Goal: Task Accomplishment & Management: Manage account settings

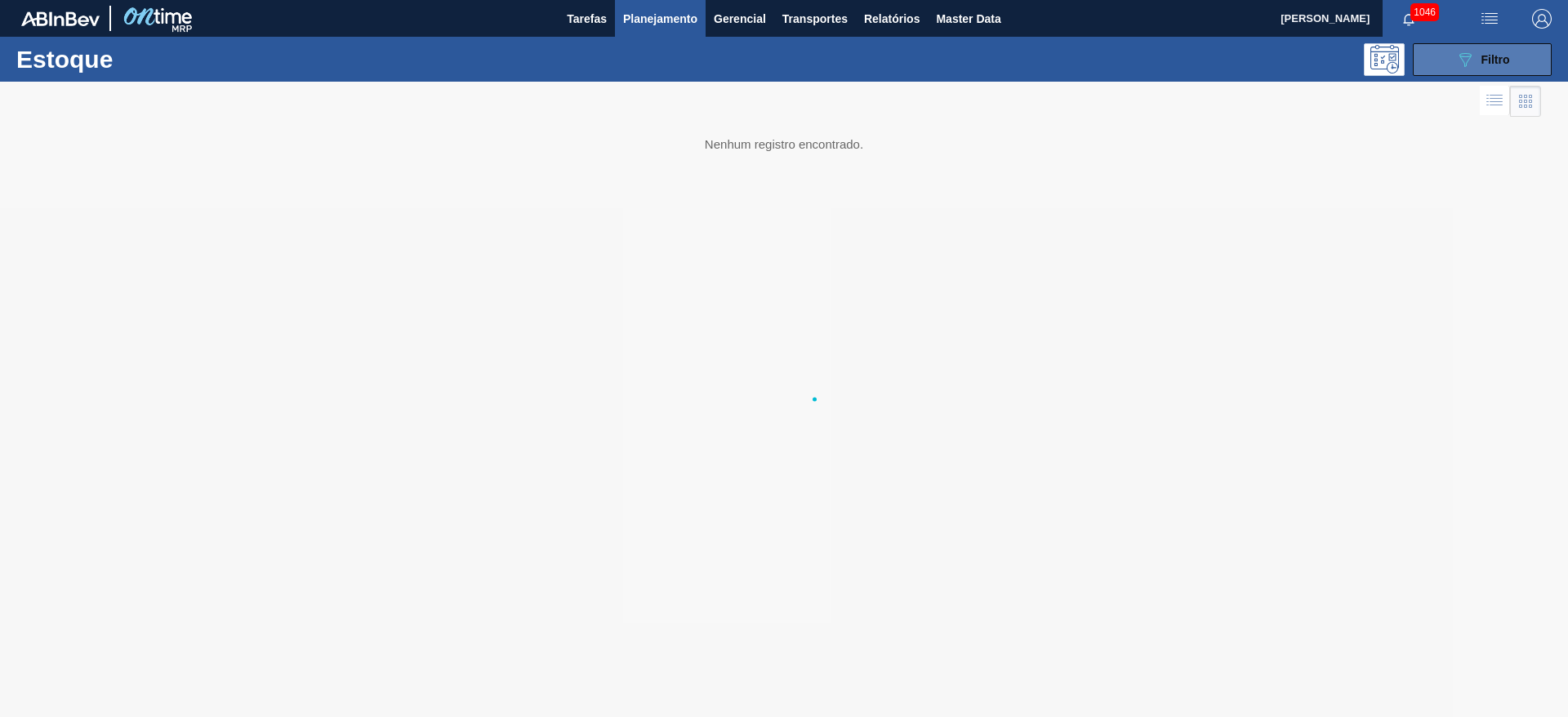
click at [1462, 61] on icon "089F7B8B-B2A5-4AFE-B5C0-19BA573D28AC" at bounding box center [1465, 59] width 19 height 19
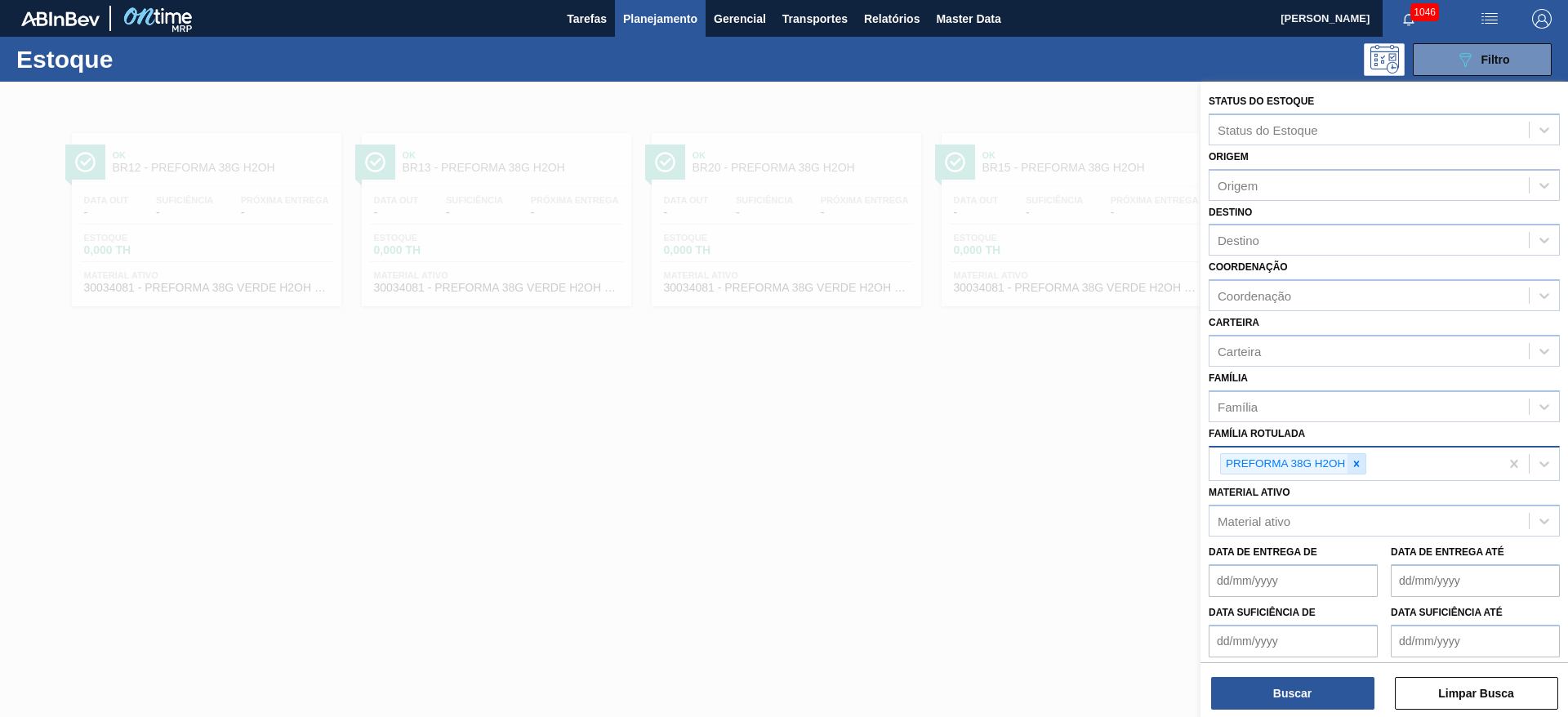
click at [1355, 465] on icon at bounding box center [1357, 463] width 5 height 5
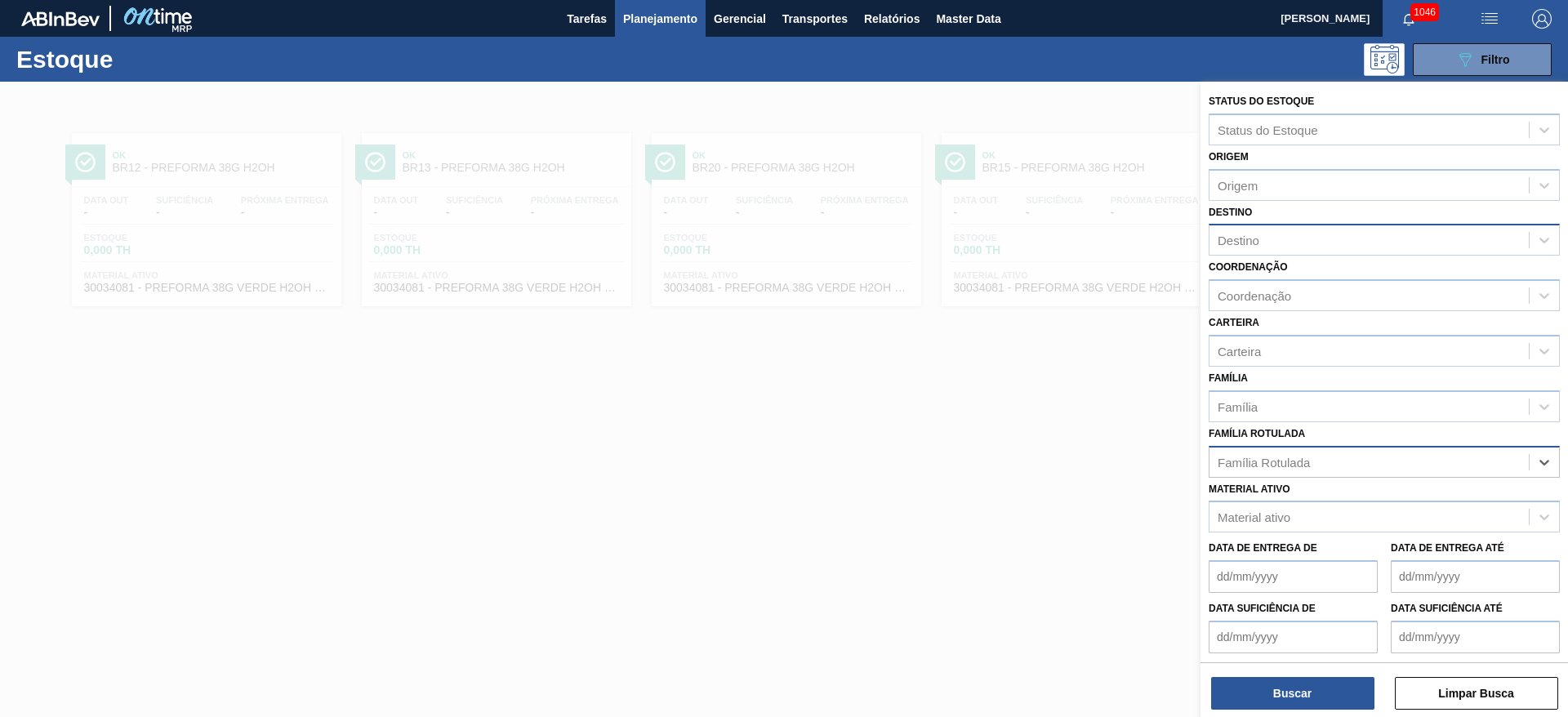
click at [1264, 236] on div "Destino" at bounding box center [1368, 240] width 319 height 24
type input "12"
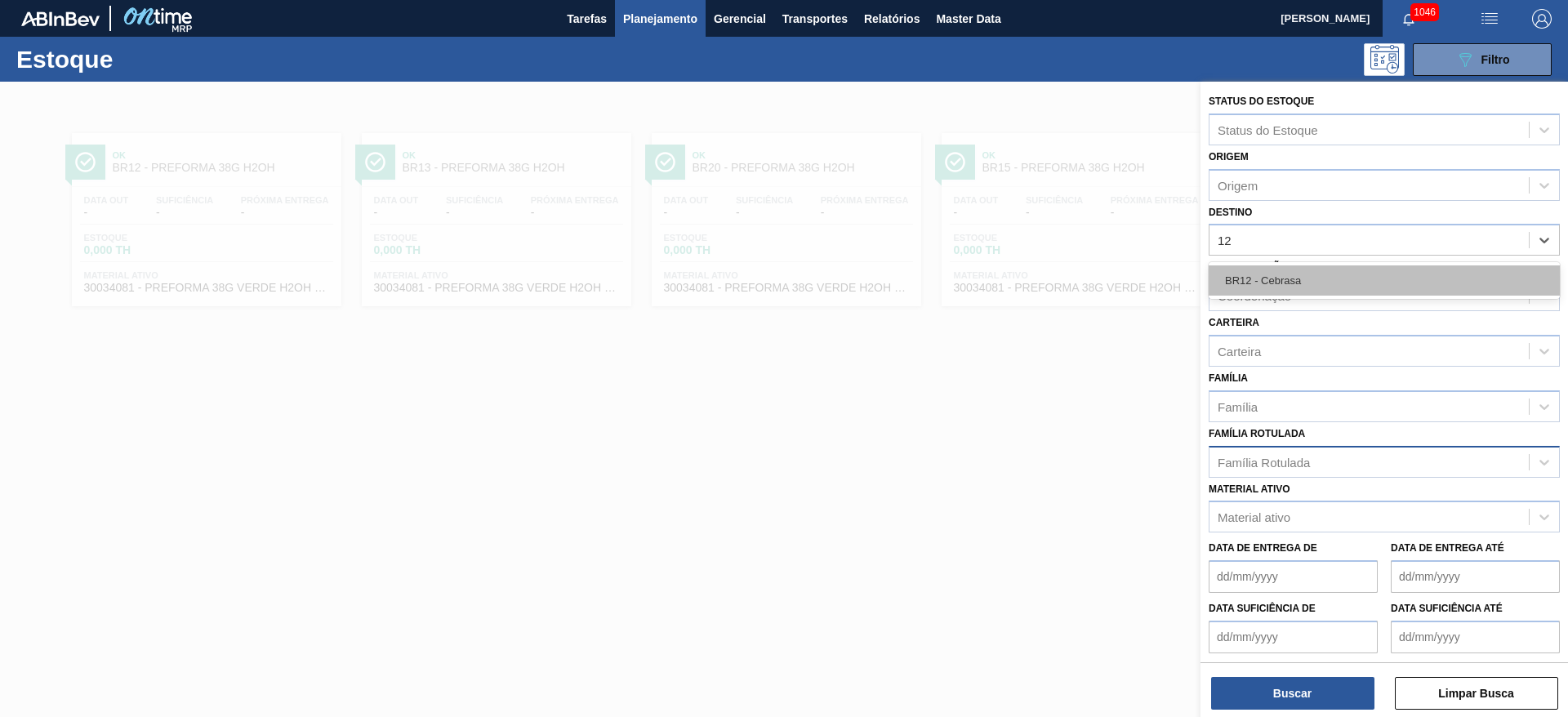
click at [1257, 284] on div "BR12 - Cebrasa" at bounding box center [1383, 280] width 351 height 30
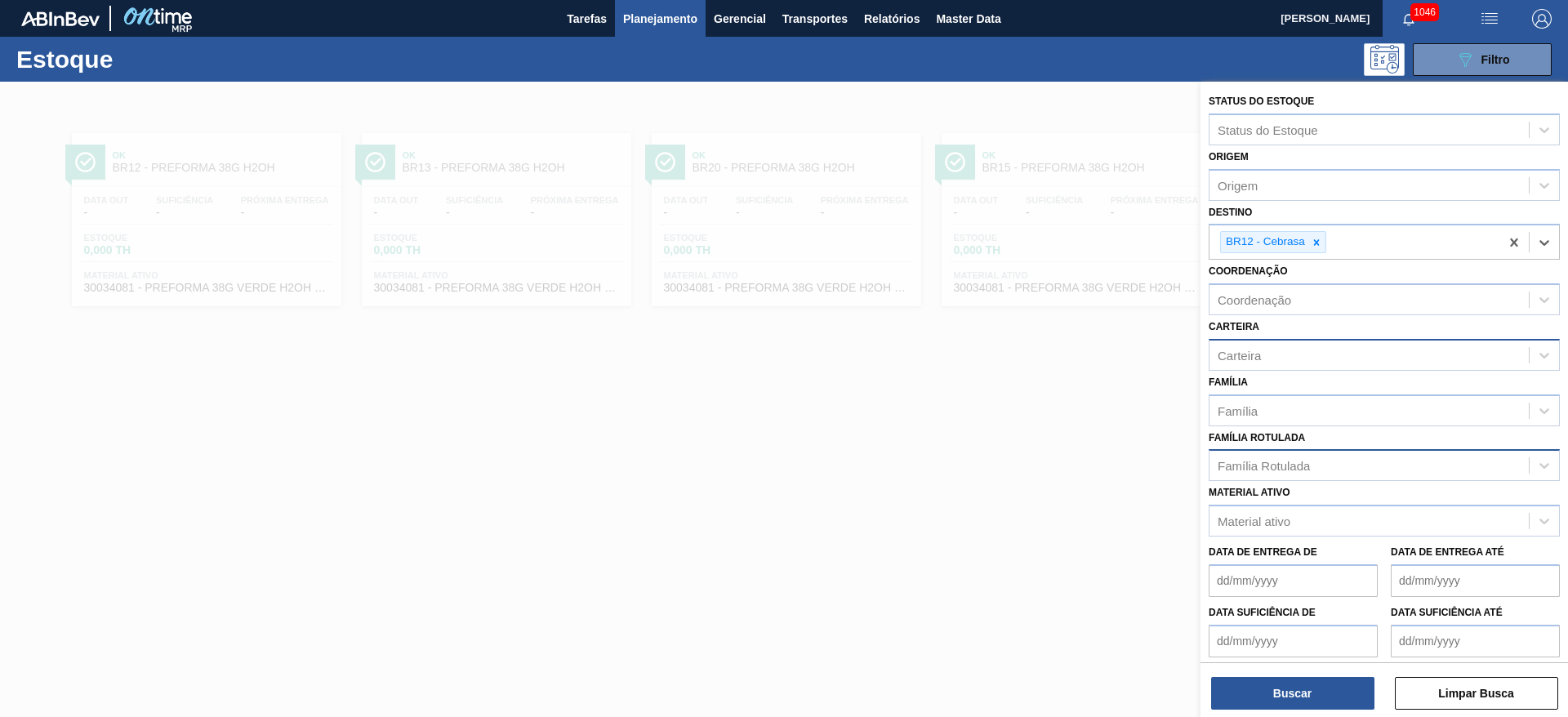
click at [1248, 348] on div "Carteira" at bounding box center [1239, 355] width 43 height 14
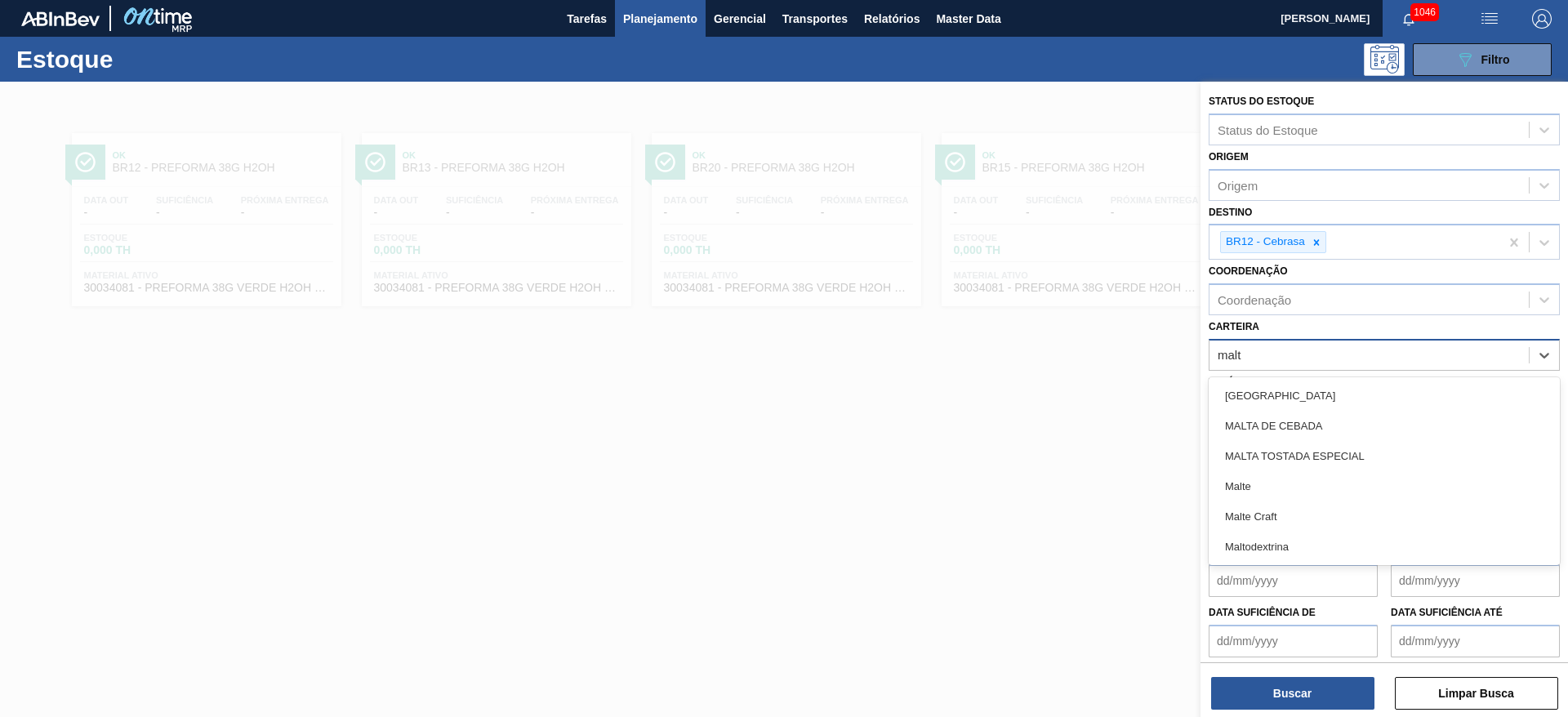
type input "malte"
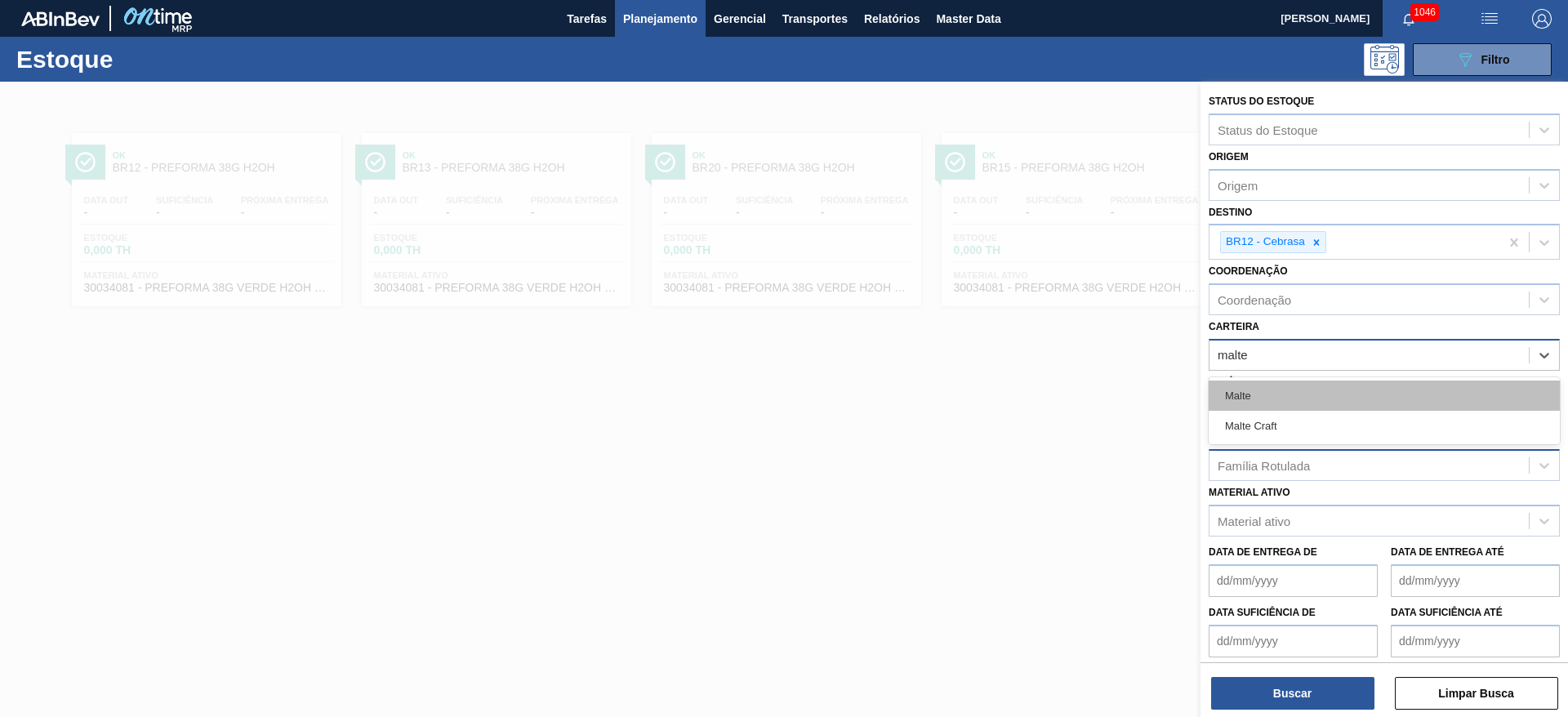
click at [1240, 389] on div "Malte" at bounding box center [1383, 396] width 351 height 30
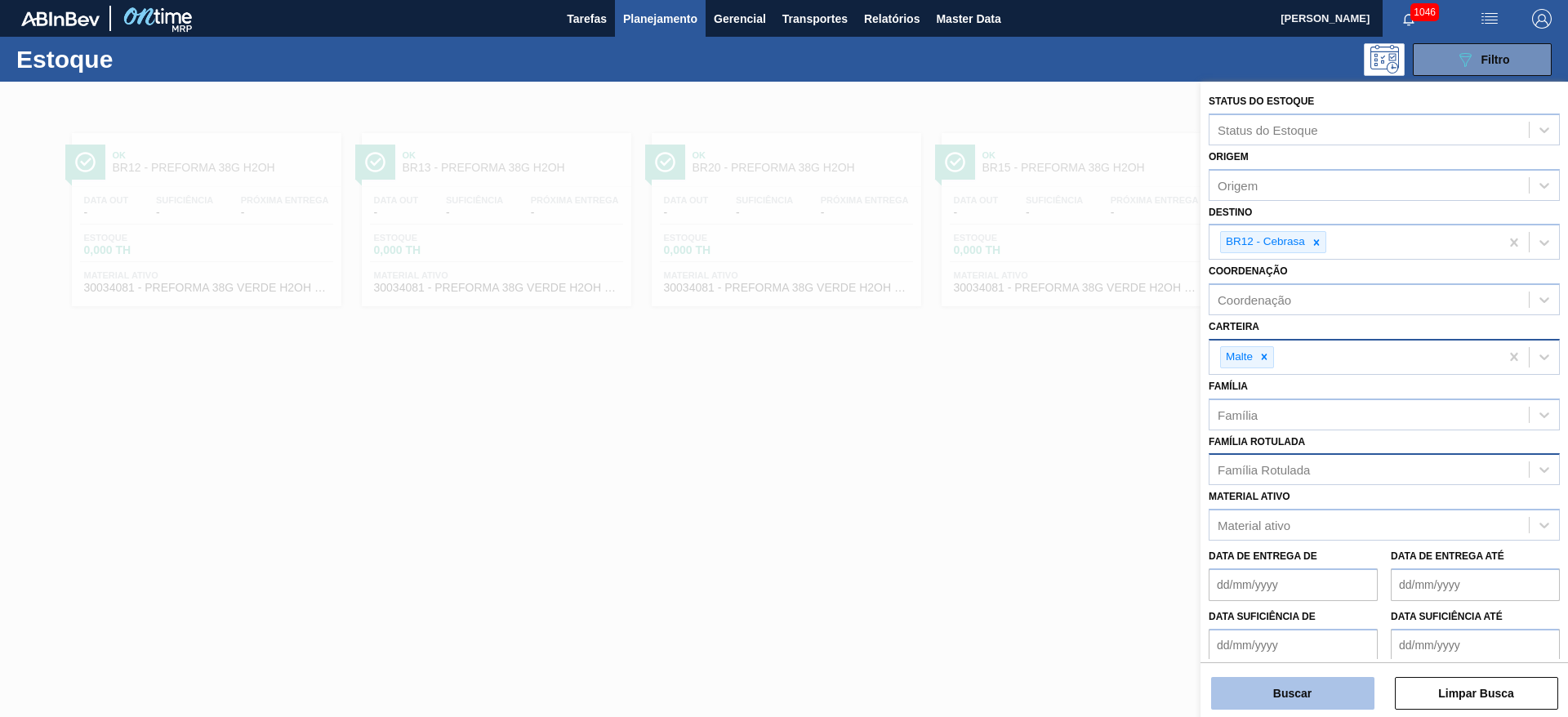
click at [1264, 685] on button "Buscar" at bounding box center [1292, 693] width 164 height 33
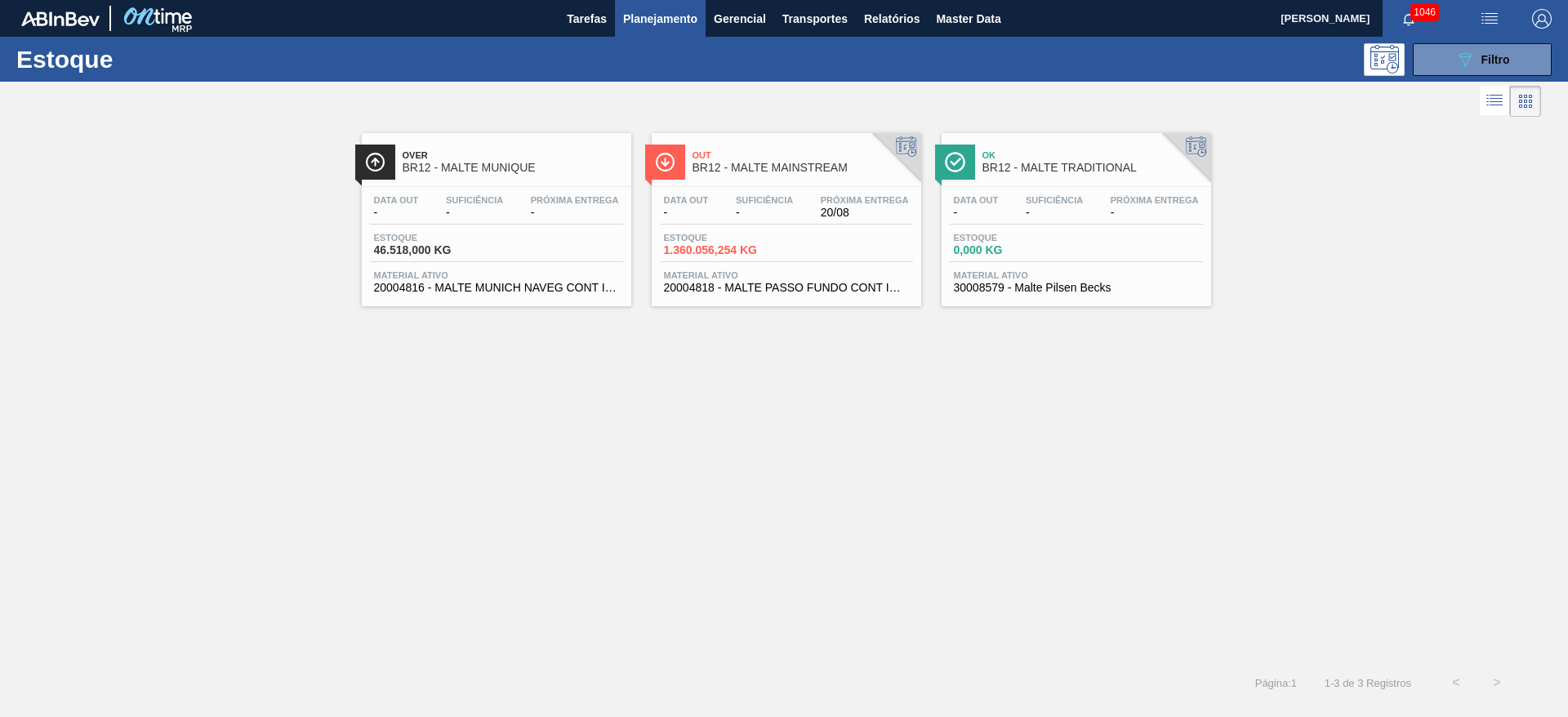
click at [699, 217] on span "-" at bounding box center [686, 213] width 45 height 12
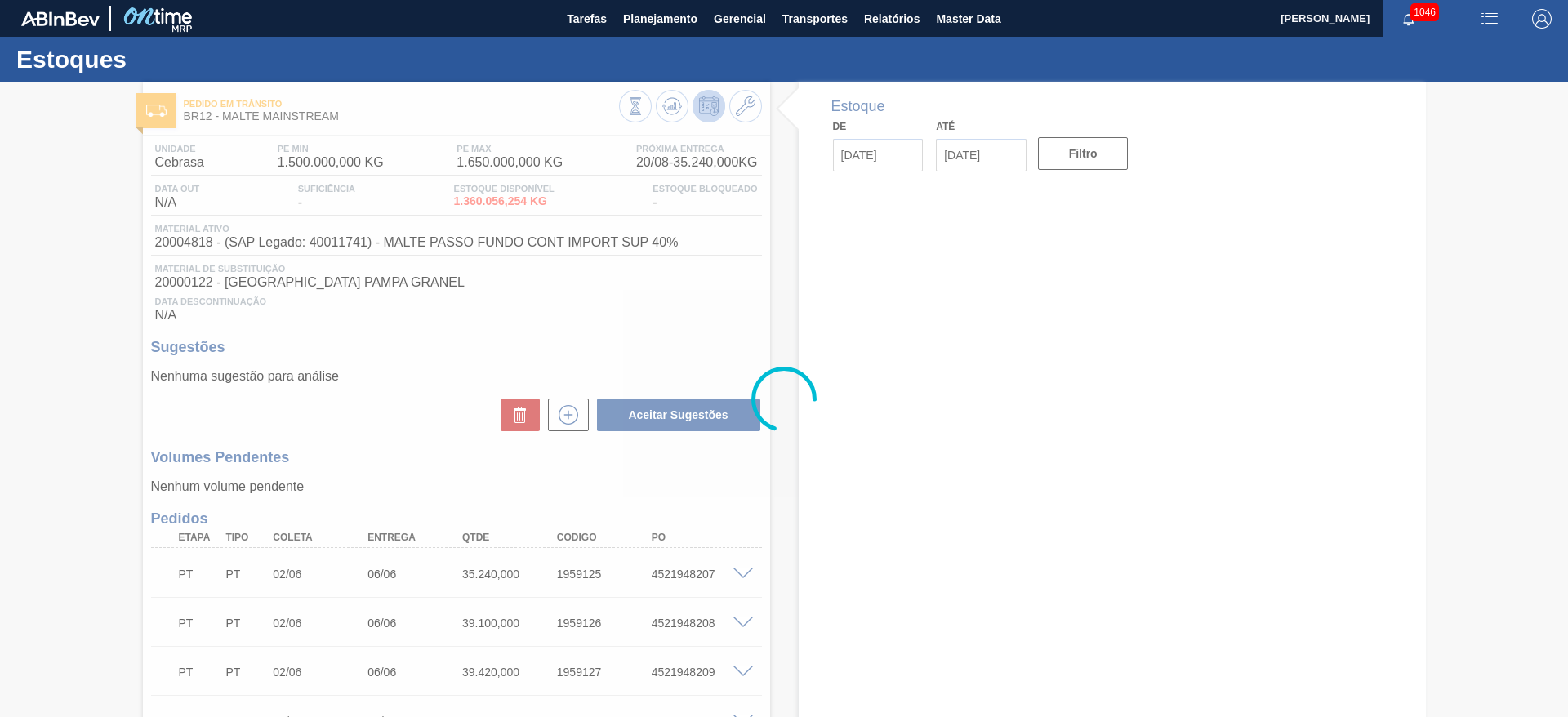
type input "[DATE]"
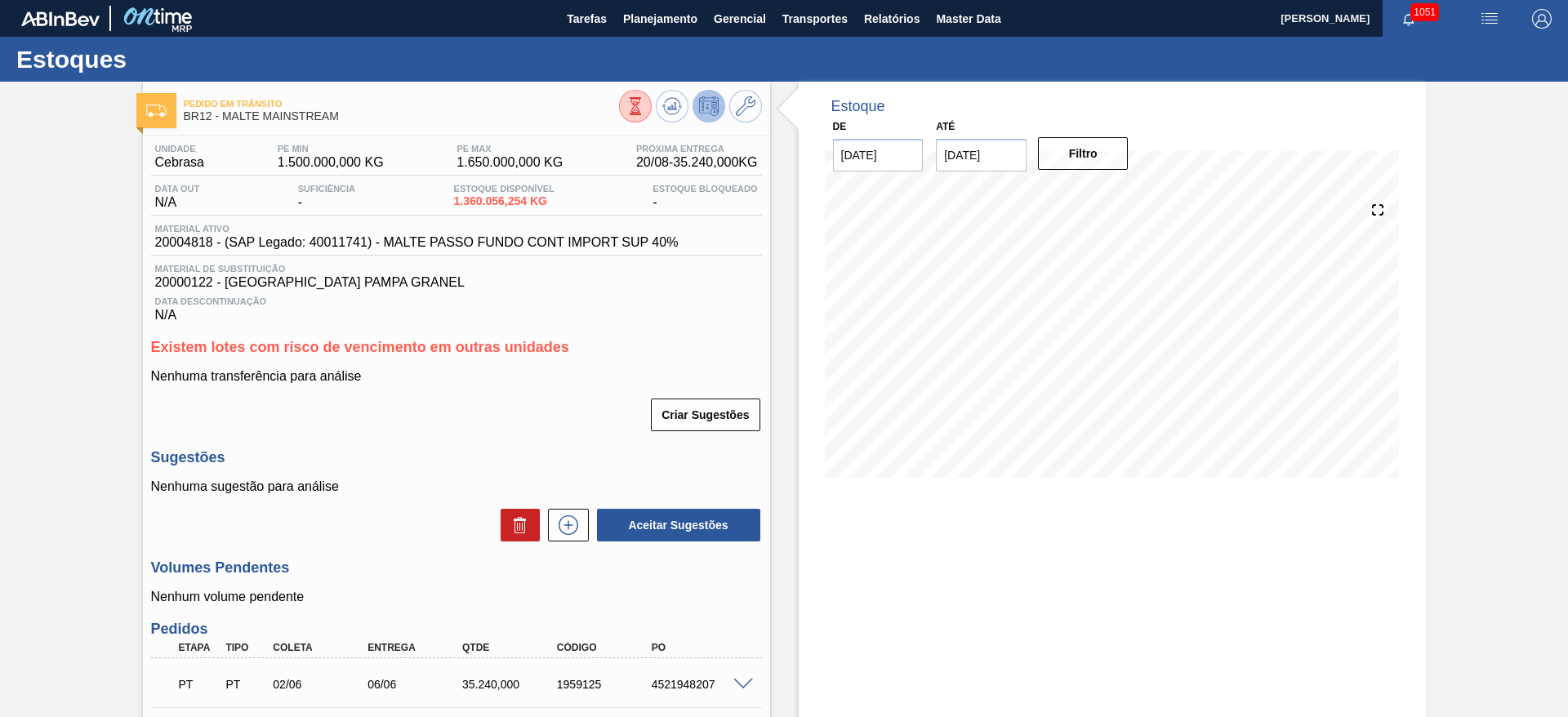
drag, startPoint x: 638, startPoint y: 20, endPoint x: 596, endPoint y: 72, distance: 66.8
click at [637, 20] on span "Planejamento" at bounding box center [660, 19] width 74 height 19
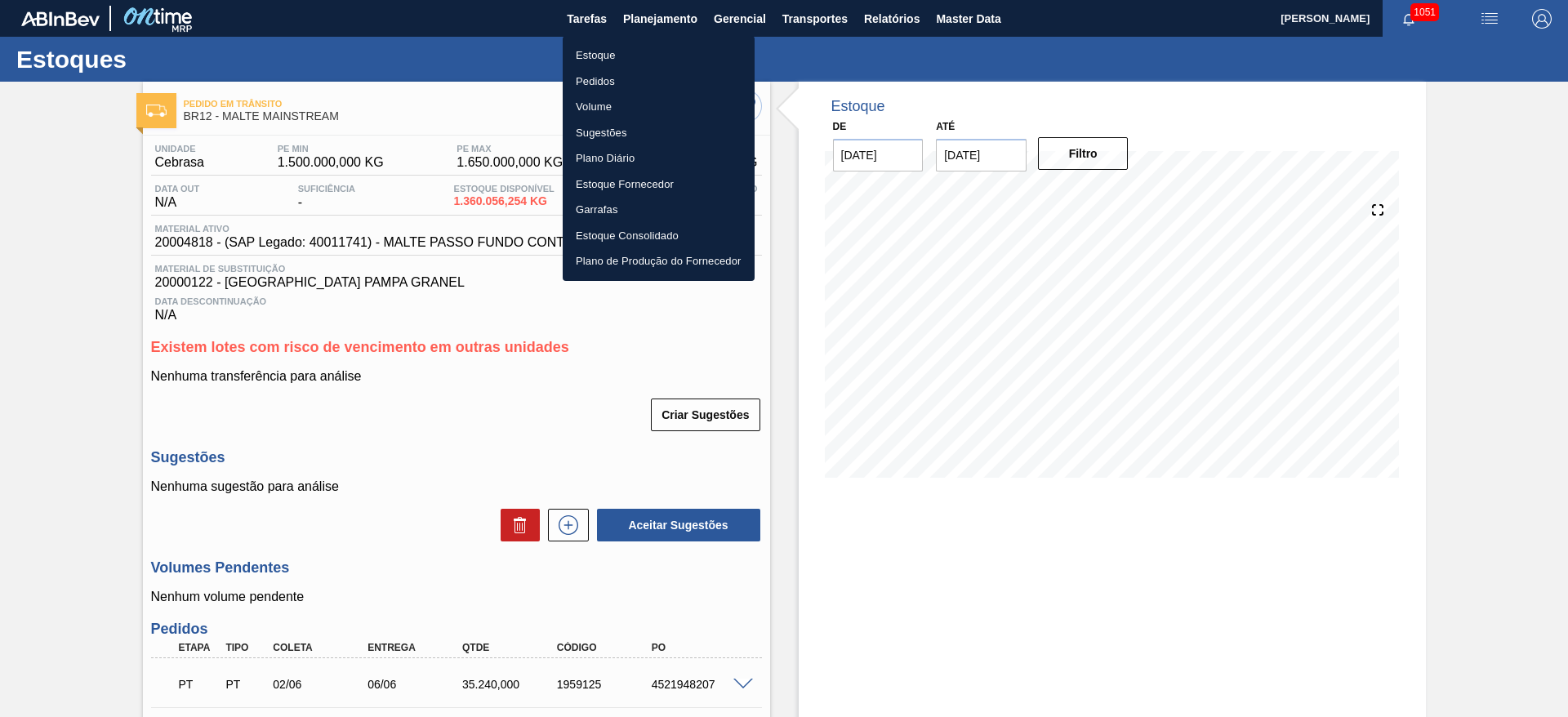
click at [600, 60] on li "Estoque" at bounding box center [658, 56] width 192 height 27
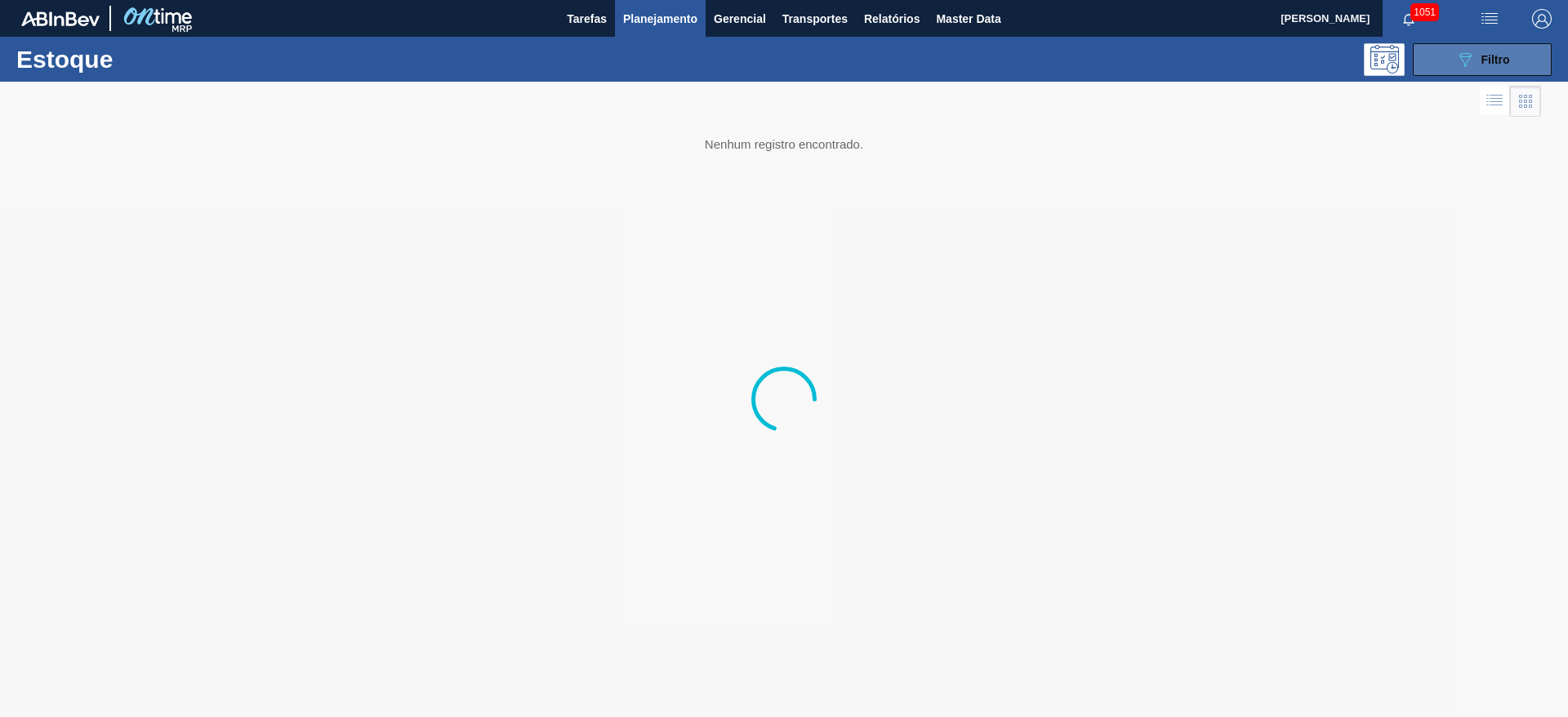
click at [1487, 65] on span "Filtro" at bounding box center [1496, 59] width 28 height 13
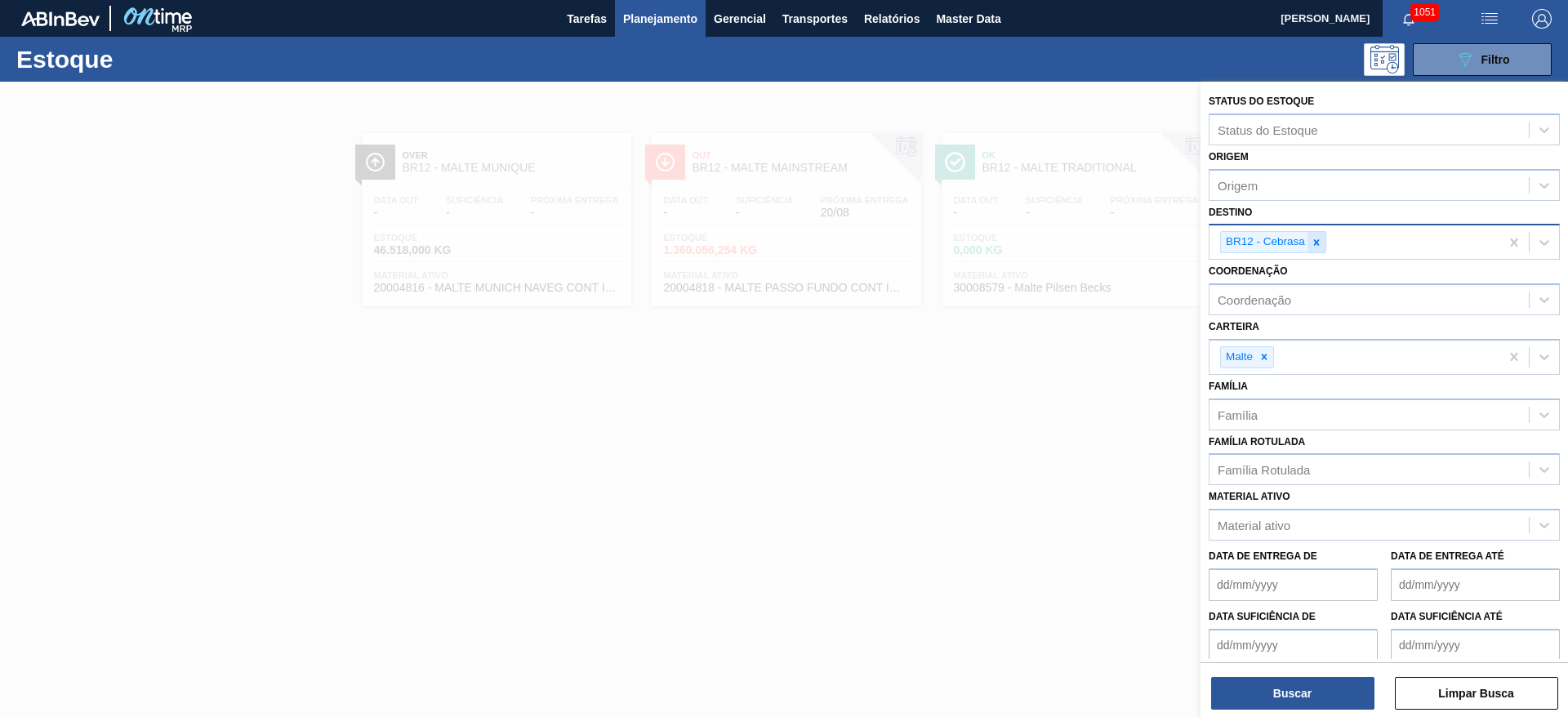
click at [1316, 245] on icon at bounding box center [1316, 242] width 11 height 11
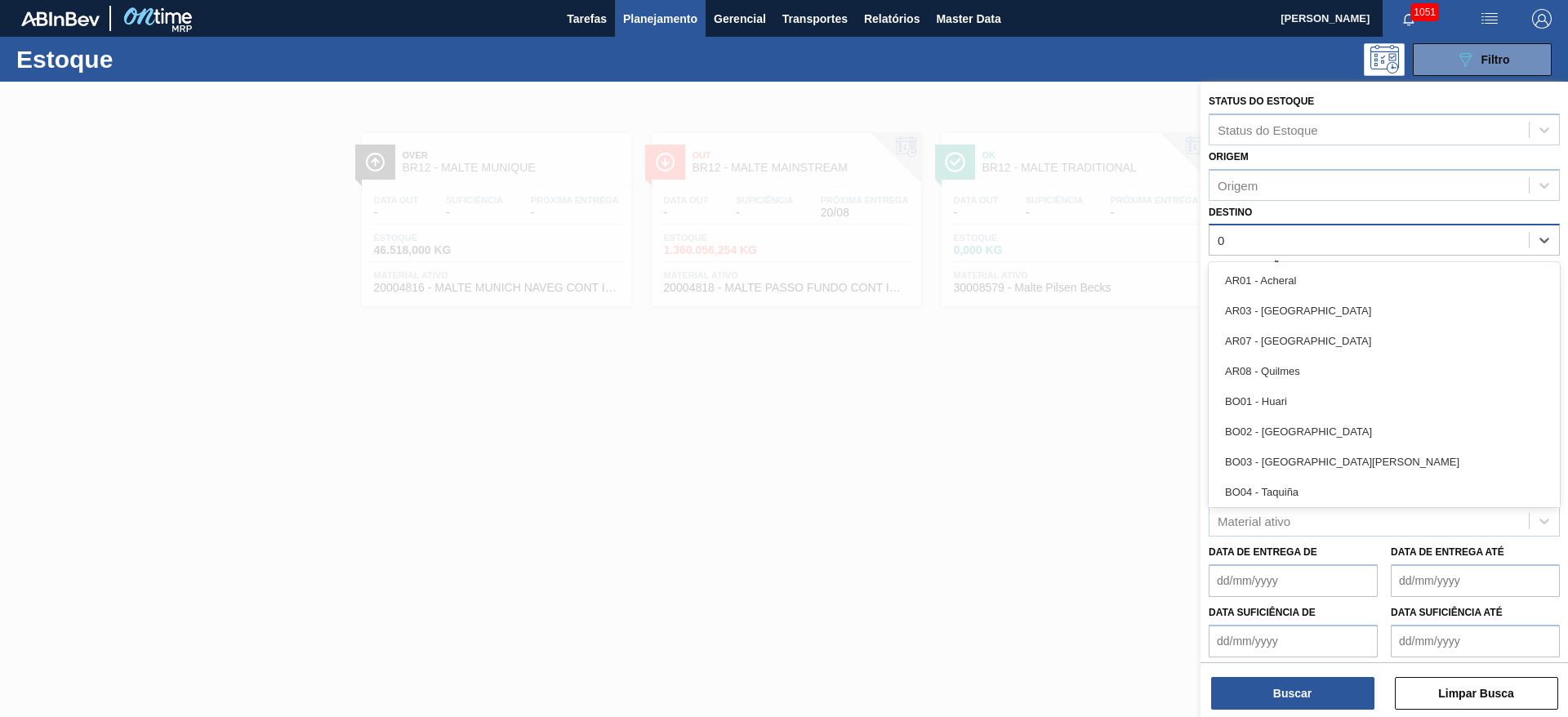
type input "03"
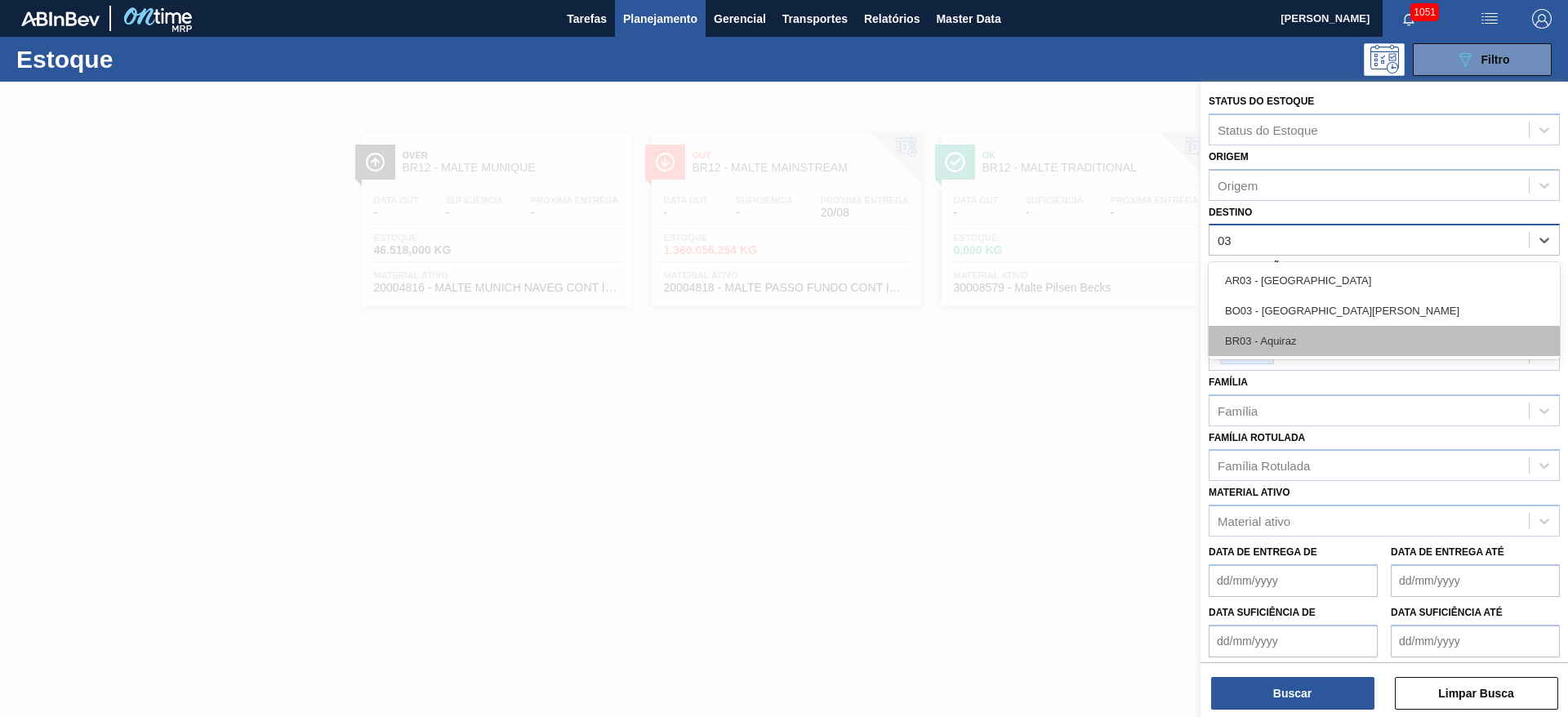
click at [1260, 340] on div "BR03 - Aquiraz" at bounding box center [1383, 341] width 351 height 30
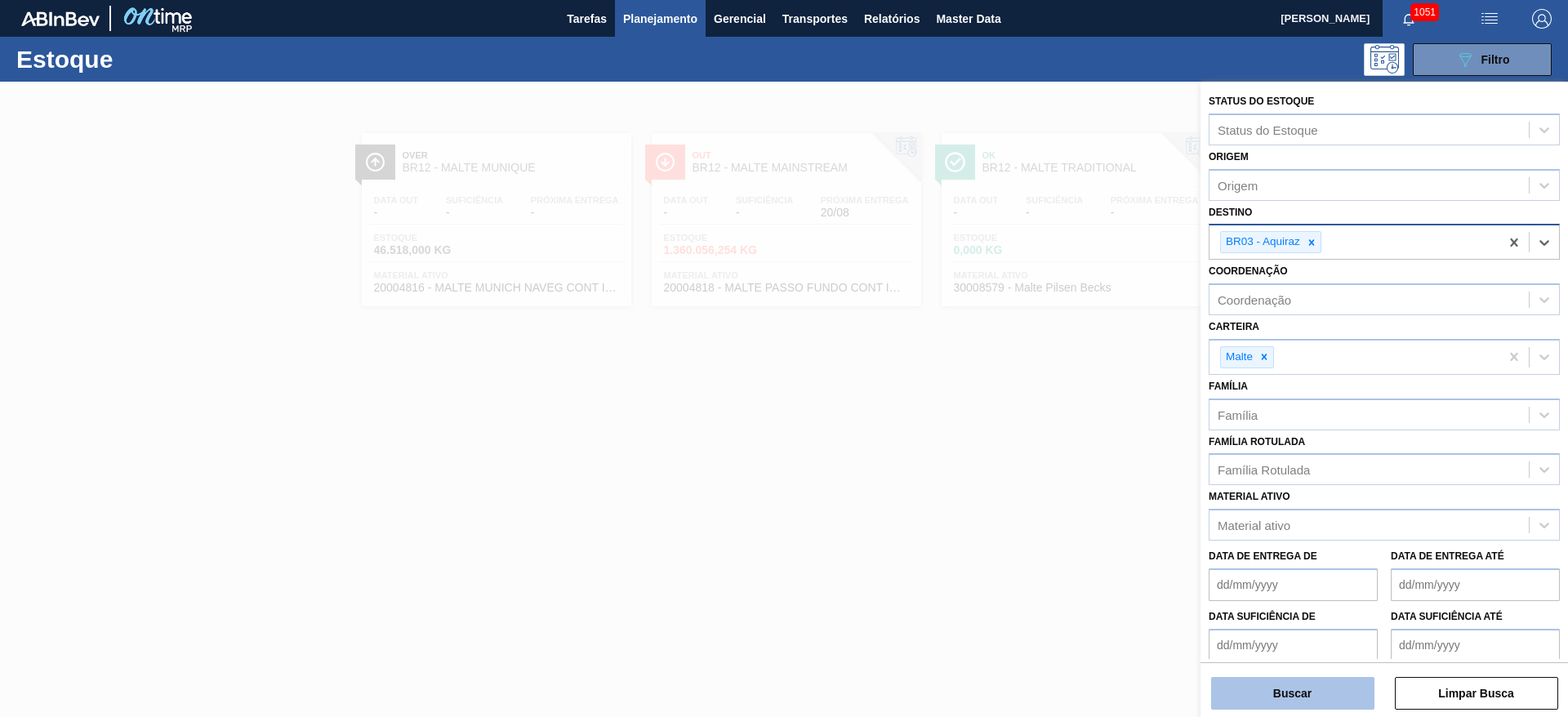
click at [1260, 689] on button "Buscar" at bounding box center [1292, 693] width 164 height 33
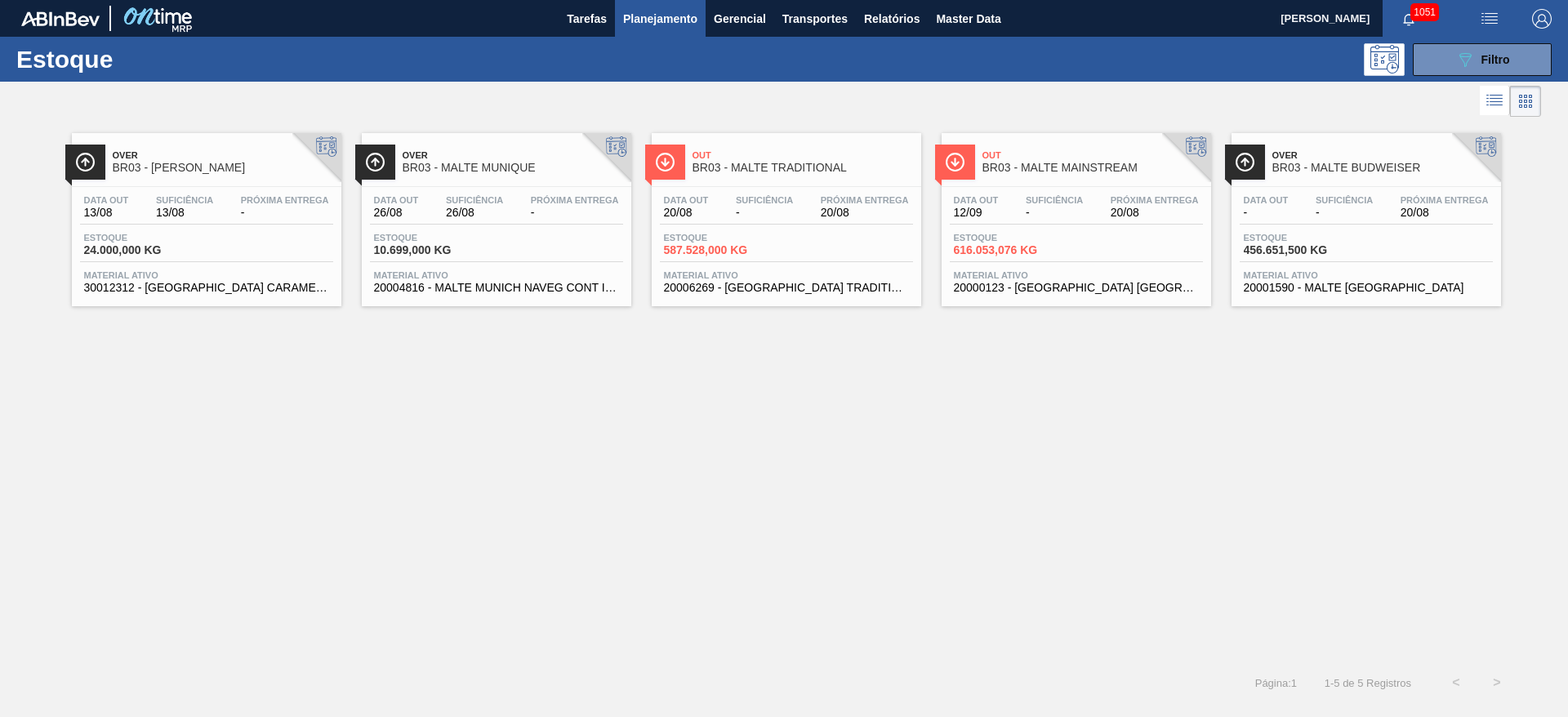
click at [1010, 245] on span "616.053,076 KG" at bounding box center [1010, 250] width 114 height 12
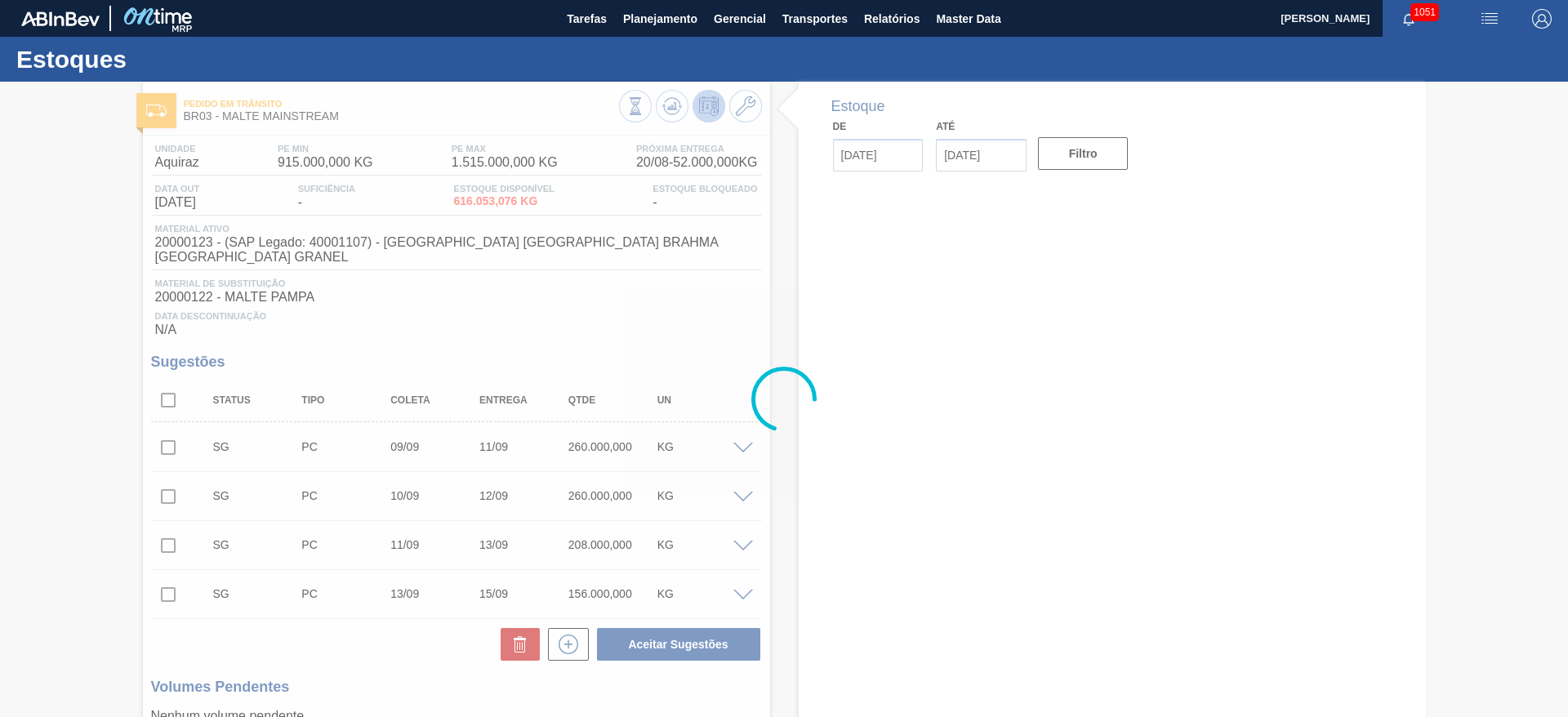
type input "[DATE]"
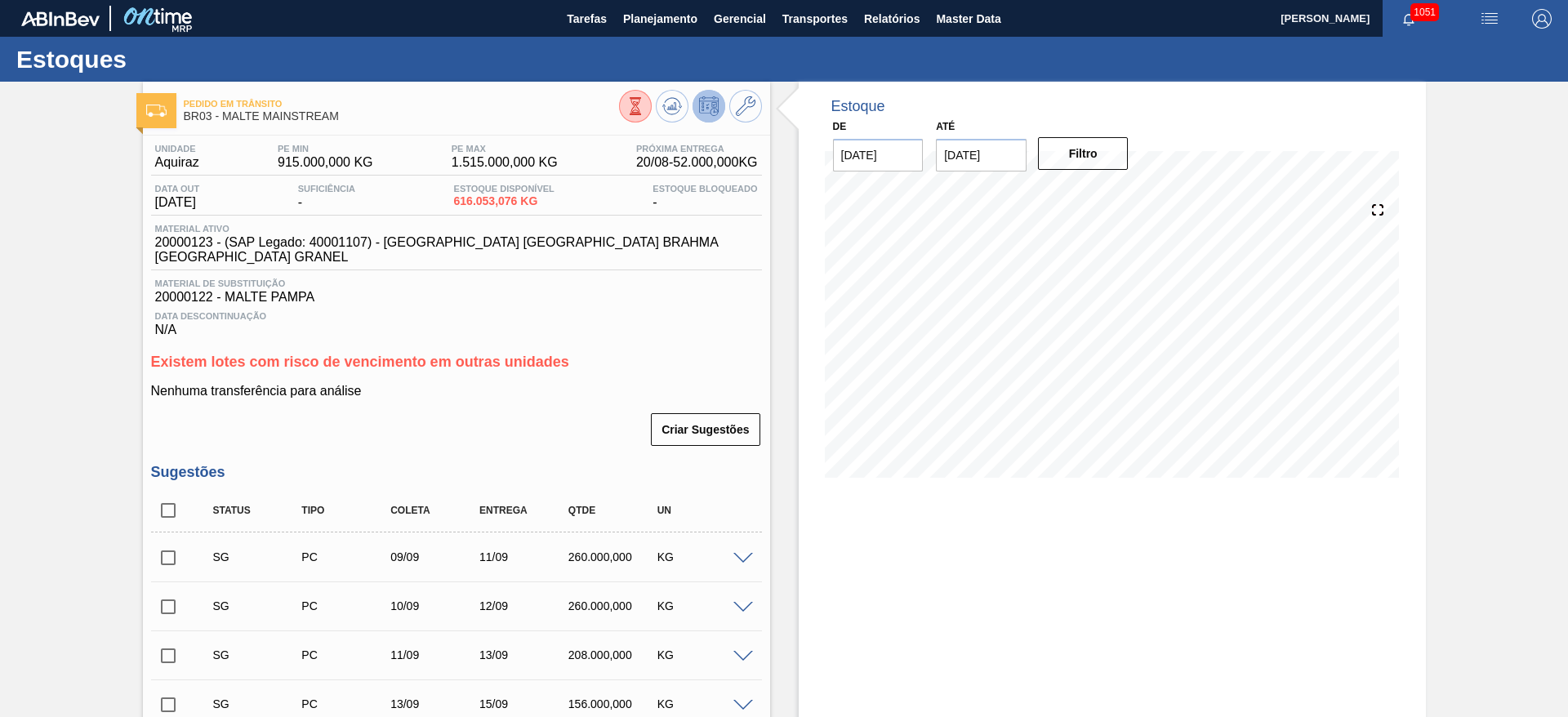
drag, startPoint x: 948, startPoint y: 19, endPoint x: 87, endPoint y: 35, distance: 861.1
click at [948, 19] on span "Master Data" at bounding box center [968, 19] width 65 height 19
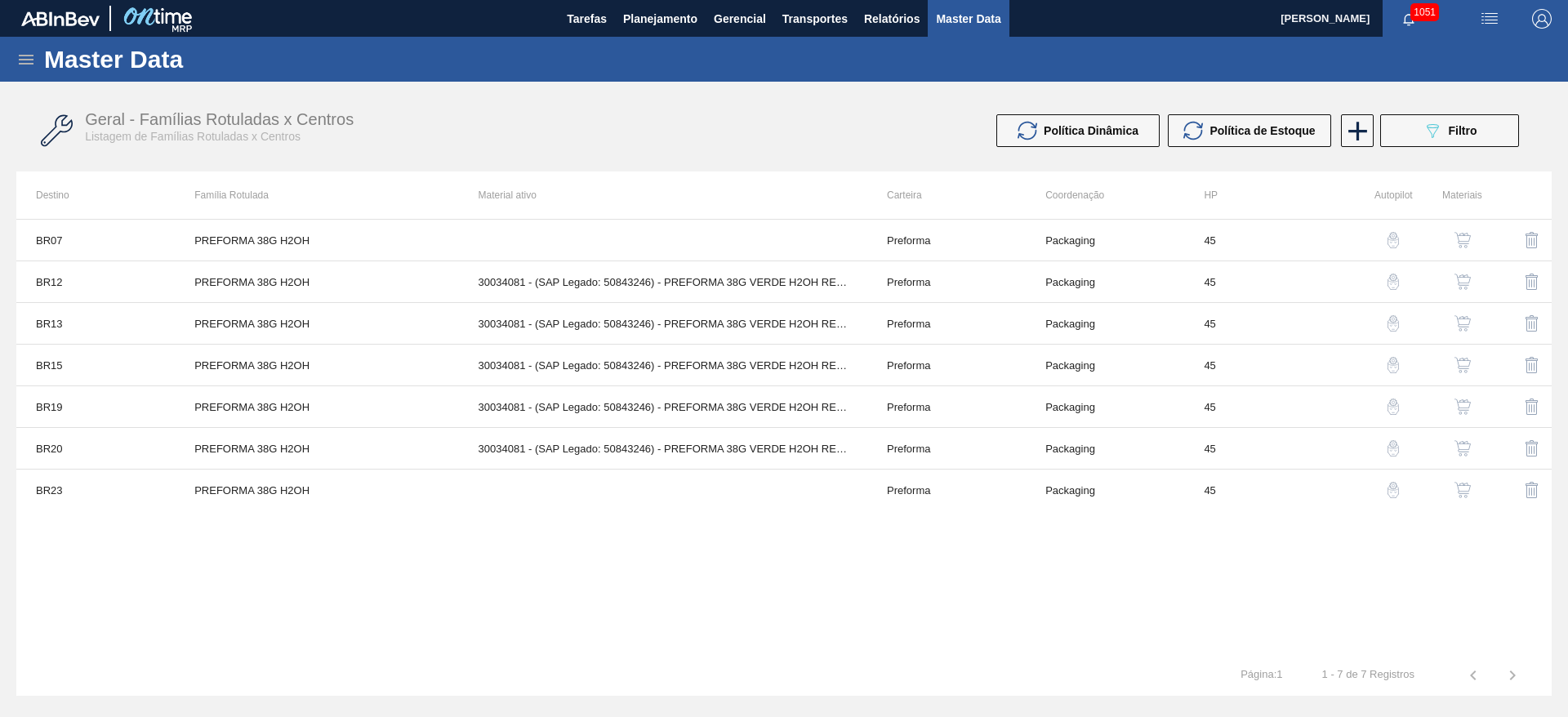
click at [34, 69] on div "Master Data" at bounding box center [784, 59] width 1568 height 45
drag, startPoint x: 42, startPoint y: 61, endPoint x: 33, endPoint y: 66, distance: 10.3
click at [41, 62] on div "Master Data" at bounding box center [784, 59] width 1568 height 45
click at [28, 66] on icon at bounding box center [26, 59] width 19 height 19
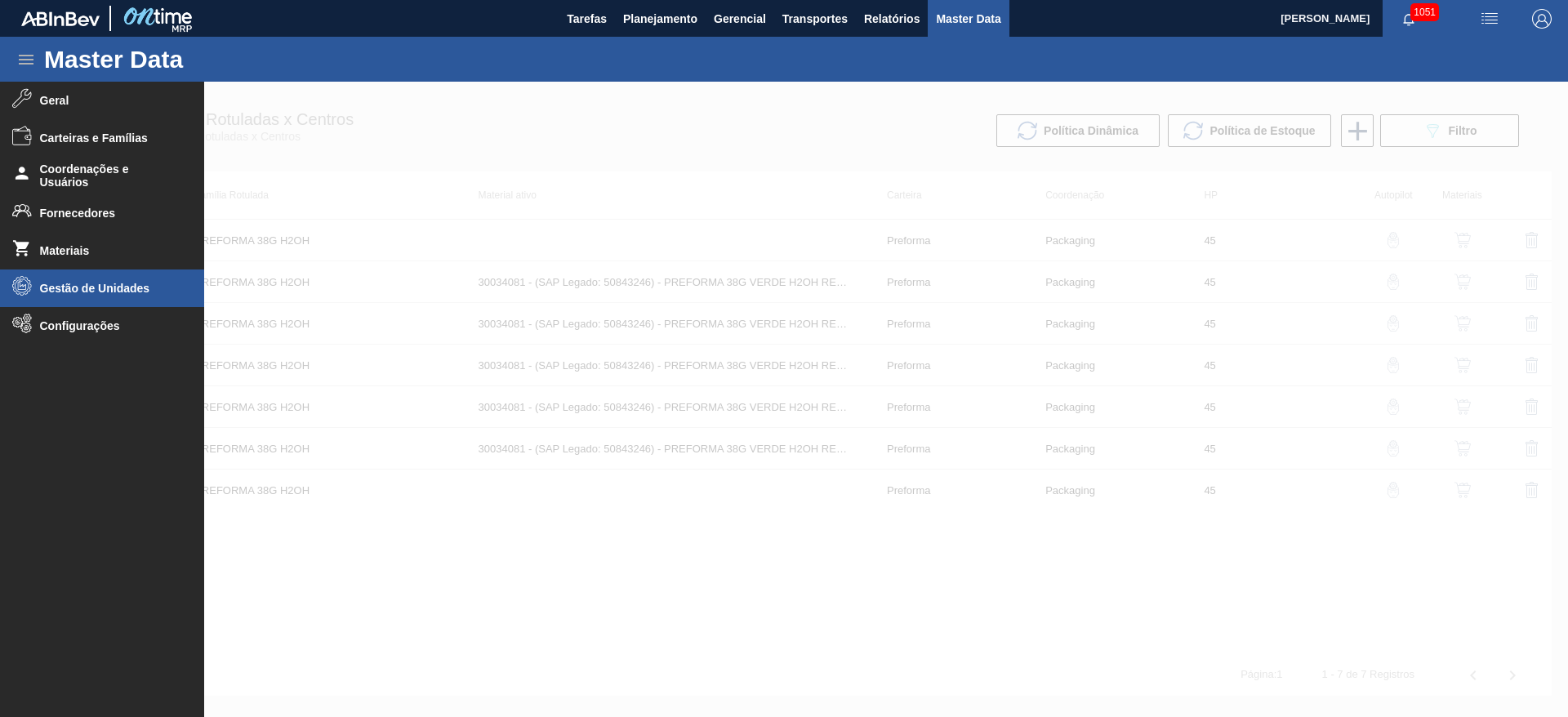
click at [74, 294] on span "Gestão de Unidades" at bounding box center [107, 288] width 134 height 13
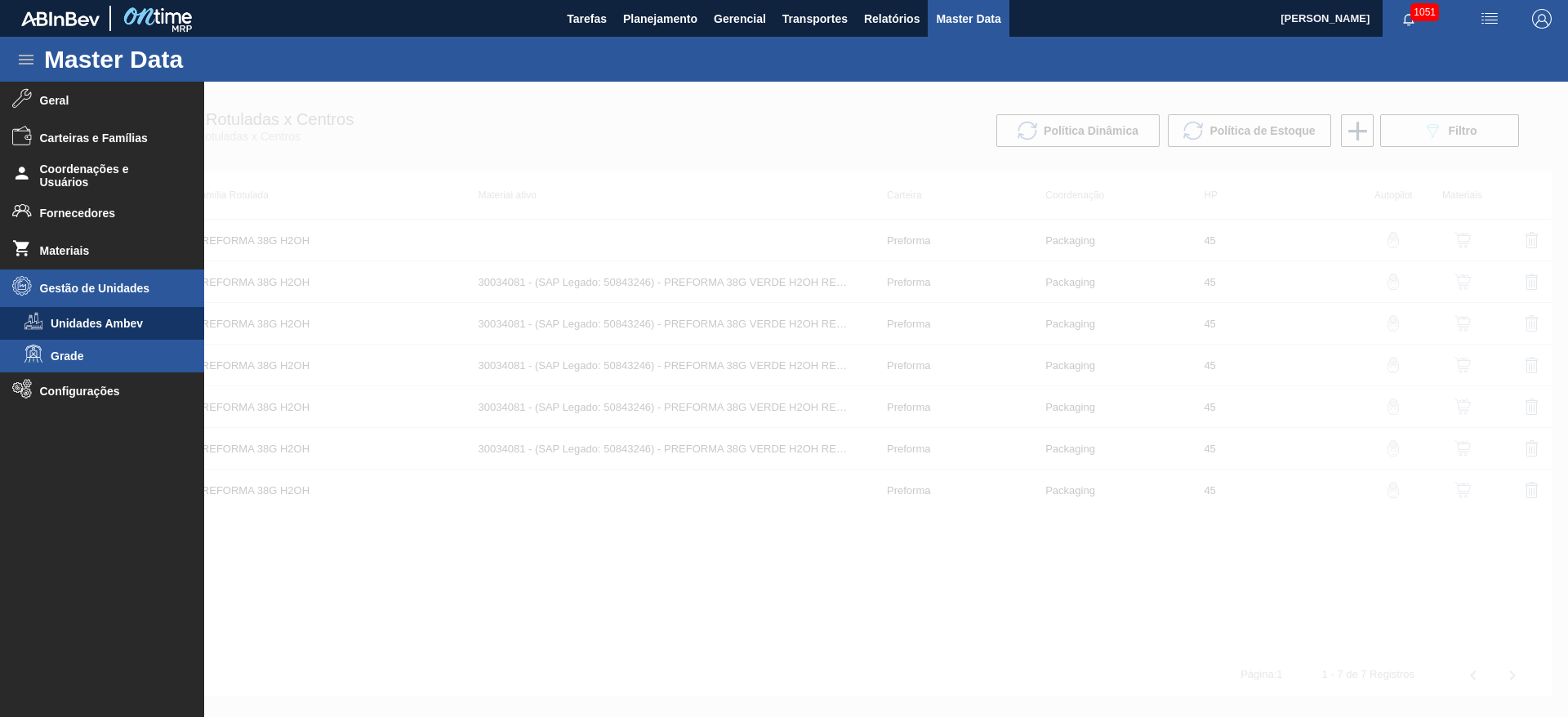
click at [86, 353] on span "Grade" at bounding box center [113, 355] width 126 height 13
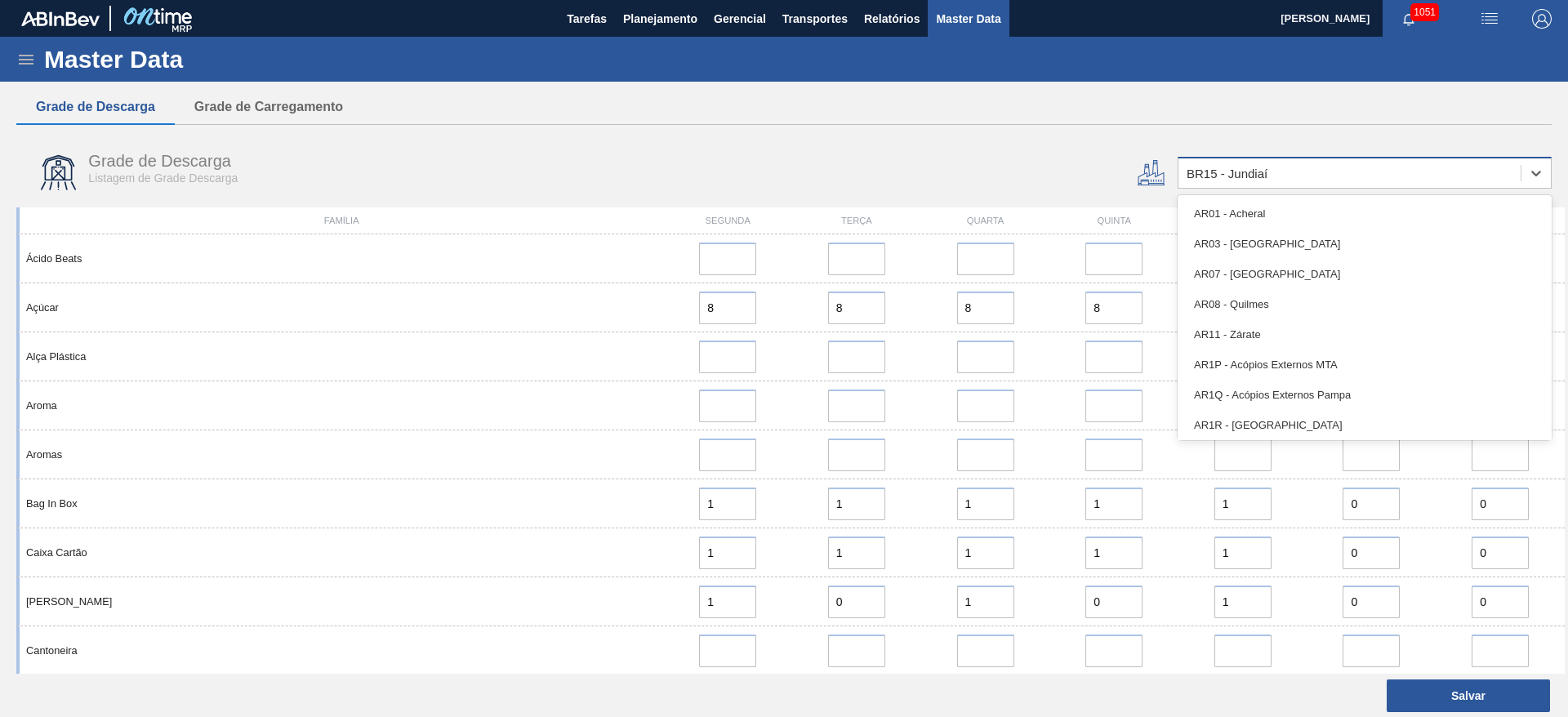
click at [1220, 172] on div "BR15 - Jundiaí" at bounding box center [1226, 173] width 80 height 14
type input "11"
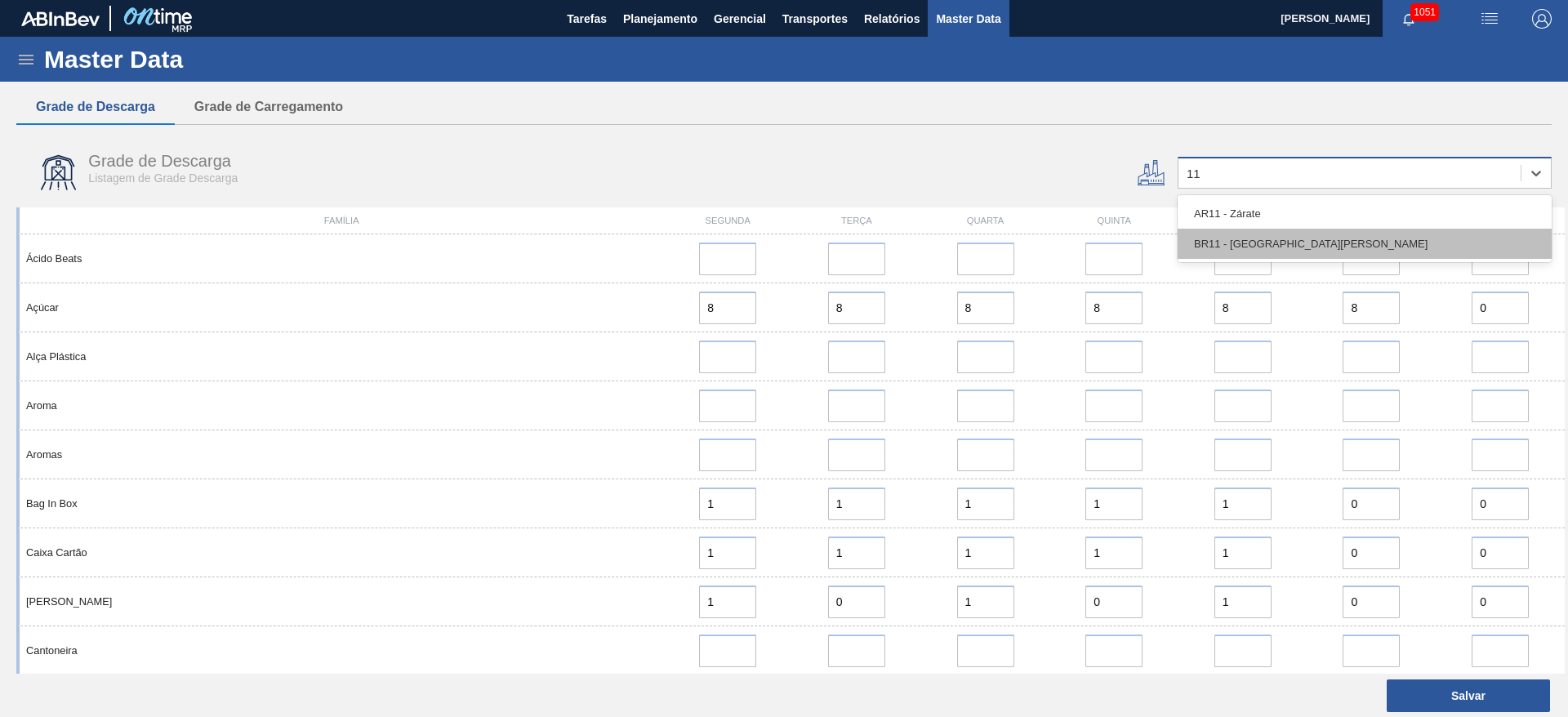
click at [1232, 248] on div "BR11 - [GEOGRAPHIC_DATA][PERSON_NAME]" at bounding box center [1364, 244] width 374 height 30
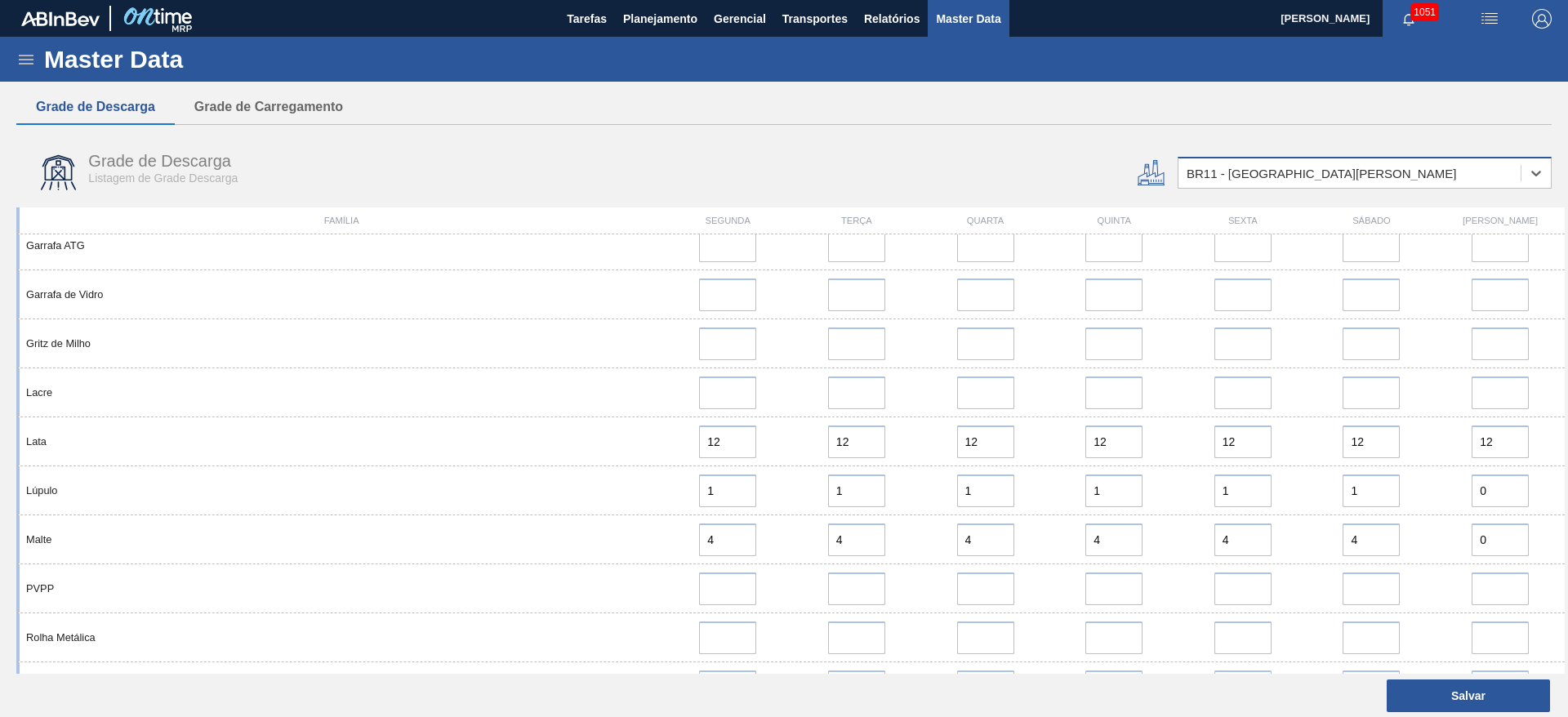
scroll to position [933, 0]
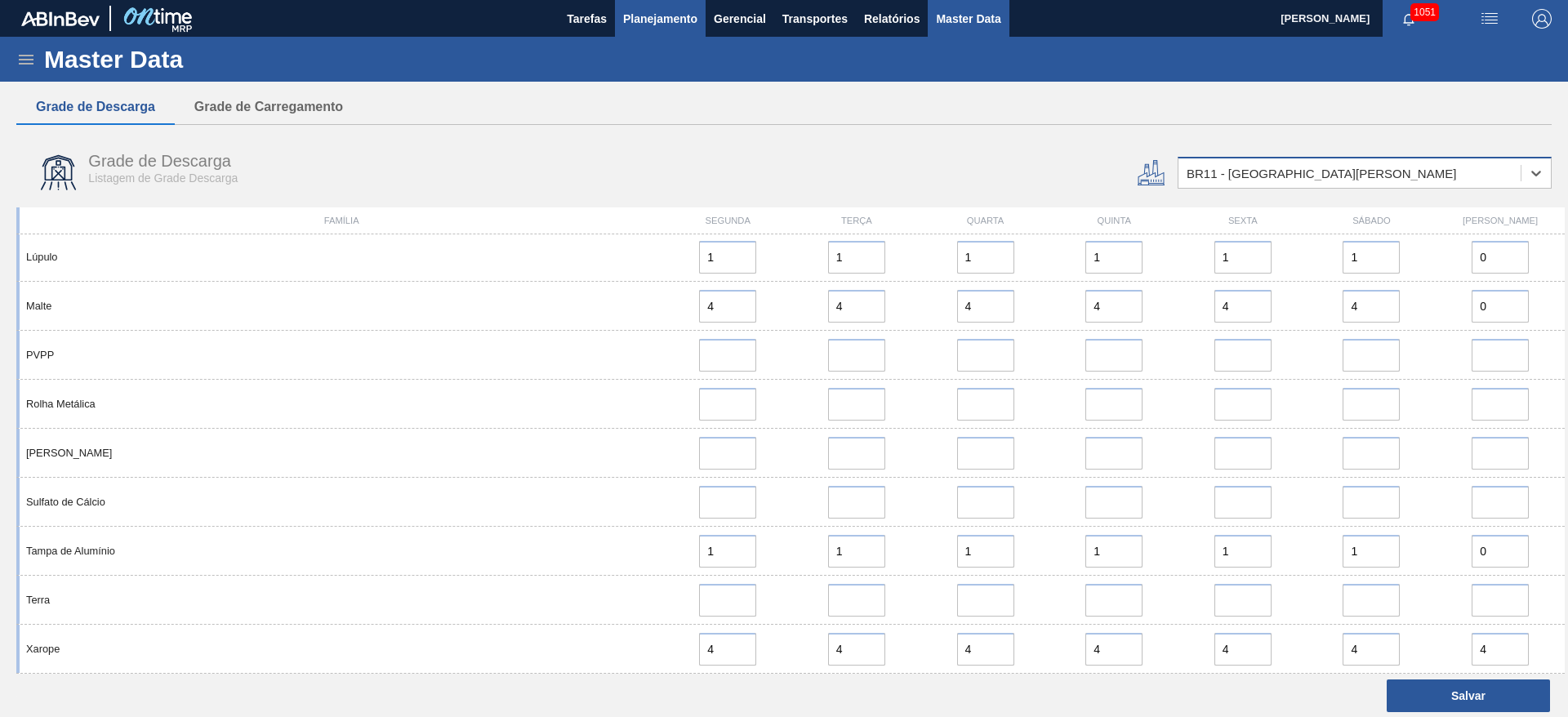
click at [650, 17] on span "Planejamento" at bounding box center [660, 19] width 74 height 19
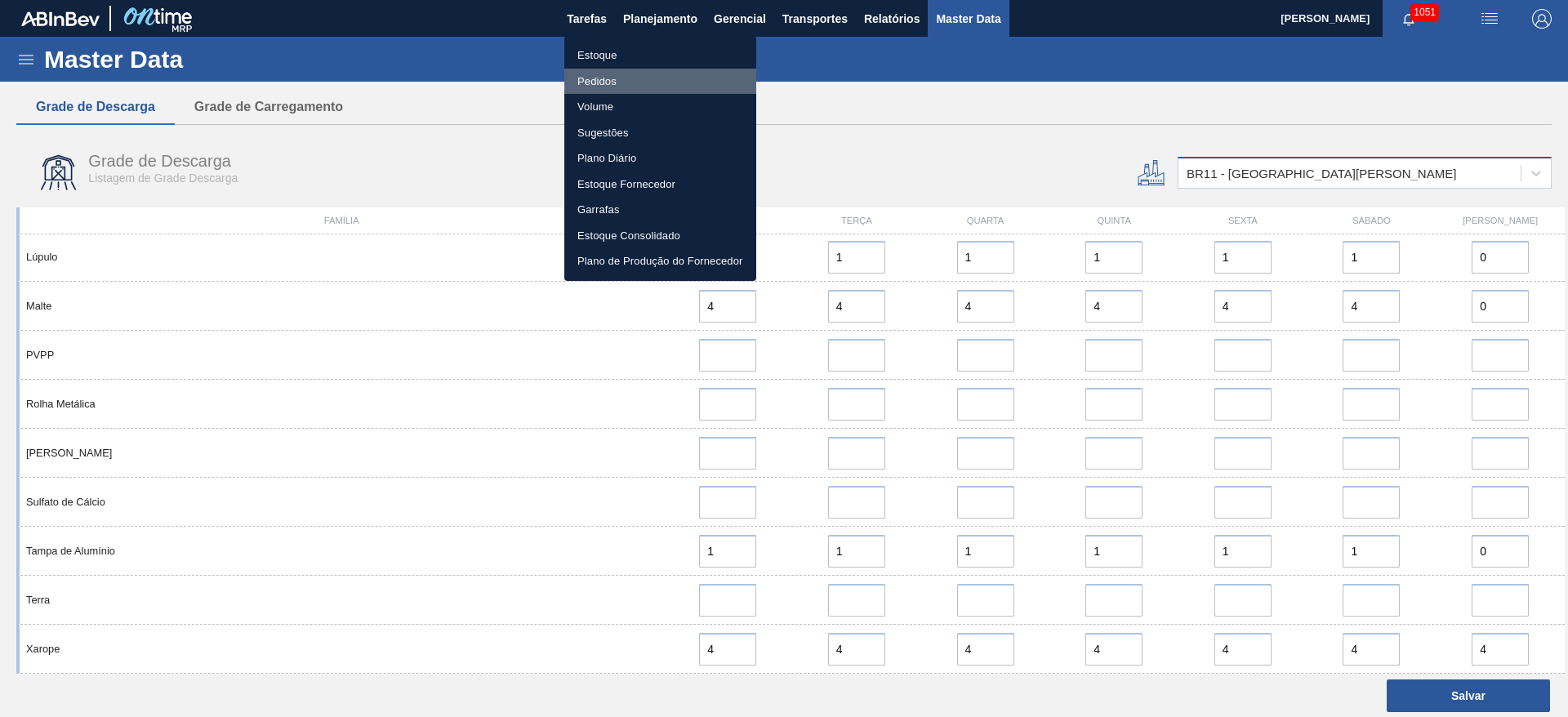
click at [596, 80] on li "Pedidos" at bounding box center [659, 82] width 192 height 27
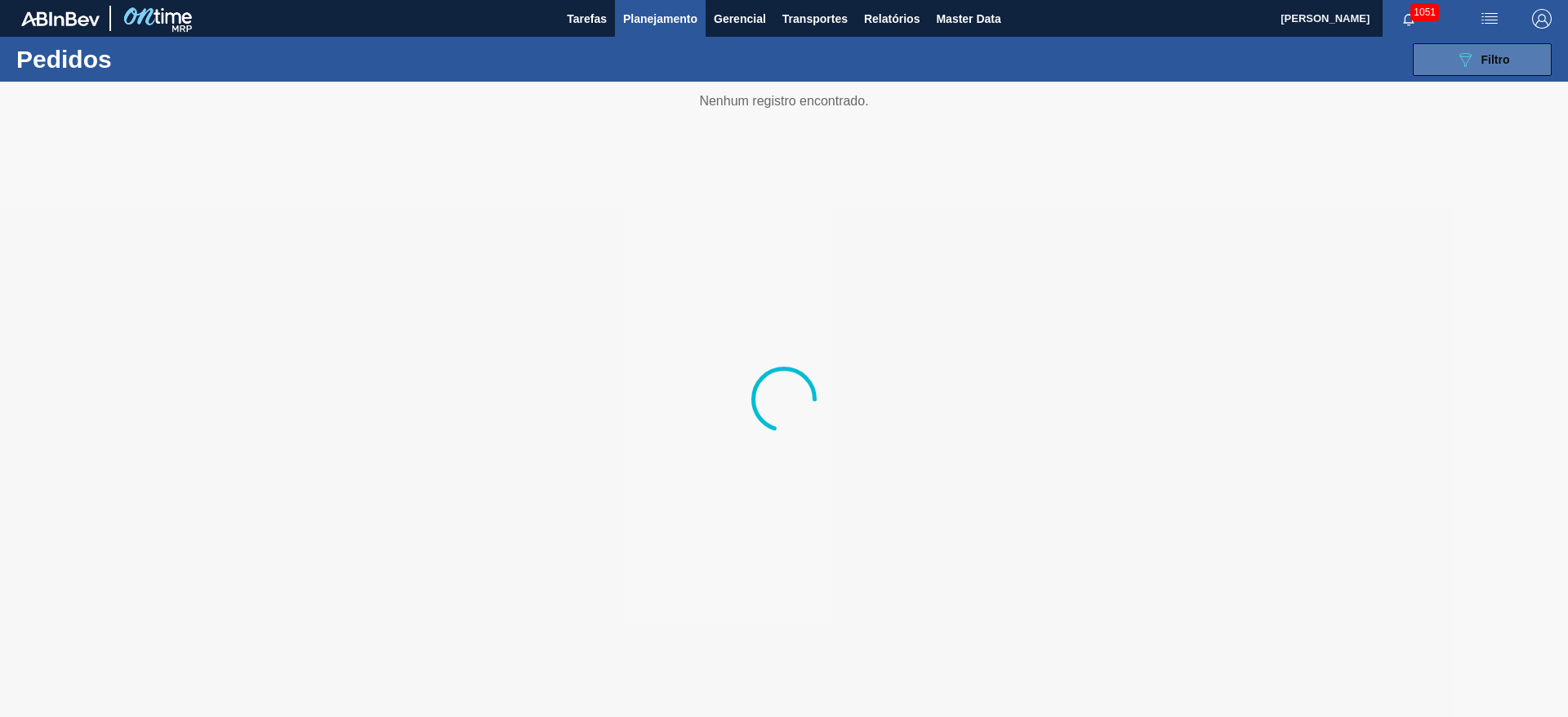
click at [1502, 57] on span "Filtro" at bounding box center [1496, 59] width 28 height 13
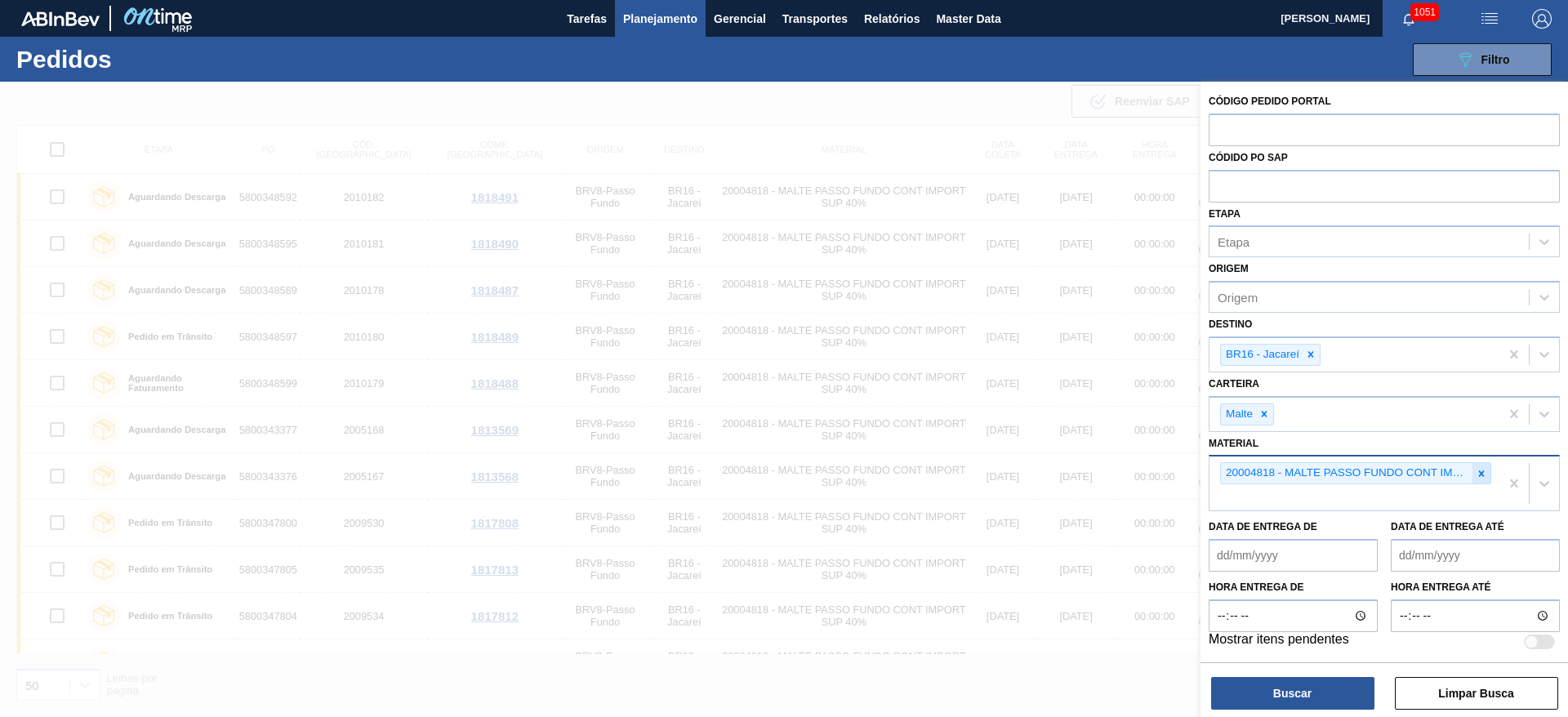
click at [1480, 473] on icon at bounding box center [1481, 473] width 5 height 5
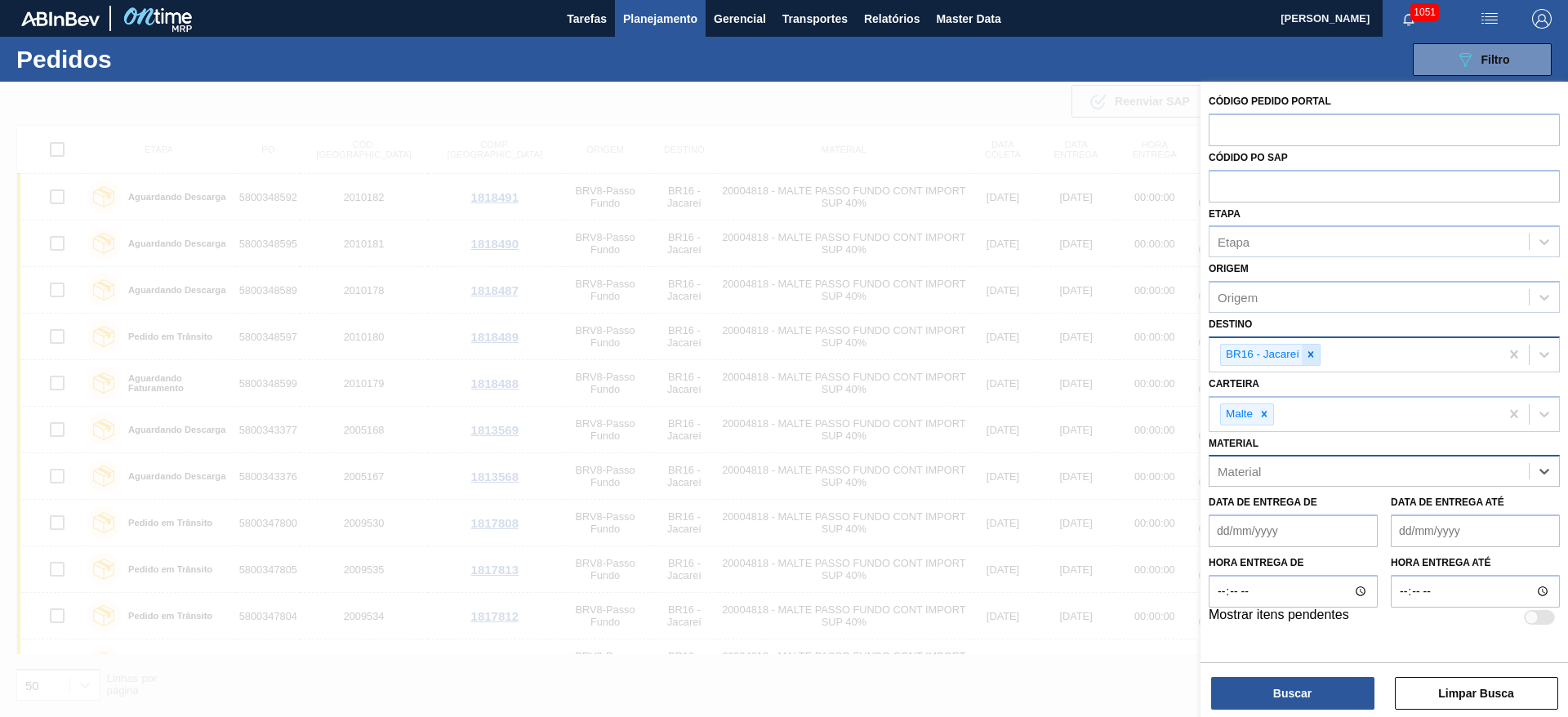
click at [1313, 351] on icon at bounding box center [1310, 355] width 11 height 11
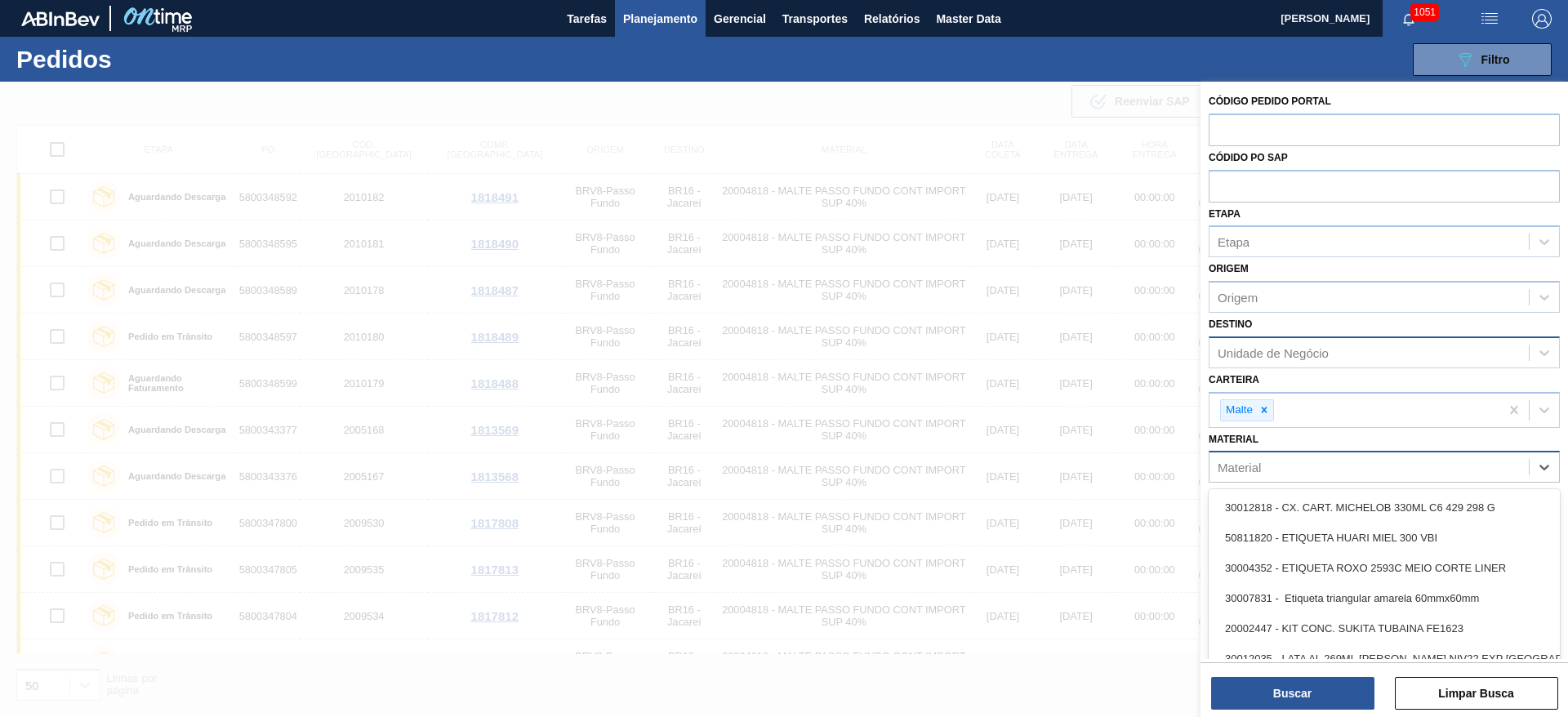
click at [1250, 466] on div "Material" at bounding box center [1239, 468] width 43 height 14
paste input "20000123"
type input "20000123"
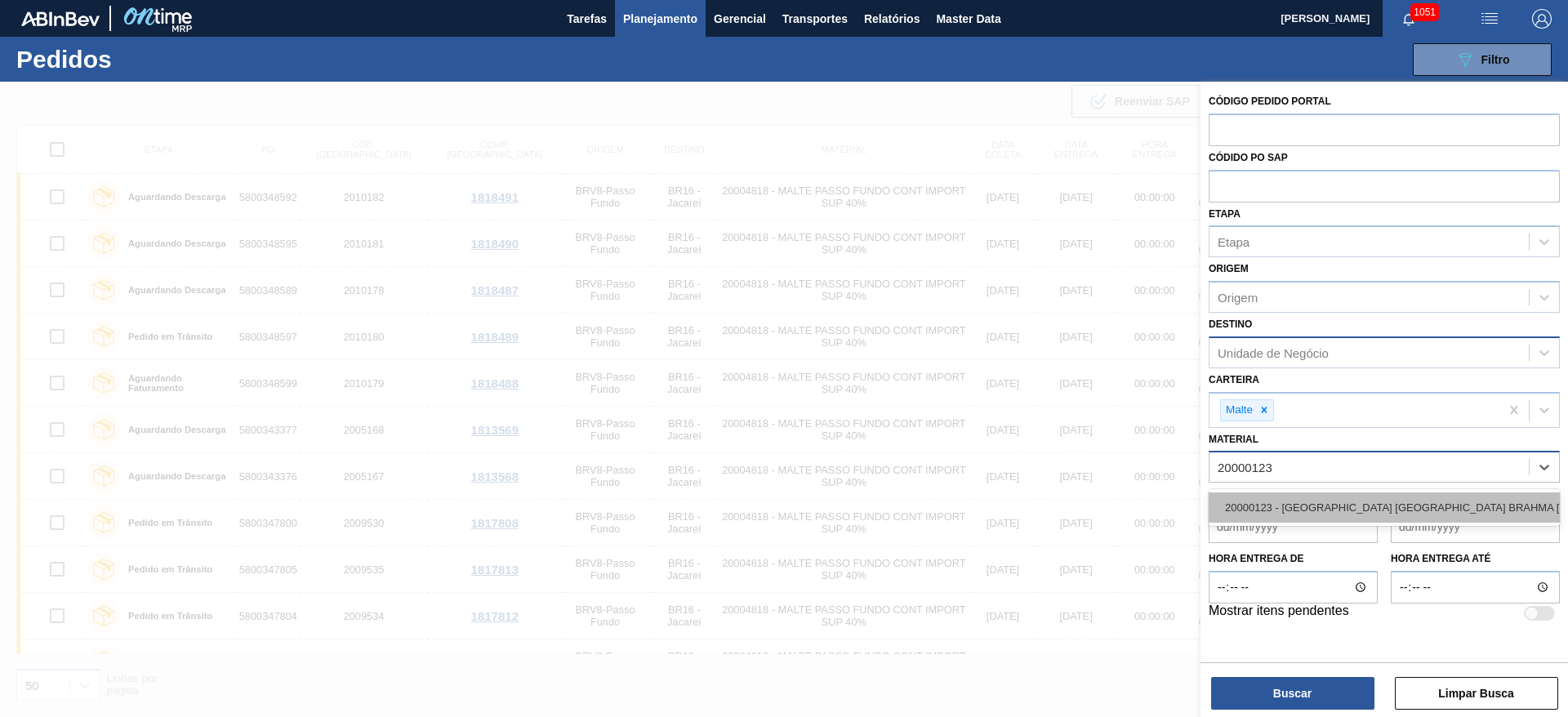
click at [1270, 497] on div "20000123 - [GEOGRAPHIC_DATA] [GEOGRAPHIC_DATA] BRAHMA [GEOGRAPHIC_DATA] GRANEL" at bounding box center [1383, 507] width 351 height 30
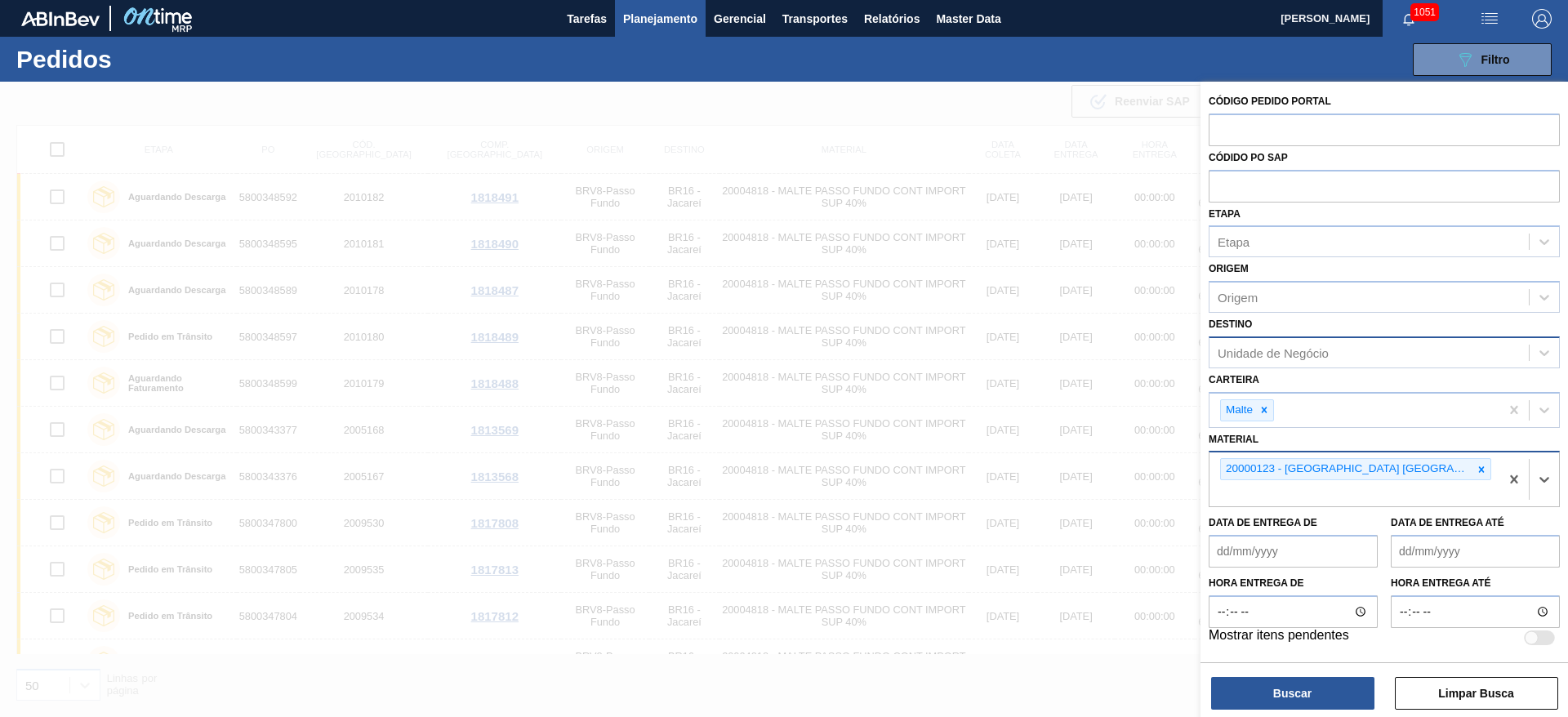
click at [1258, 355] on div "Unidade de Negócio" at bounding box center [1274, 353] width 111 height 14
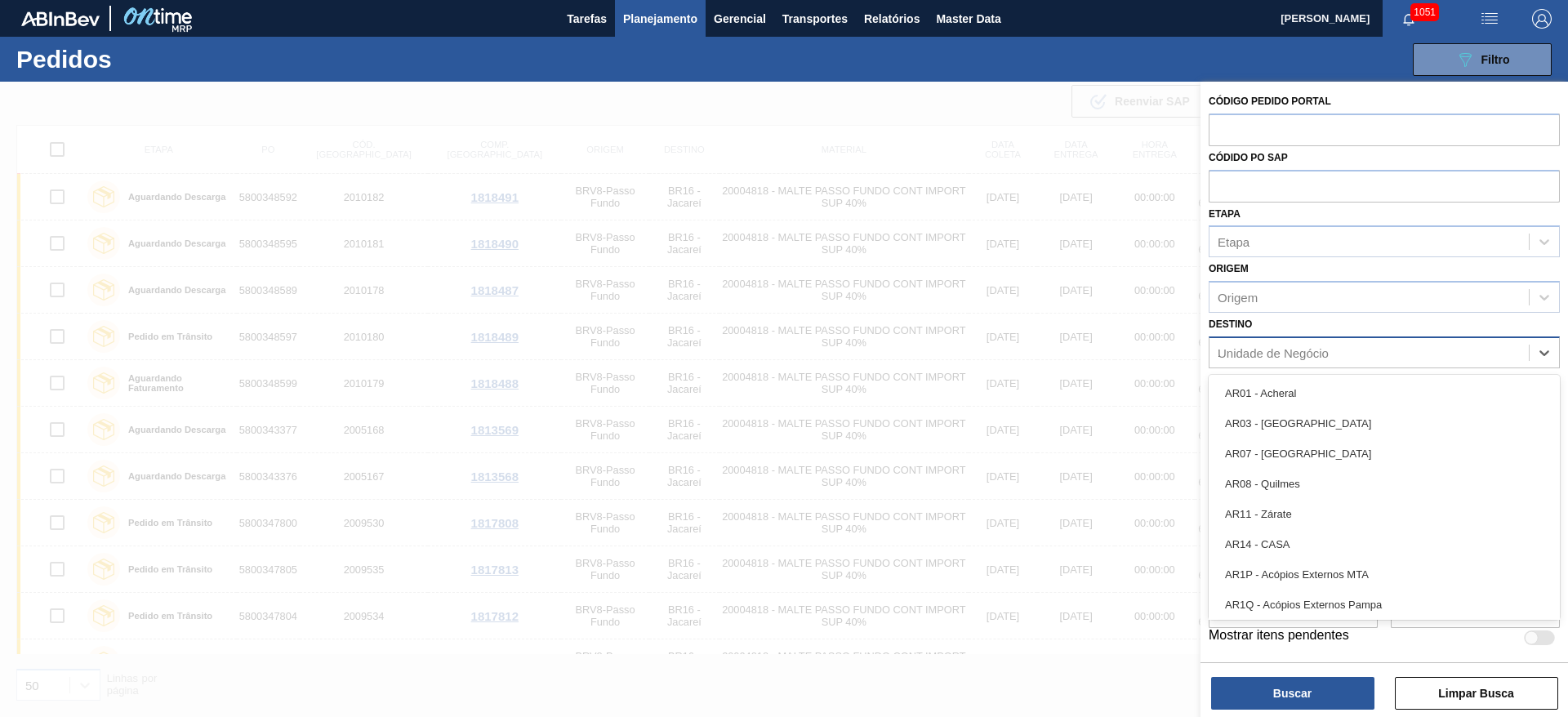
type input "11"
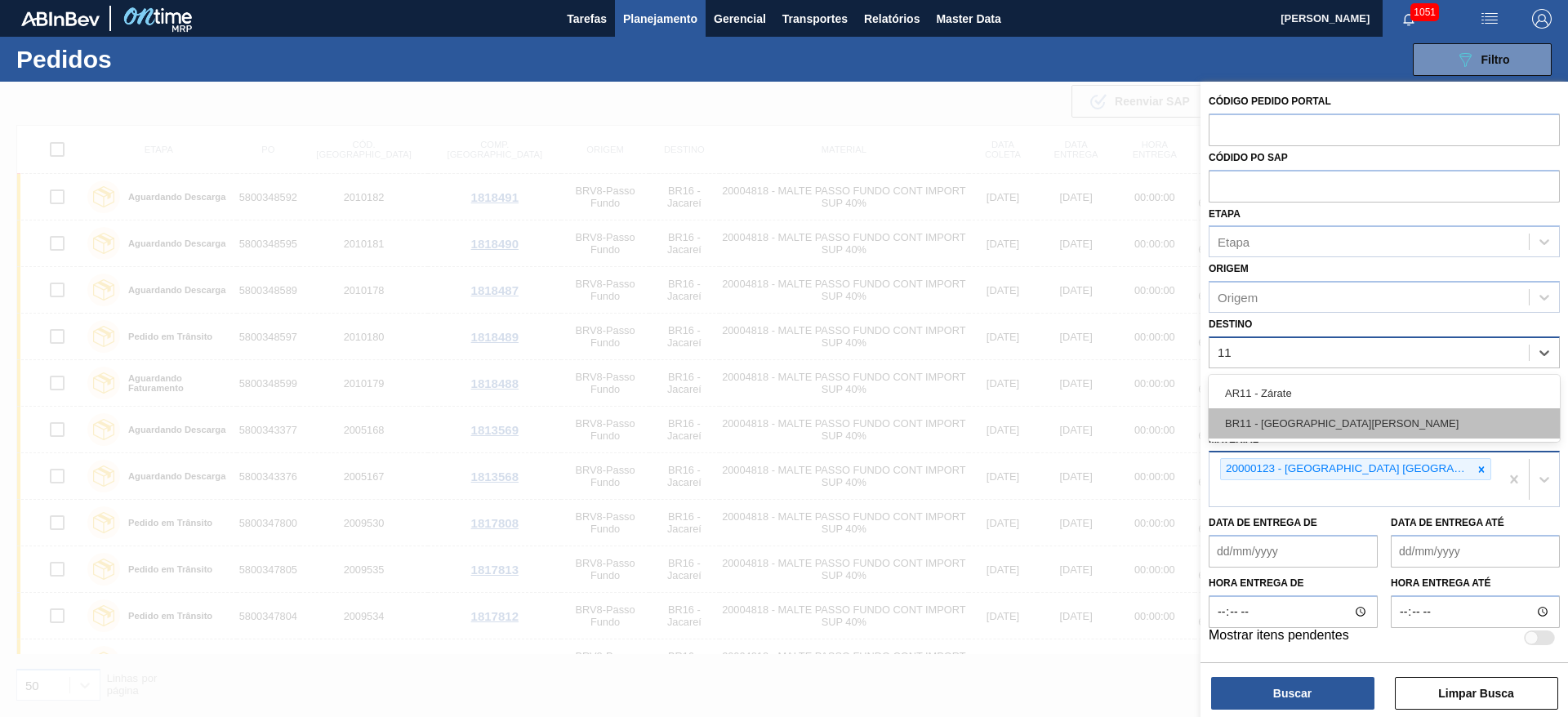
click at [1249, 418] on div "BR11 - [GEOGRAPHIC_DATA][PERSON_NAME]" at bounding box center [1383, 423] width 351 height 30
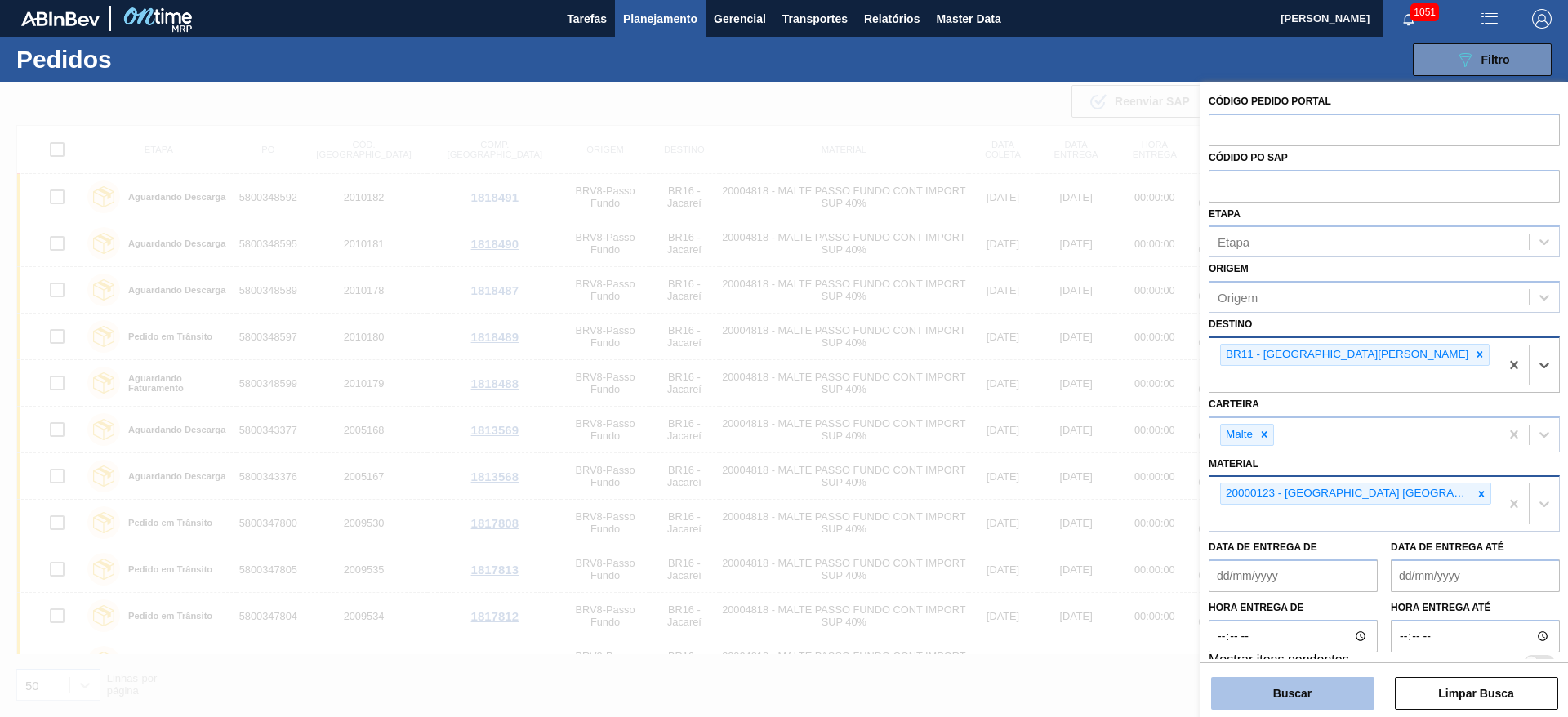
click at [1273, 703] on button "Buscar" at bounding box center [1292, 693] width 164 height 33
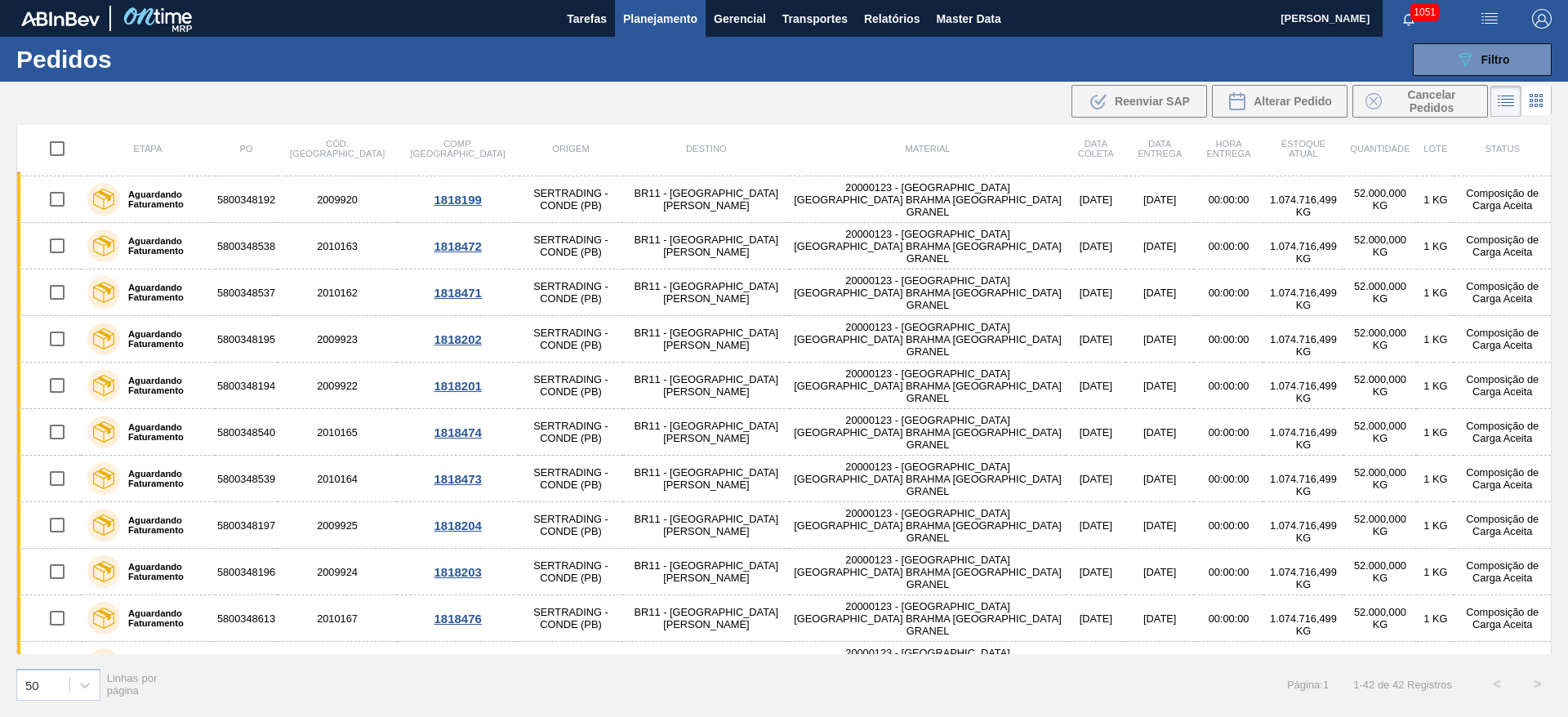
scroll to position [1476, 0]
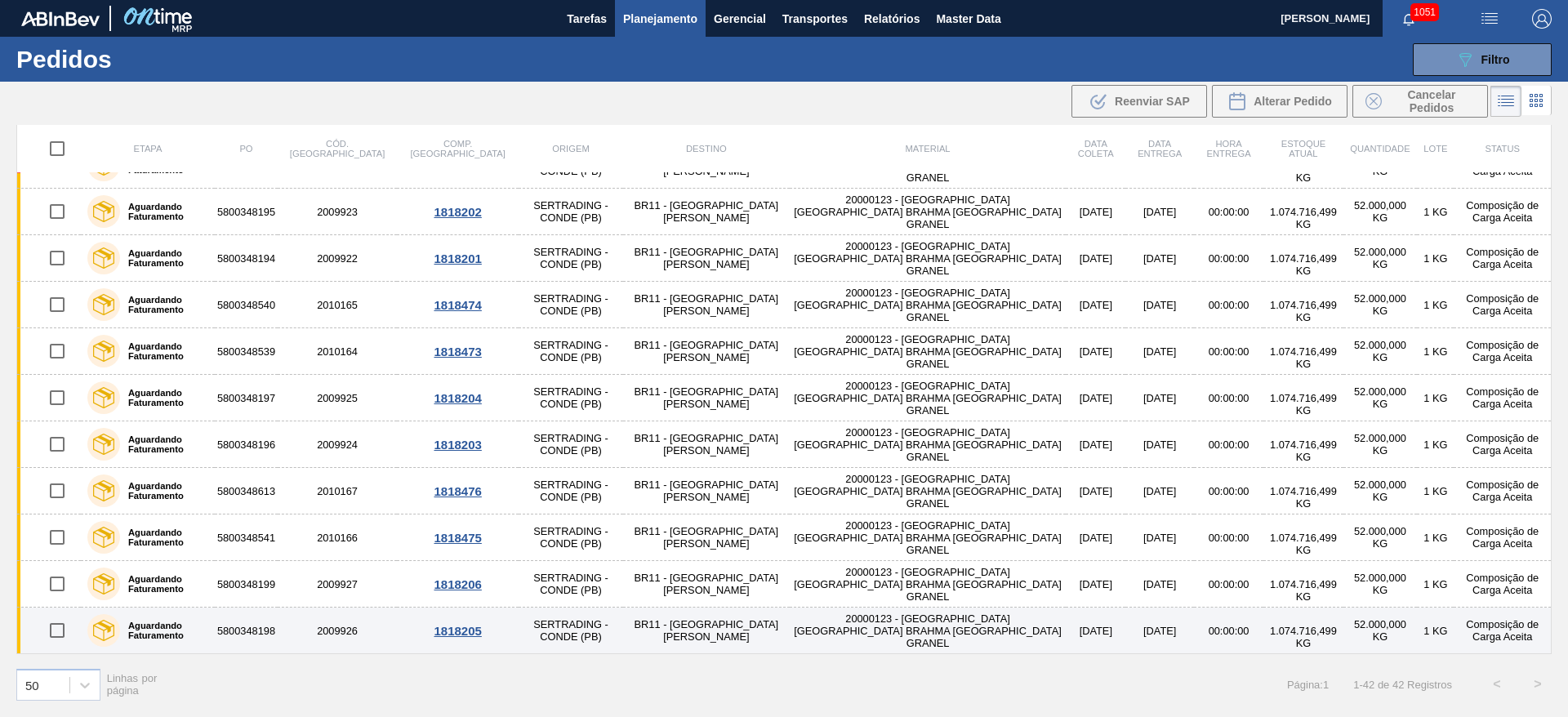
click at [49, 637] on input "checkbox" at bounding box center [57, 630] width 34 height 34
checkbox input "true"
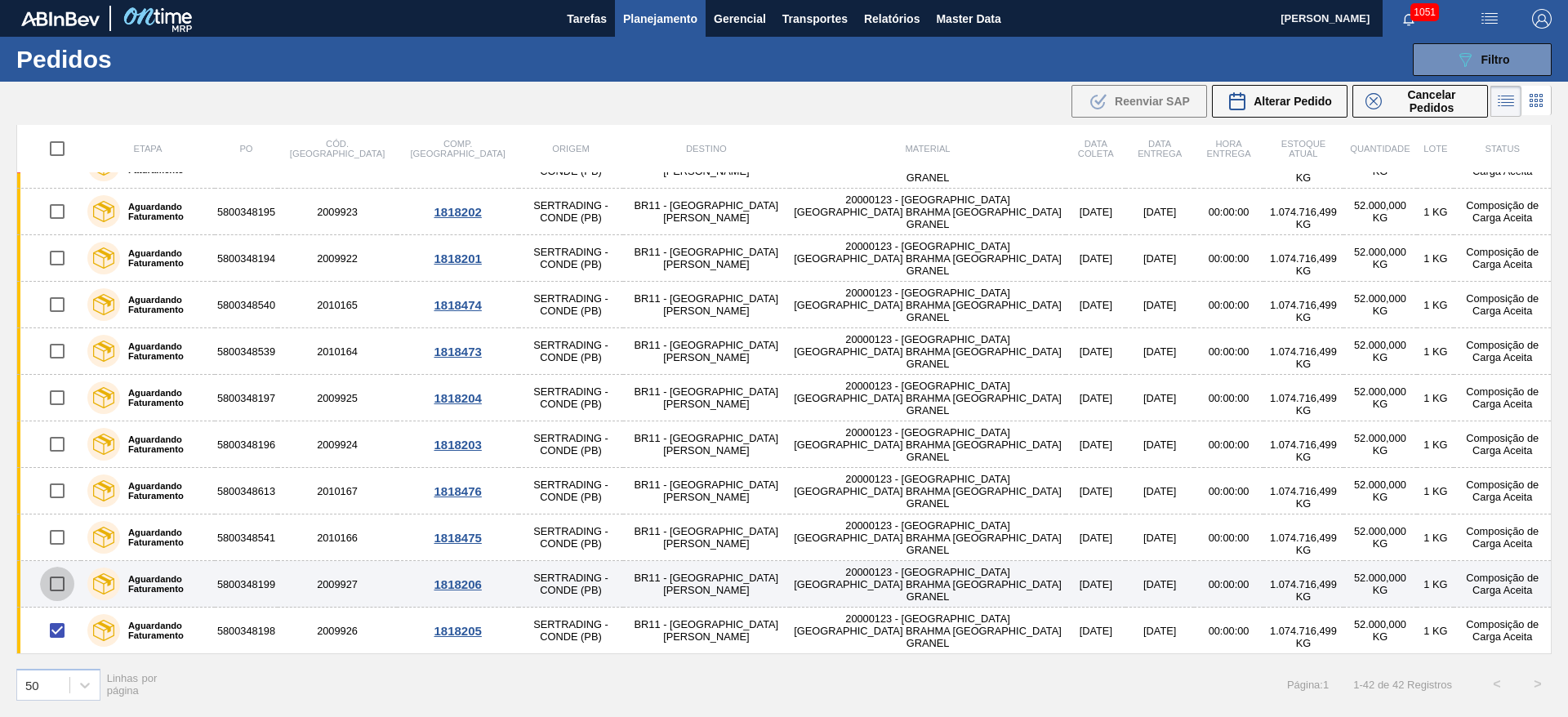
click at [64, 580] on input "checkbox" at bounding box center [57, 584] width 34 height 34
checkbox input "true"
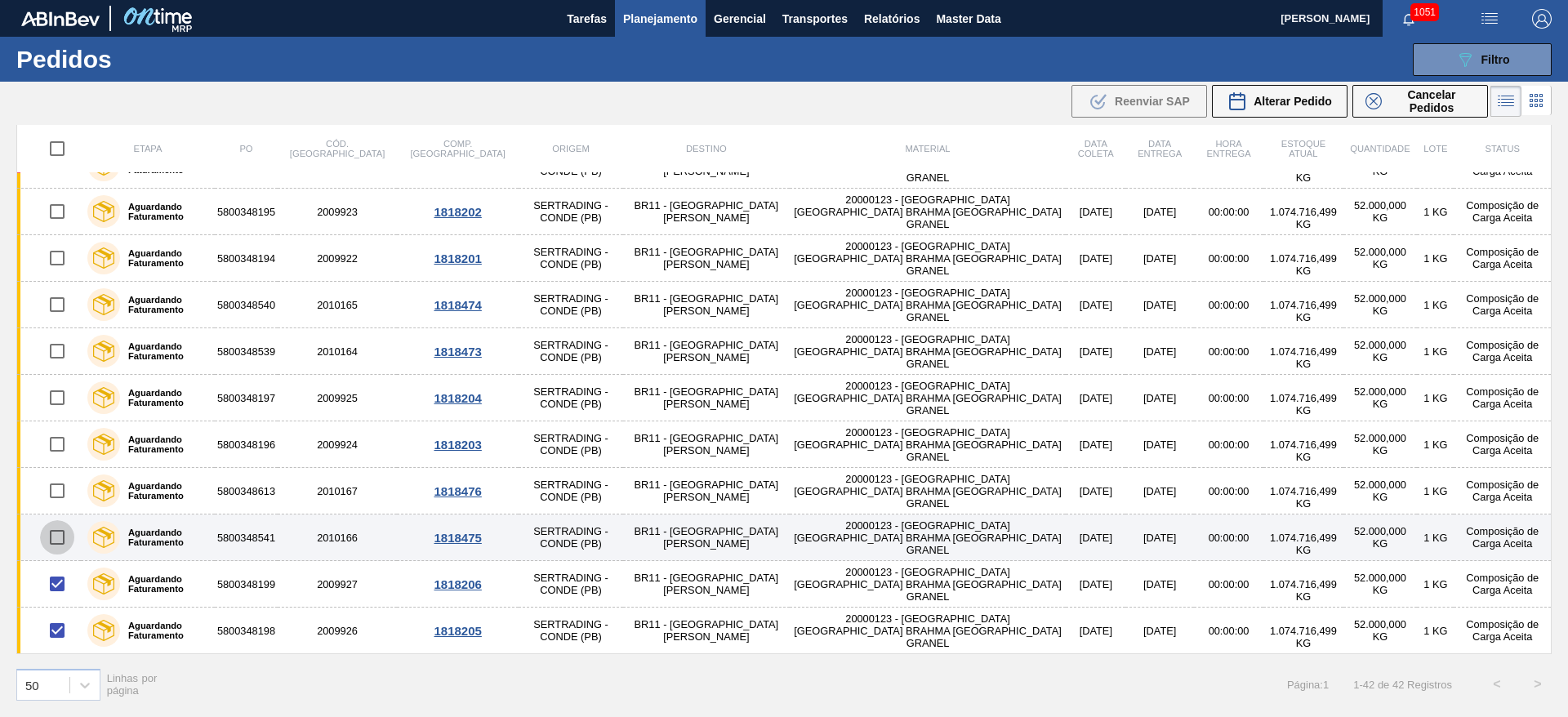
click at [59, 530] on input "checkbox" at bounding box center [57, 538] width 34 height 34
checkbox input "true"
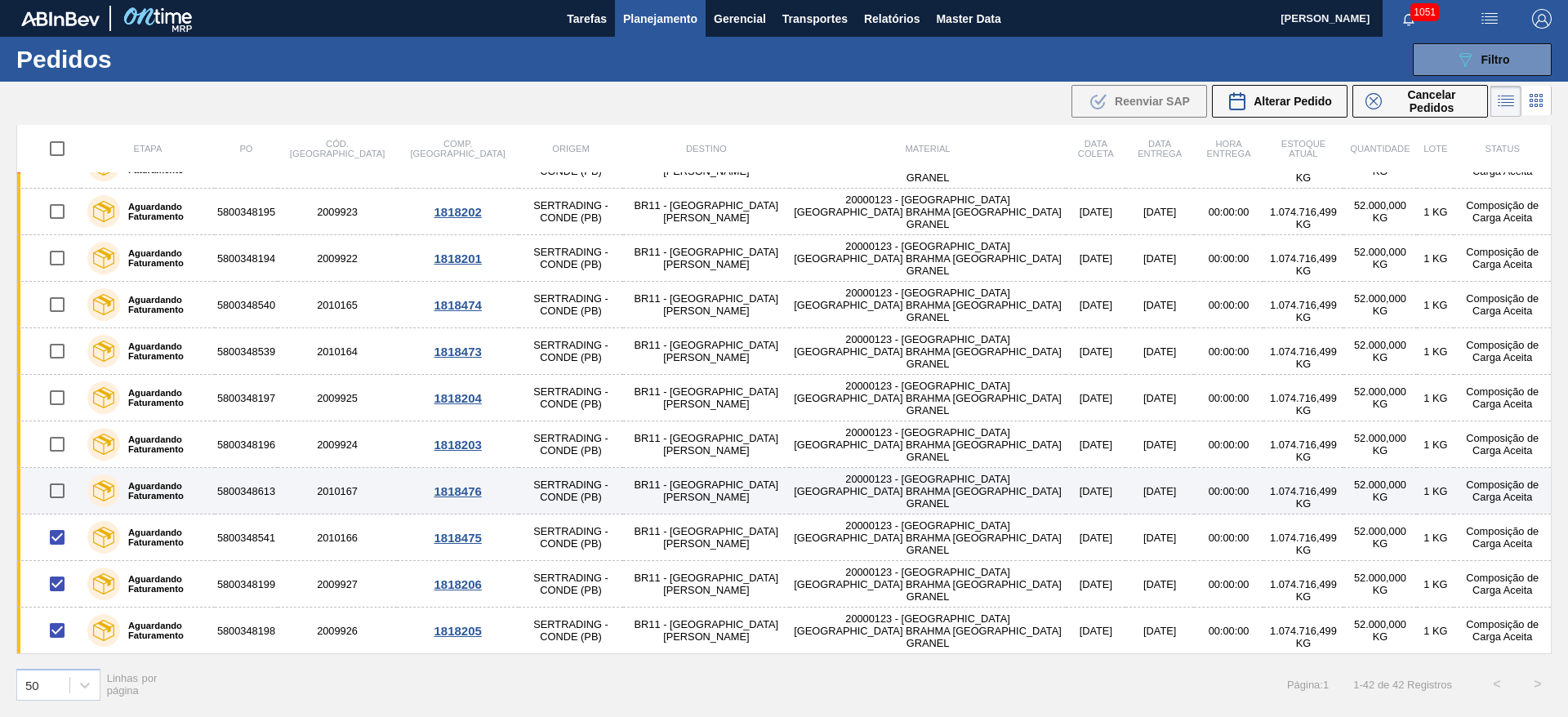
click at [57, 484] on input "checkbox" at bounding box center [57, 491] width 34 height 34
checkbox input "true"
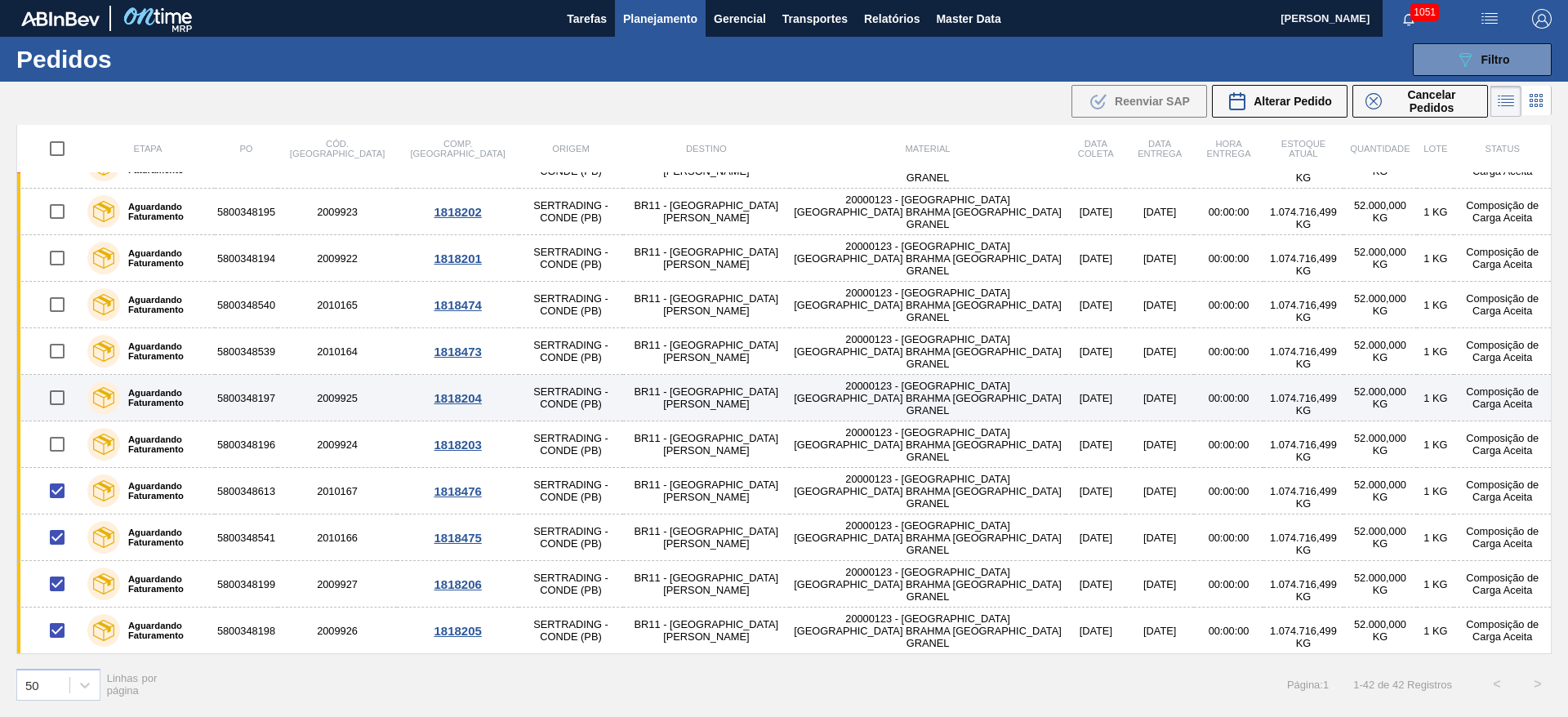
click at [53, 436] on input "checkbox" at bounding box center [57, 444] width 34 height 34
checkbox input "true"
click at [53, 397] on input "checkbox" at bounding box center [57, 398] width 34 height 34
checkbox input "true"
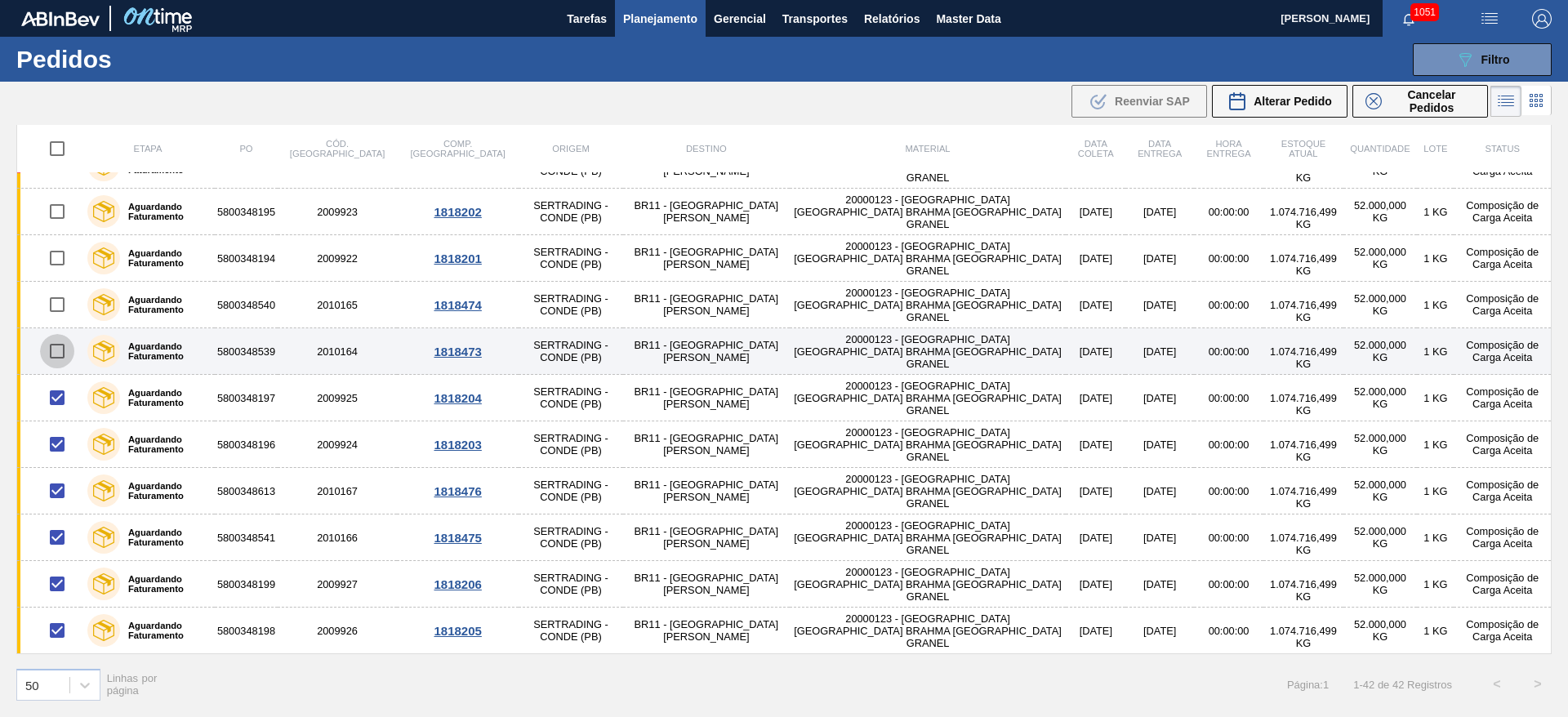
click at [54, 354] on input "checkbox" at bounding box center [57, 351] width 34 height 34
checkbox input "true"
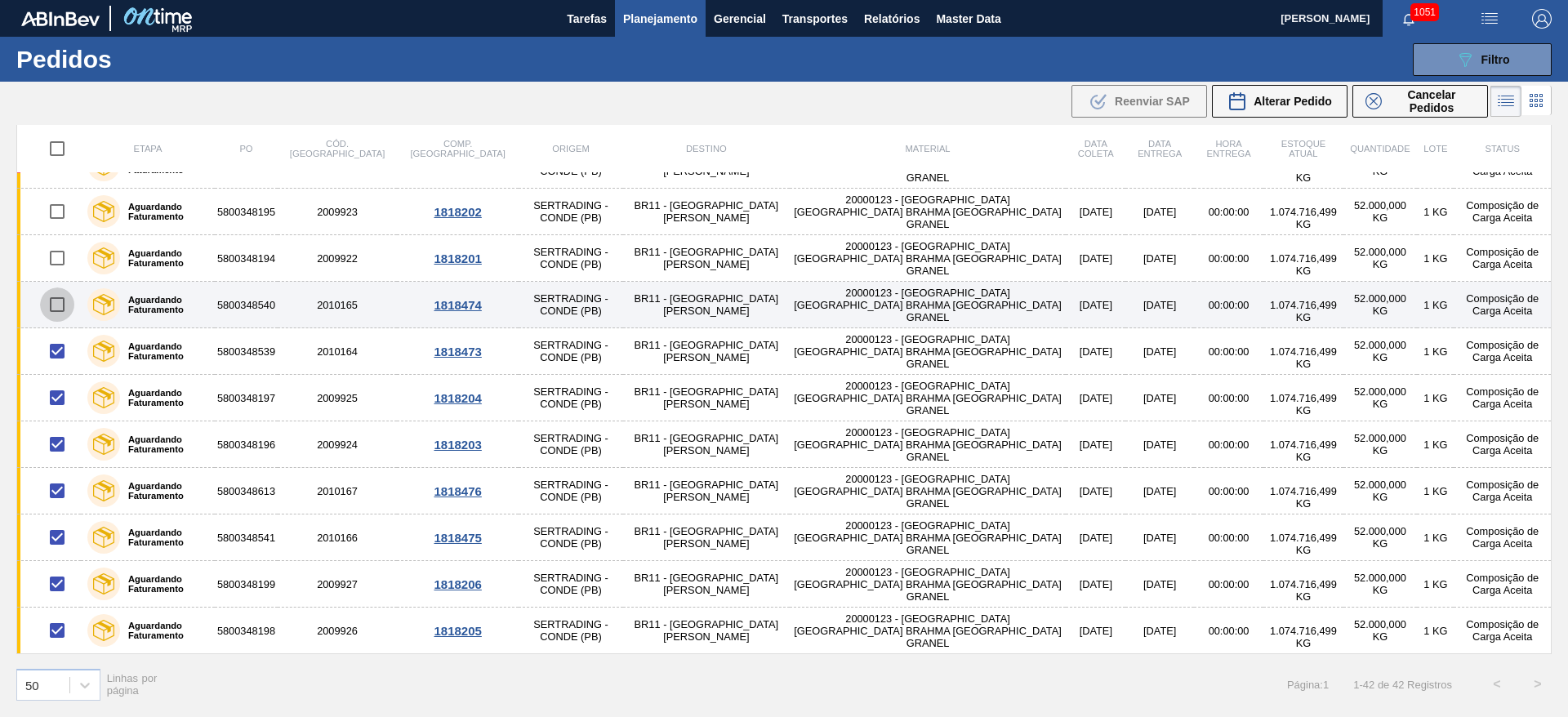
click at [58, 302] on input "checkbox" at bounding box center [57, 304] width 34 height 34
checkbox input "true"
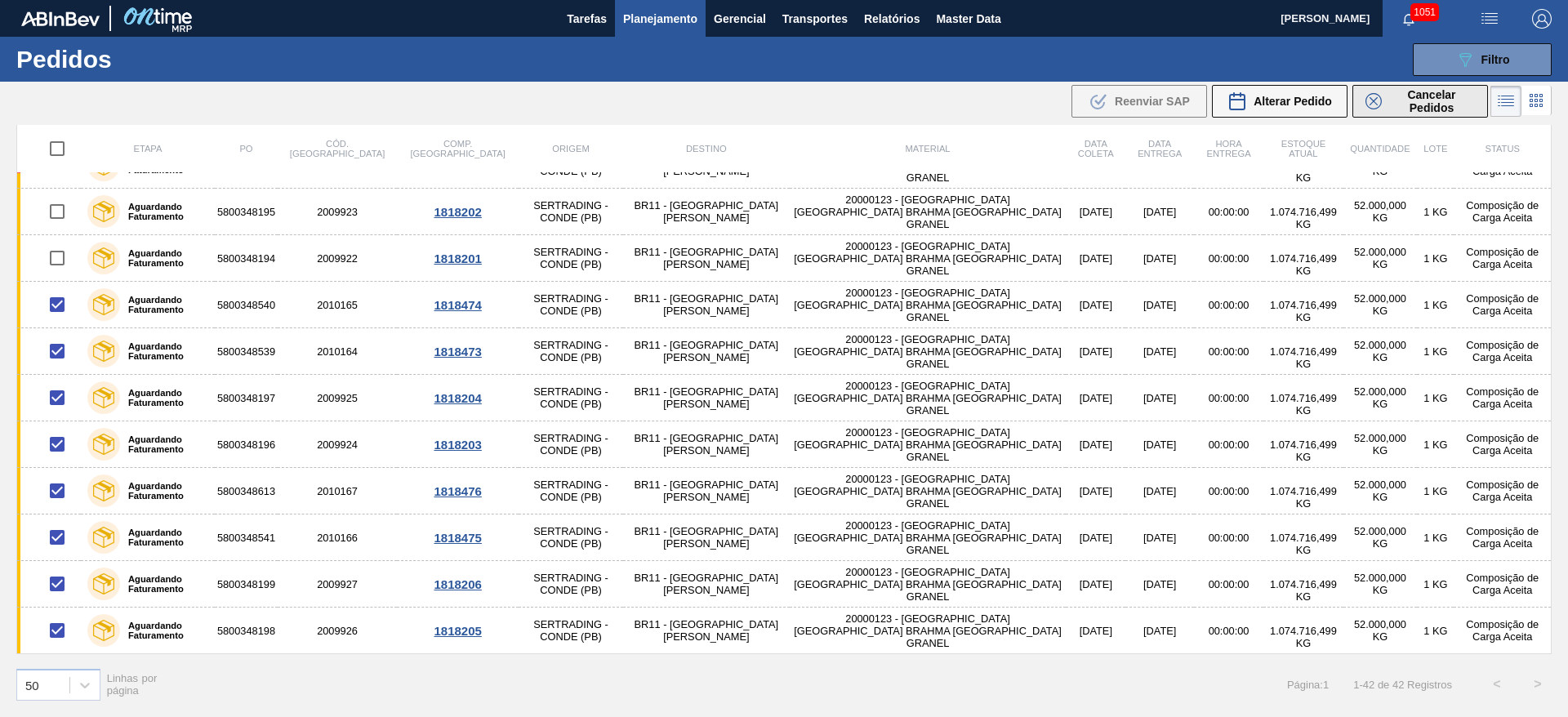
click at [1400, 100] on span "Cancelar Pedidos" at bounding box center [1432, 102] width 87 height 27
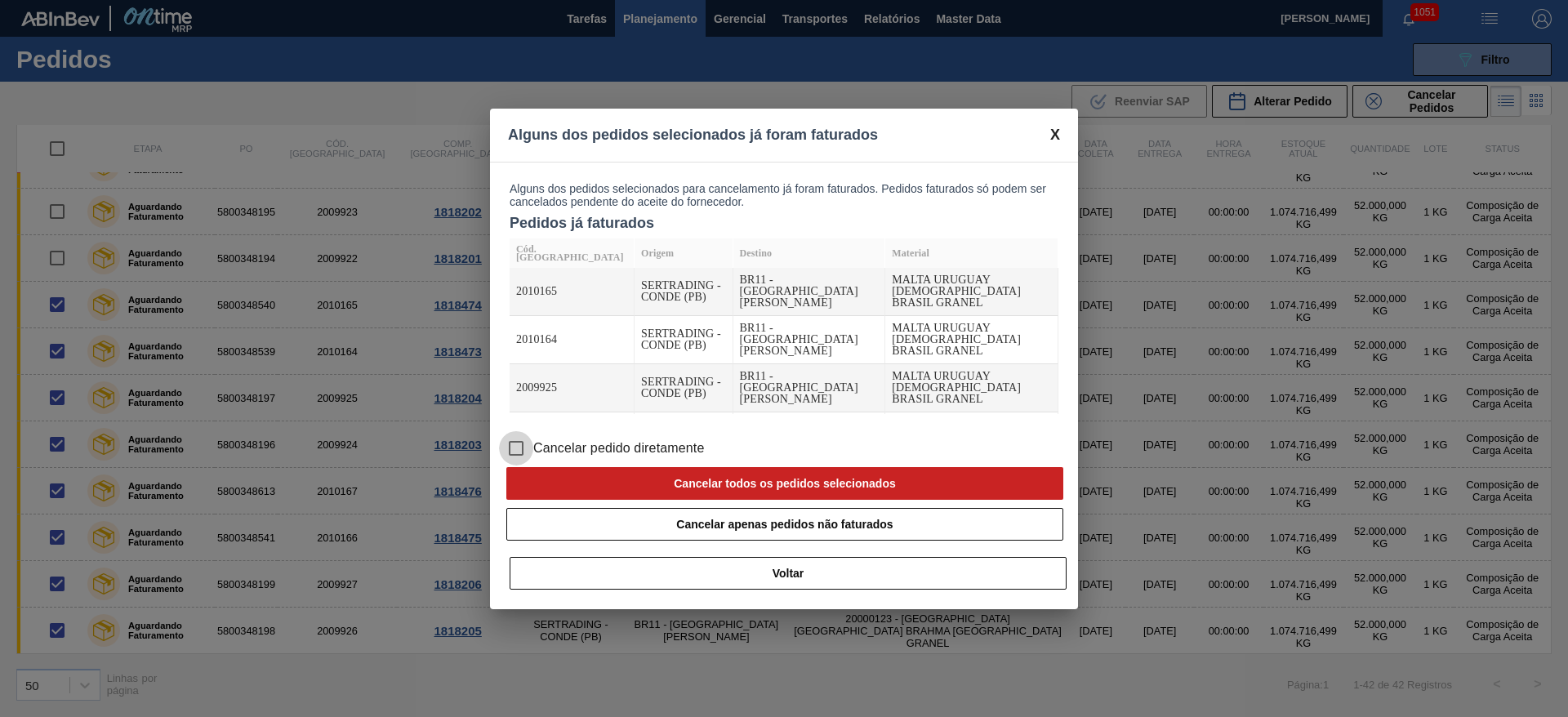
click at [519, 447] on input "Cancelar pedido diretamente" at bounding box center [516, 448] width 34 height 34
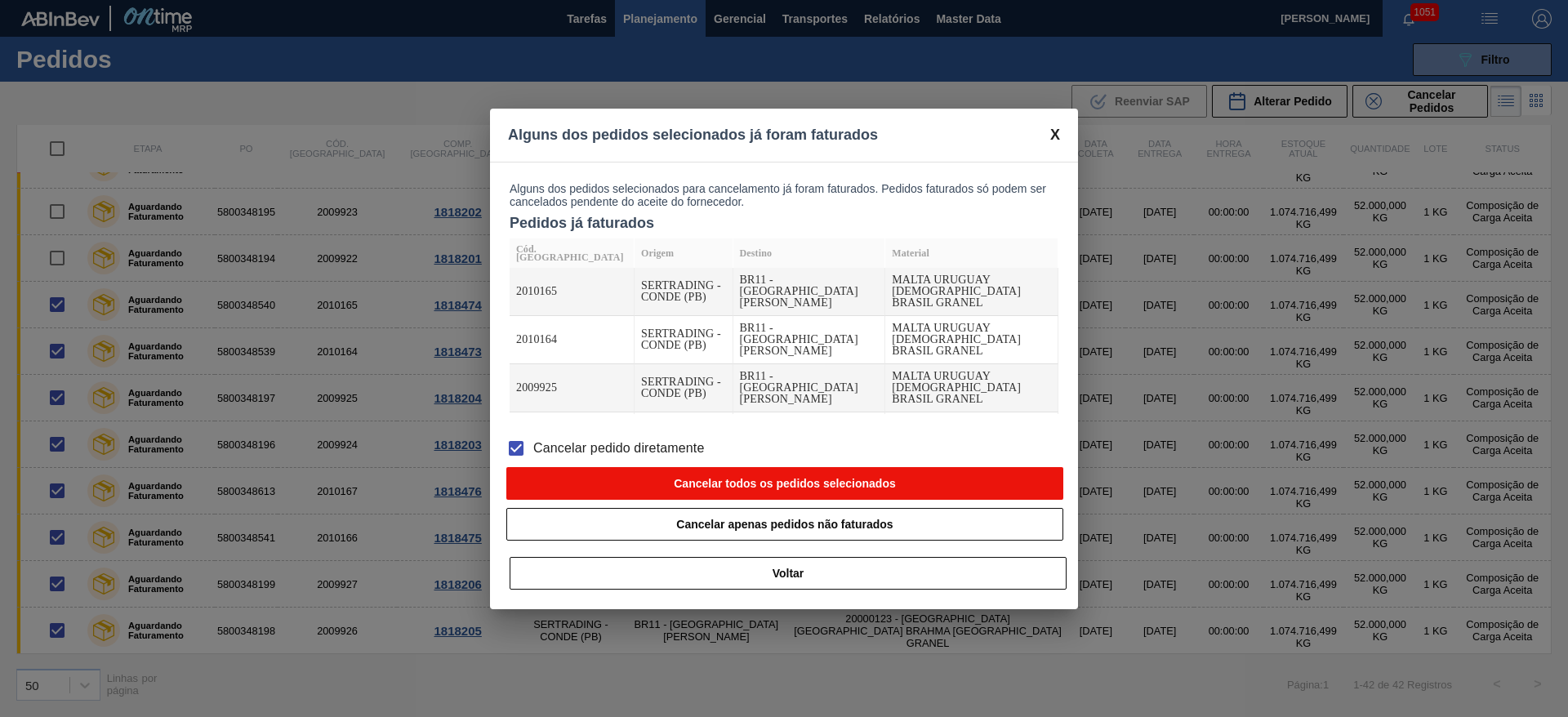
click at [585, 477] on button "Cancelar todos os pedidos selecionados" at bounding box center [785, 483] width 557 height 33
checkbox input "false"
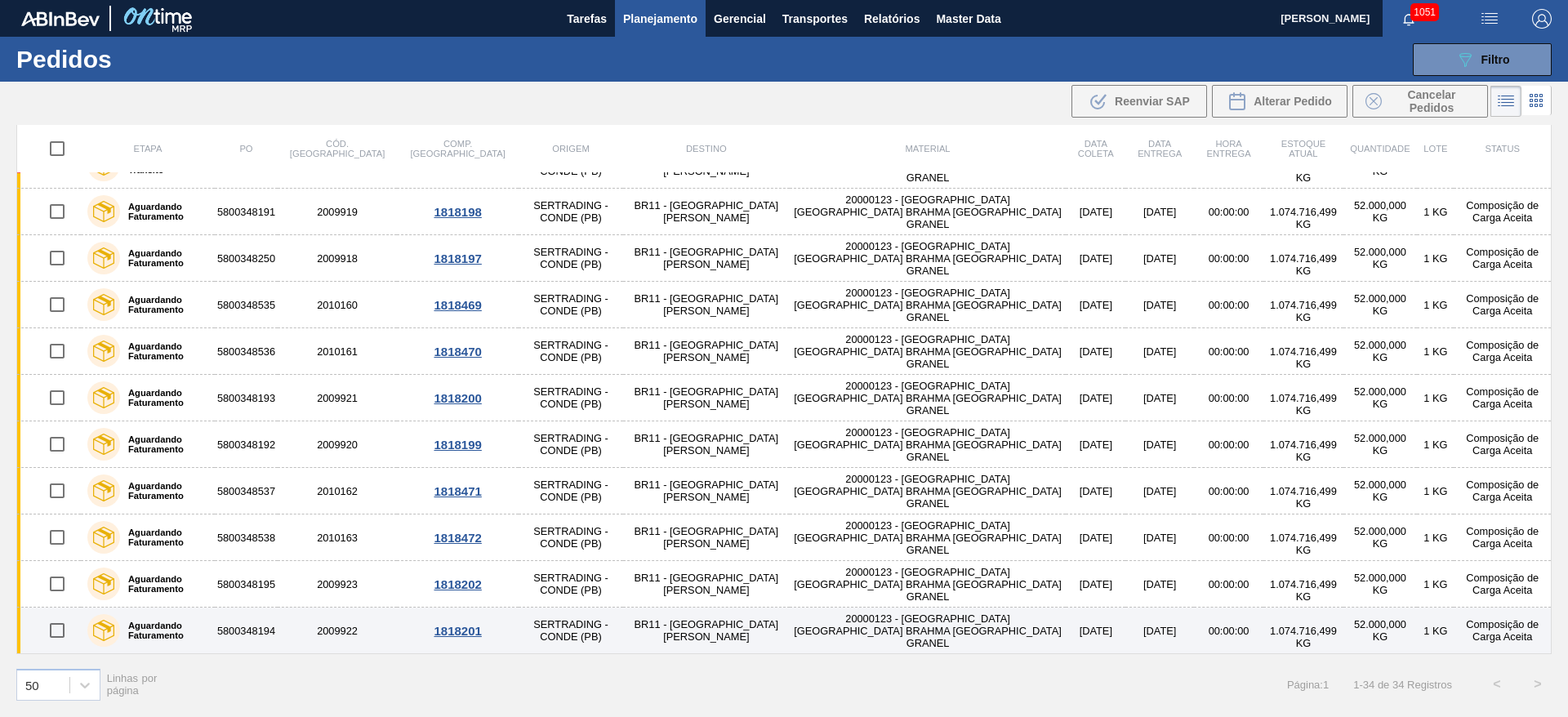
scroll to position [1102, 0]
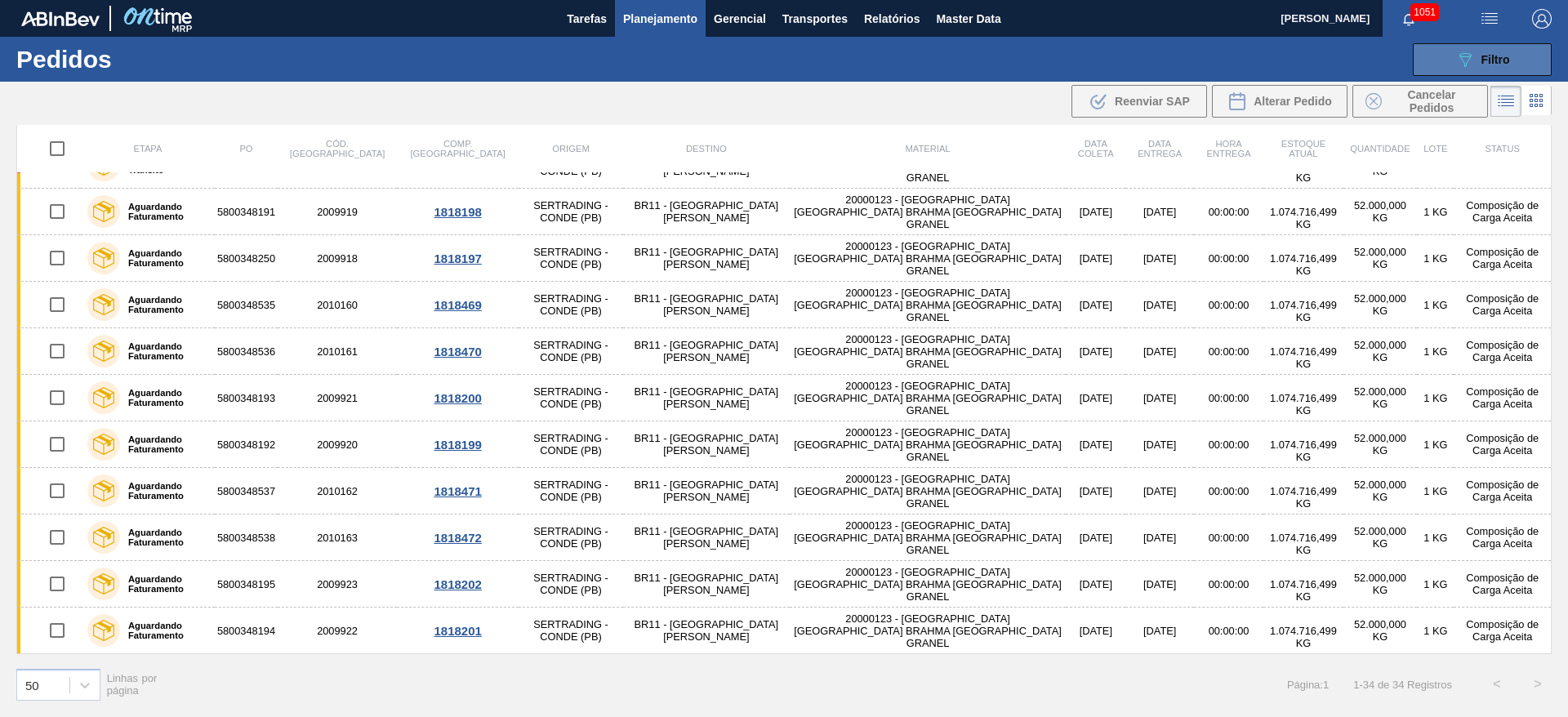
click at [1493, 66] on div "089F7B8B-B2A5-4AFE-B5C0-19BA573D28AC Filtro" at bounding box center [1482, 59] width 55 height 19
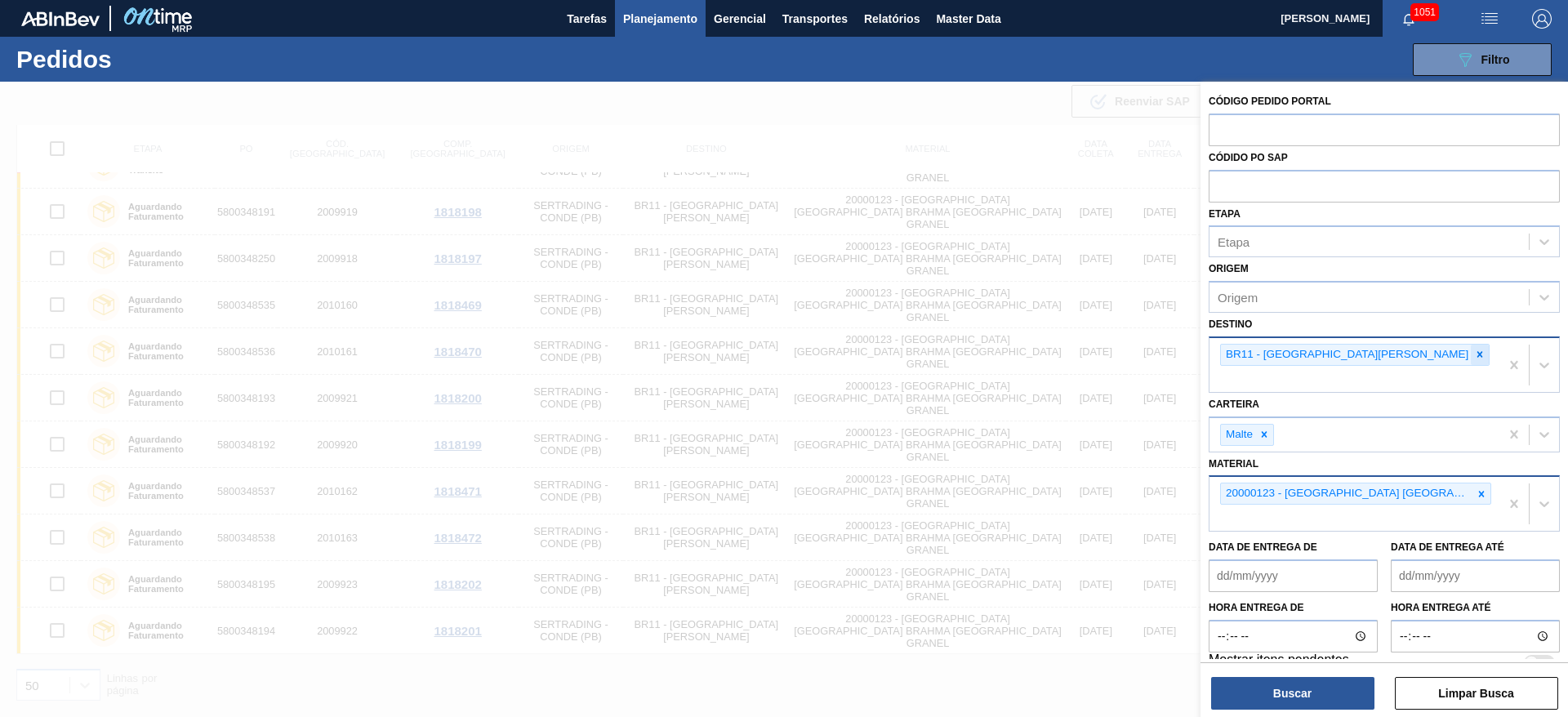
click at [1474, 354] on icon at bounding box center [1480, 355] width 11 height 11
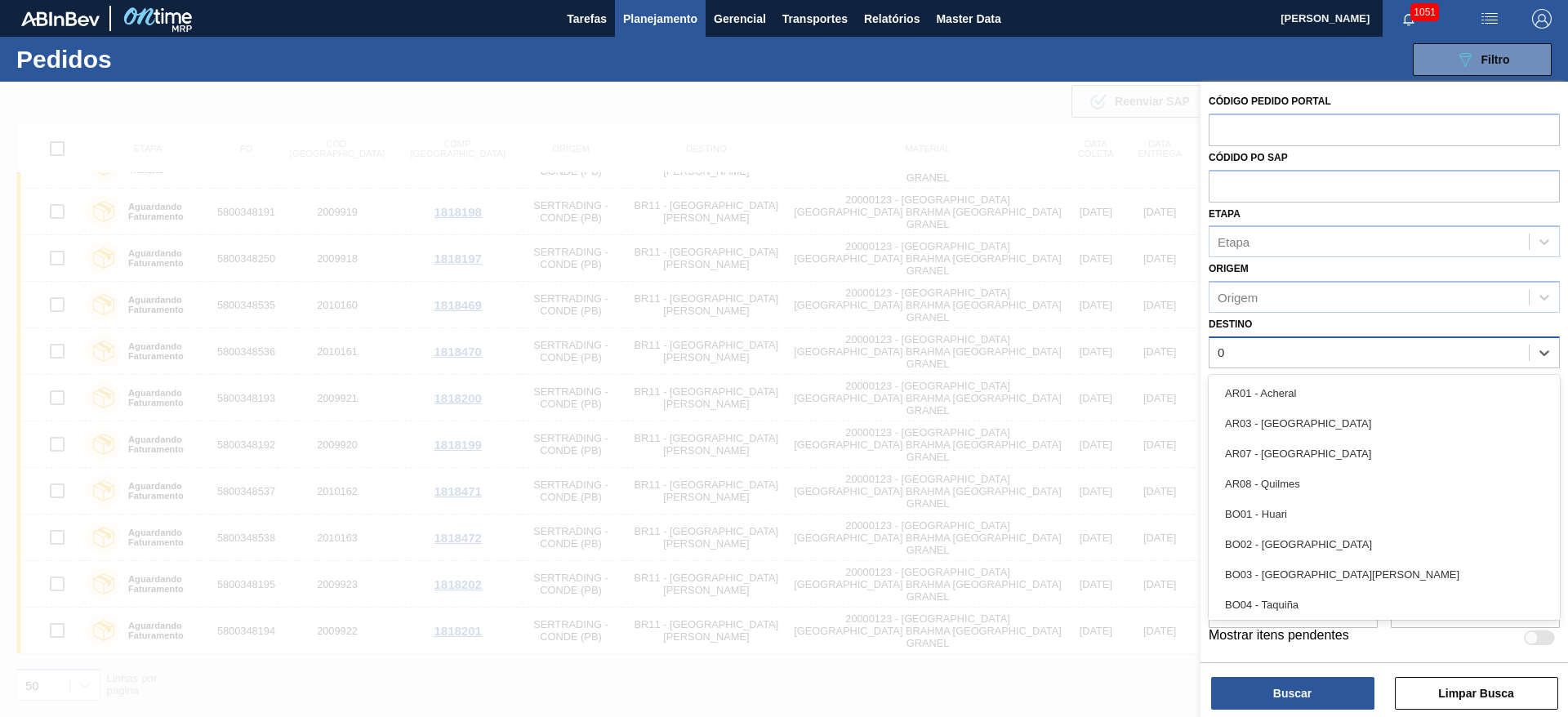
type input "08"
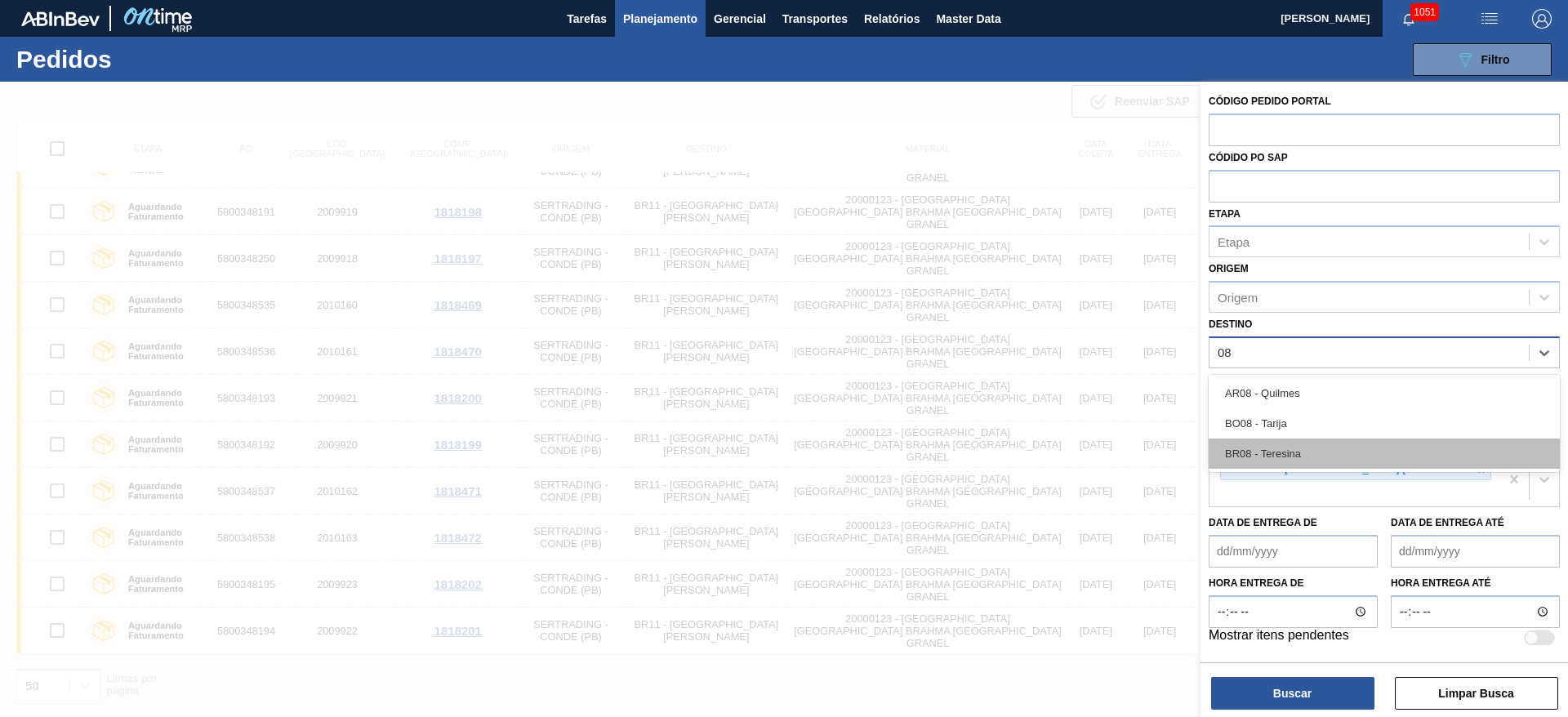
click at [1268, 450] on div "BR08 - Teresina" at bounding box center [1383, 454] width 351 height 30
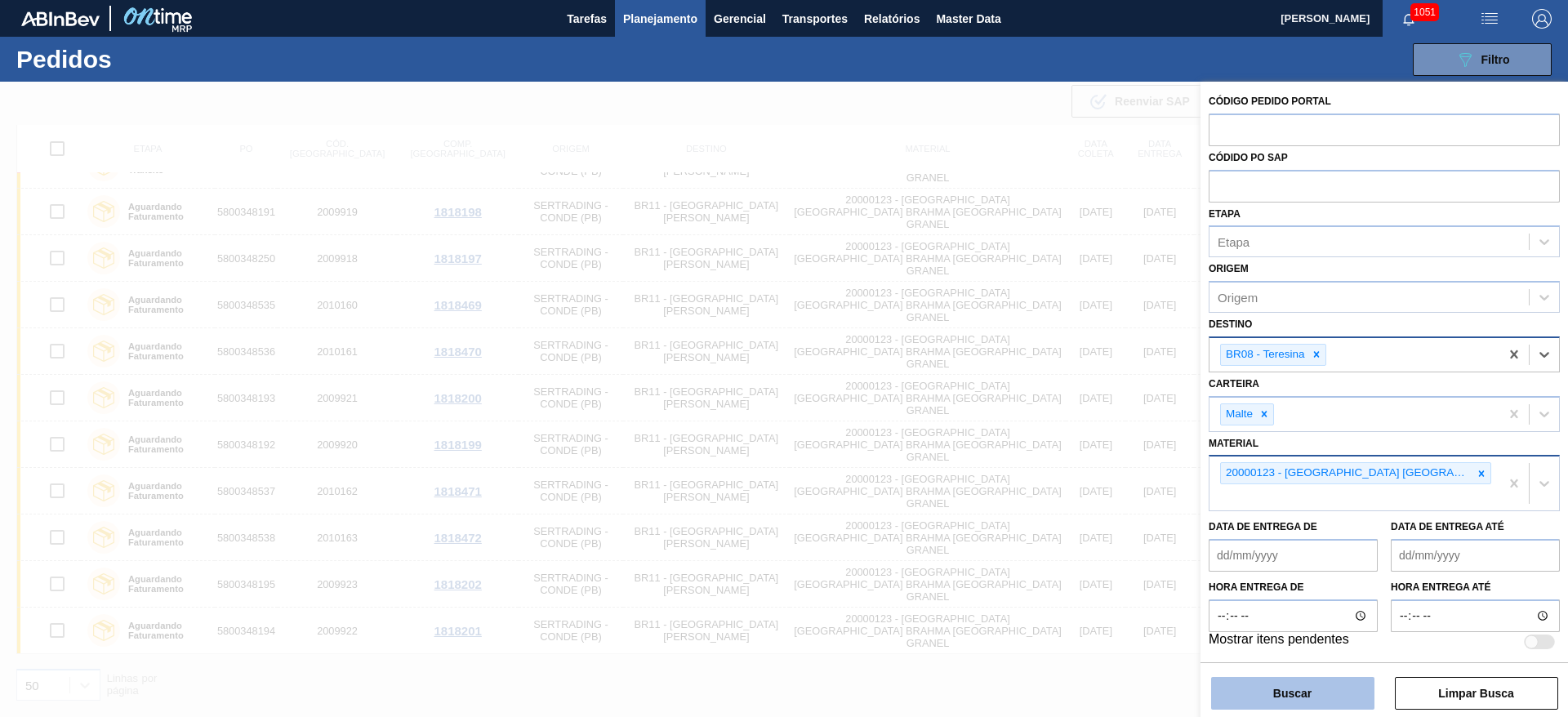
click at [1283, 695] on button "Buscar" at bounding box center [1292, 693] width 164 height 33
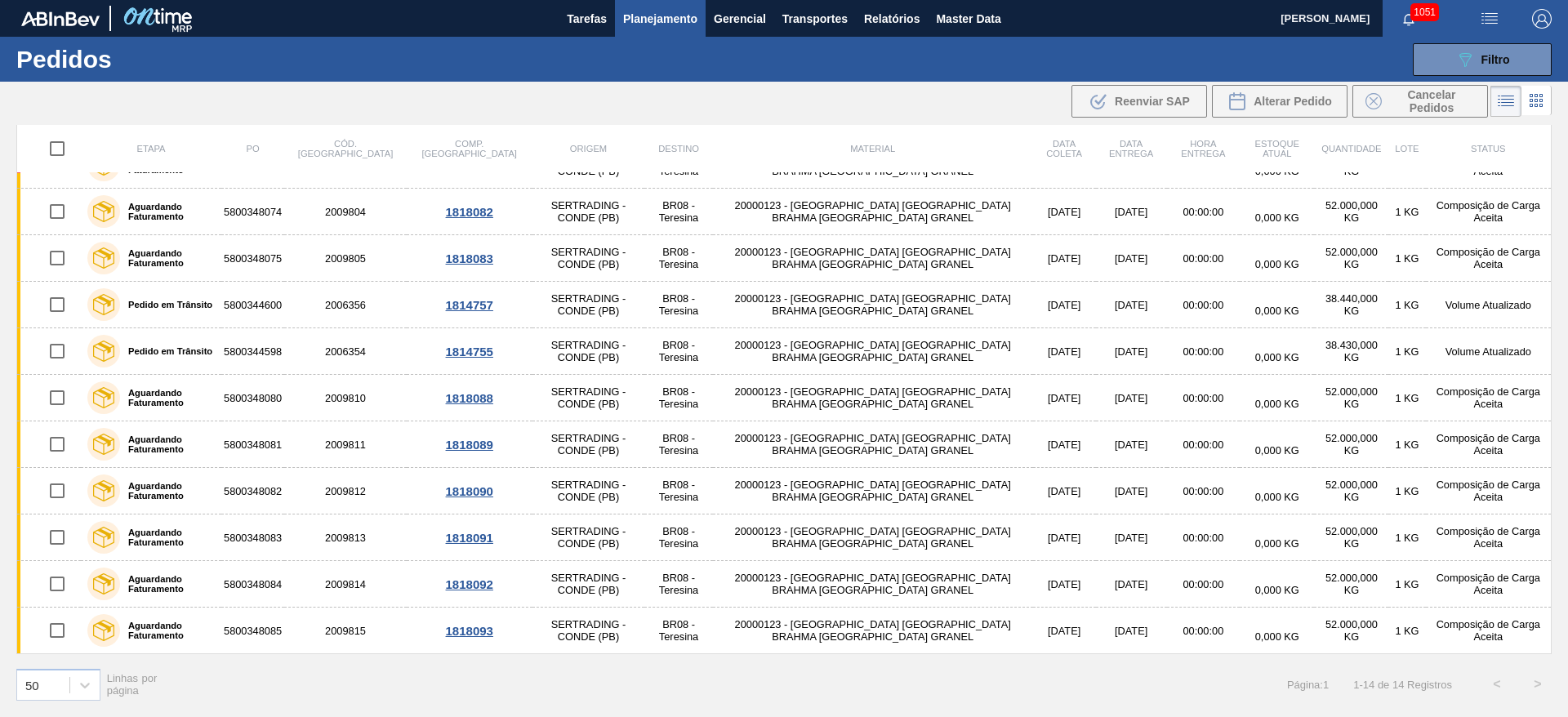
scroll to position [172, 0]
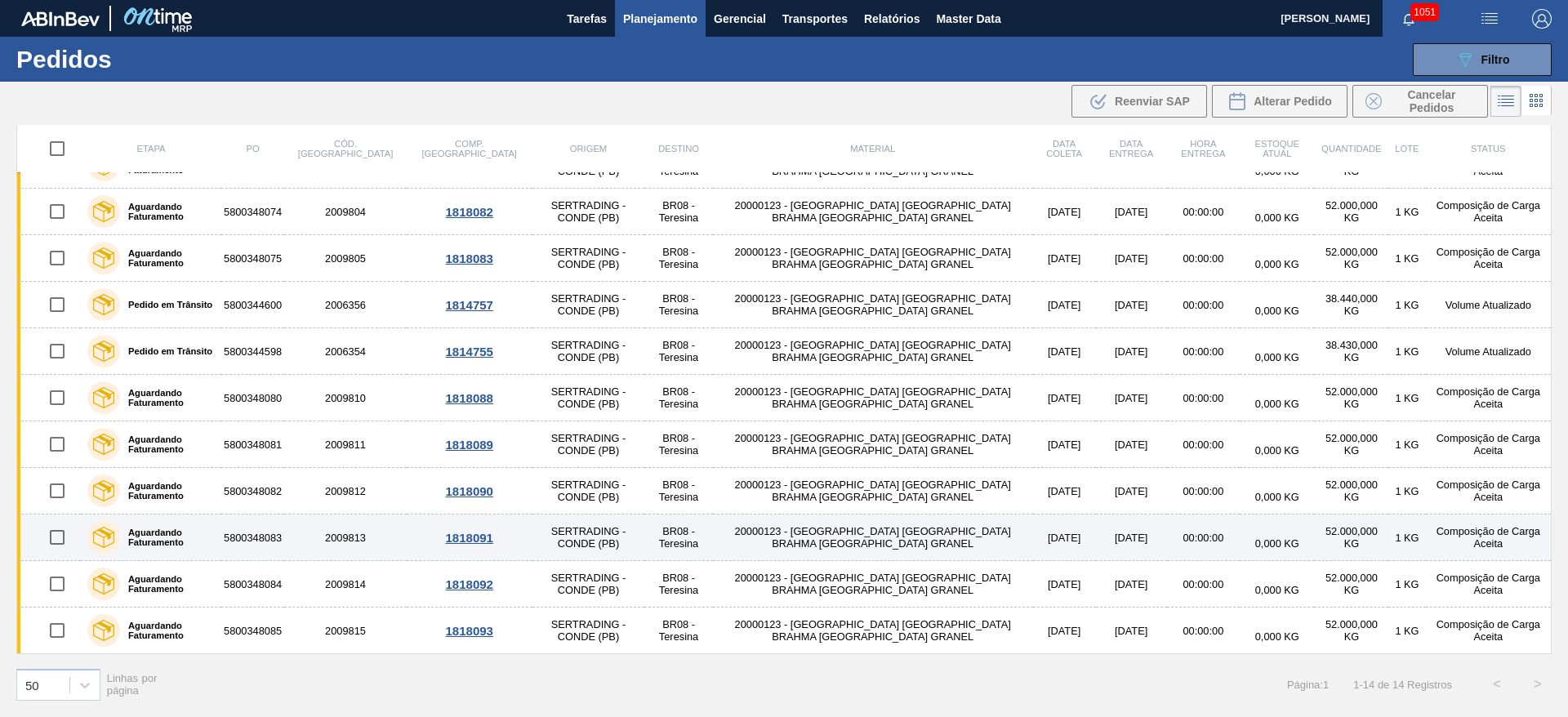
click at [54, 538] on input "checkbox" at bounding box center [57, 538] width 34 height 34
checkbox input "true"
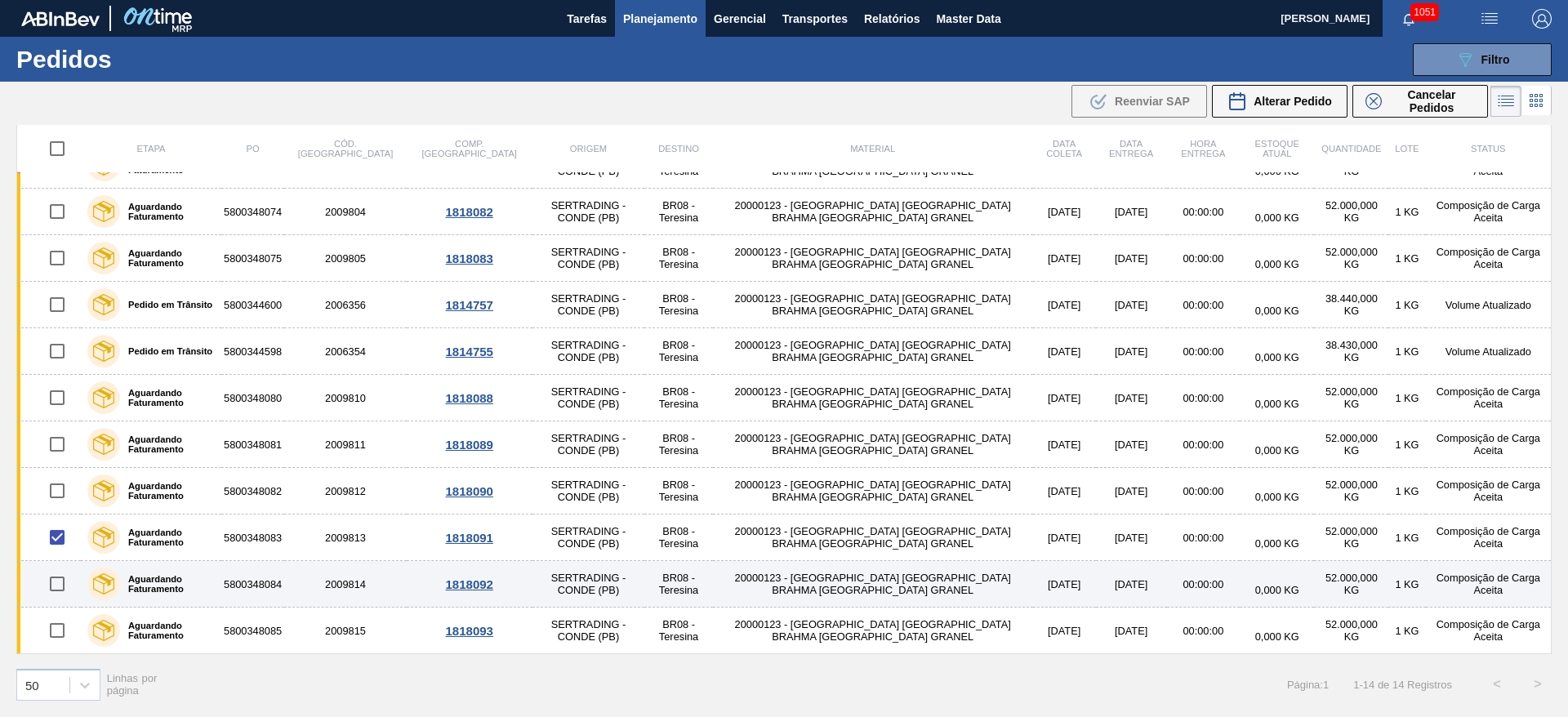
click at [57, 577] on input "checkbox" at bounding box center [57, 584] width 34 height 34
checkbox input "true"
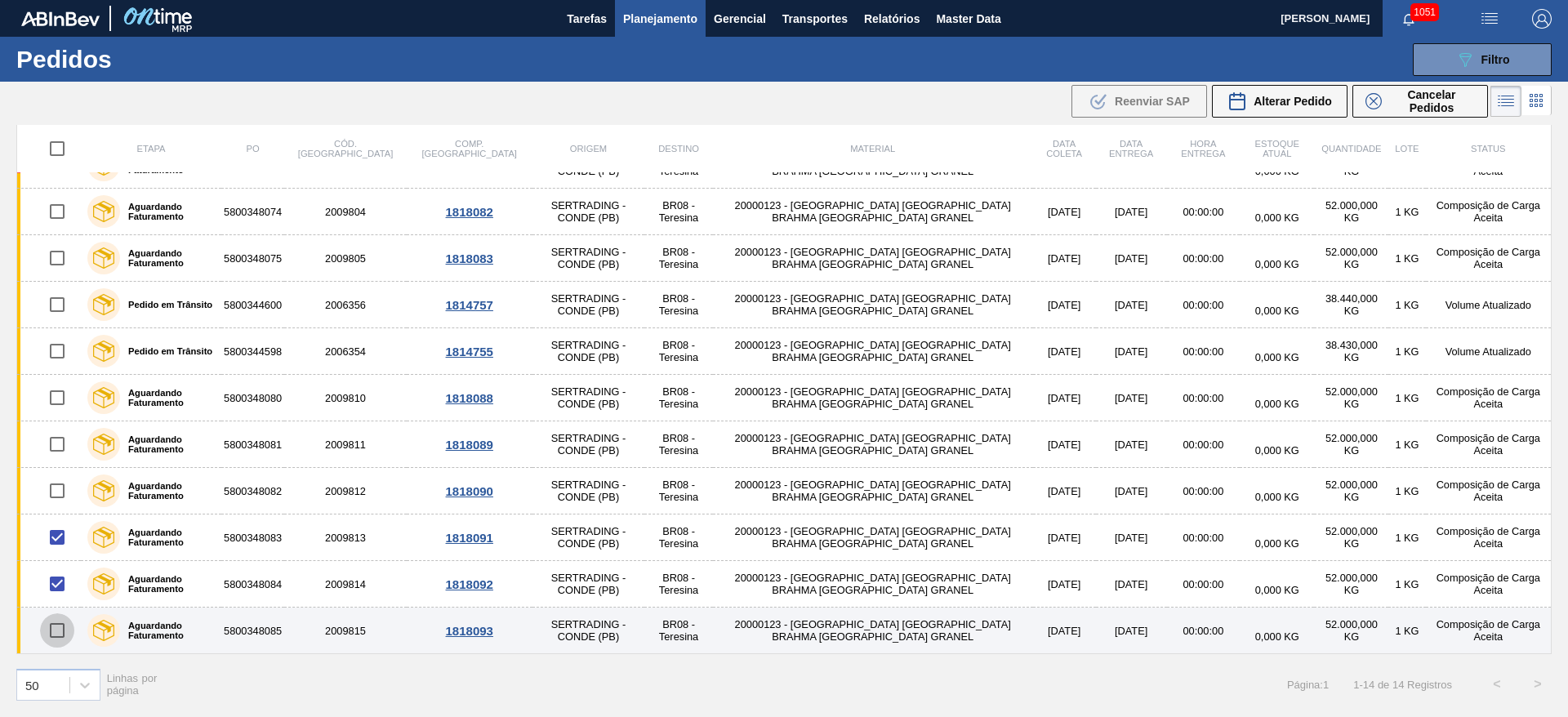
click at [57, 631] on input "checkbox" at bounding box center [57, 630] width 34 height 34
checkbox input "true"
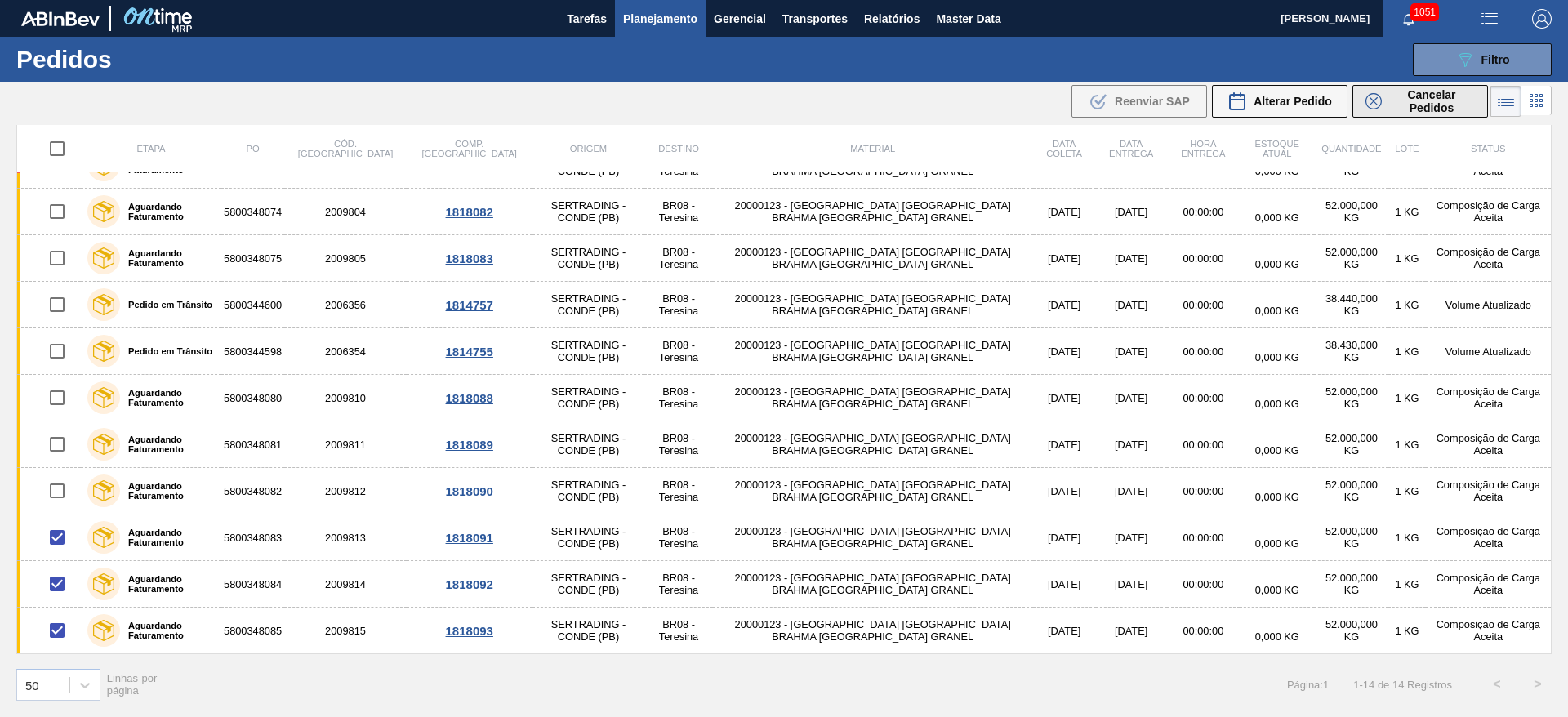
click at [1435, 102] on span "Cancelar Pedidos" at bounding box center [1432, 102] width 87 height 27
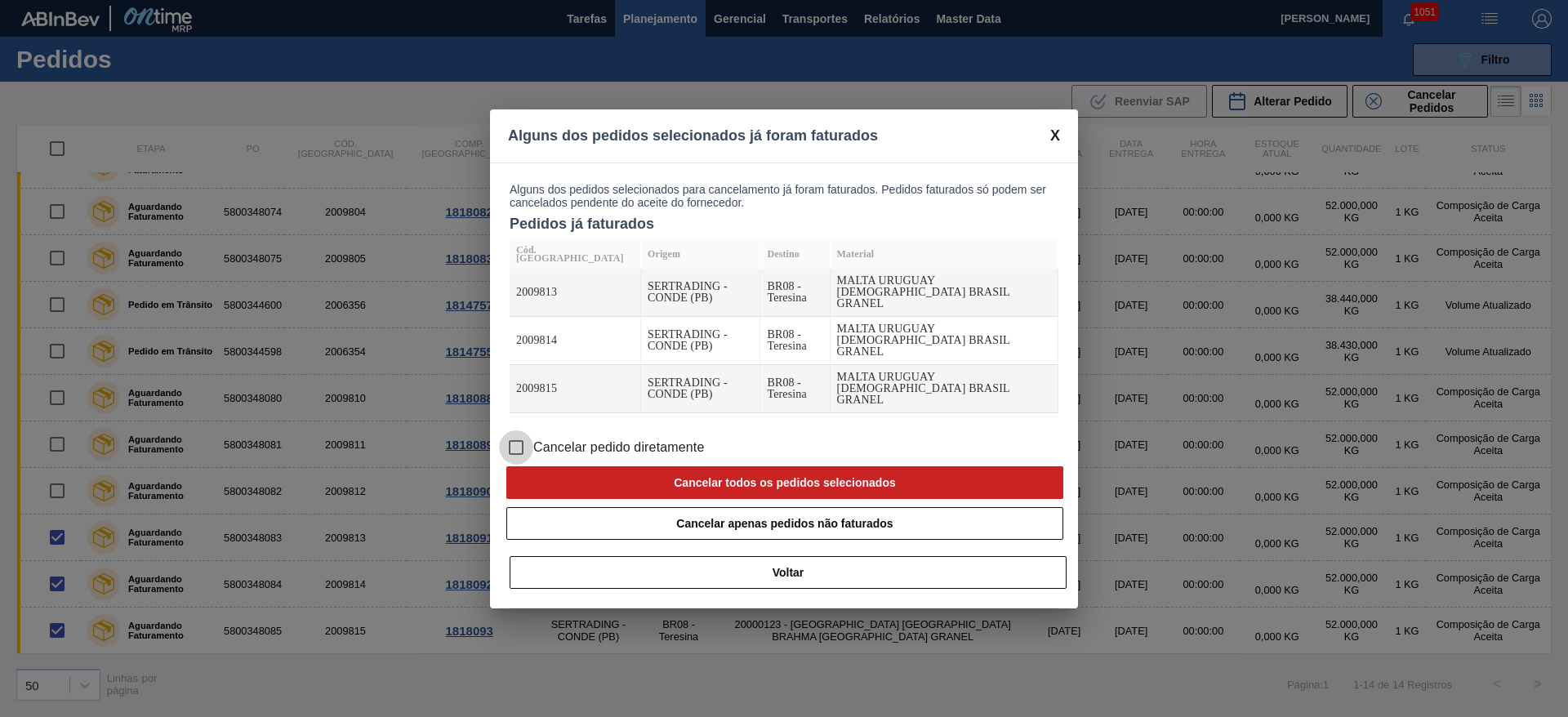
click at [510, 435] on input "Cancelar pedido diretamente" at bounding box center [516, 447] width 34 height 34
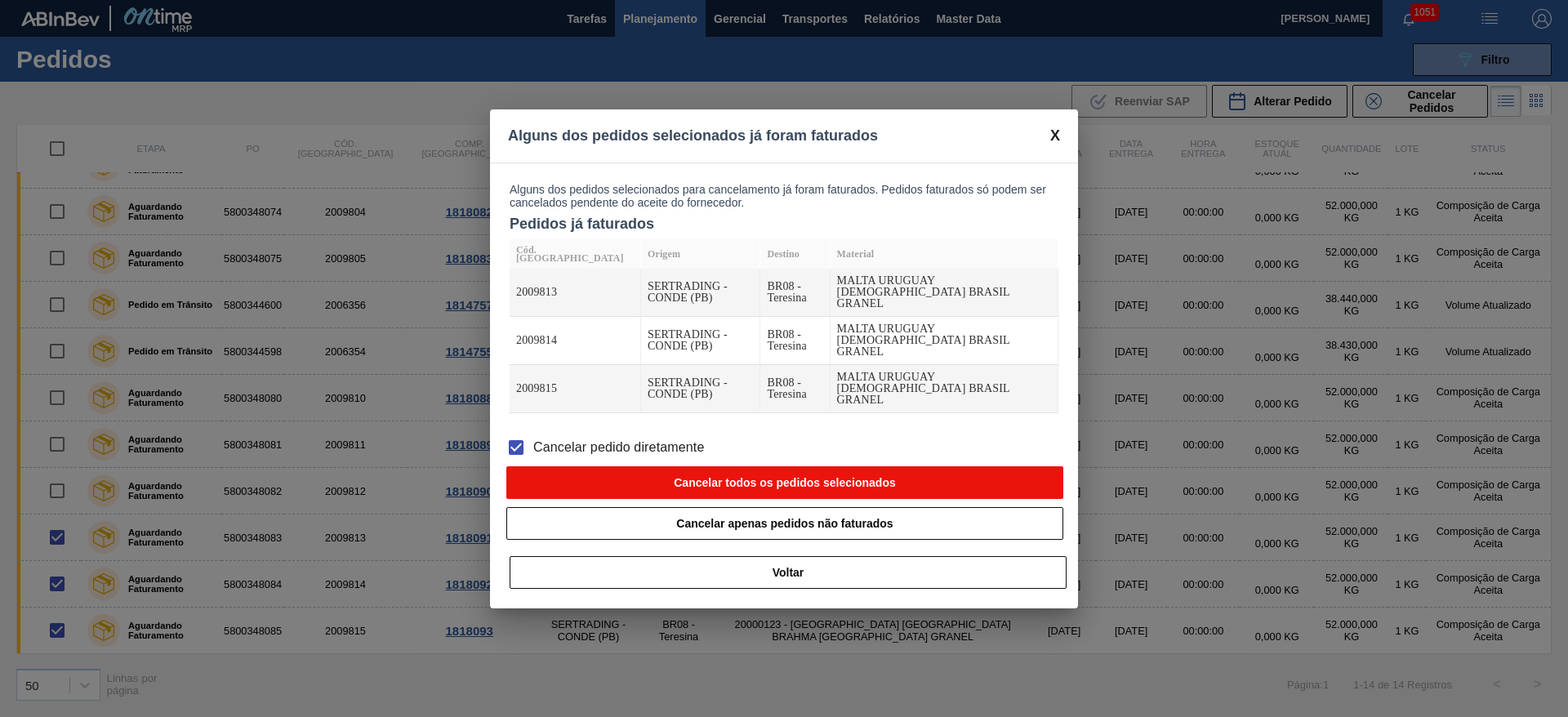
click at [680, 468] on button "Cancelar todos os pedidos selecionados" at bounding box center [785, 483] width 557 height 33
checkbox input "false"
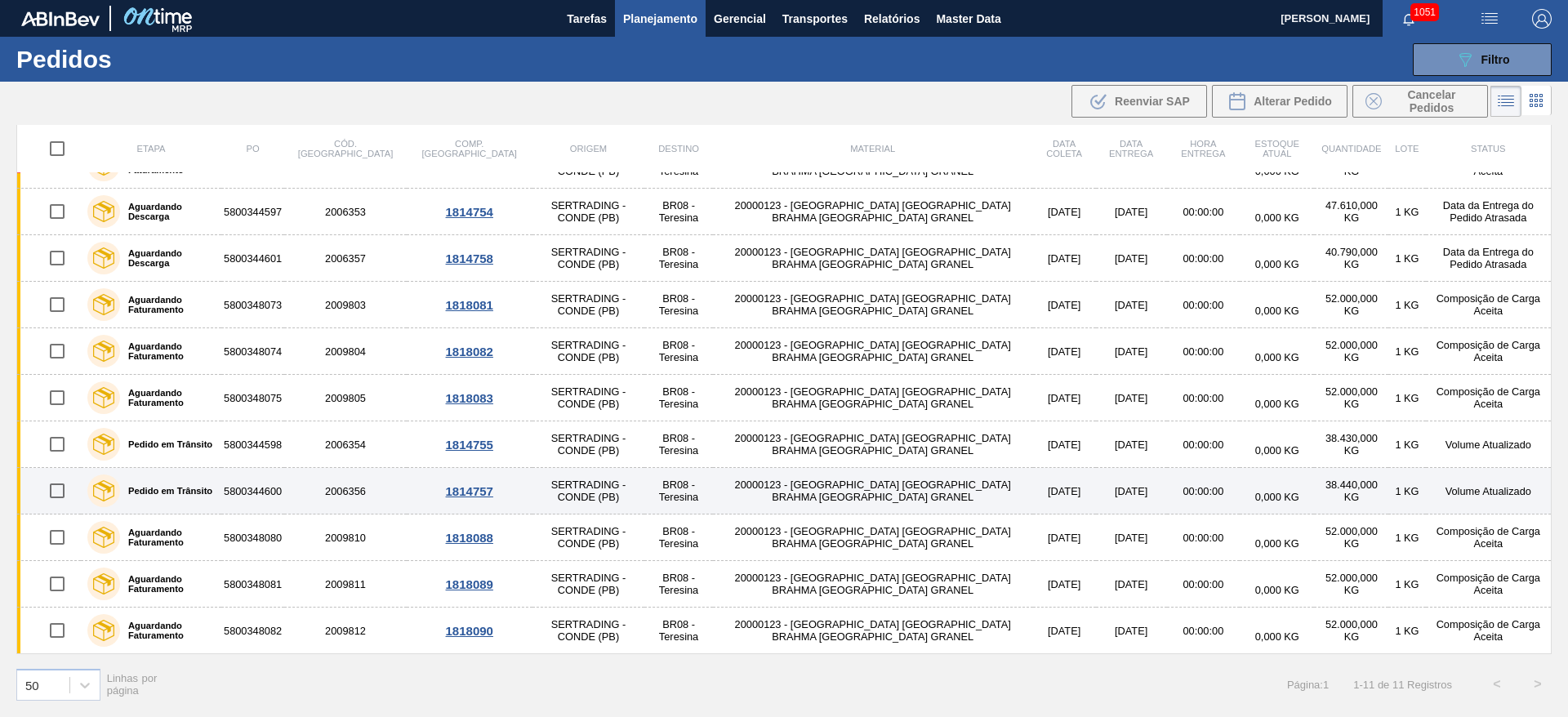
scroll to position [32, 0]
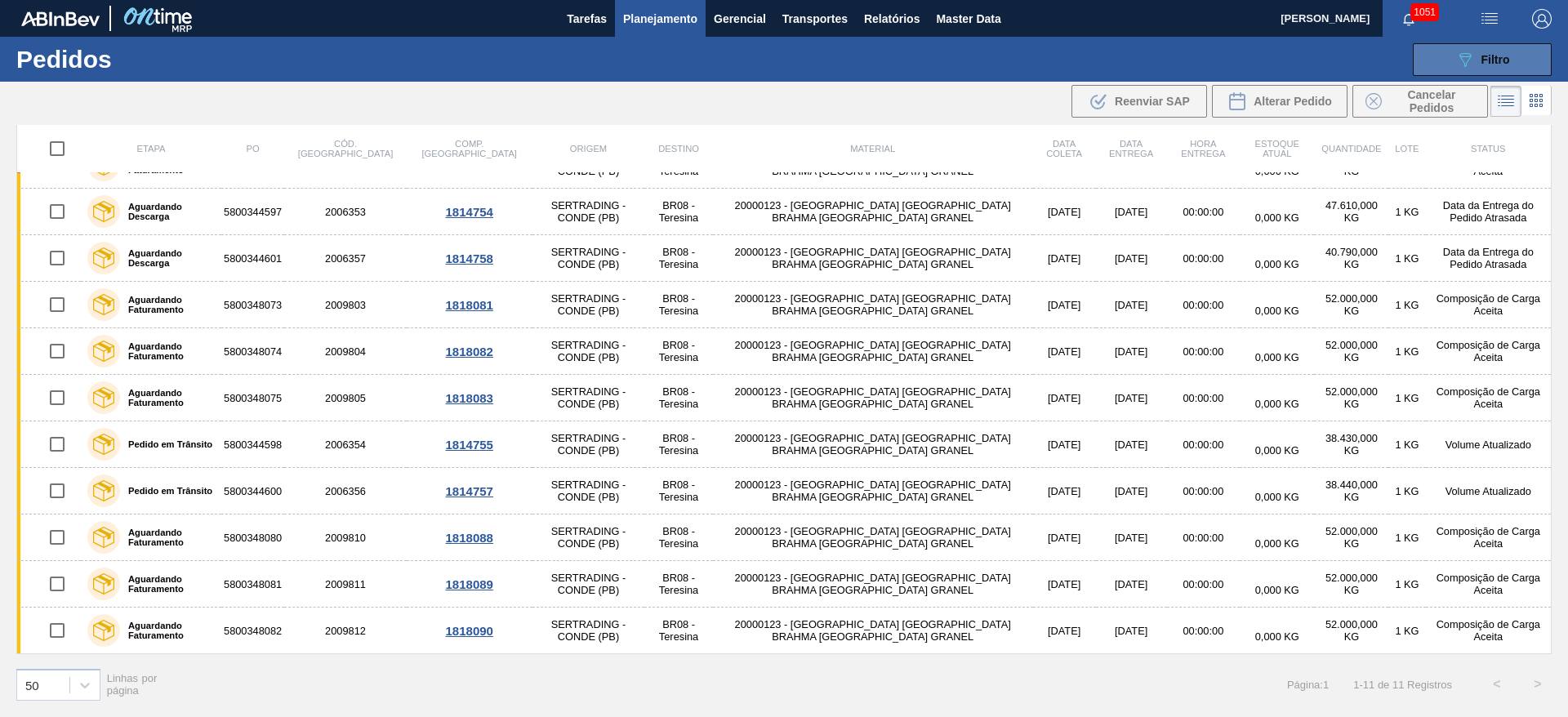
click at [1478, 56] on div "089F7B8B-B2A5-4AFE-B5C0-19BA573D28AC Filtro" at bounding box center [1482, 59] width 55 height 19
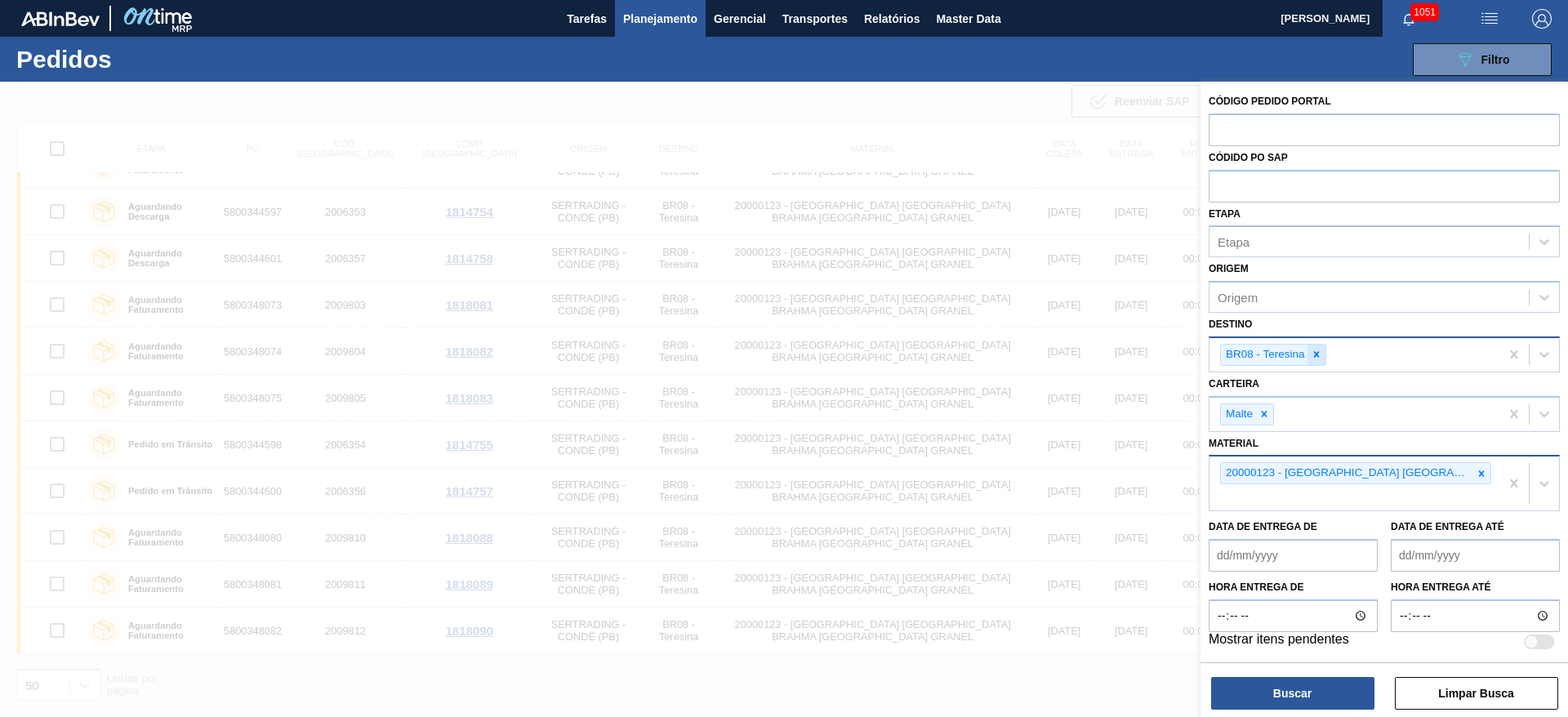
click at [1318, 350] on icon at bounding box center [1316, 355] width 11 height 11
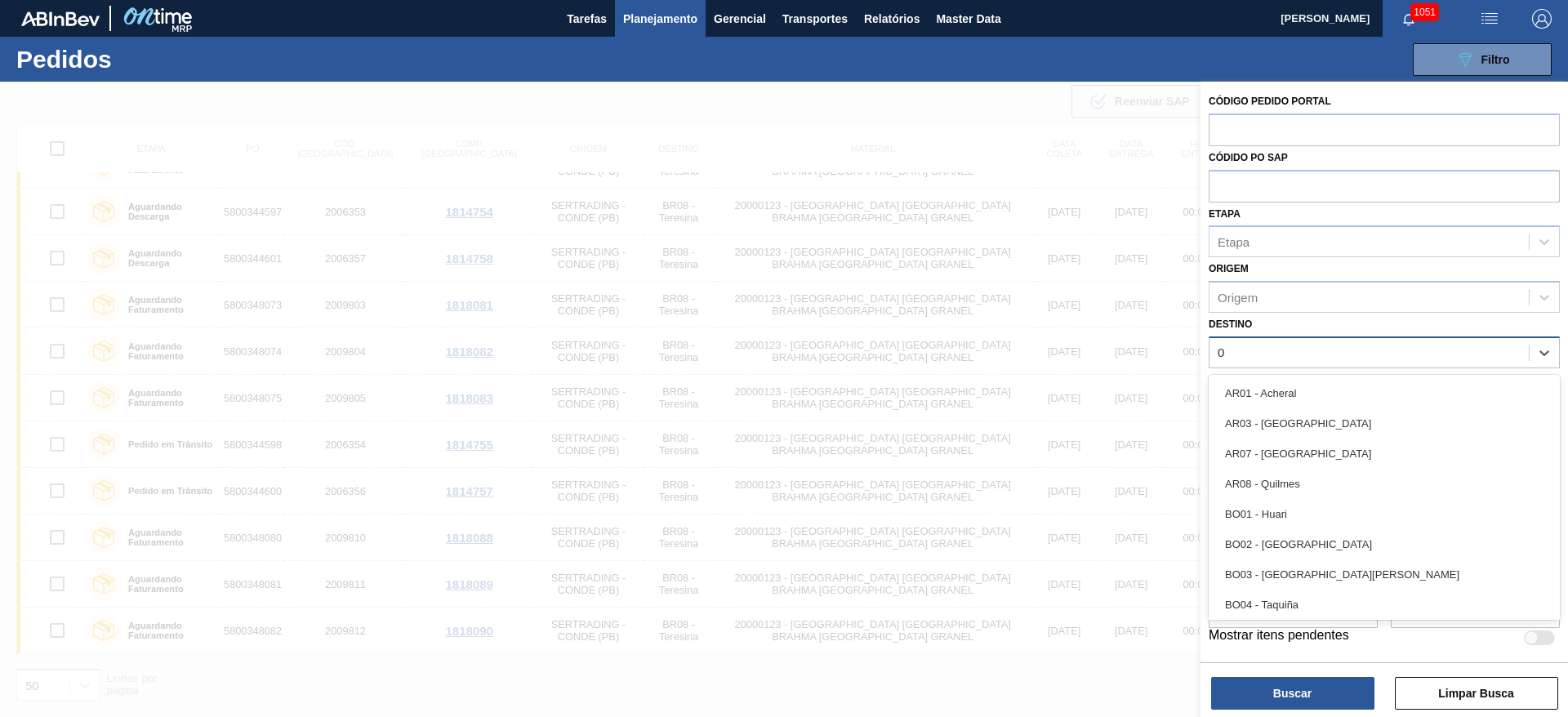
type input "03"
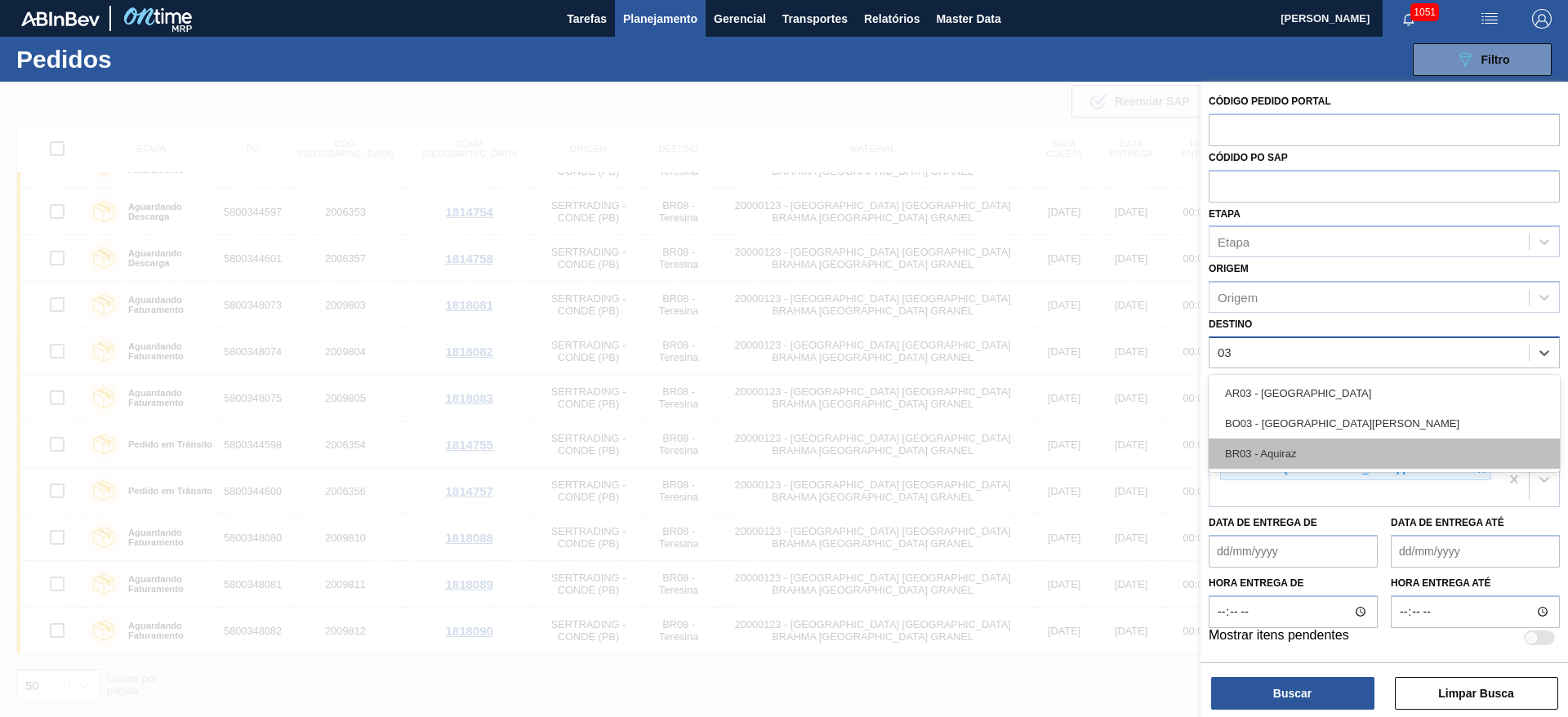
click at [1291, 457] on div "BR03 - Aquiraz" at bounding box center [1383, 454] width 351 height 30
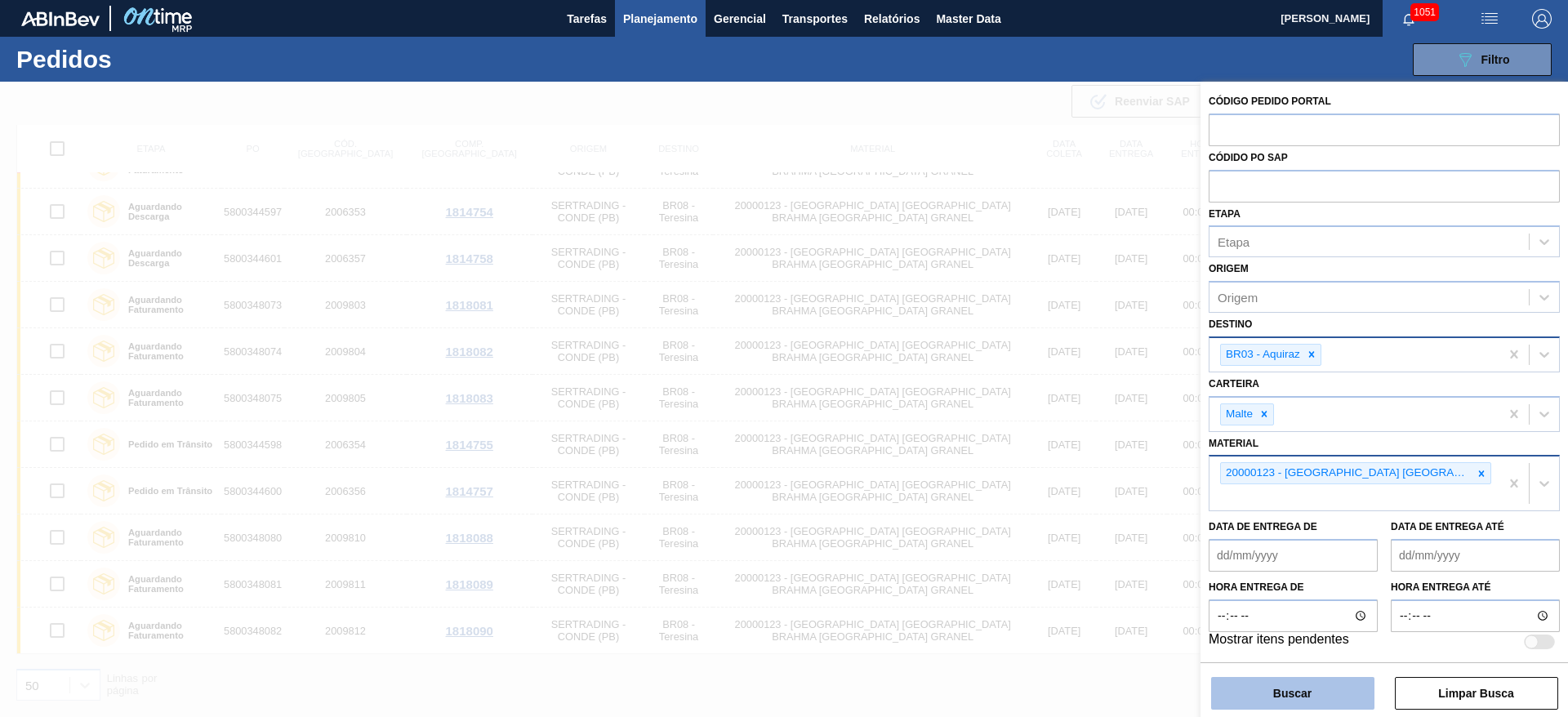
click at [1283, 699] on button "Buscar" at bounding box center [1292, 693] width 164 height 33
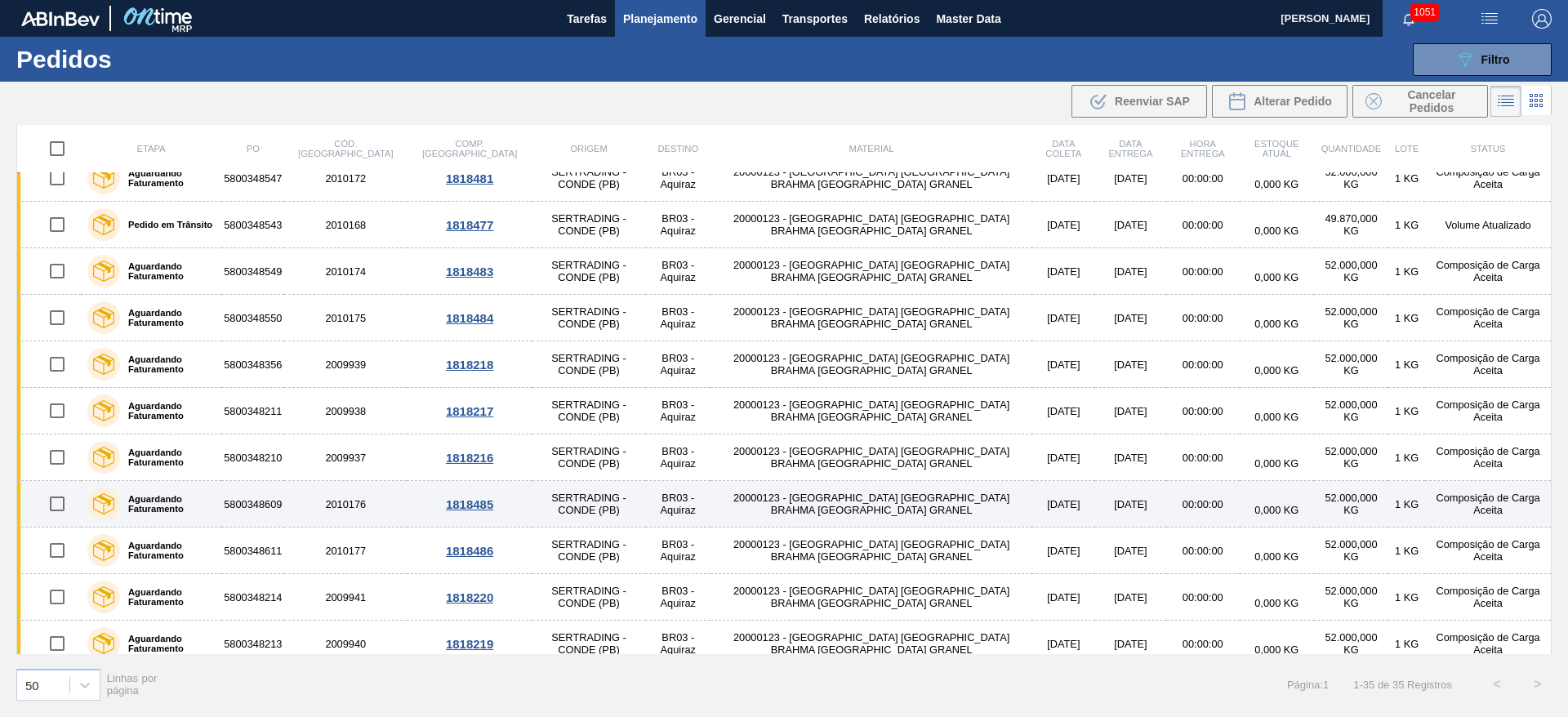
scroll to position [1149, 0]
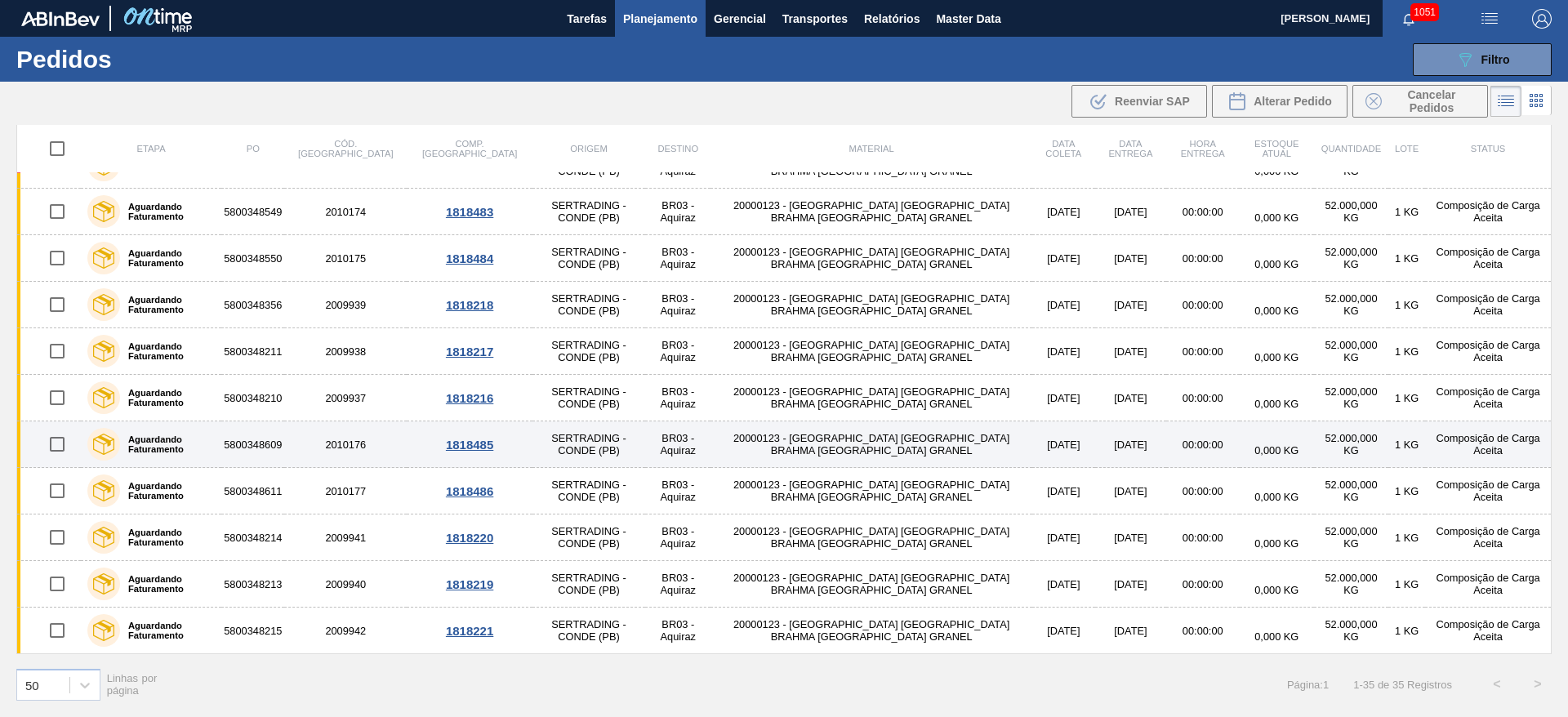
drag, startPoint x: 51, startPoint y: 446, endPoint x: 51, endPoint y: 463, distance: 17.0
click at [51, 446] on input "checkbox" at bounding box center [57, 444] width 34 height 34
checkbox input "true"
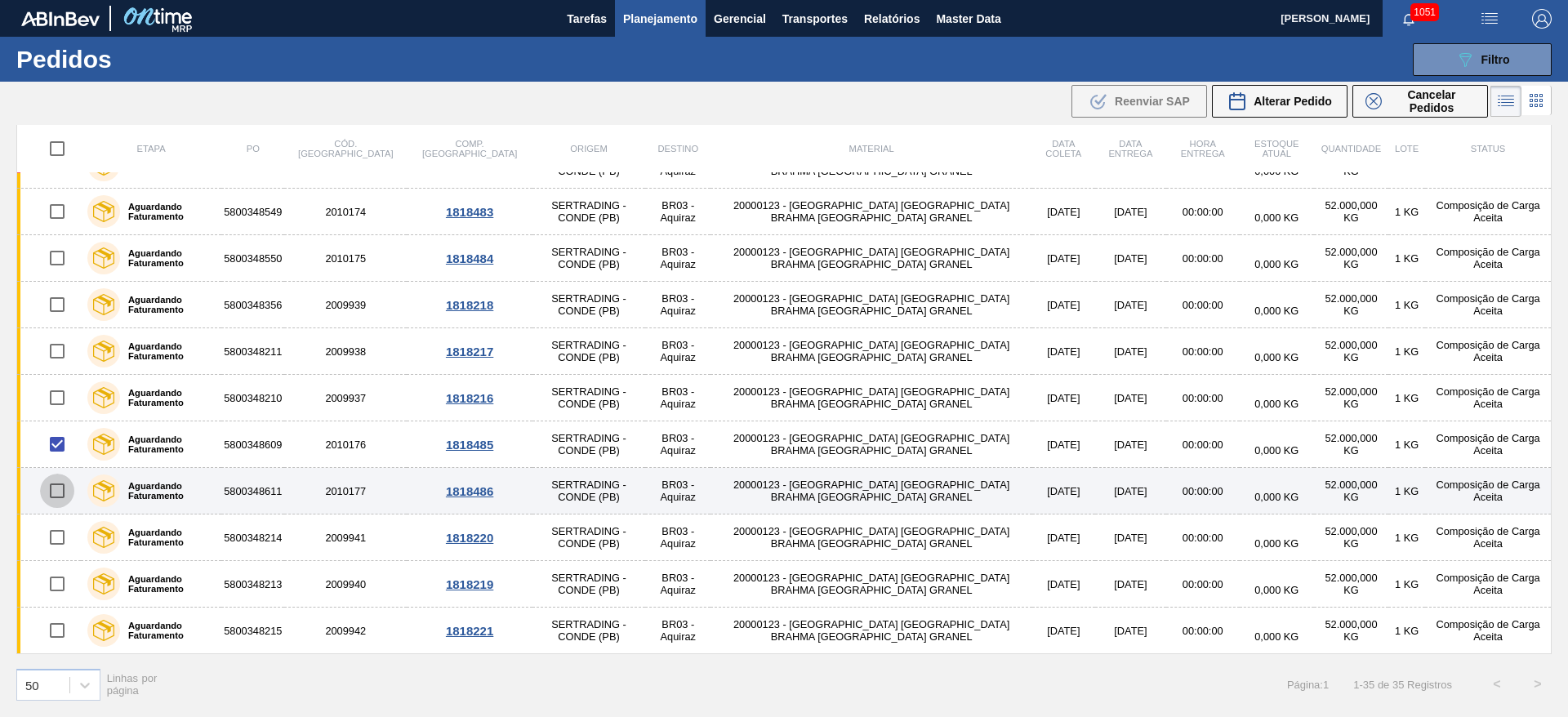
click at [54, 490] on input "checkbox" at bounding box center [57, 491] width 34 height 34
checkbox input "true"
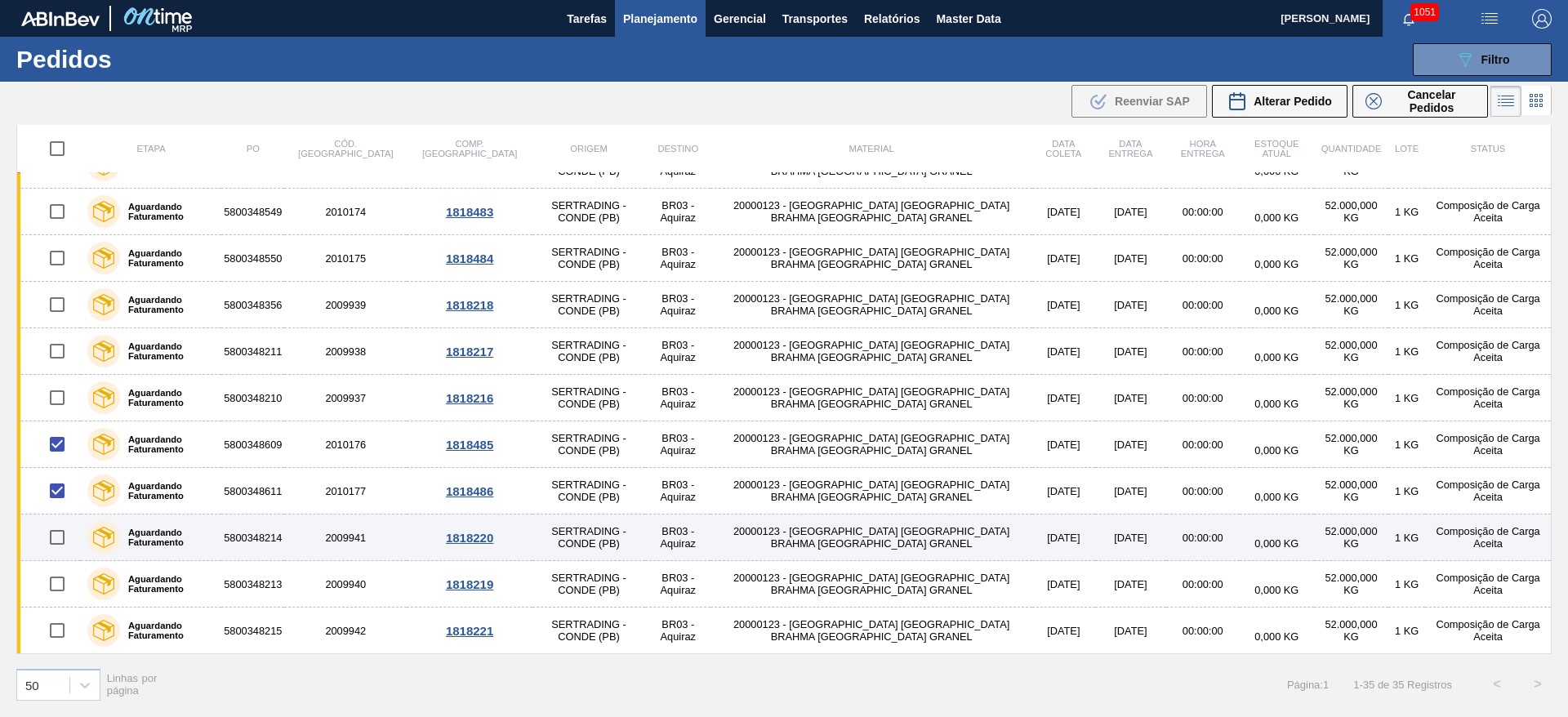
click at [50, 536] on input "checkbox" at bounding box center [57, 538] width 34 height 34
checkbox input "true"
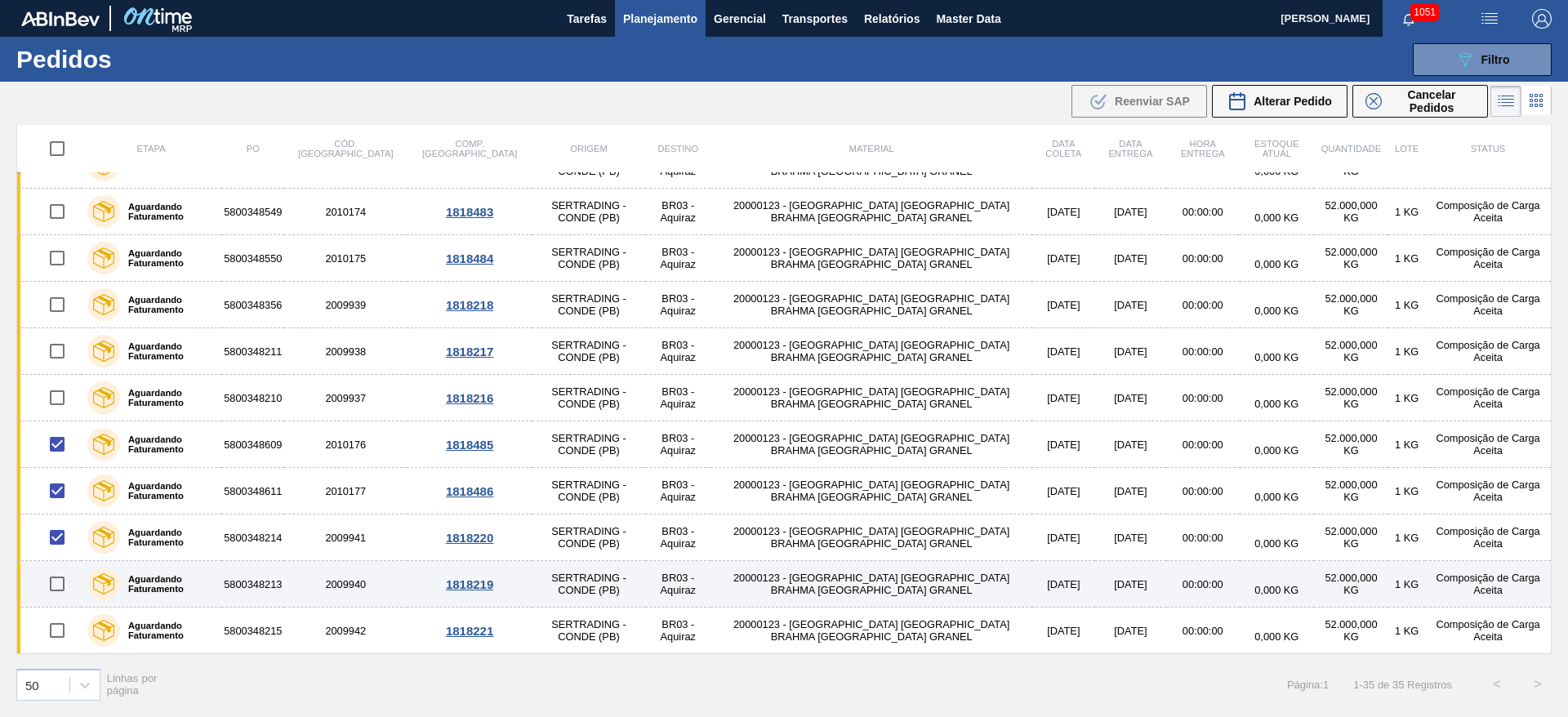
click at [59, 588] on input "checkbox" at bounding box center [57, 584] width 34 height 34
checkbox input "true"
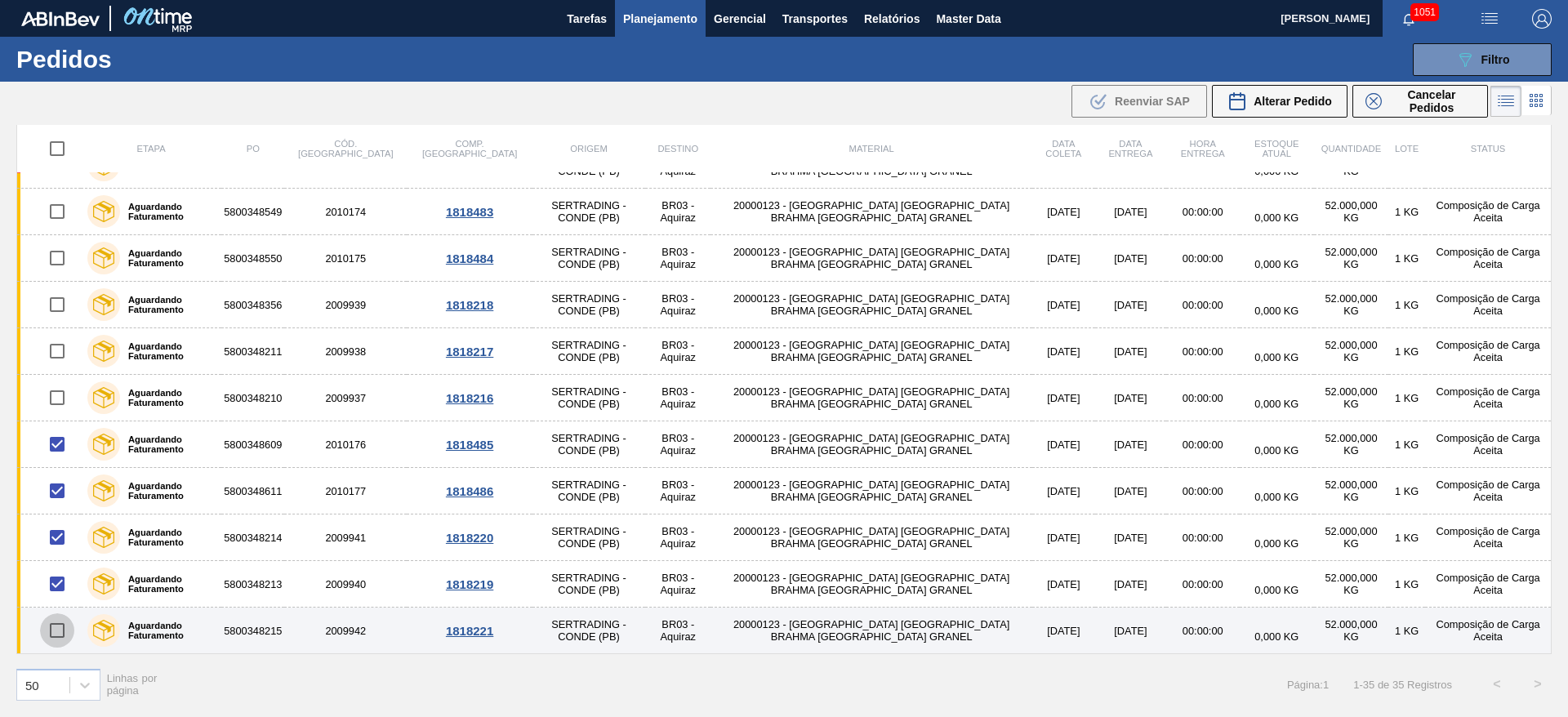
click at [52, 641] on input "checkbox" at bounding box center [57, 630] width 34 height 34
checkbox input "true"
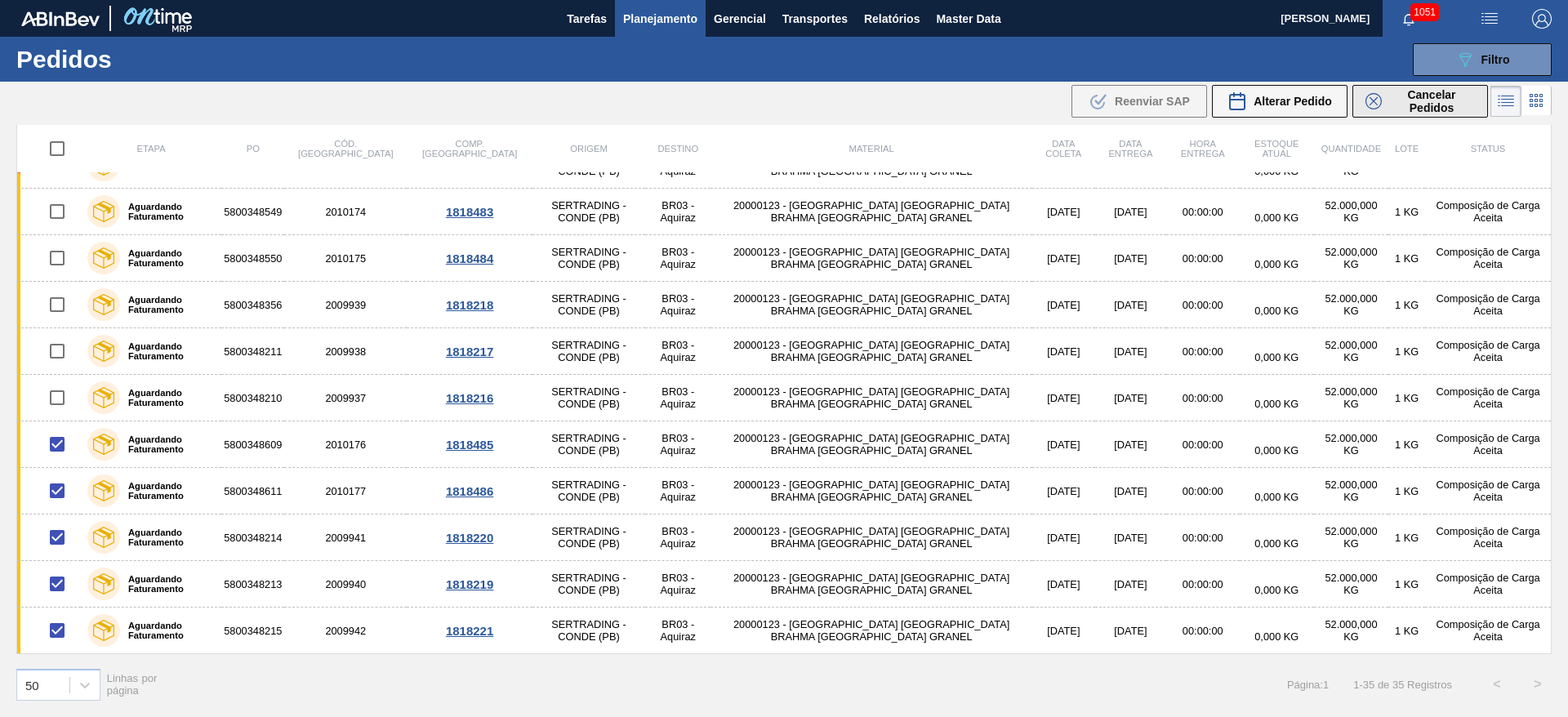
click at [1421, 94] on span "Cancelar Pedidos" at bounding box center [1432, 102] width 87 height 27
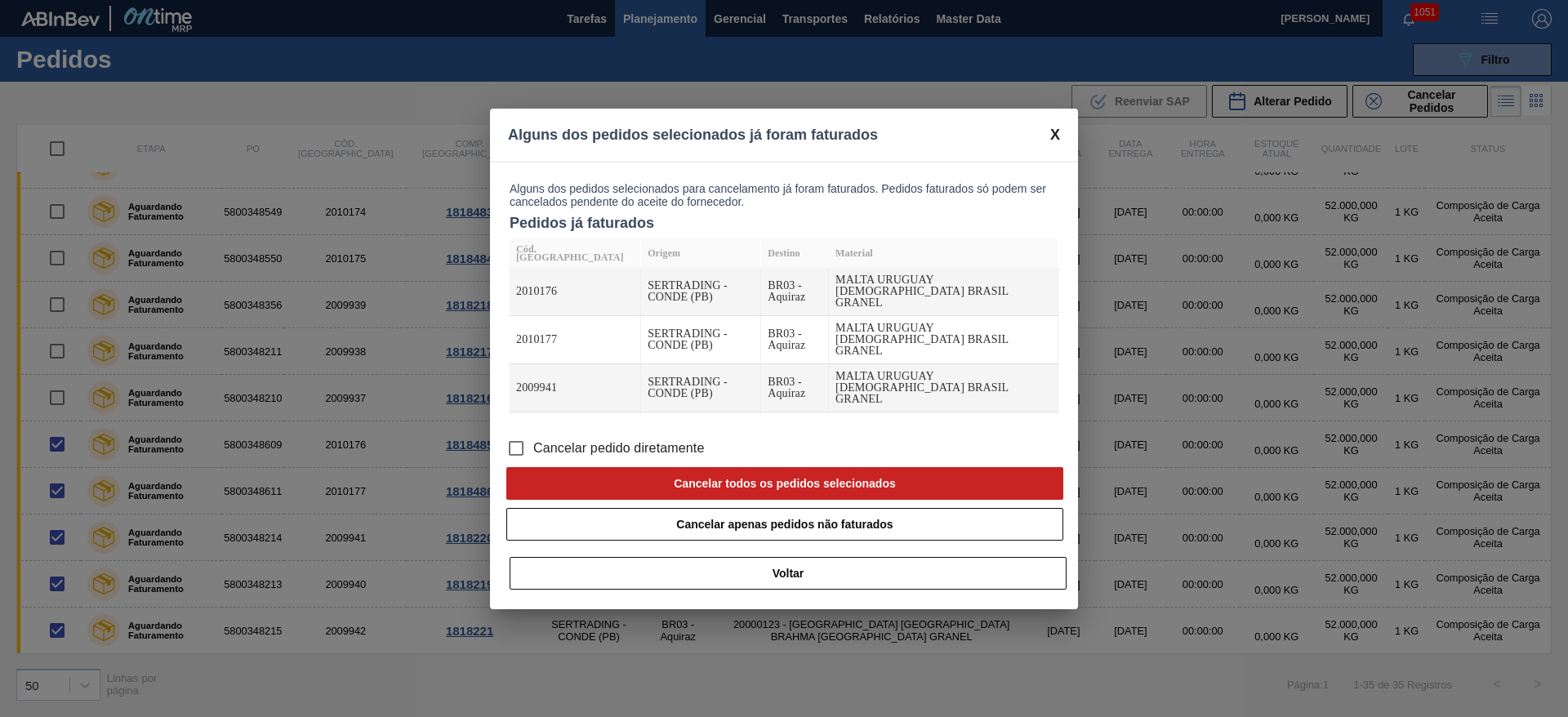
click at [521, 449] on input "Cancelar pedido diretamente" at bounding box center [516, 448] width 34 height 34
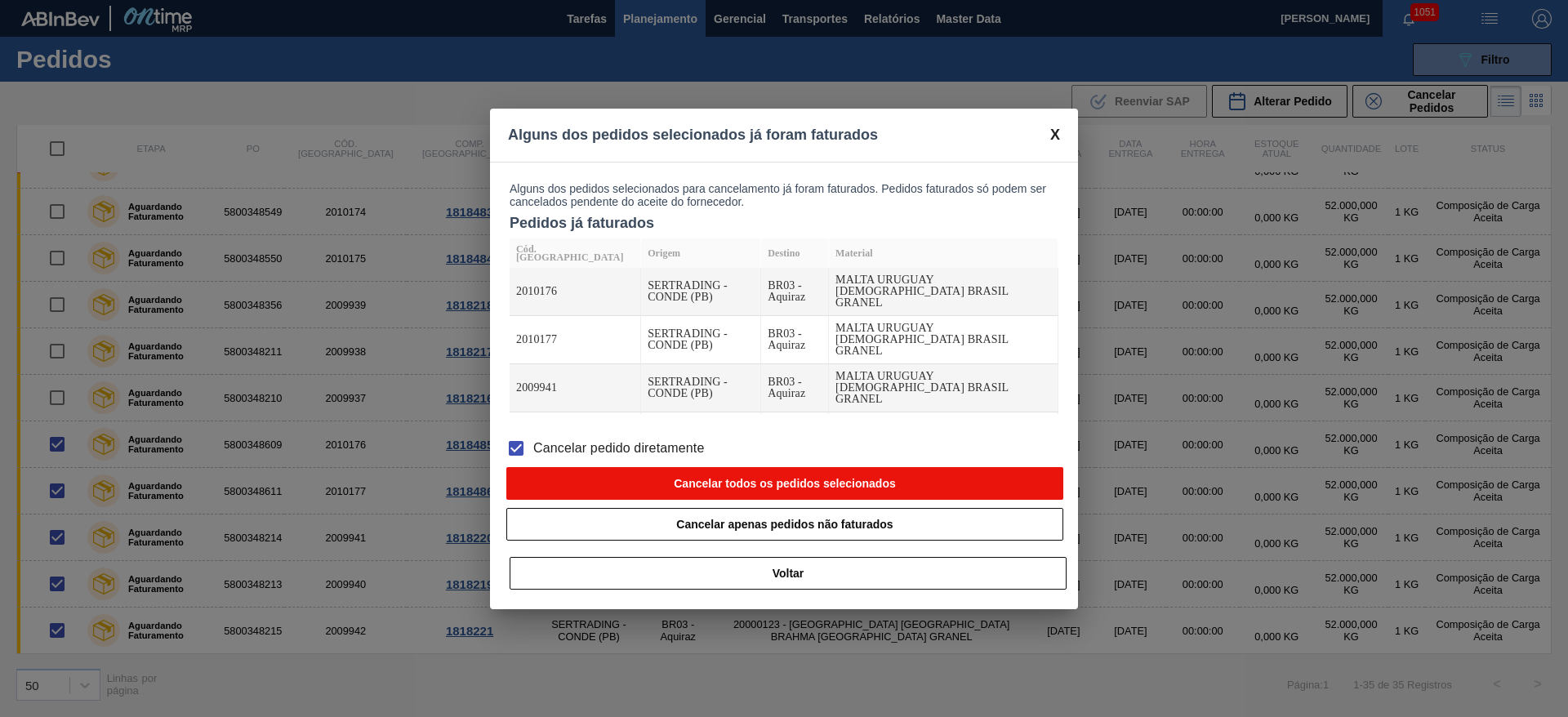
click at [666, 485] on button "Cancelar todos os pedidos selecionados" at bounding box center [785, 483] width 557 height 33
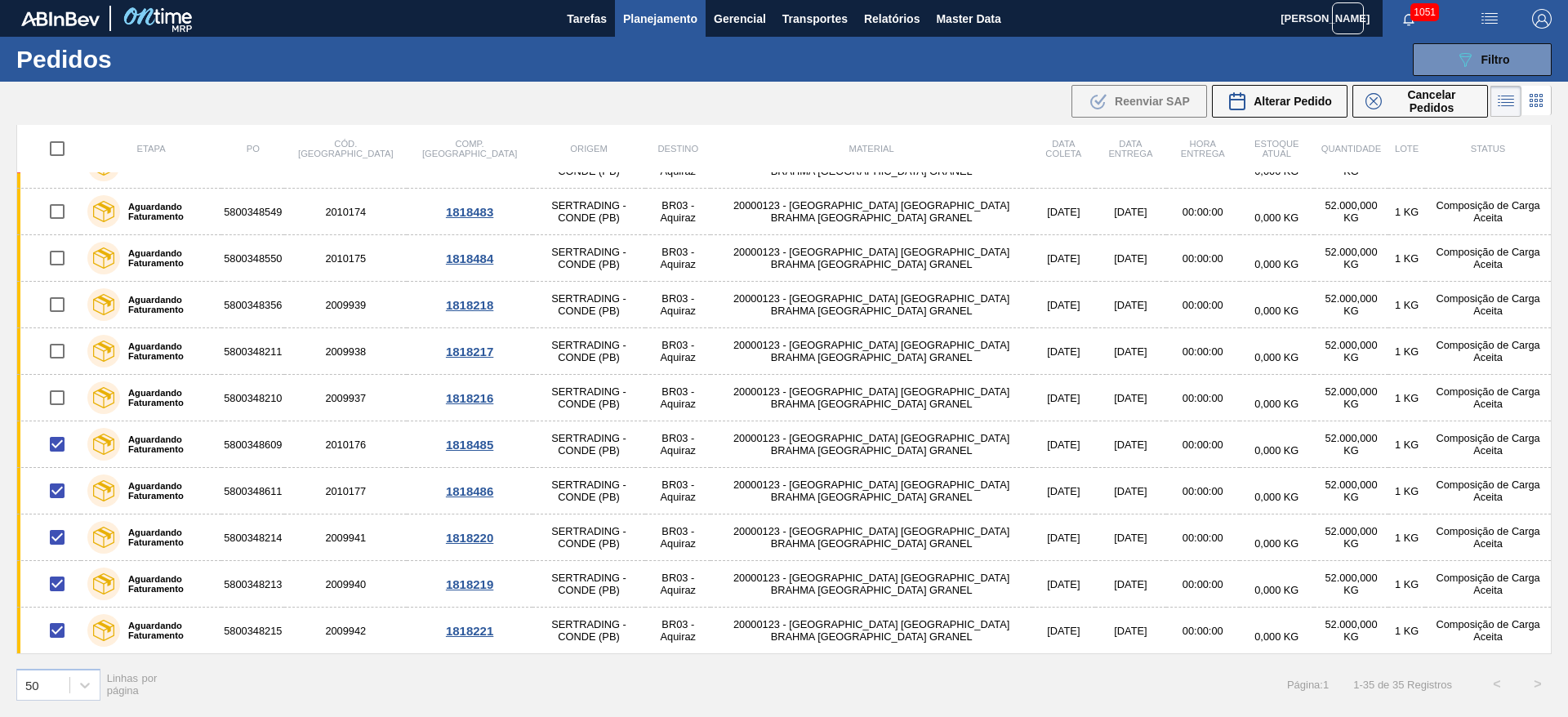
checkbox input "false"
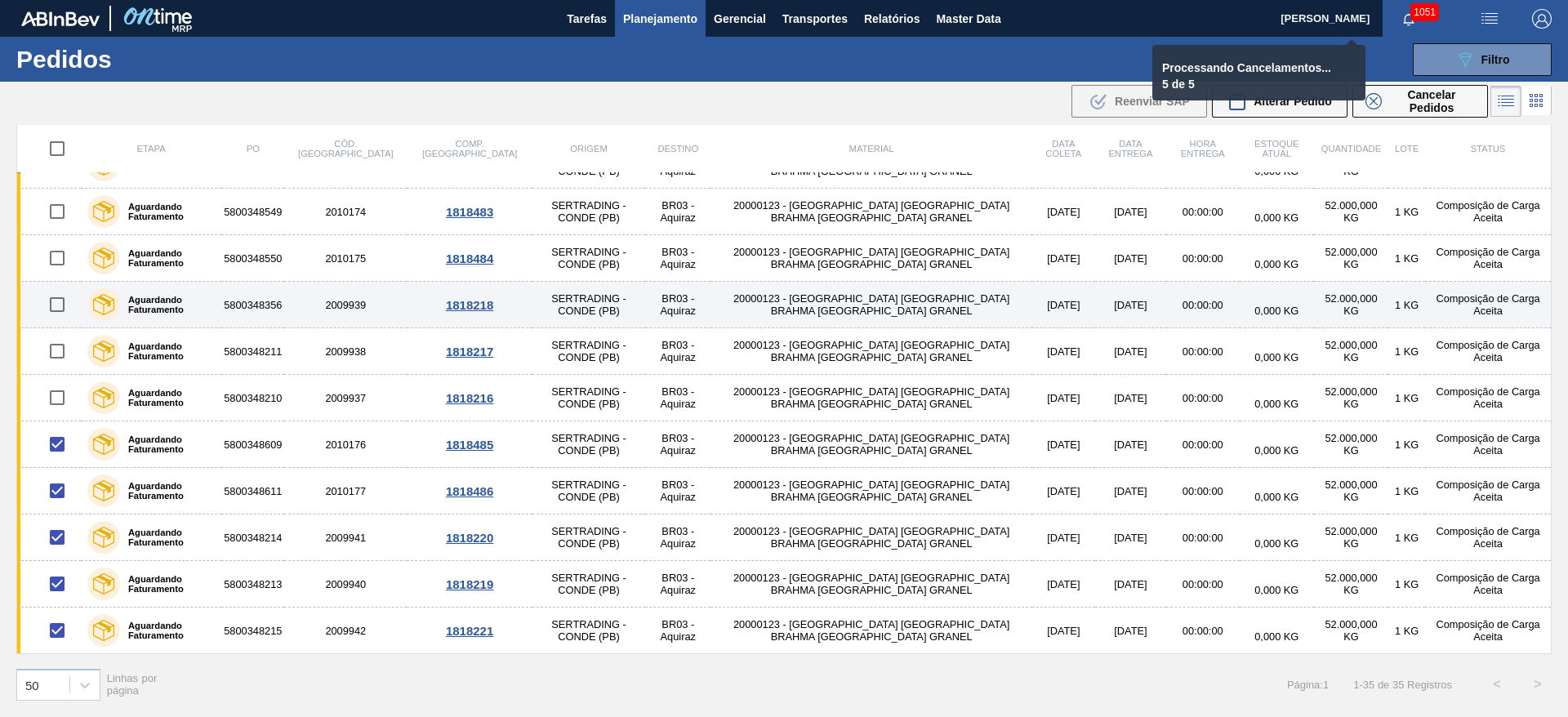
checkbox input "false"
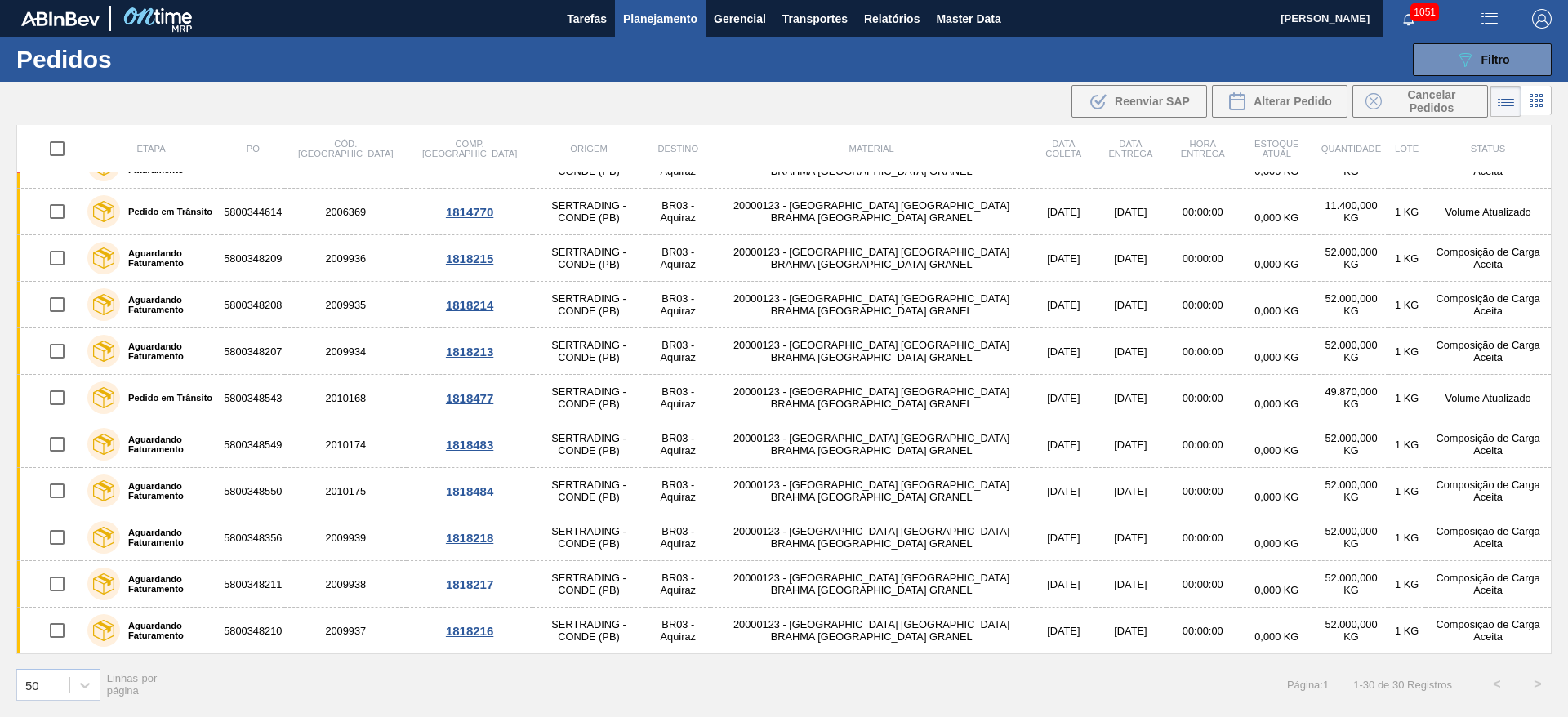
scroll to position [917, 0]
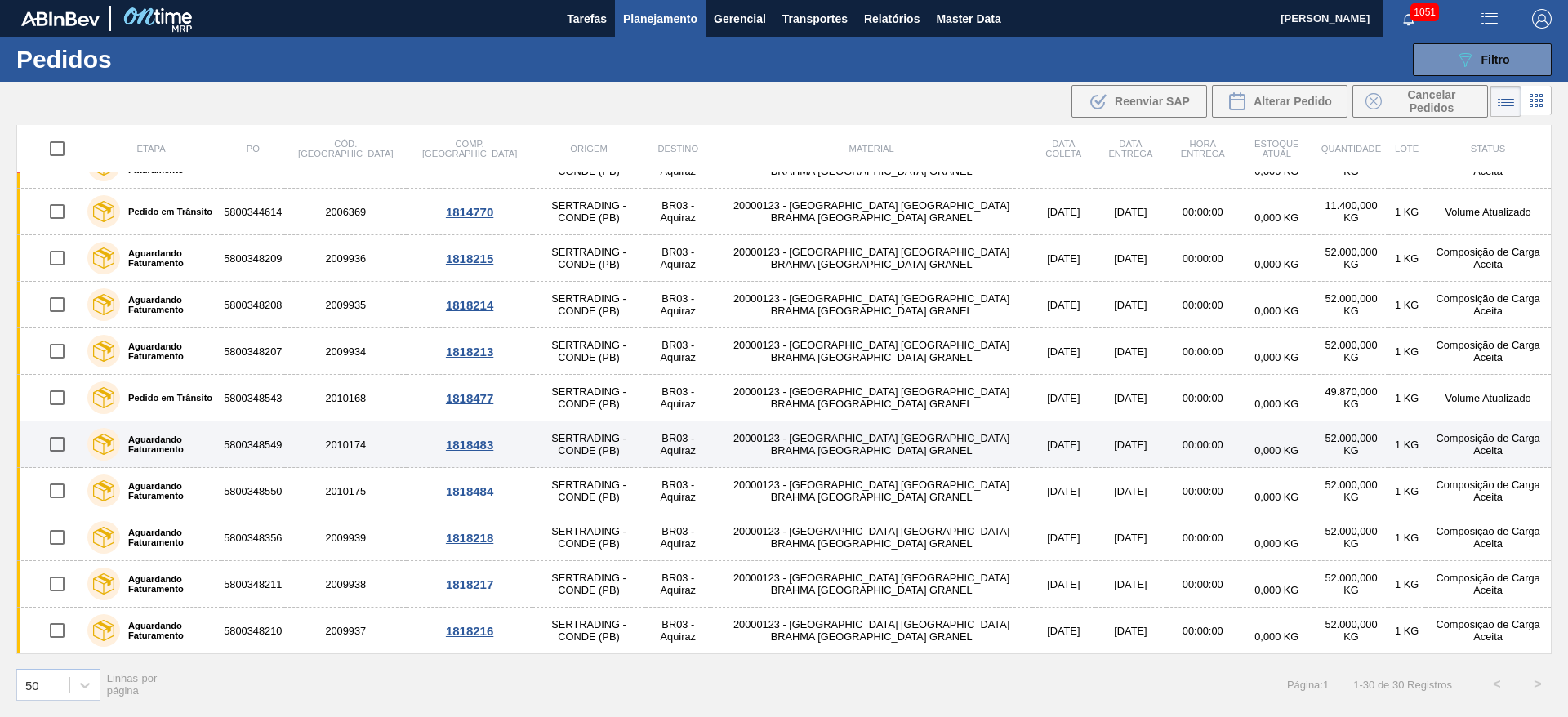
click at [60, 444] on input "checkbox" at bounding box center [57, 444] width 34 height 34
checkbox input "true"
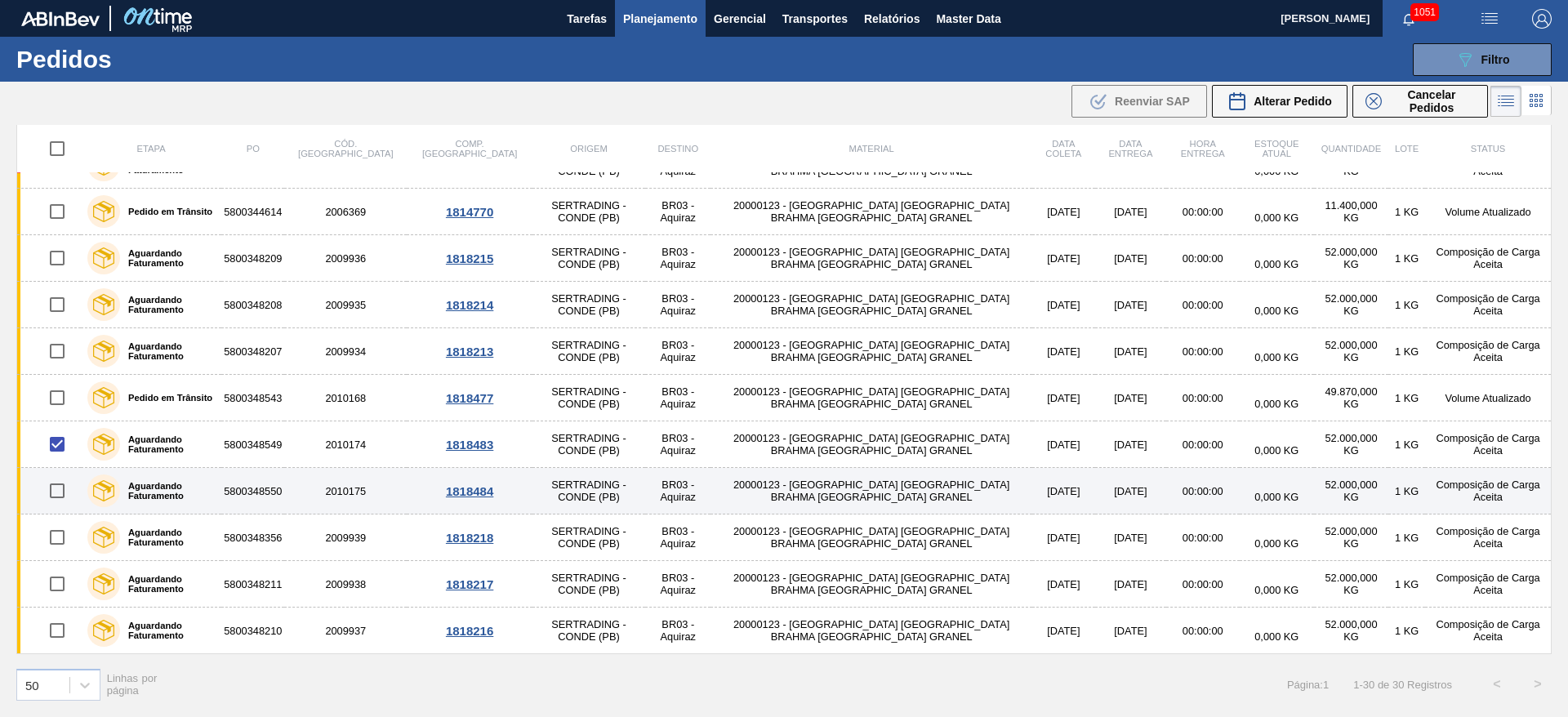
click at [57, 492] on input "checkbox" at bounding box center [57, 491] width 34 height 34
checkbox input "true"
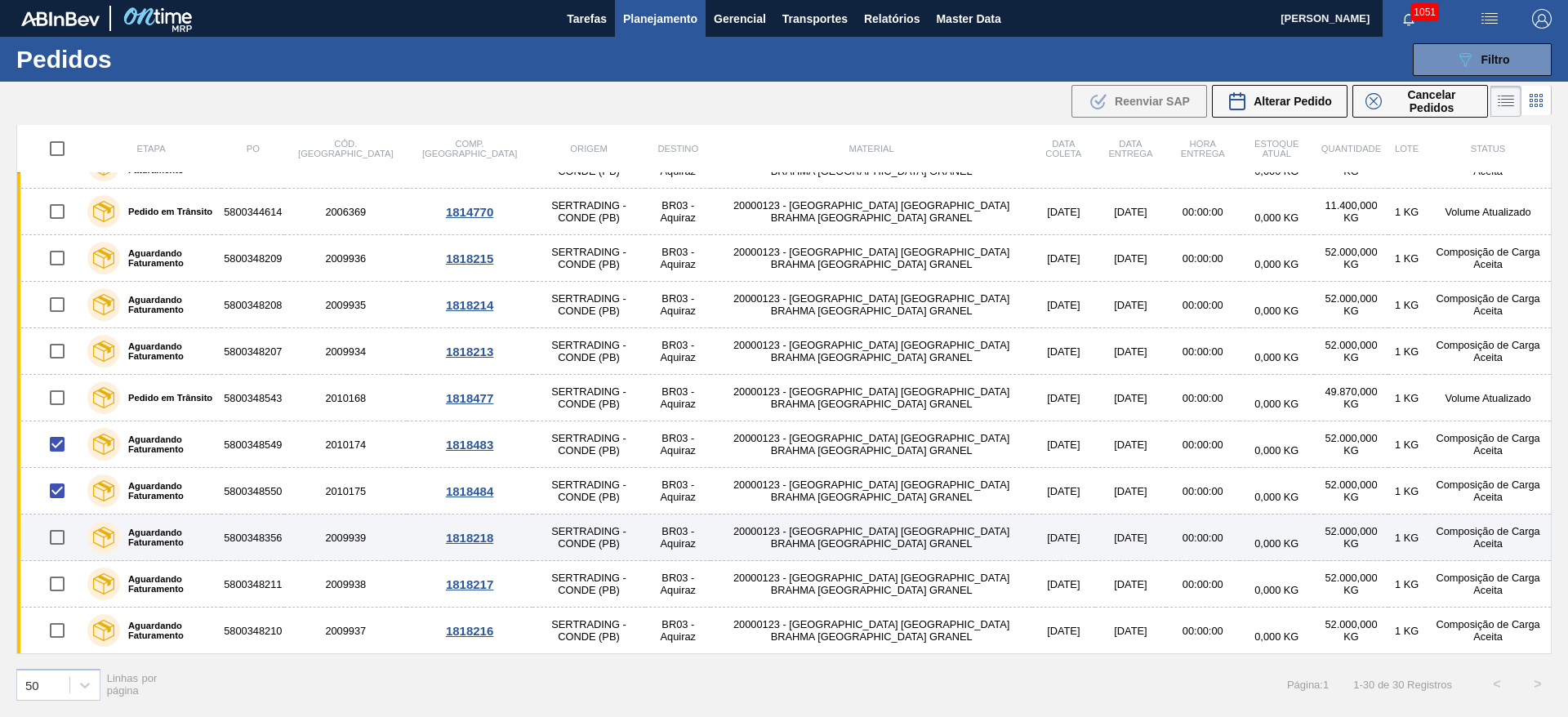
click at [59, 535] on input "checkbox" at bounding box center [57, 538] width 34 height 34
checkbox input "true"
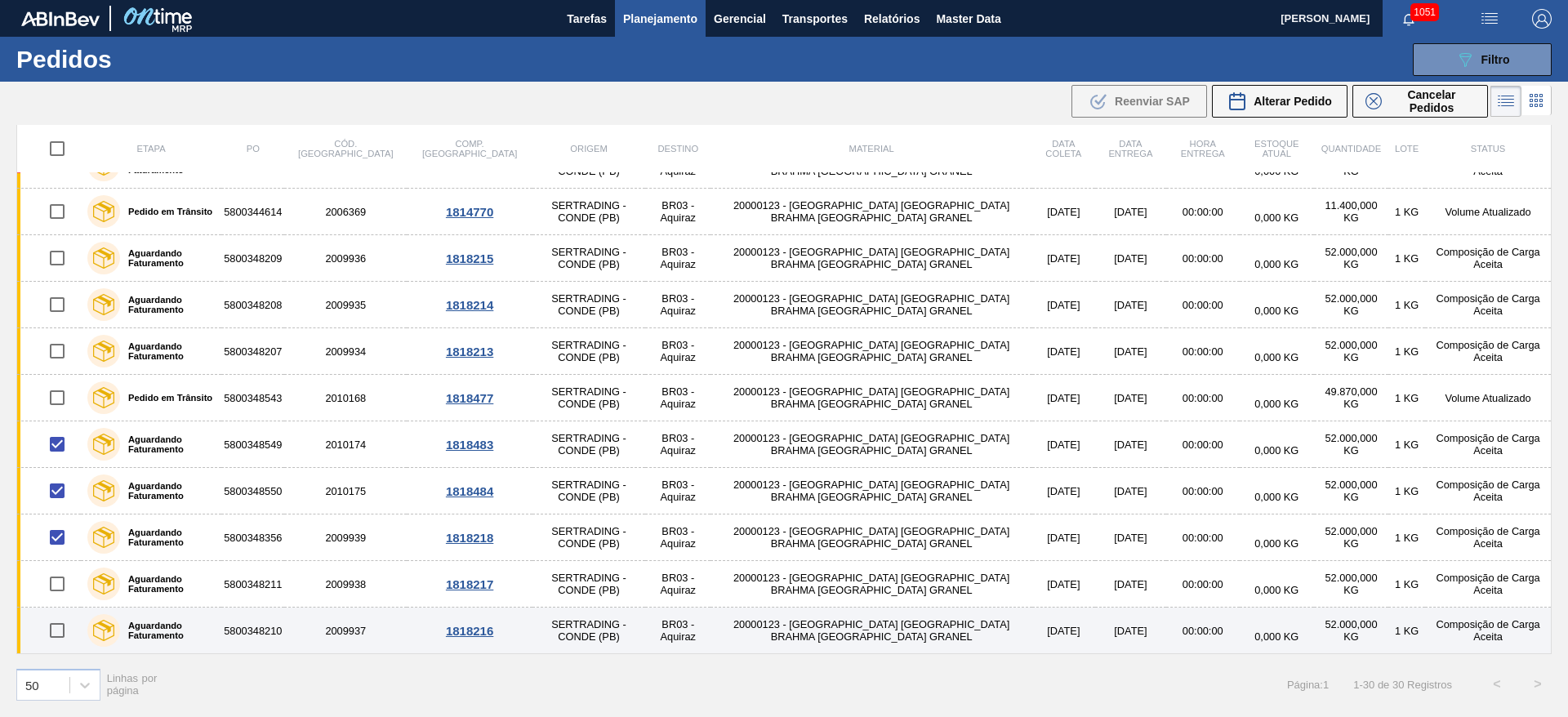
drag, startPoint x: 55, startPoint y: 579, endPoint x: 57, endPoint y: 633, distance: 54.0
click at [56, 580] on input "checkbox" at bounding box center [57, 584] width 34 height 34
checkbox input "true"
click at [55, 636] on input "checkbox" at bounding box center [57, 630] width 34 height 34
checkbox input "true"
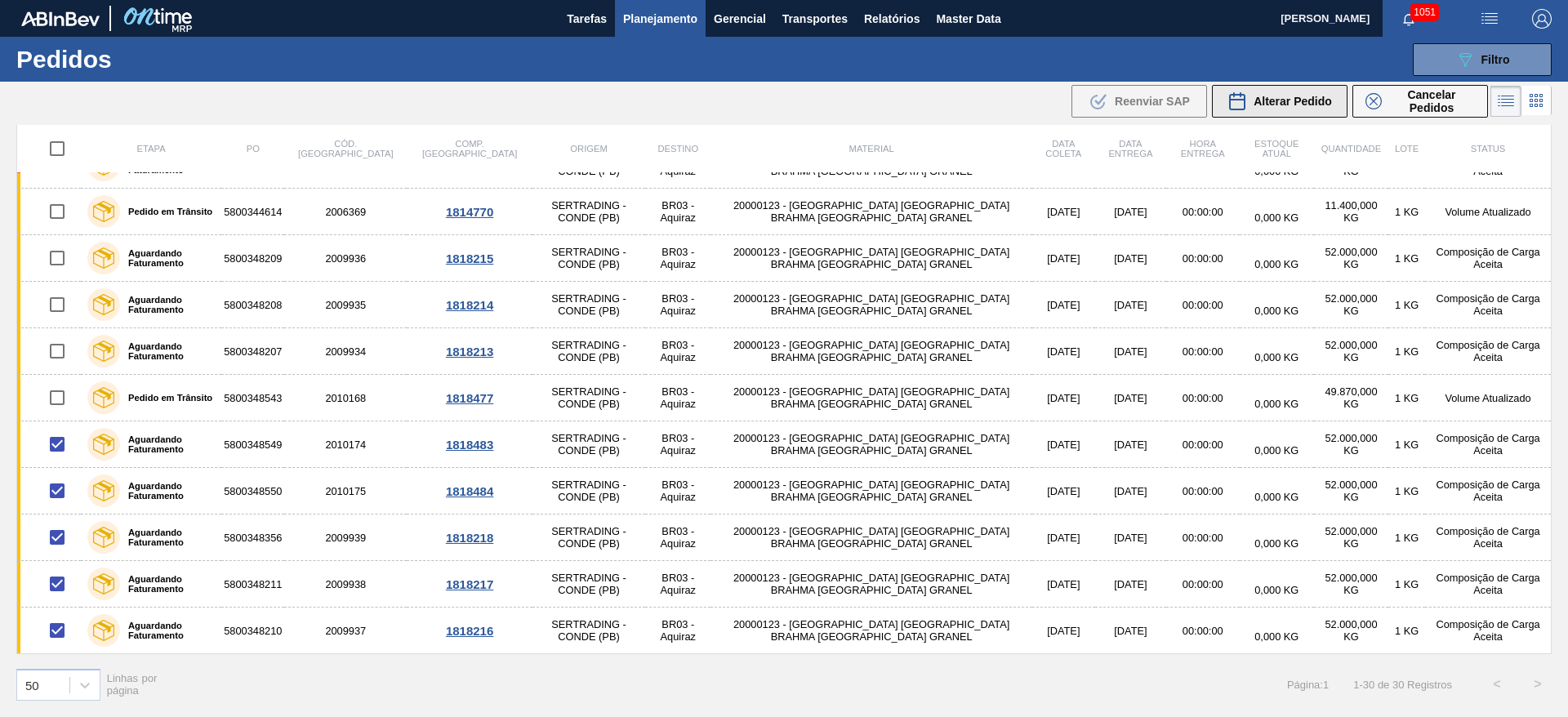
click at [1271, 91] on div "Alterar Pedido" at bounding box center [1280, 101] width 104 height 19
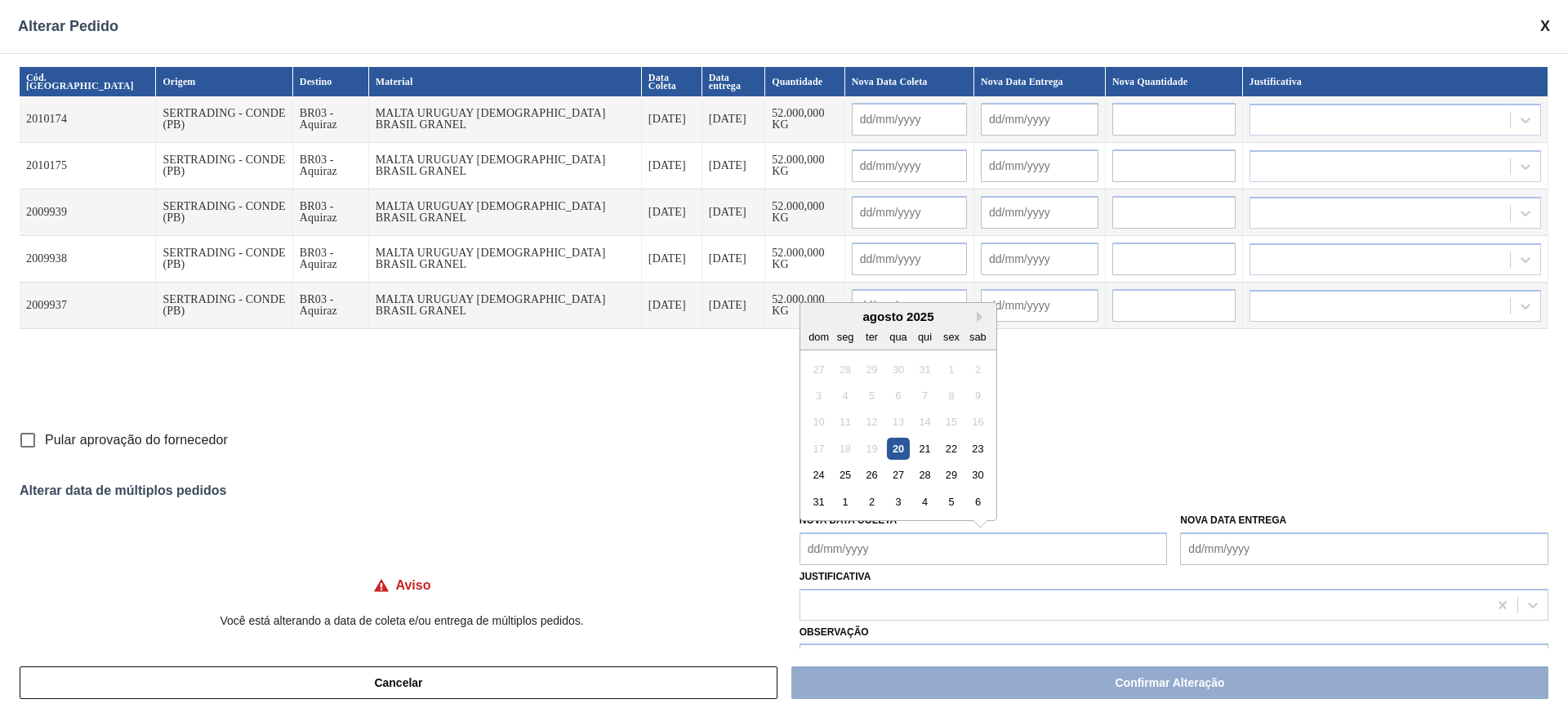
click at [809, 550] on Coleta "Nova Data Coleta" at bounding box center [984, 548] width 369 height 33
click at [886, 317] on div "agosto 2025" at bounding box center [898, 317] width 196 height 14
click at [948, 453] on div "22" at bounding box center [950, 448] width 22 height 22
type Coleta "[DATE]"
type input "[DATE]"
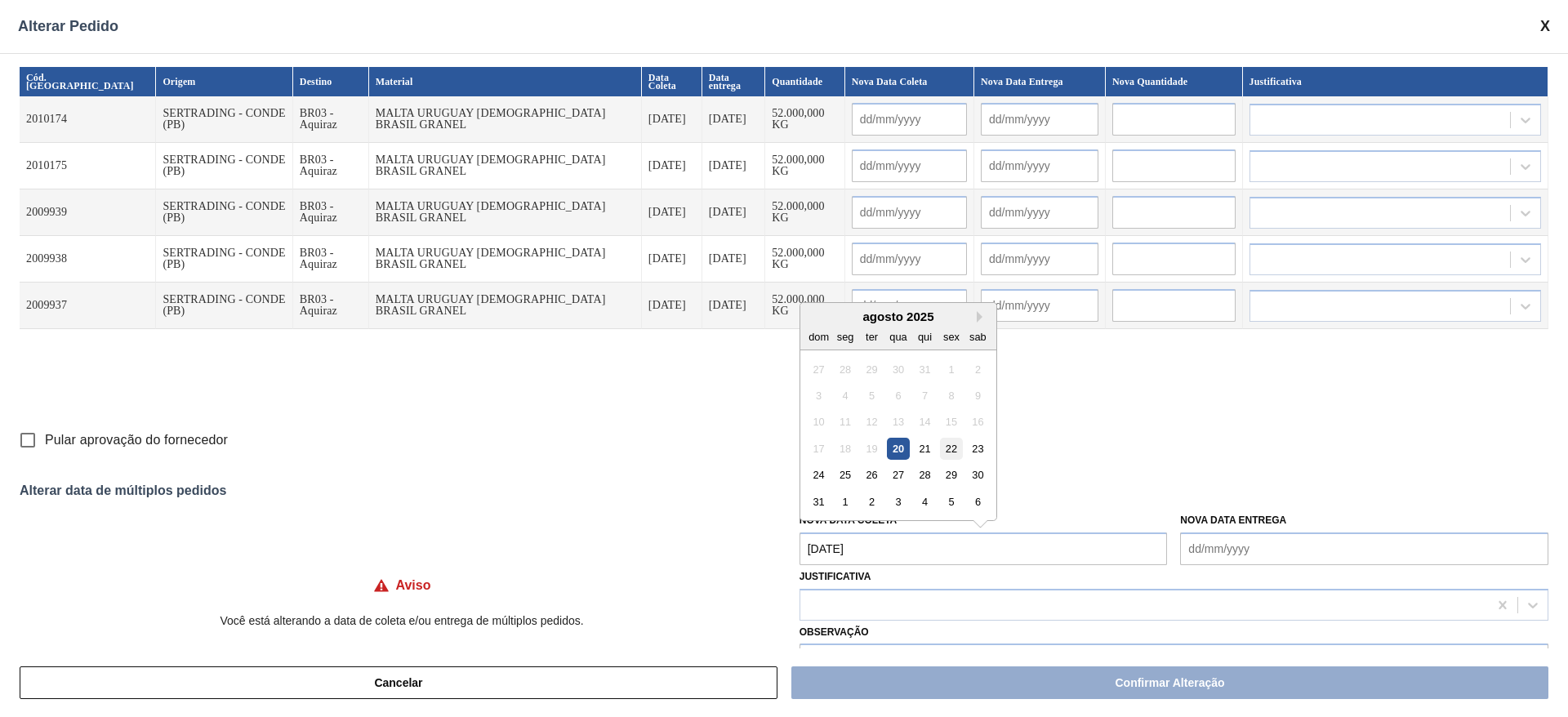
type input "[DATE]"
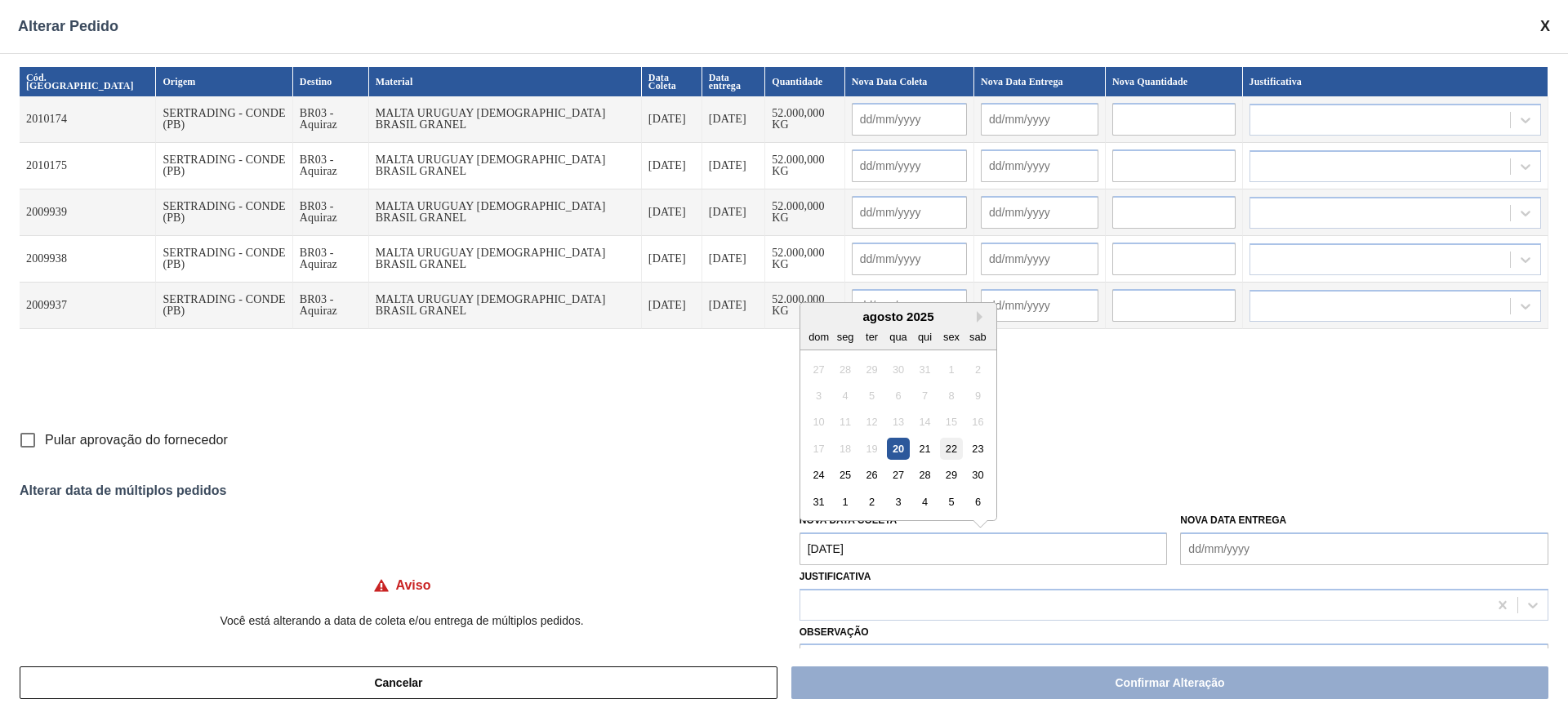
type input "[DATE]"
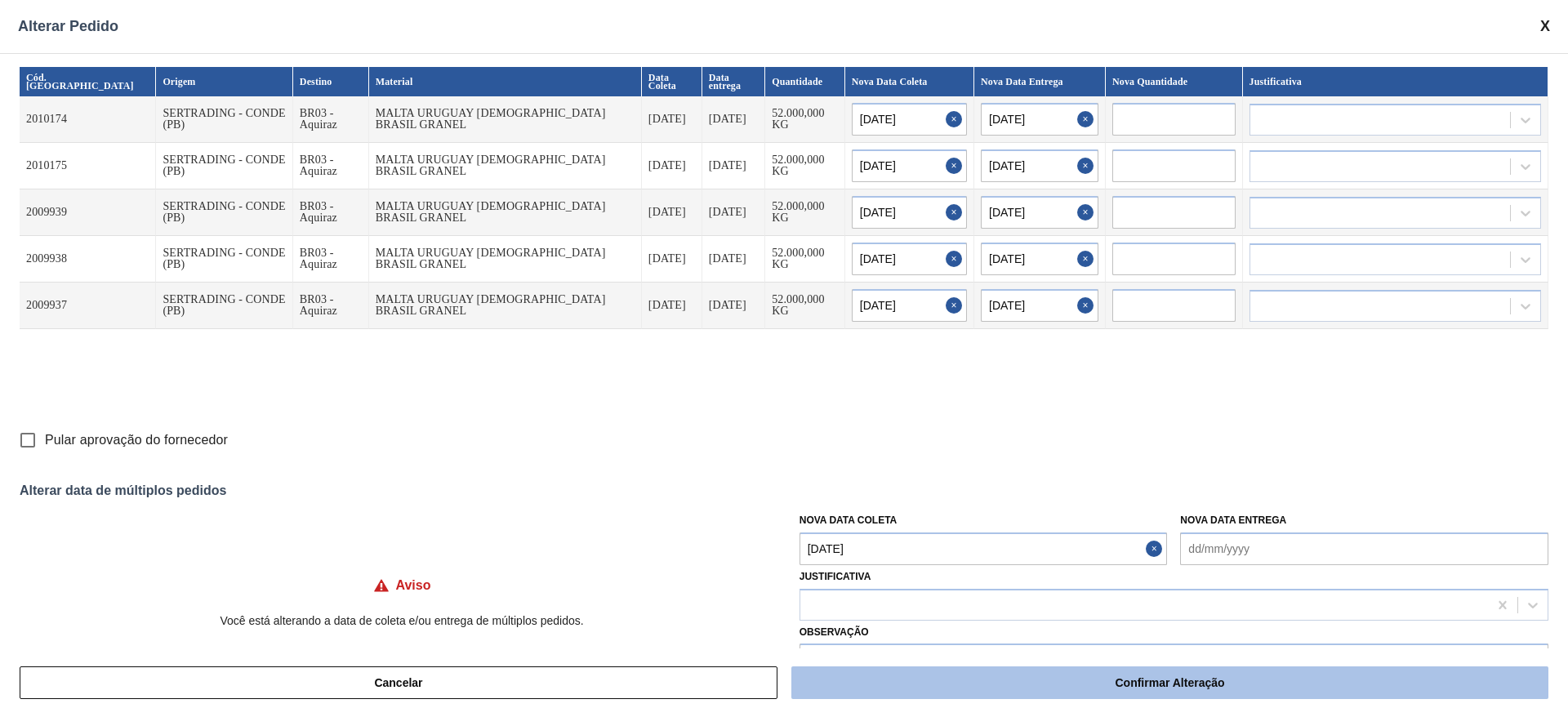
click at [1026, 686] on button "Confirmar Alteração" at bounding box center [1169, 683] width 757 height 33
click at [1131, 676] on button "Confirmar Alteração" at bounding box center [1169, 683] width 757 height 33
click at [1197, 690] on button "Confirmar Alteração" at bounding box center [1169, 683] width 757 height 33
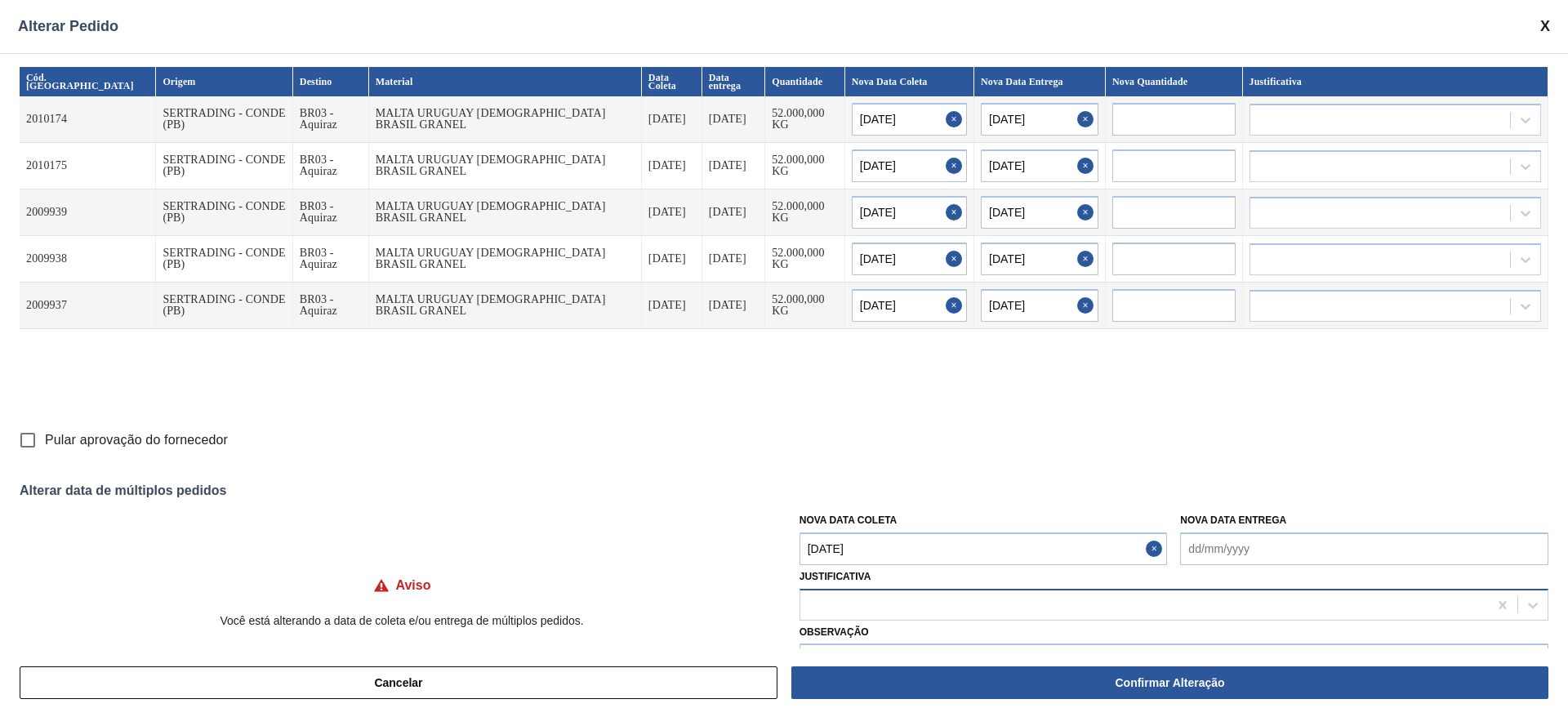
click at [925, 591] on div at bounding box center [1174, 605] width 749 height 32
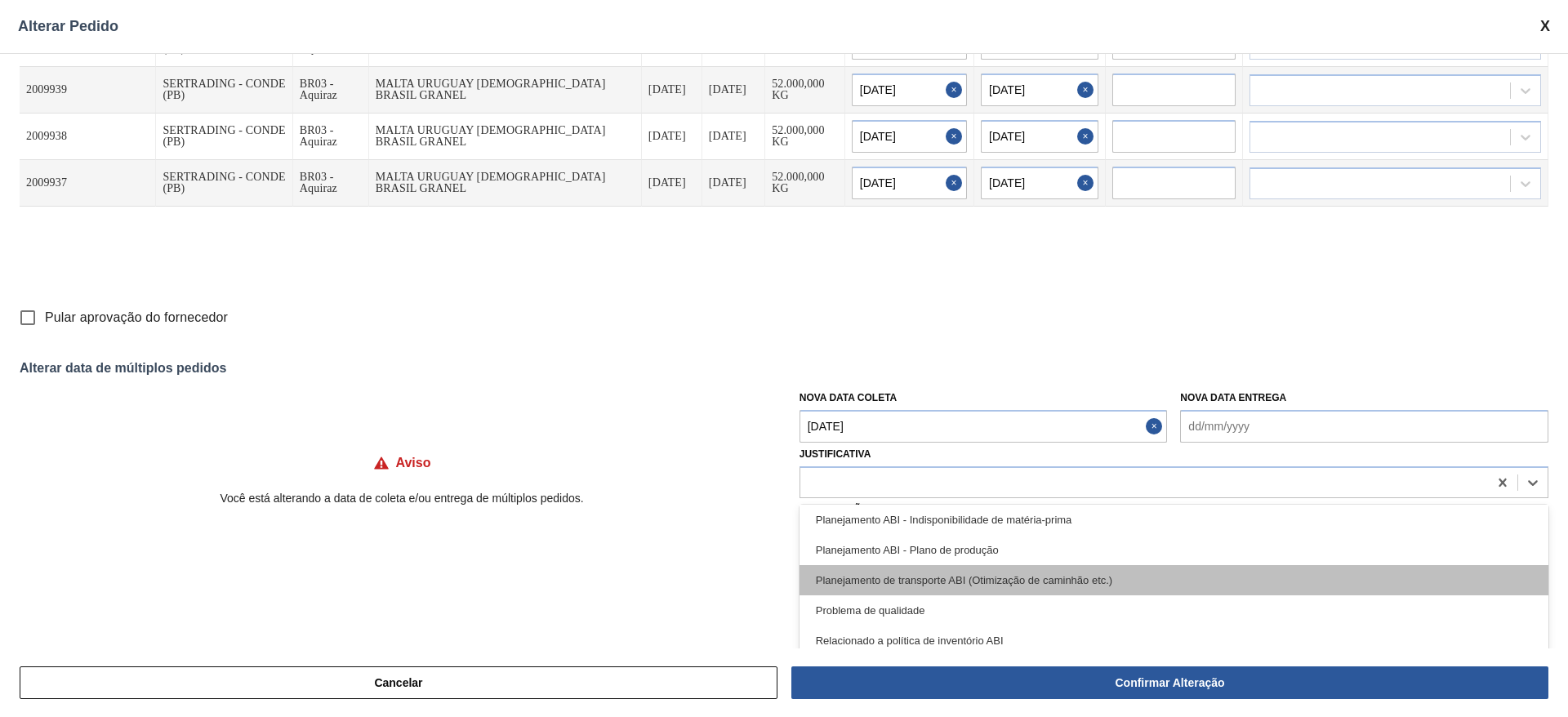
scroll to position [0, 0]
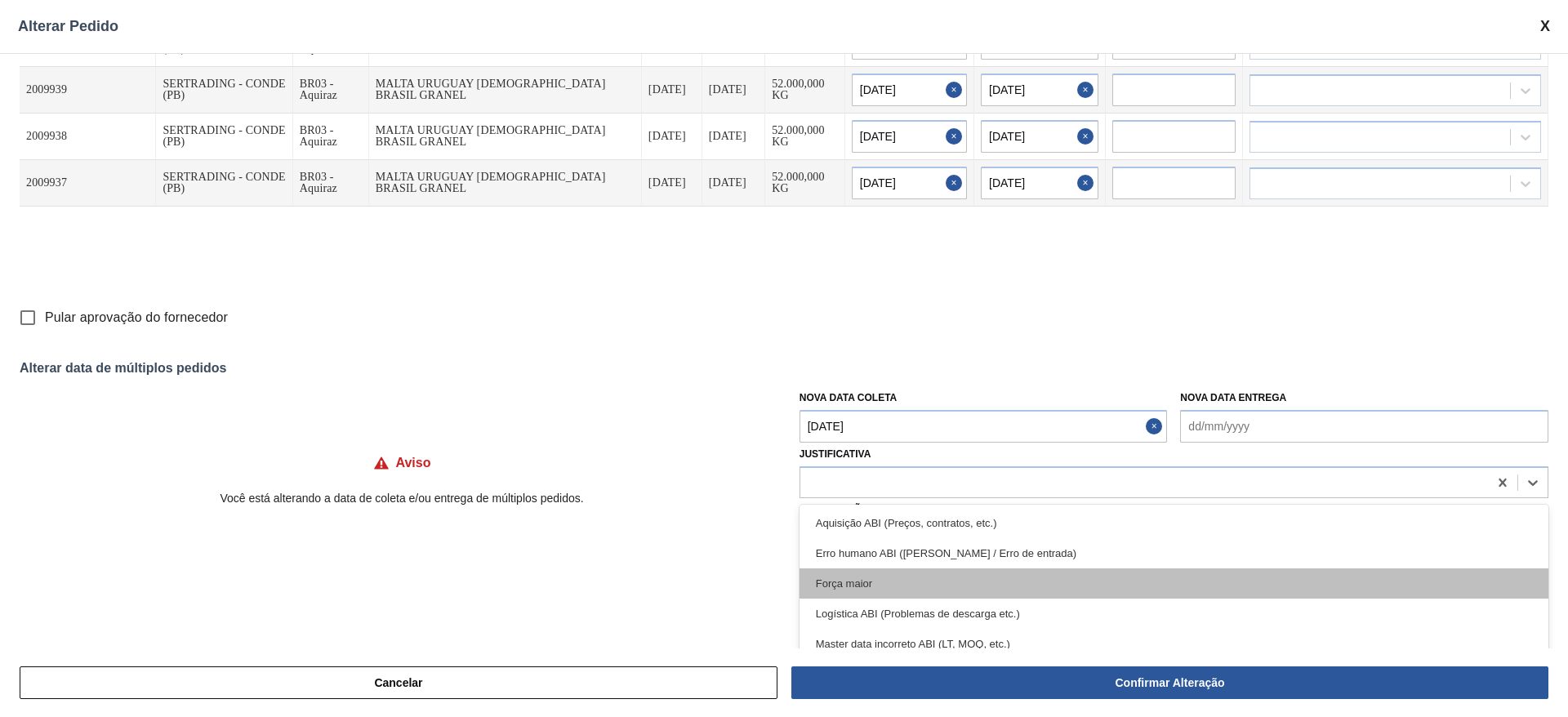
click at [910, 586] on div "Força maior" at bounding box center [1174, 584] width 749 height 30
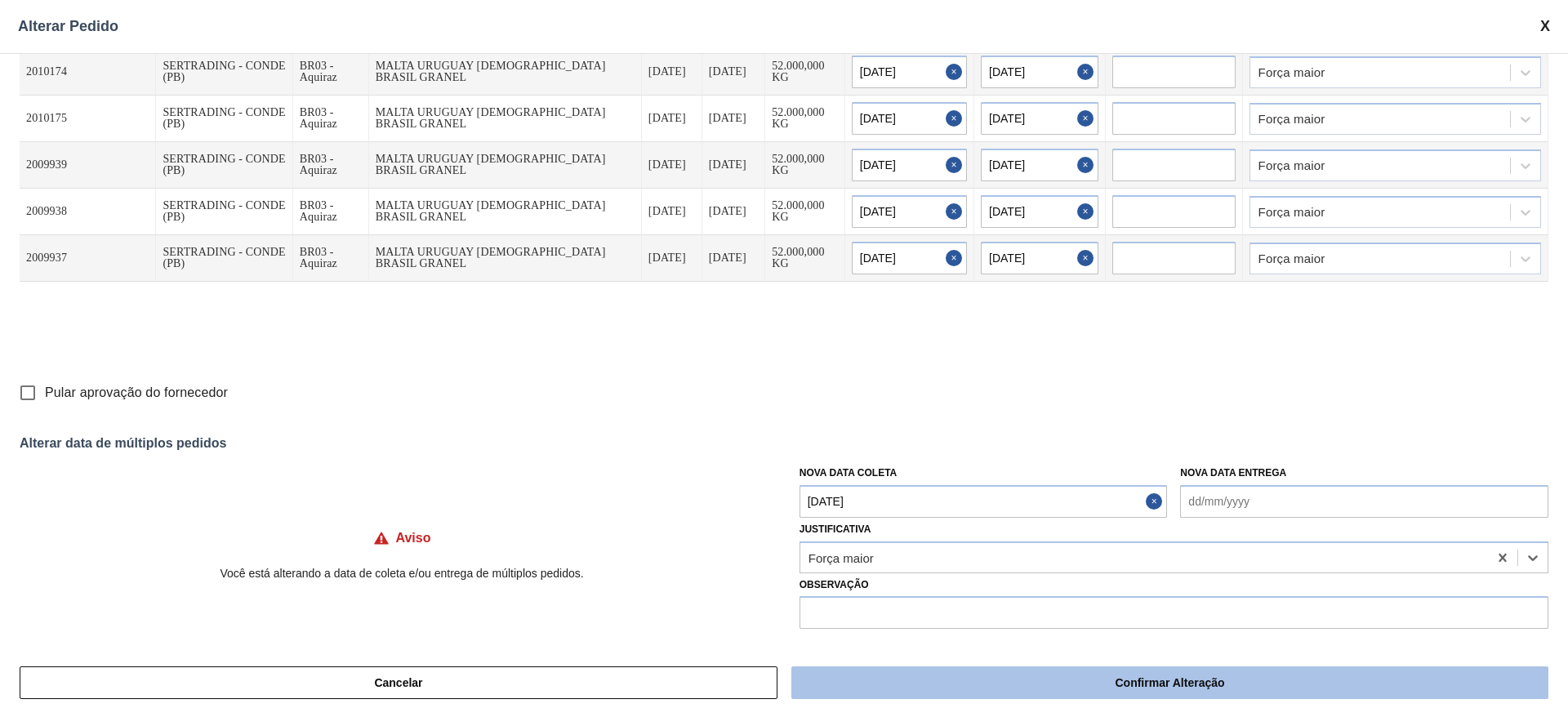
click at [1123, 681] on button "Confirmar Alteração" at bounding box center [1169, 683] width 757 height 33
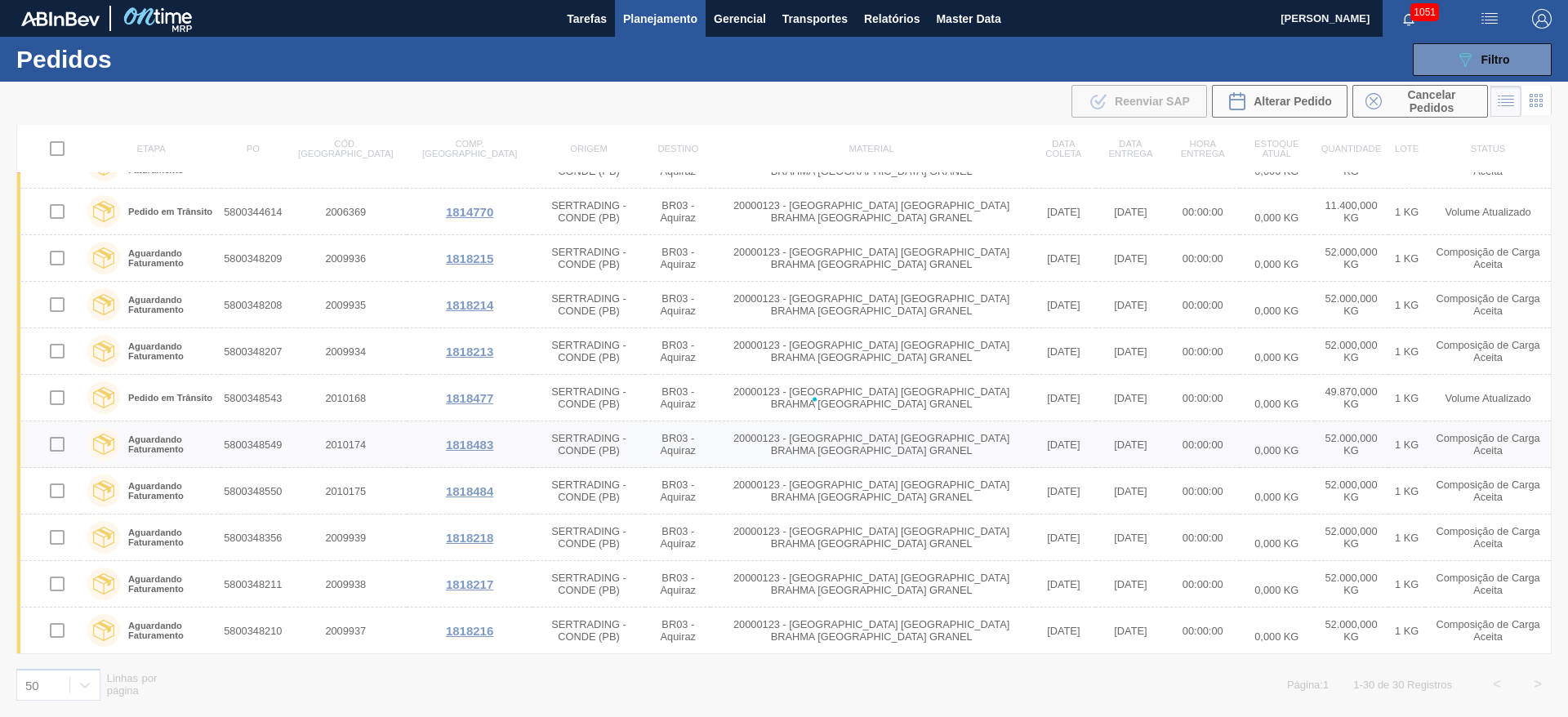
checkbox input "false"
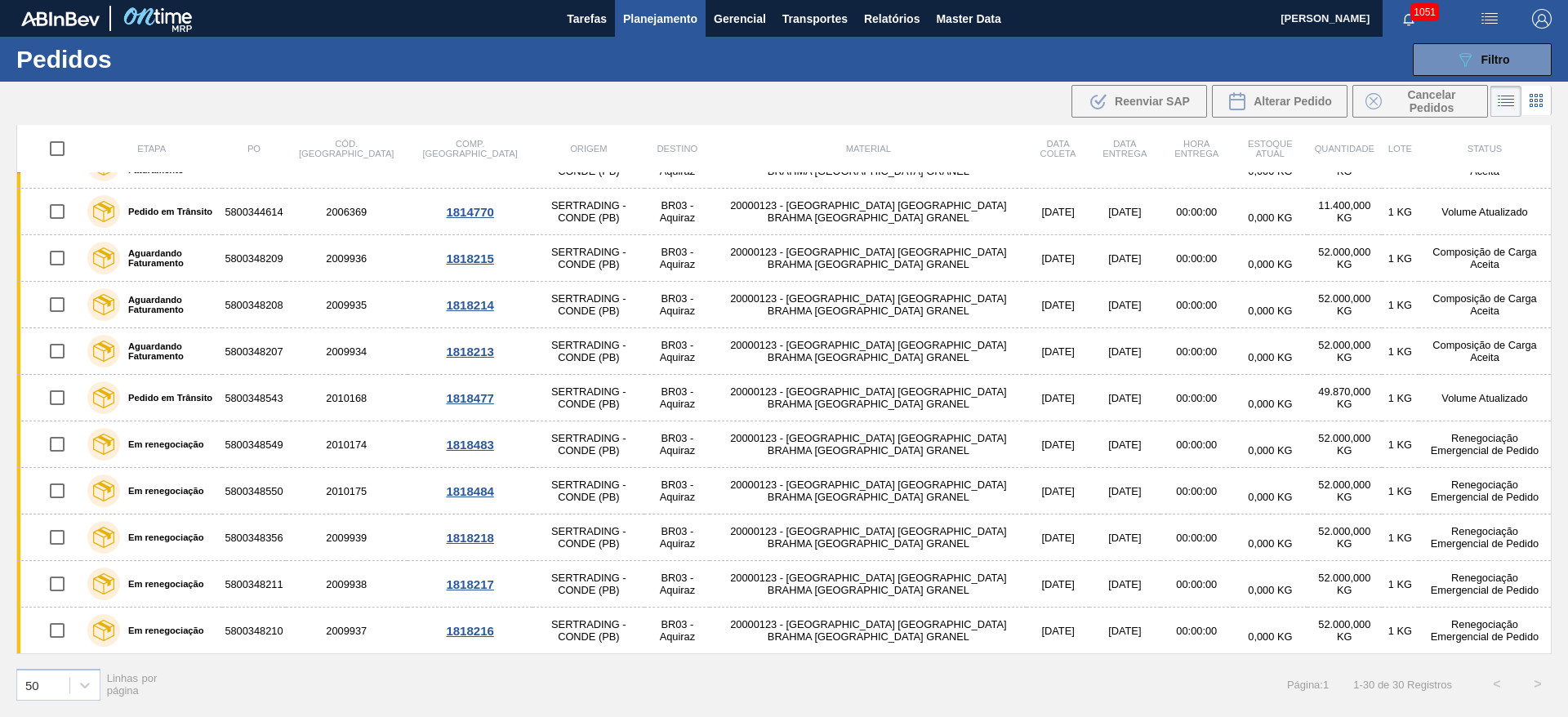
click at [644, 11] on span "Planejamento" at bounding box center [660, 19] width 74 height 19
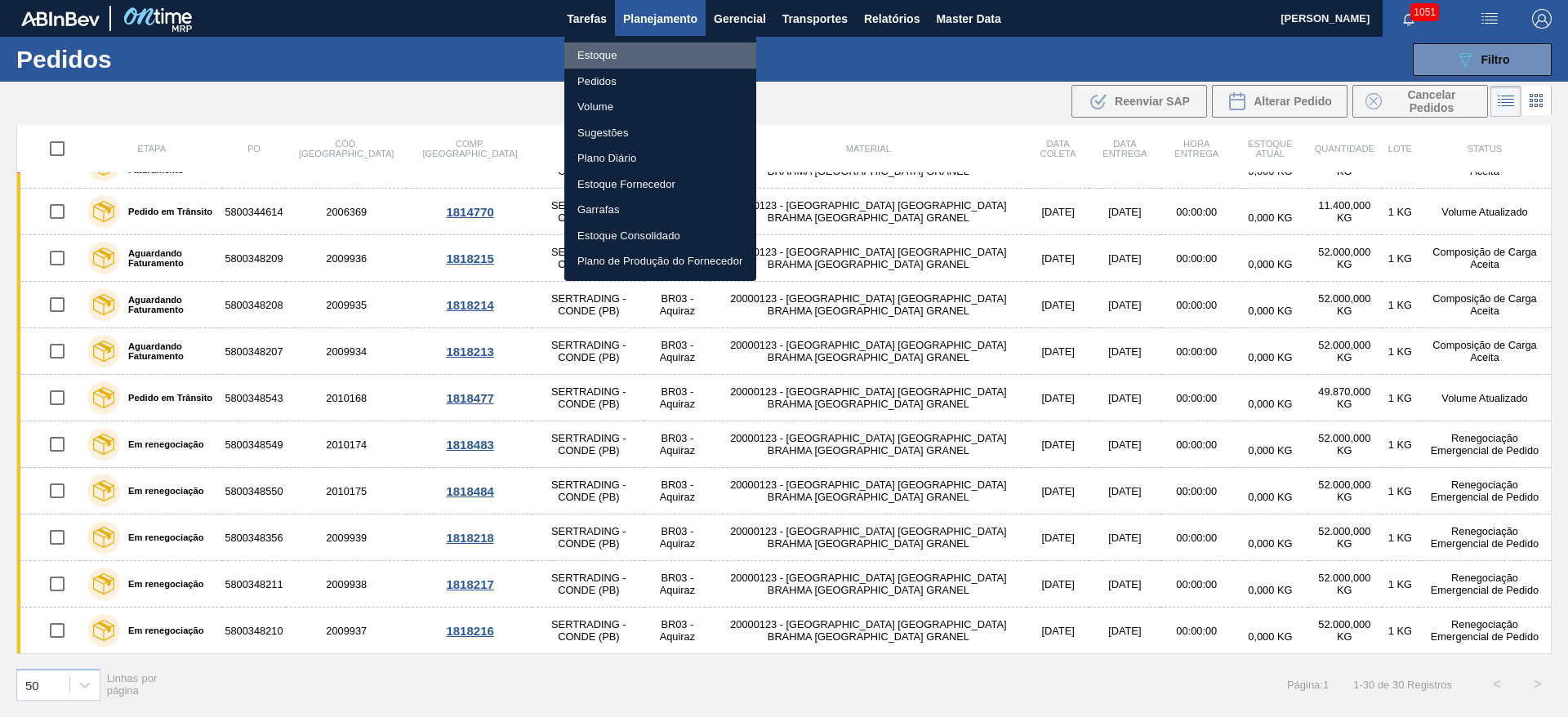
click at [604, 55] on li "Estoque" at bounding box center [659, 56] width 192 height 27
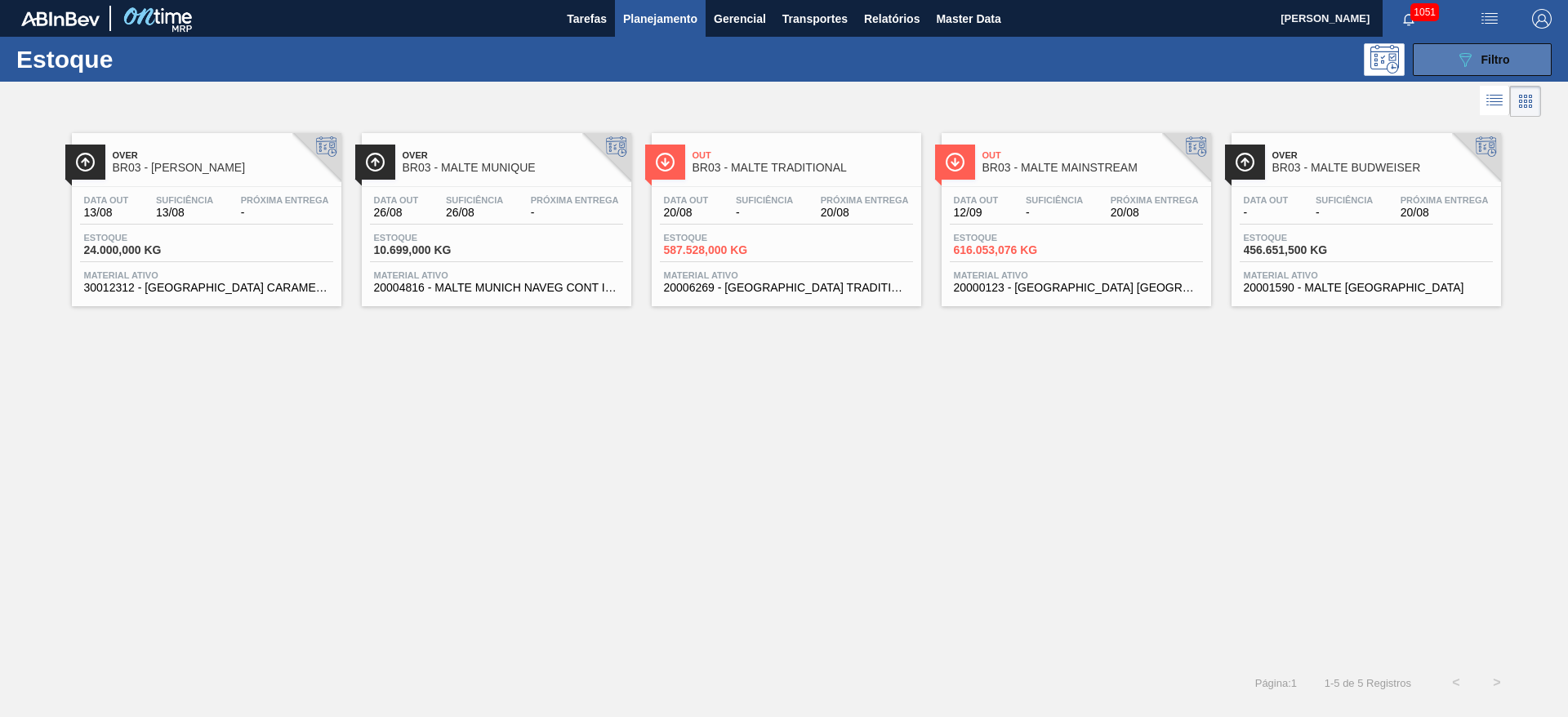
drag, startPoint x: 1459, startPoint y: 54, endPoint x: 1435, endPoint y: 65, distance: 26.4
click at [1459, 54] on icon at bounding box center [1465, 60] width 12 height 14
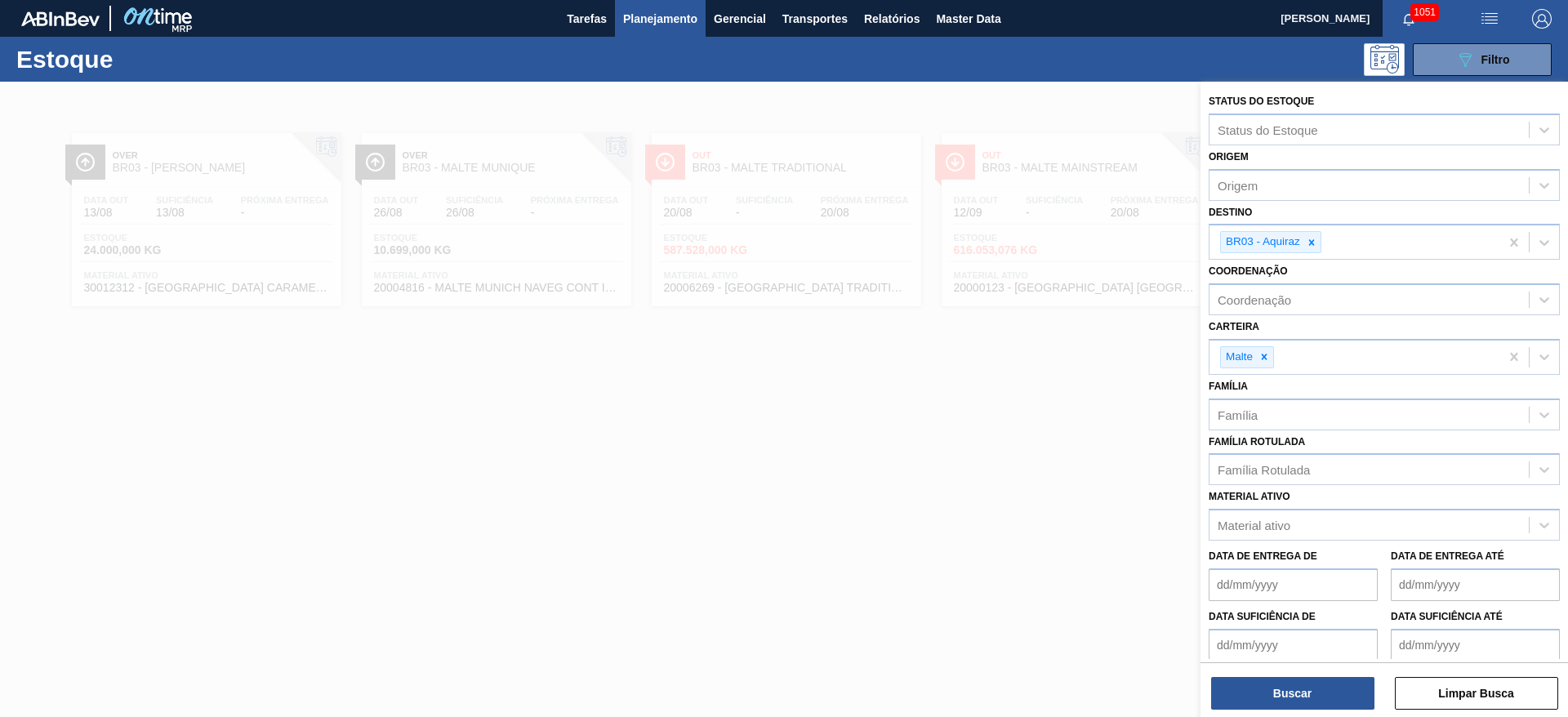
click at [900, 594] on div at bounding box center [784, 439] width 1568 height 717
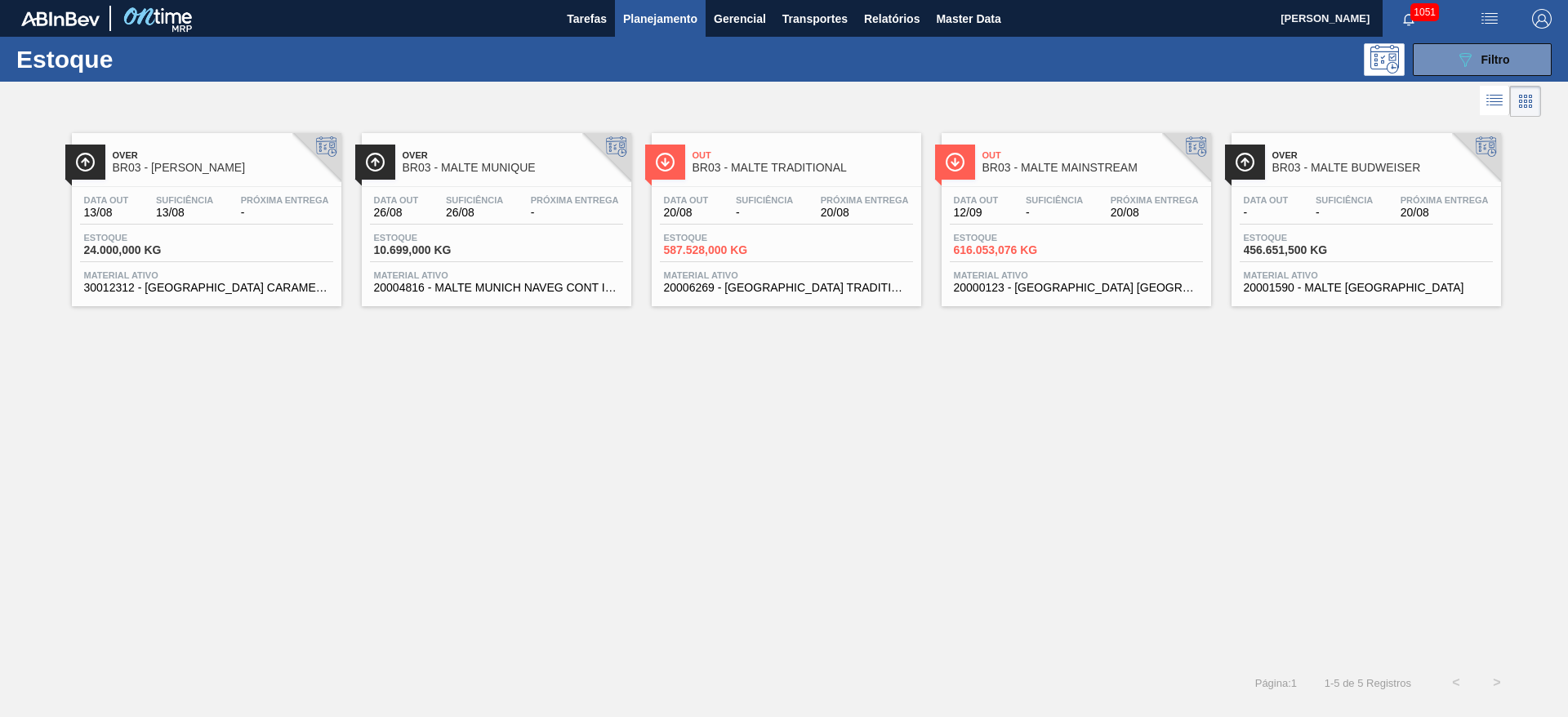
click at [1061, 229] on div "Data out 12/09 Suficiência - Próxima Entrega 20/08 [GEOGRAPHIC_DATA] 616.053,07…" at bounding box center [1076, 243] width 270 height 111
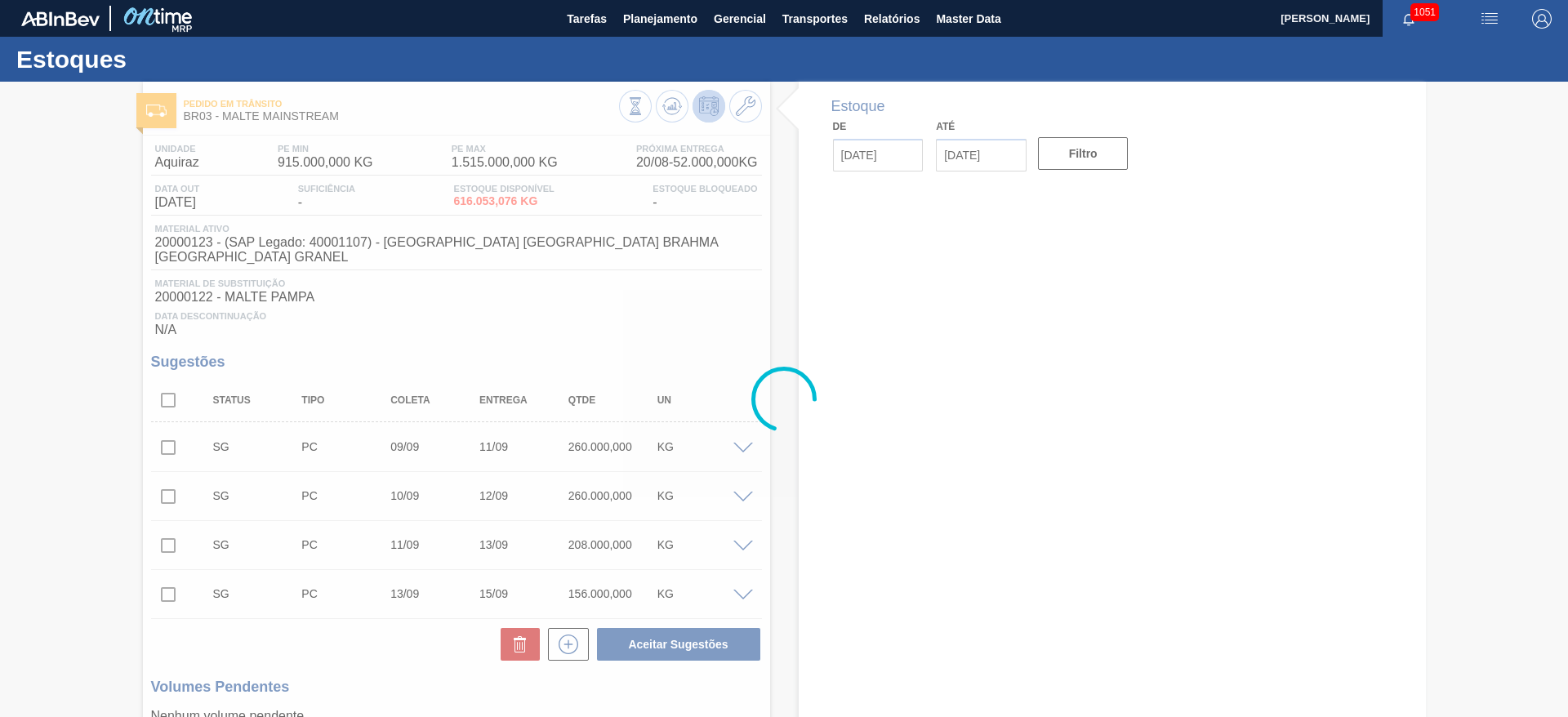
type input "[DATE]"
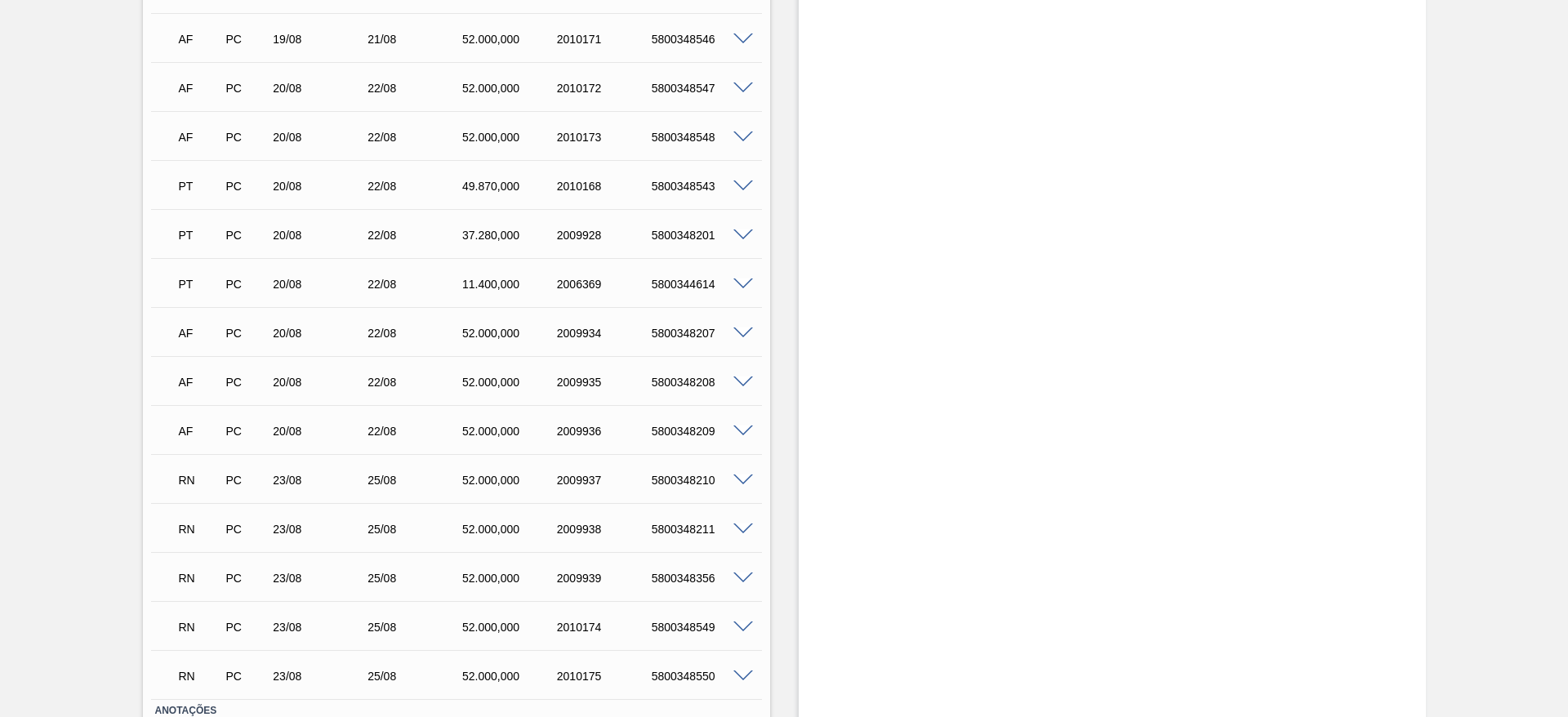
scroll to position [1760, 0]
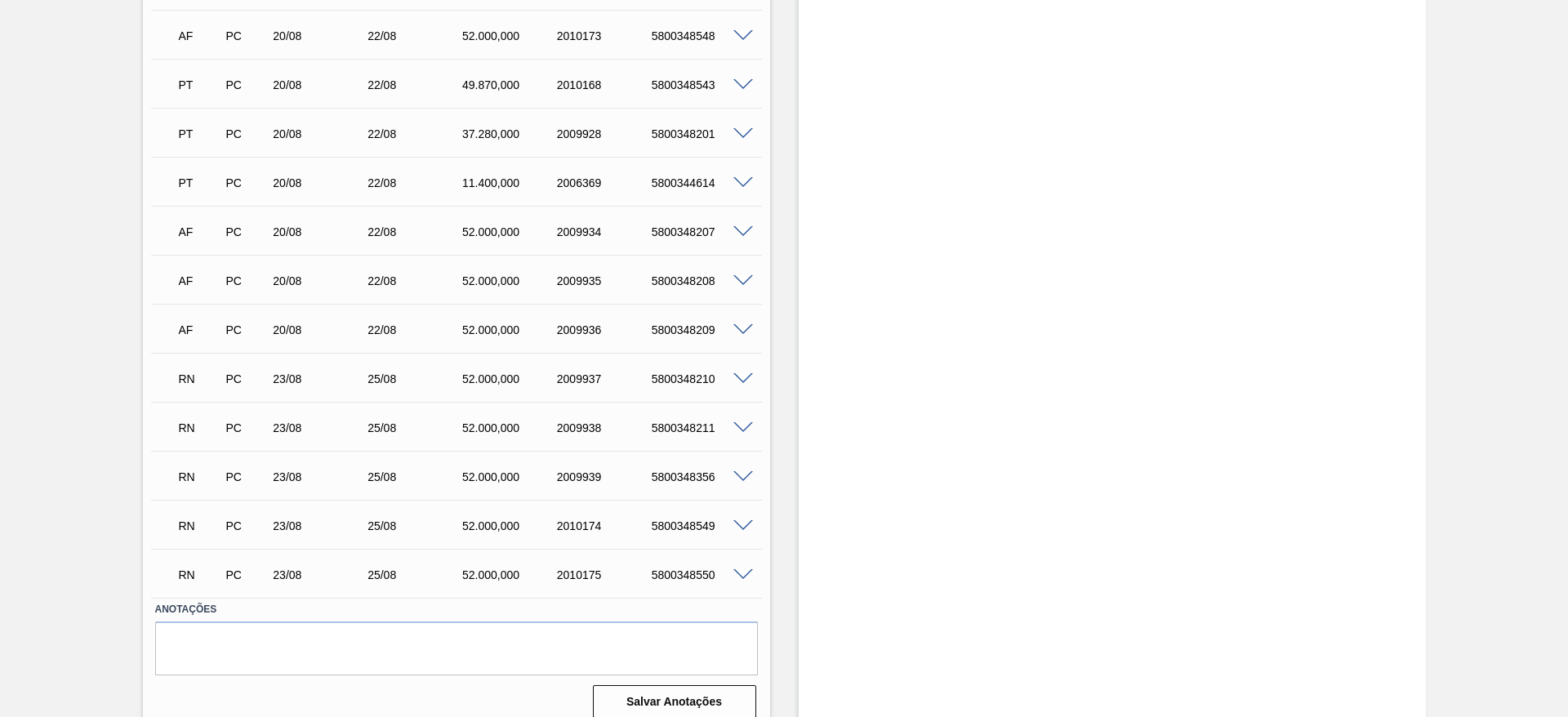
click at [740, 373] on span at bounding box center [743, 379] width 19 height 12
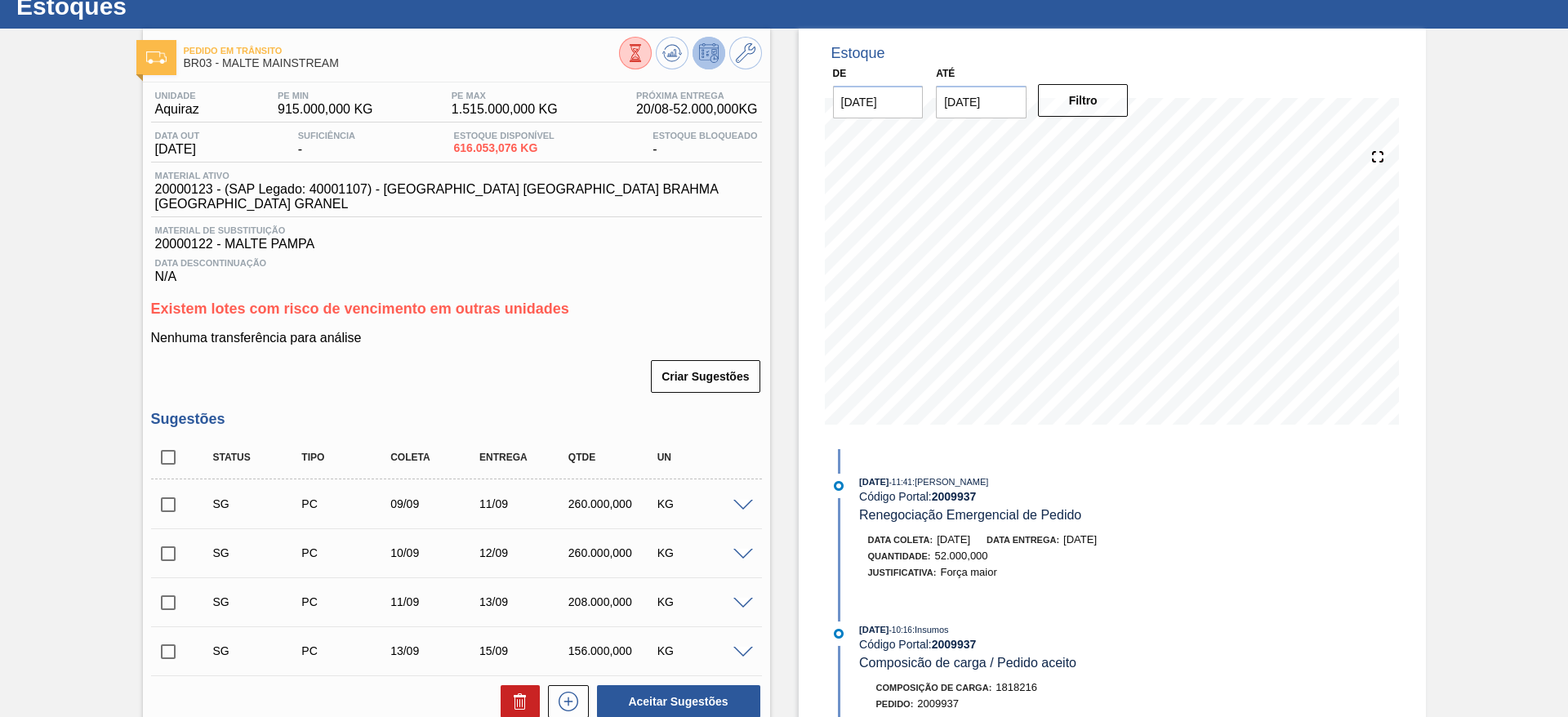
scroll to position [0, 0]
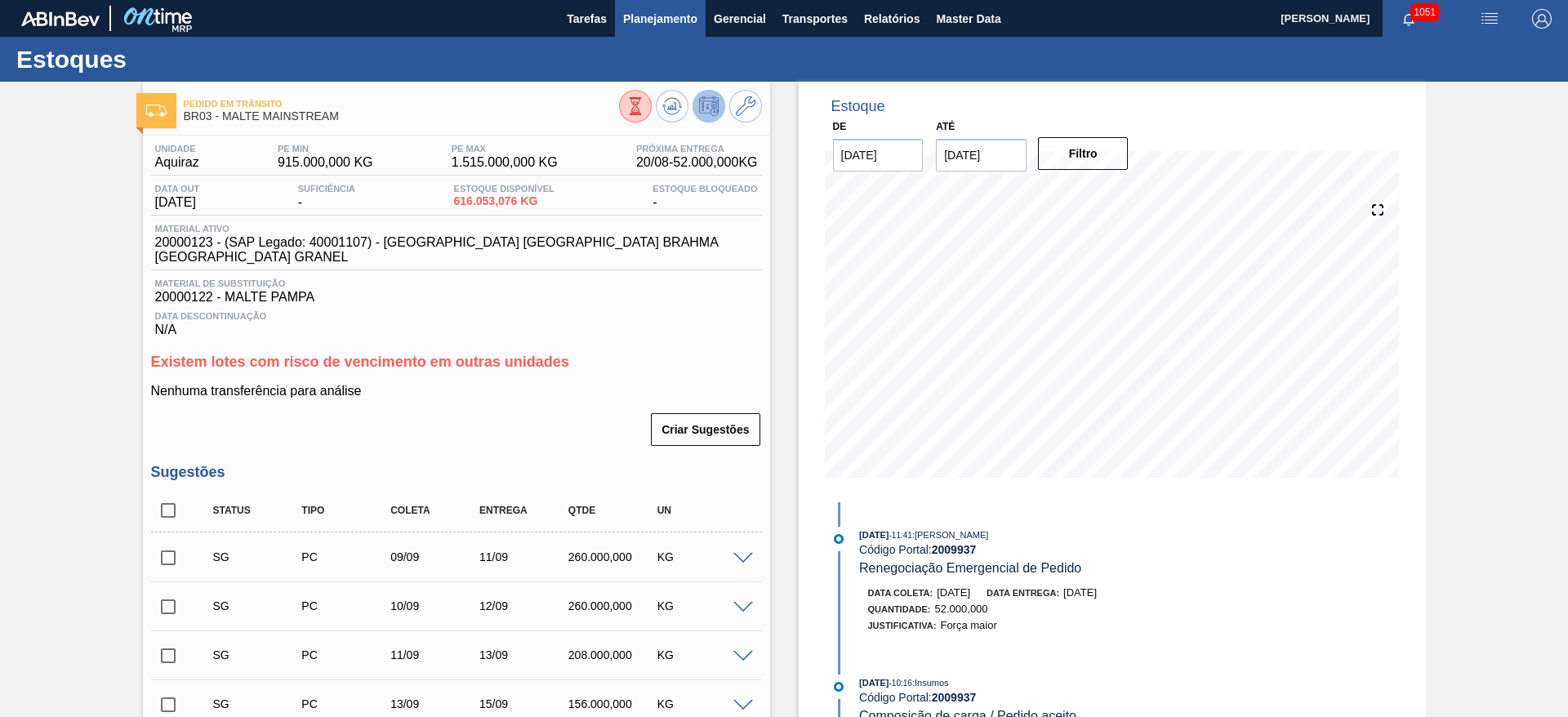
click at [663, 22] on span "Planejamento" at bounding box center [660, 19] width 74 height 19
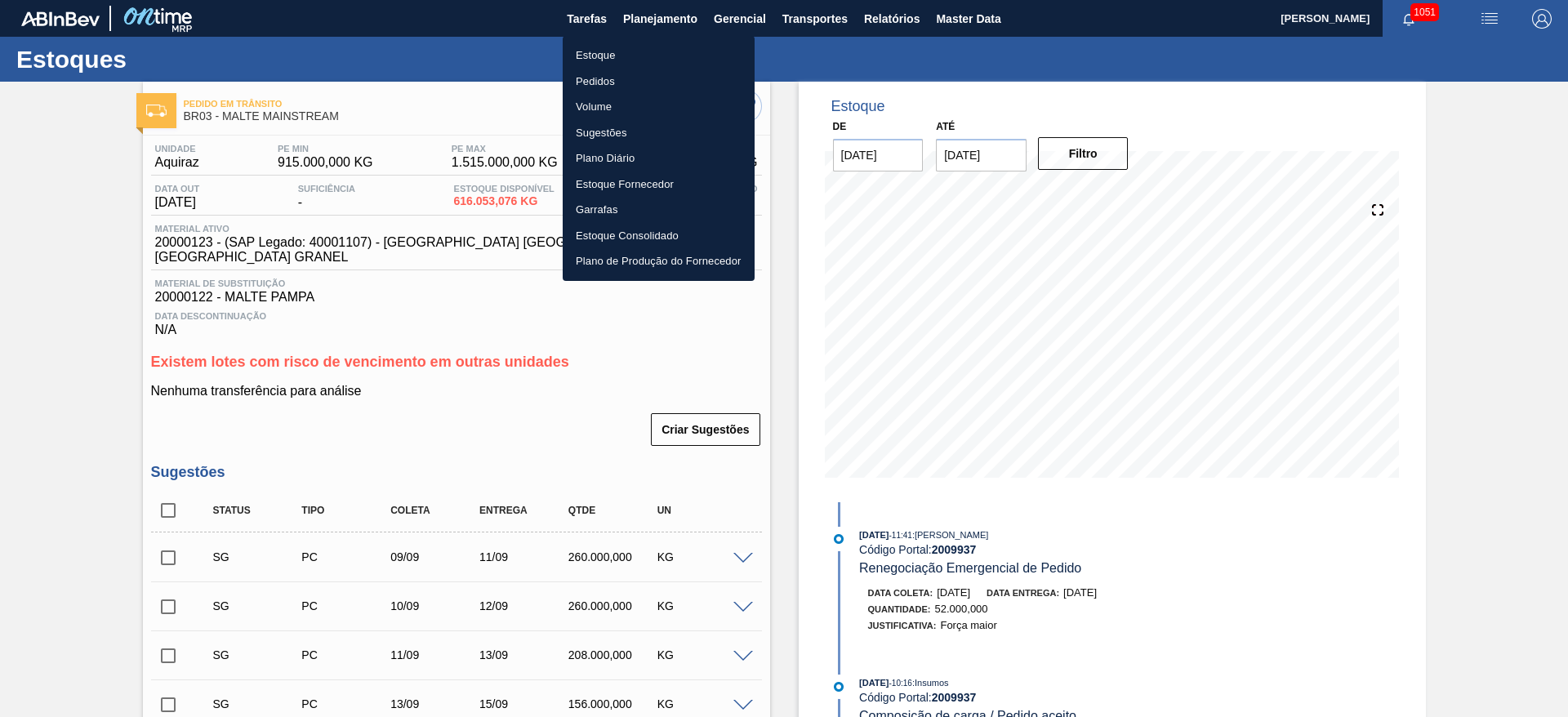
click at [598, 83] on li "Pedidos" at bounding box center [658, 82] width 192 height 27
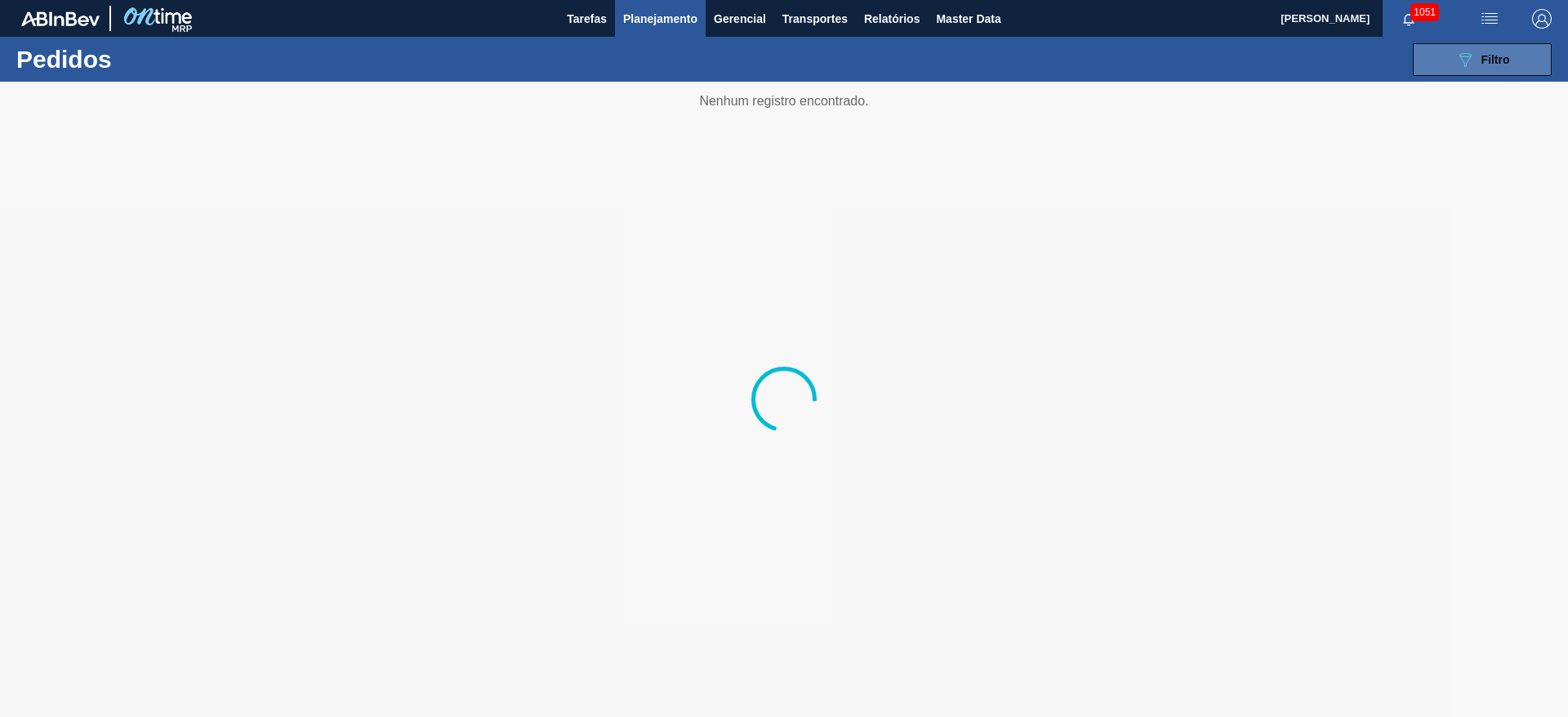
click at [1470, 59] on icon "089F7B8B-B2A5-4AFE-B5C0-19BA573D28AC" at bounding box center [1465, 59] width 19 height 19
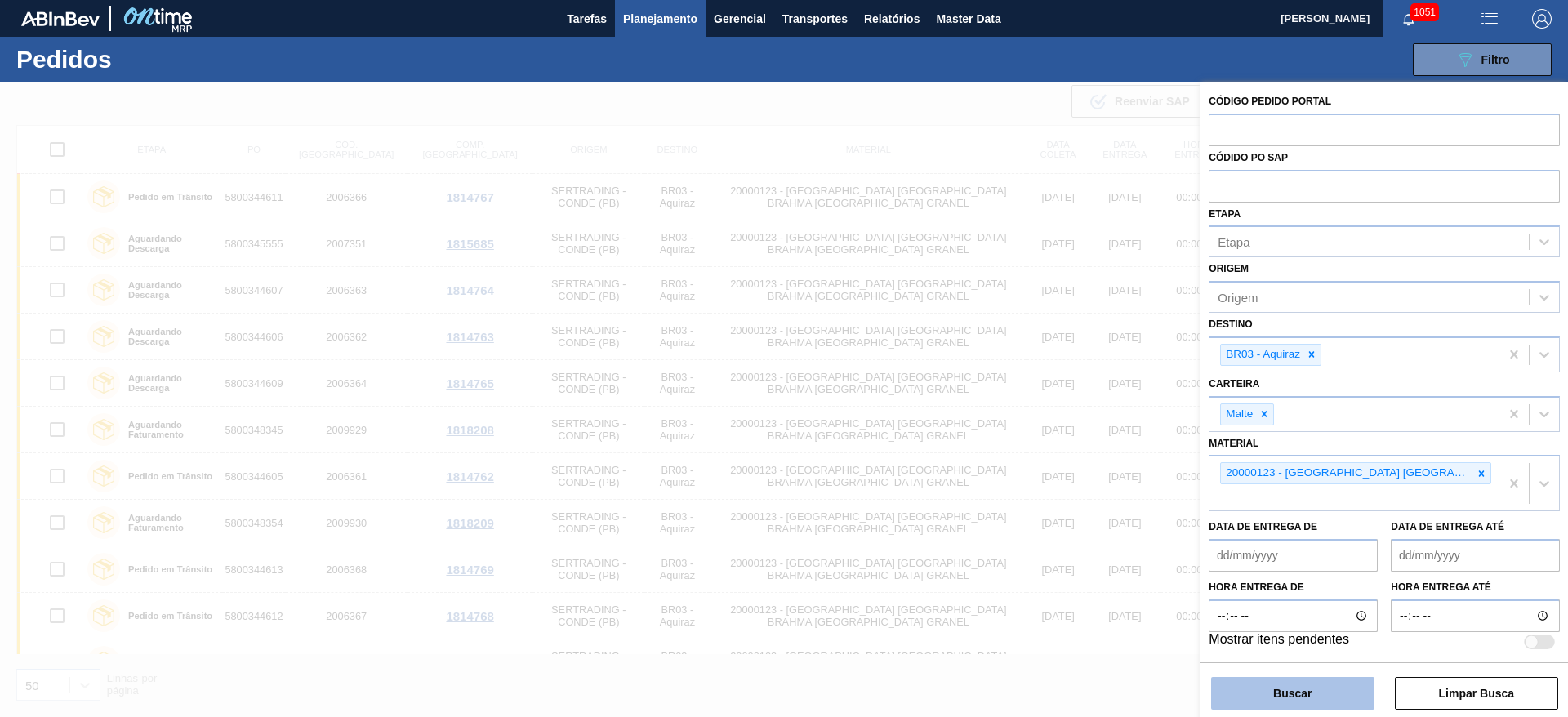
click at [1257, 691] on button "Buscar" at bounding box center [1292, 693] width 164 height 33
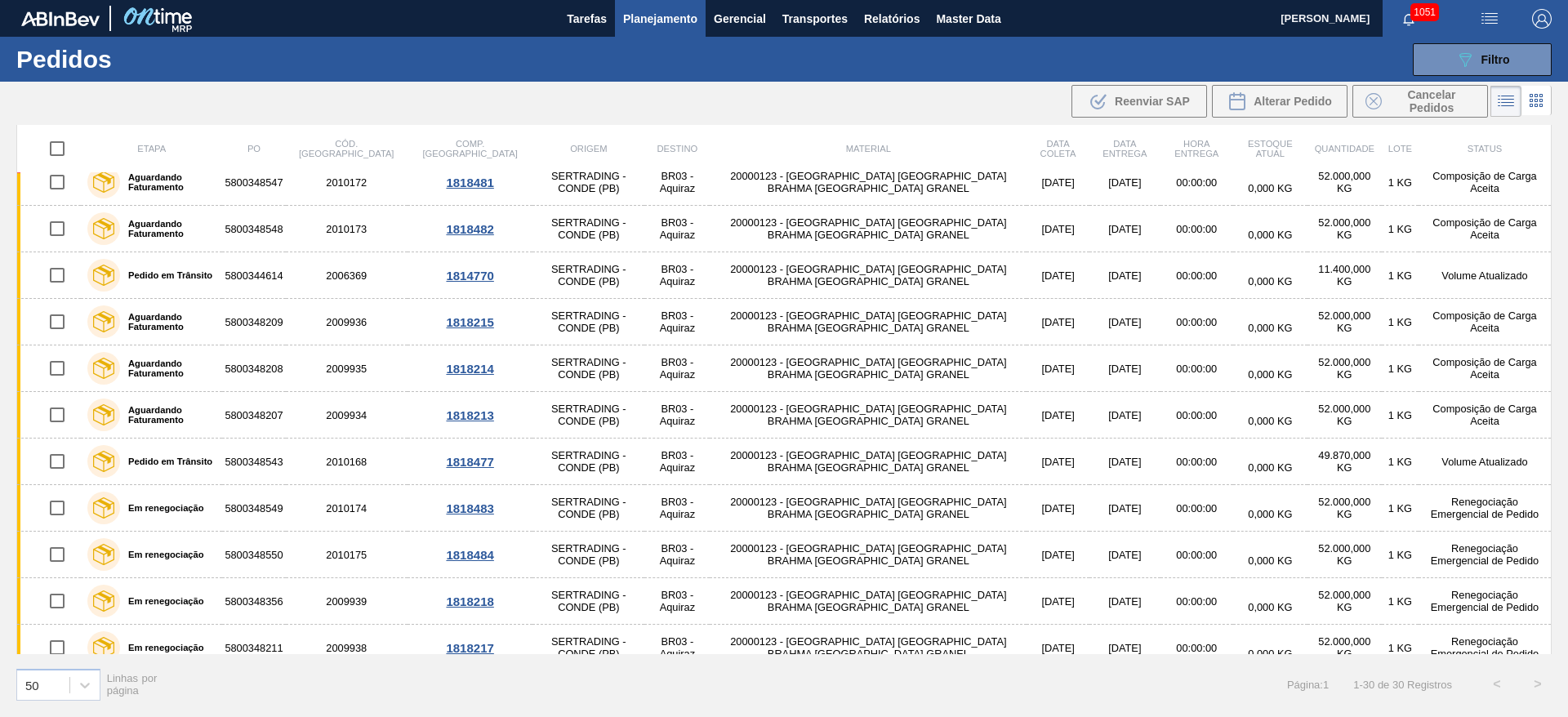
scroll to position [917, 0]
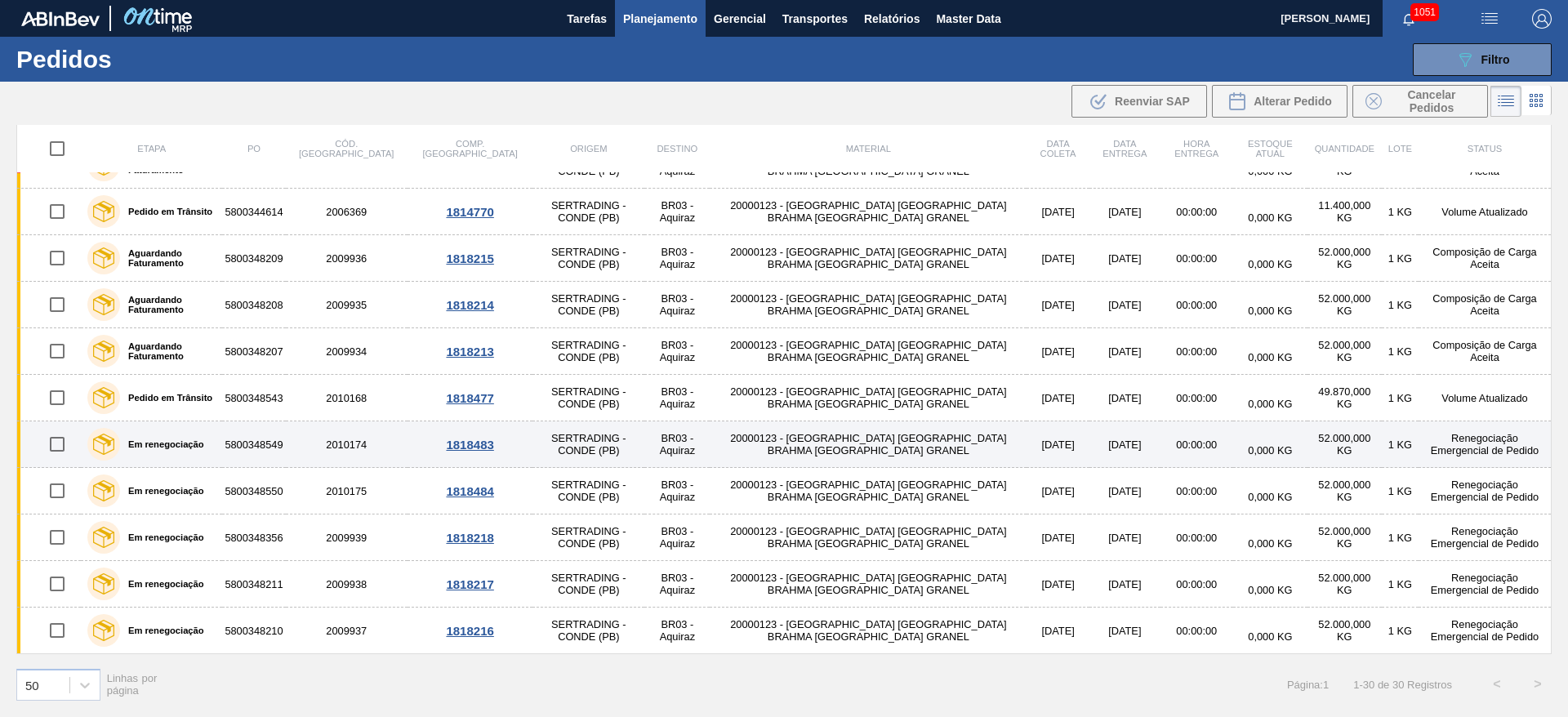
click at [54, 446] on input "checkbox" at bounding box center [57, 444] width 34 height 34
checkbox input "true"
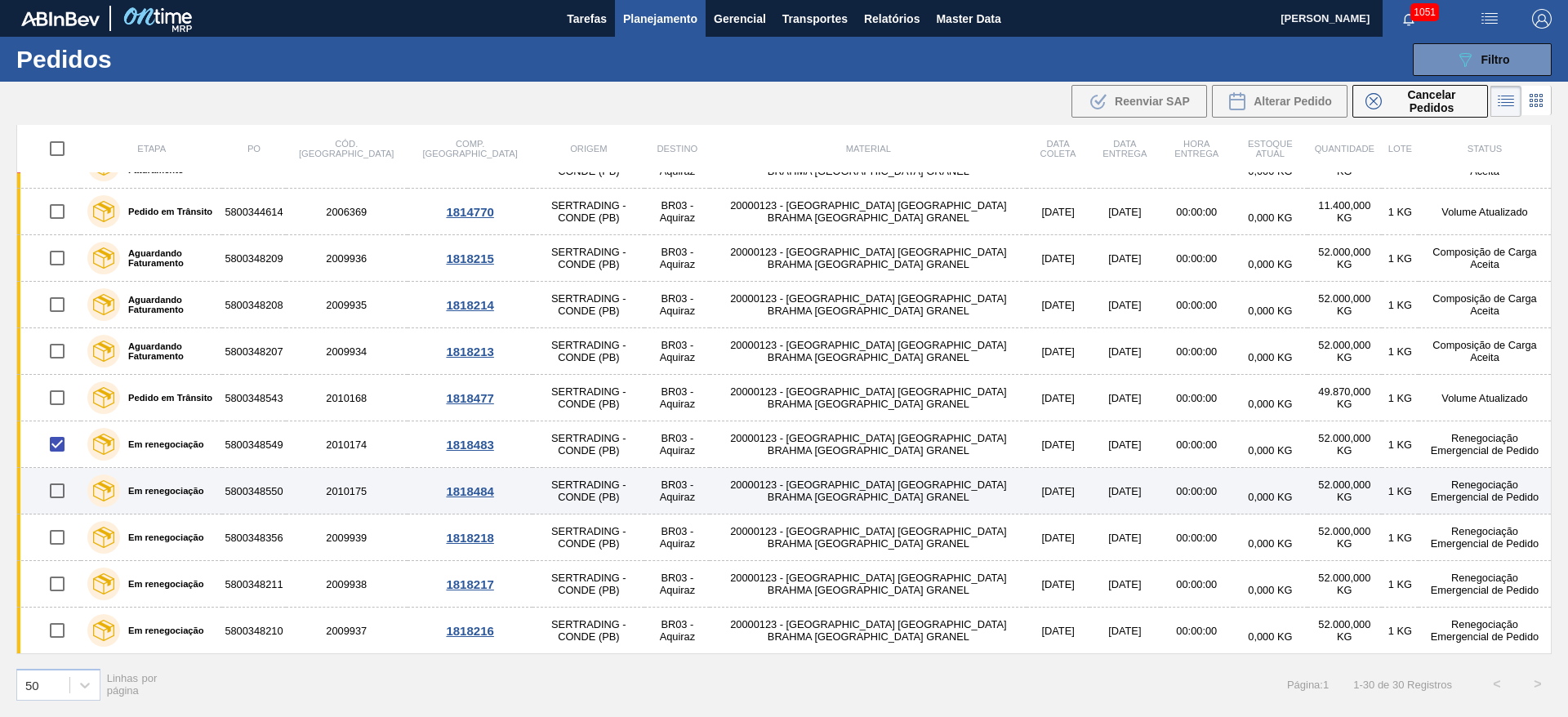
click at [59, 492] on input "checkbox" at bounding box center [57, 491] width 34 height 34
checkbox input "true"
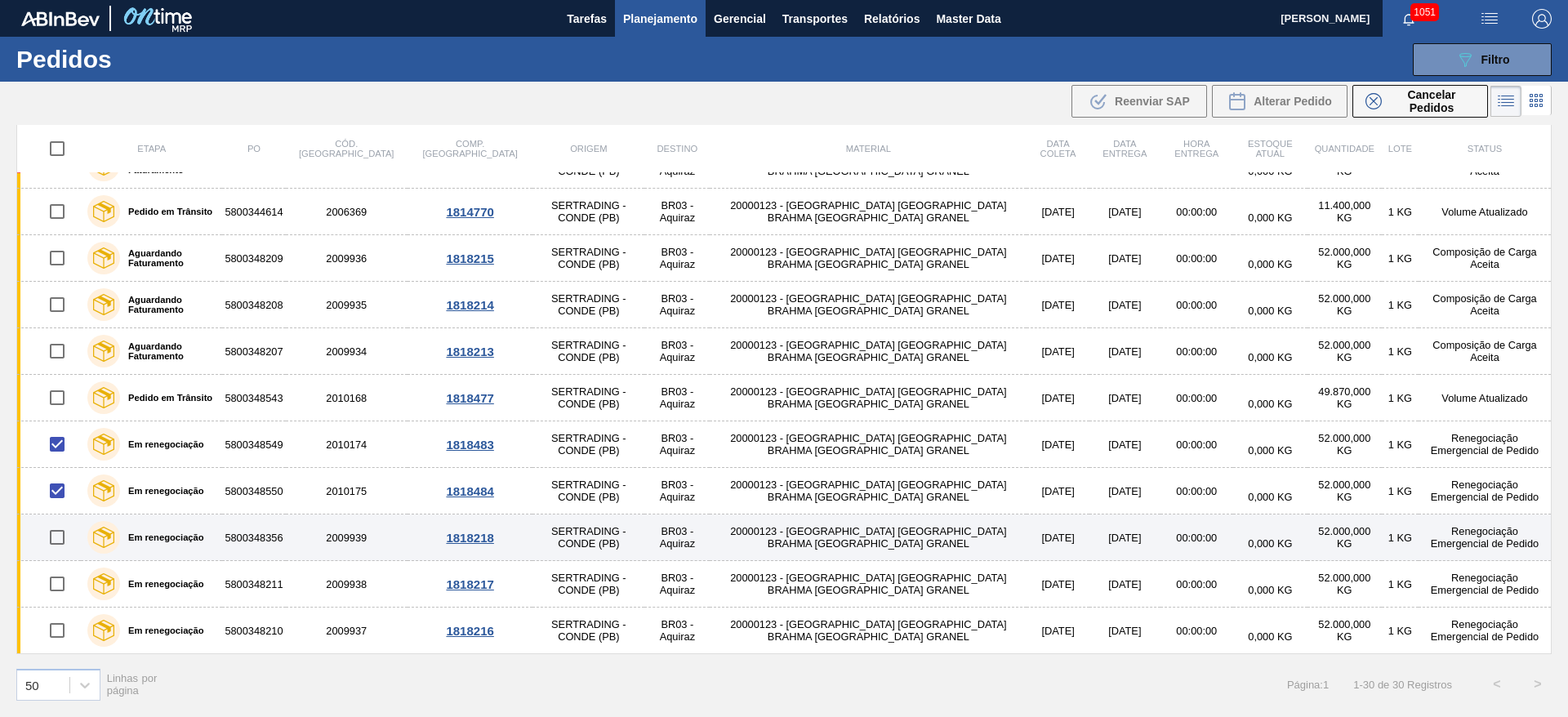
click at [57, 539] on input "checkbox" at bounding box center [57, 538] width 34 height 34
checkbox input "true"
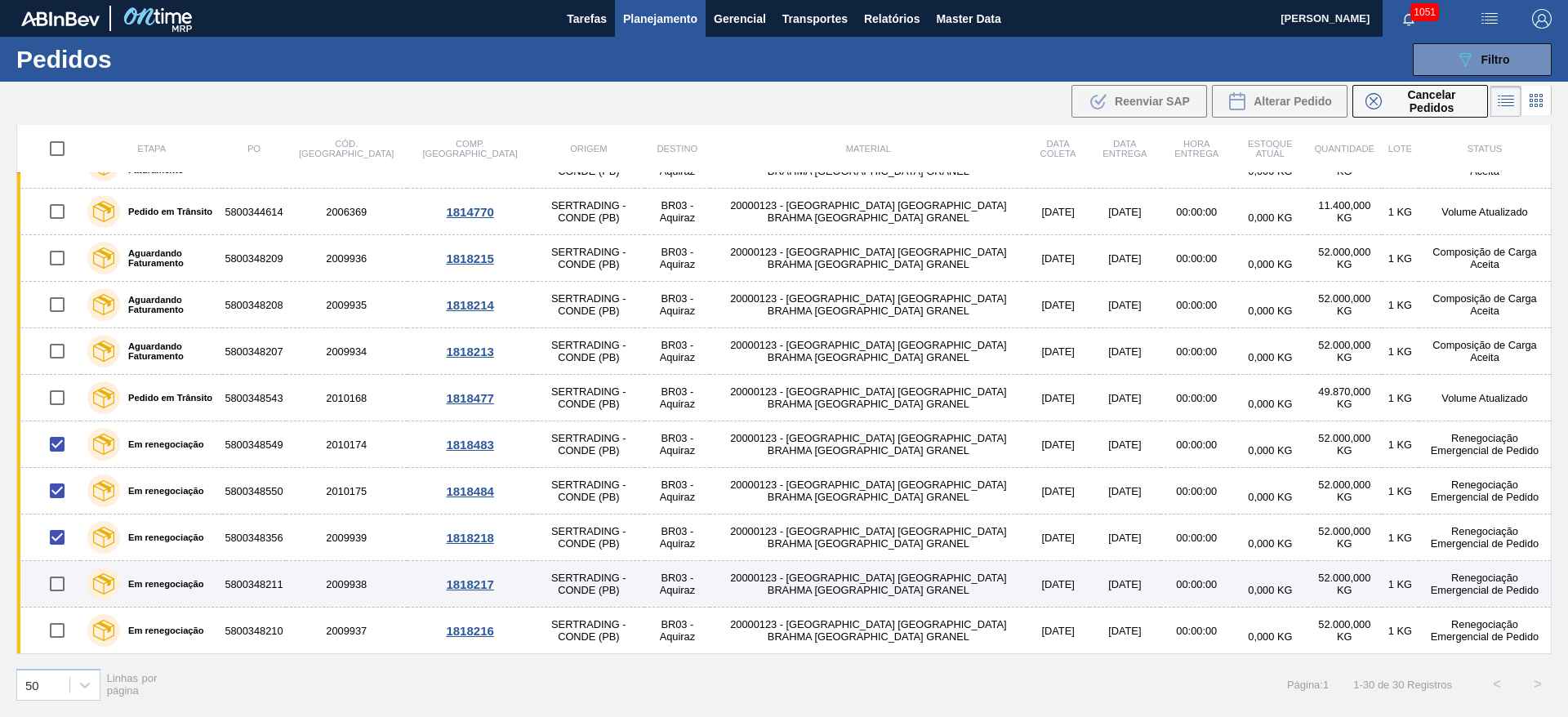
click at [59, 592] on input "checkbox" at bounding box center [57, 584] width 34 height 34
checkbox input "true"
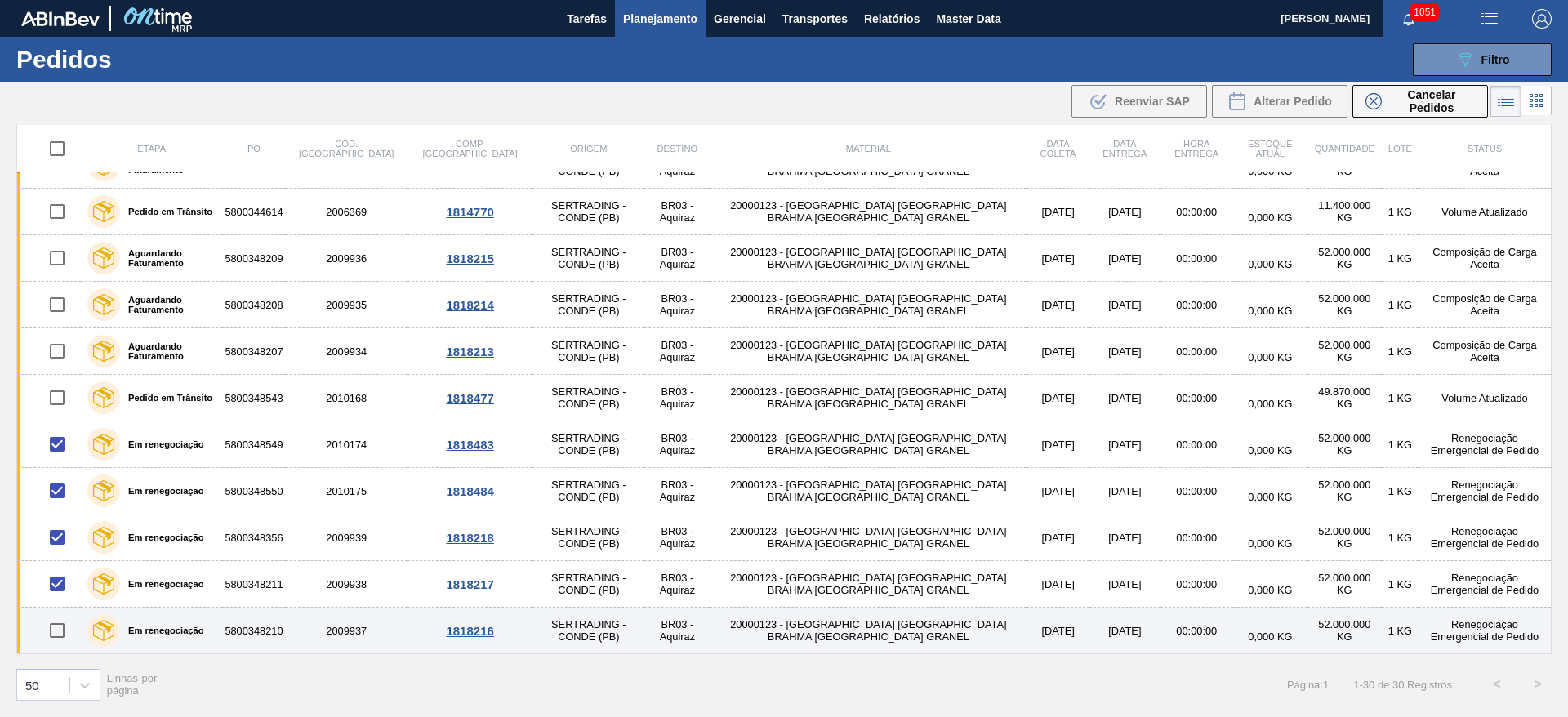
click at [57, 630] on input "checkbox" at bounding box center [57, 630] width 34 height 34
checkbox input "true"
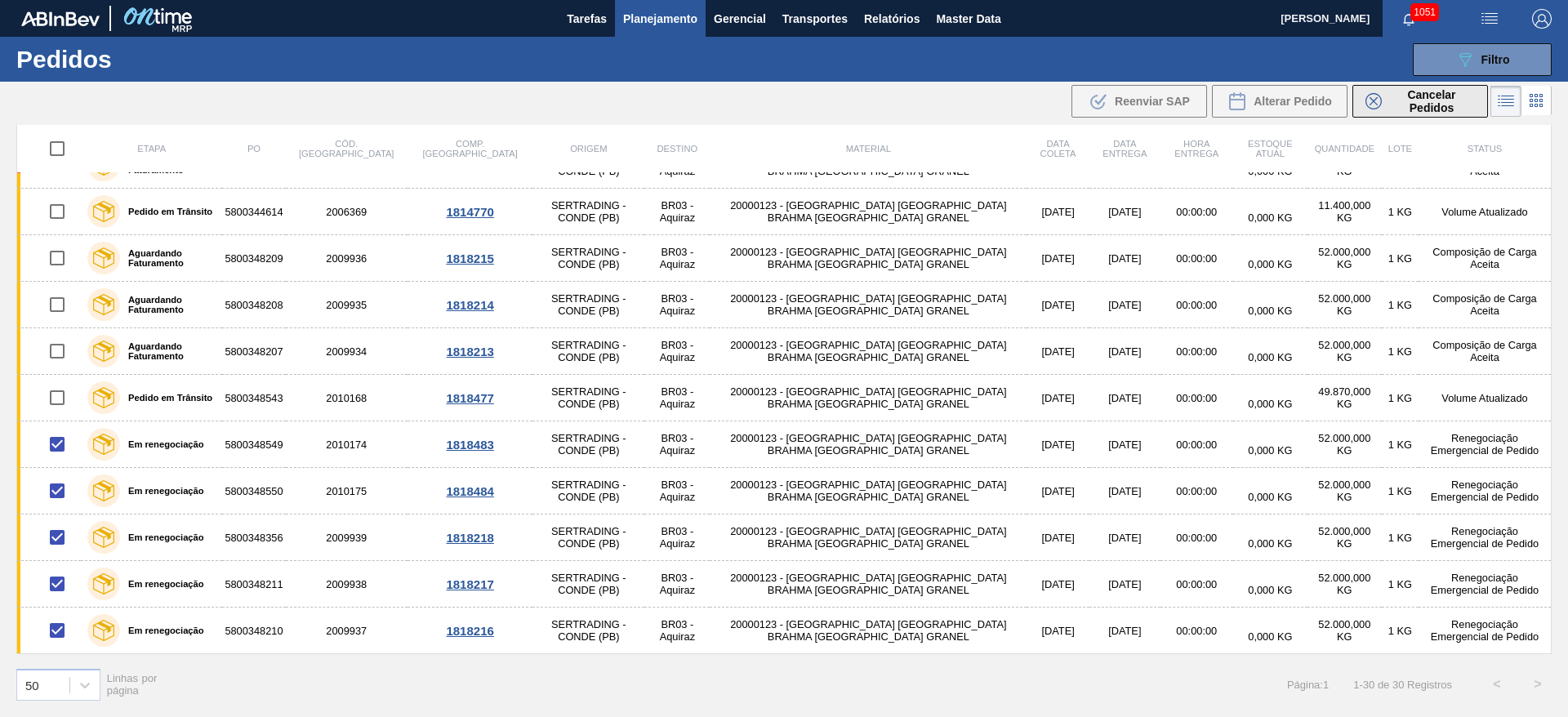
click at [1434, 105] on span "Cancelar Pedidos" at bounding box center [1432, 102] width 87 height 27
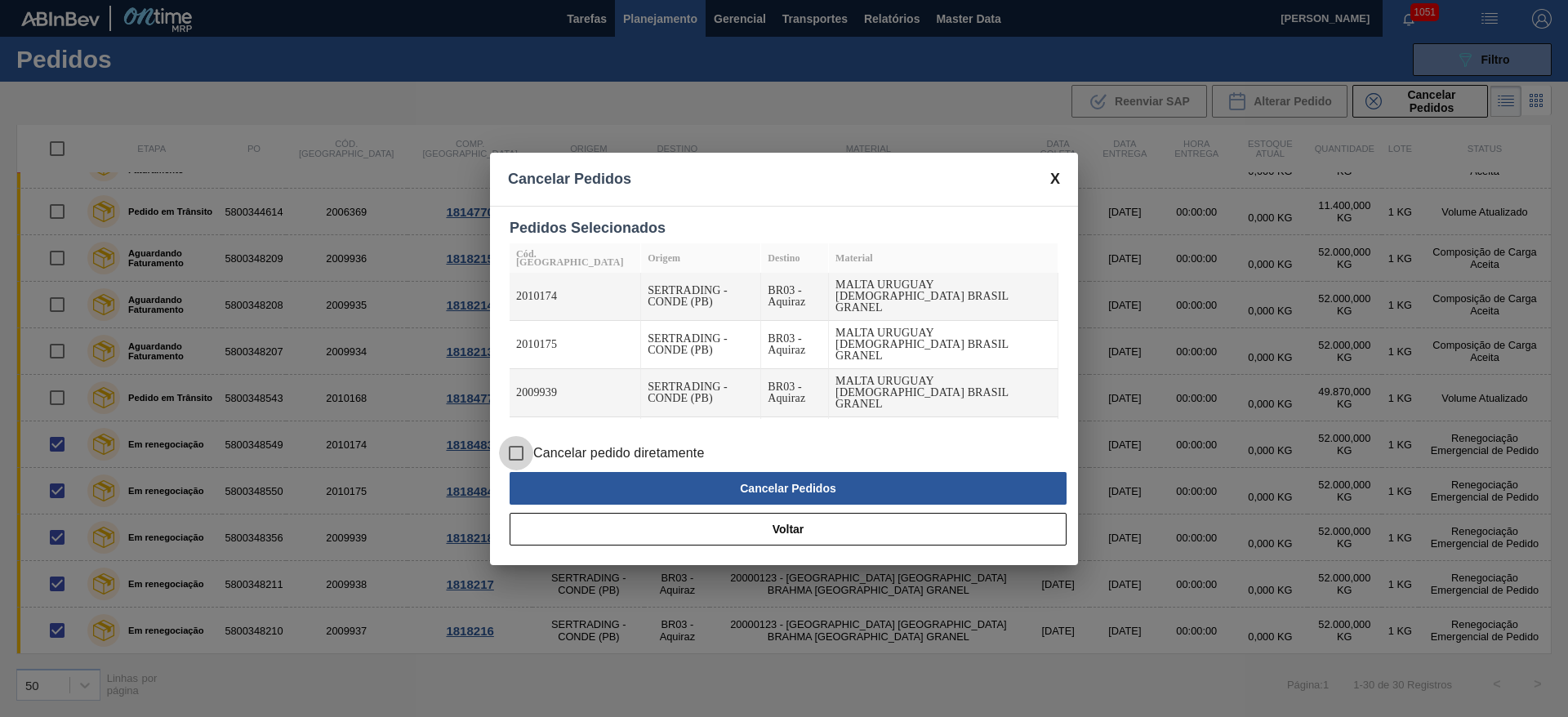
click at [512, 457] on input "Cancelar pedido diretamente" at bounding box center [516, 453] width 34 height 34
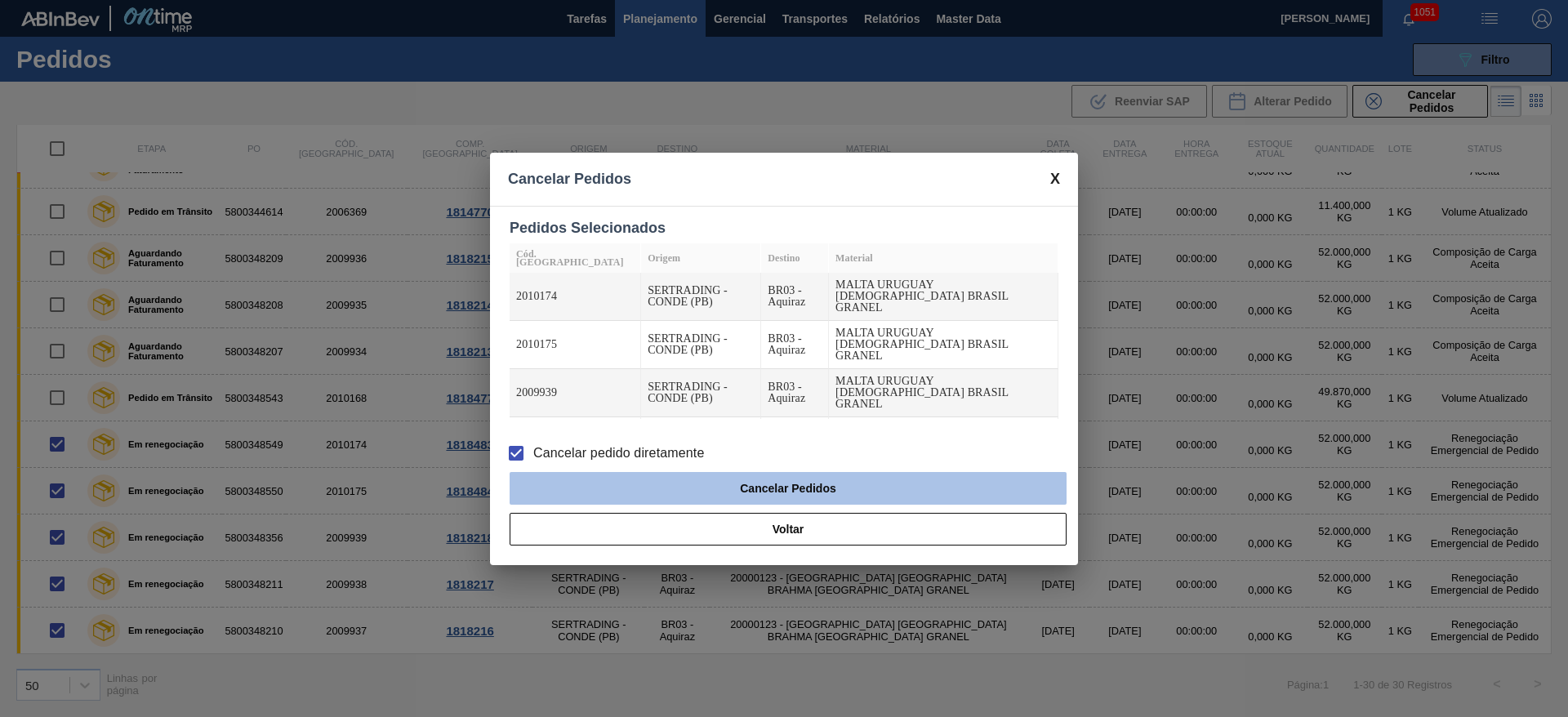
click at [725, 478] on button "Cancelar Pedidos" at bounding box center [788, 488] width 557 height 33
checkbox input "false"
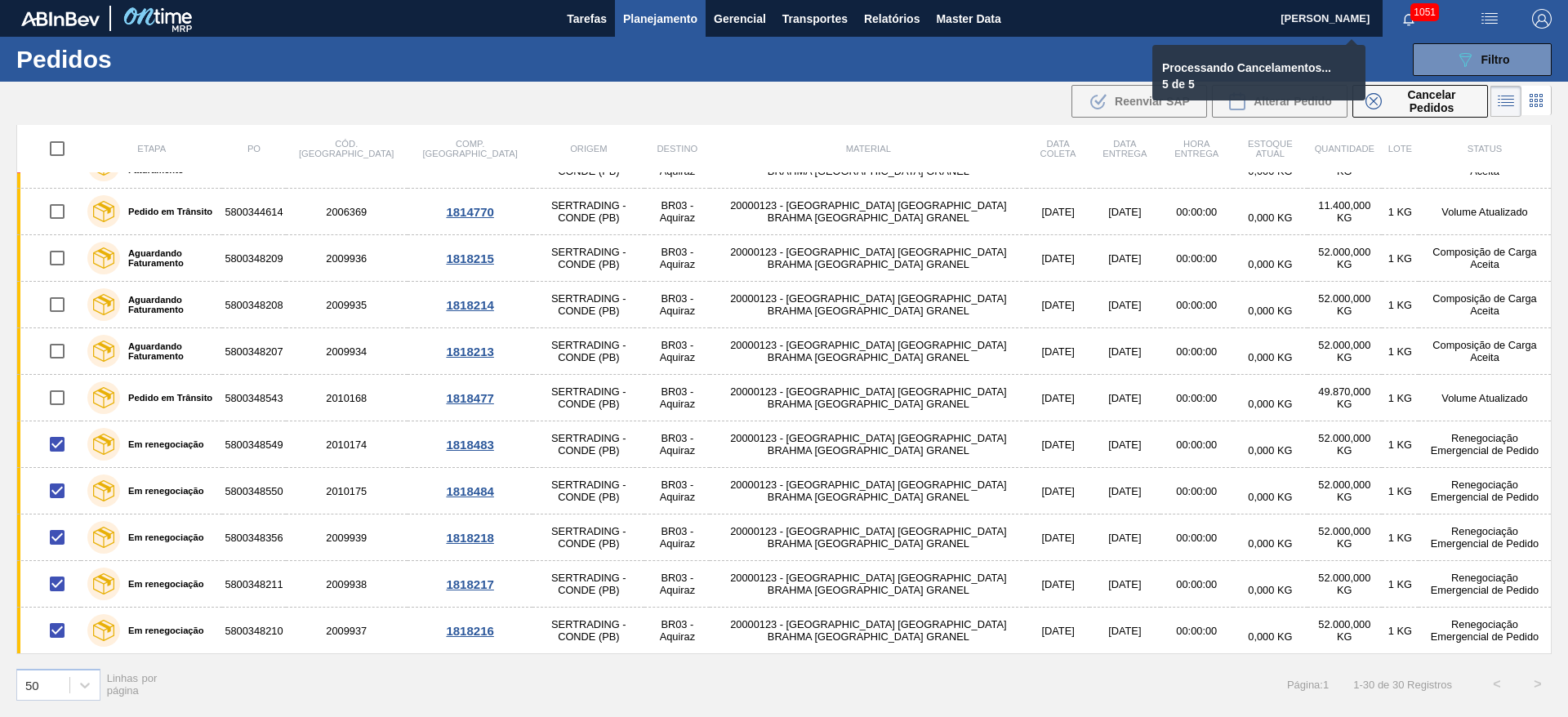
checkbox input "false"
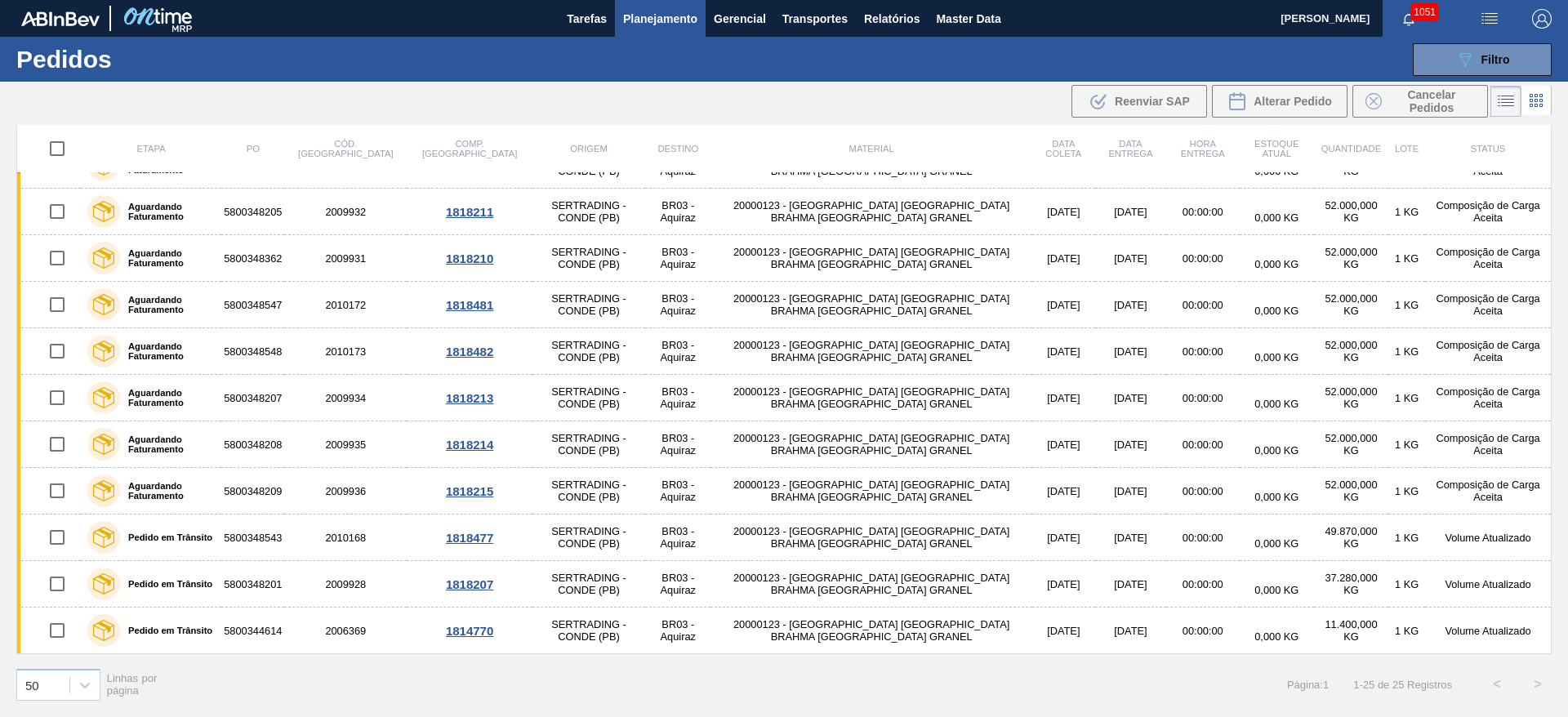
scroll to position [683, 0]
click at [628, 17] on span "Planejamento" at bounding box center [660, 19] width 74 height 19
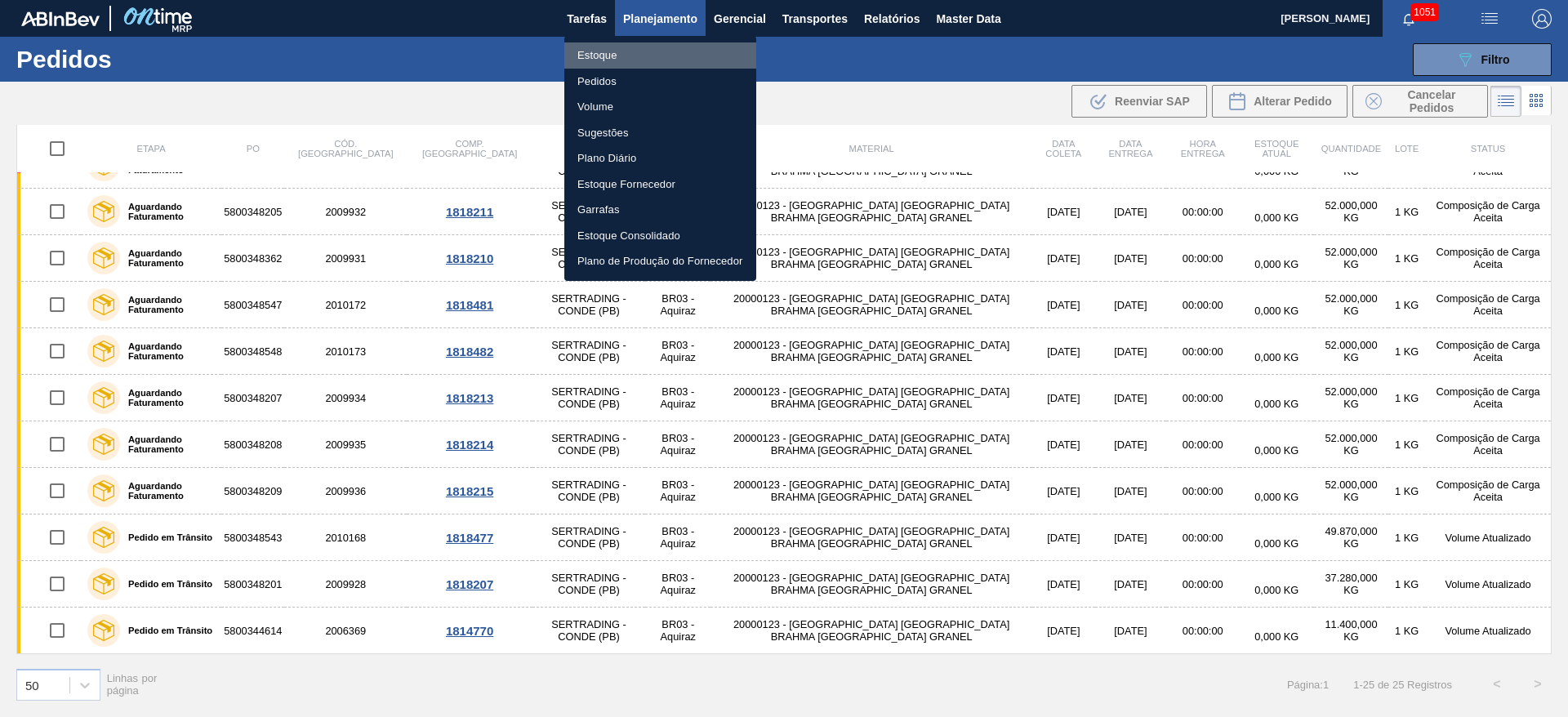
click at [602, 56] on li "Estoque" at bounding box center [659, 56] width 192 height 27
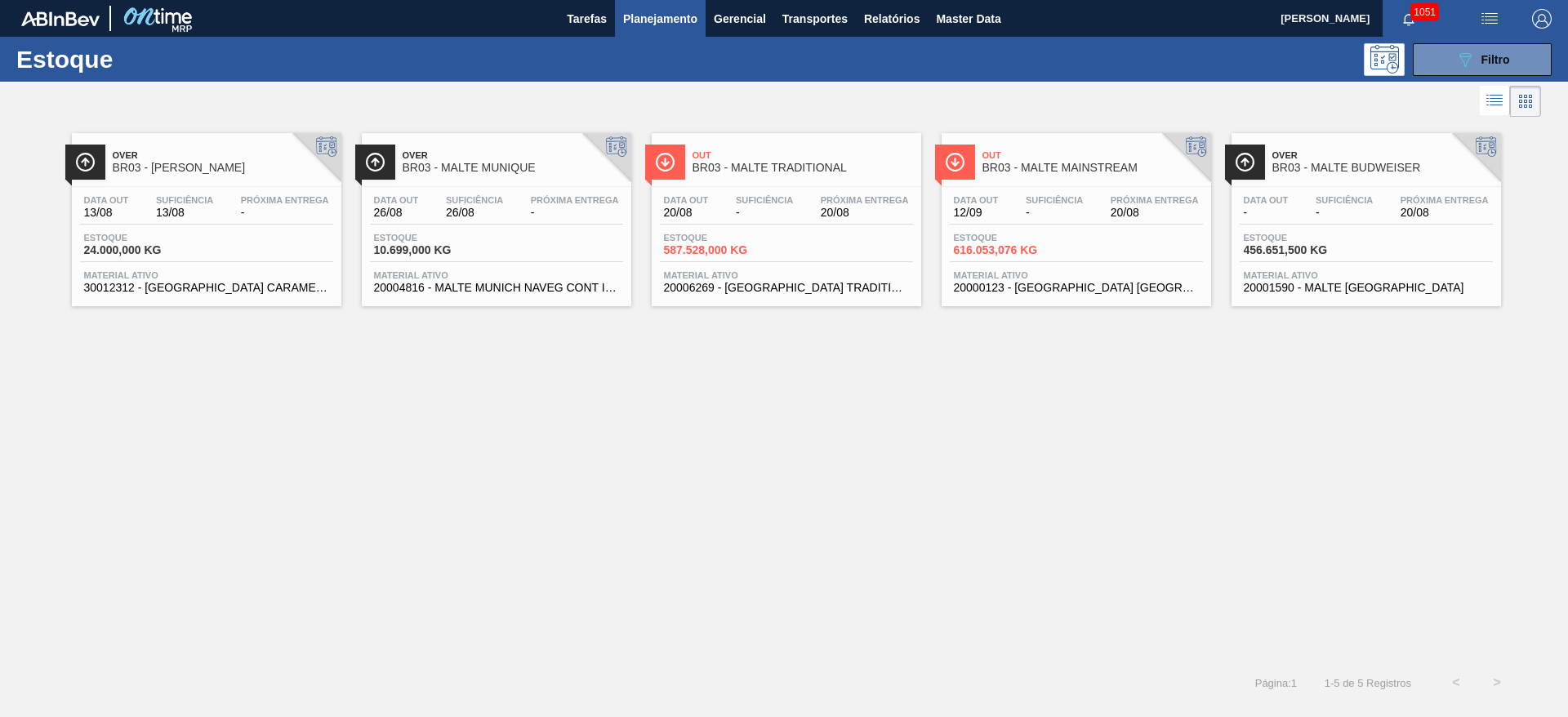
click at [817, 252] on div "Estoque 587.528,000 KG" at bounding box center [787, 247] width 253 height 29
click at [1021, 259] on div "Estoque 616.053,076 KG" at bounding box center [1077, 247] width 253 height 29
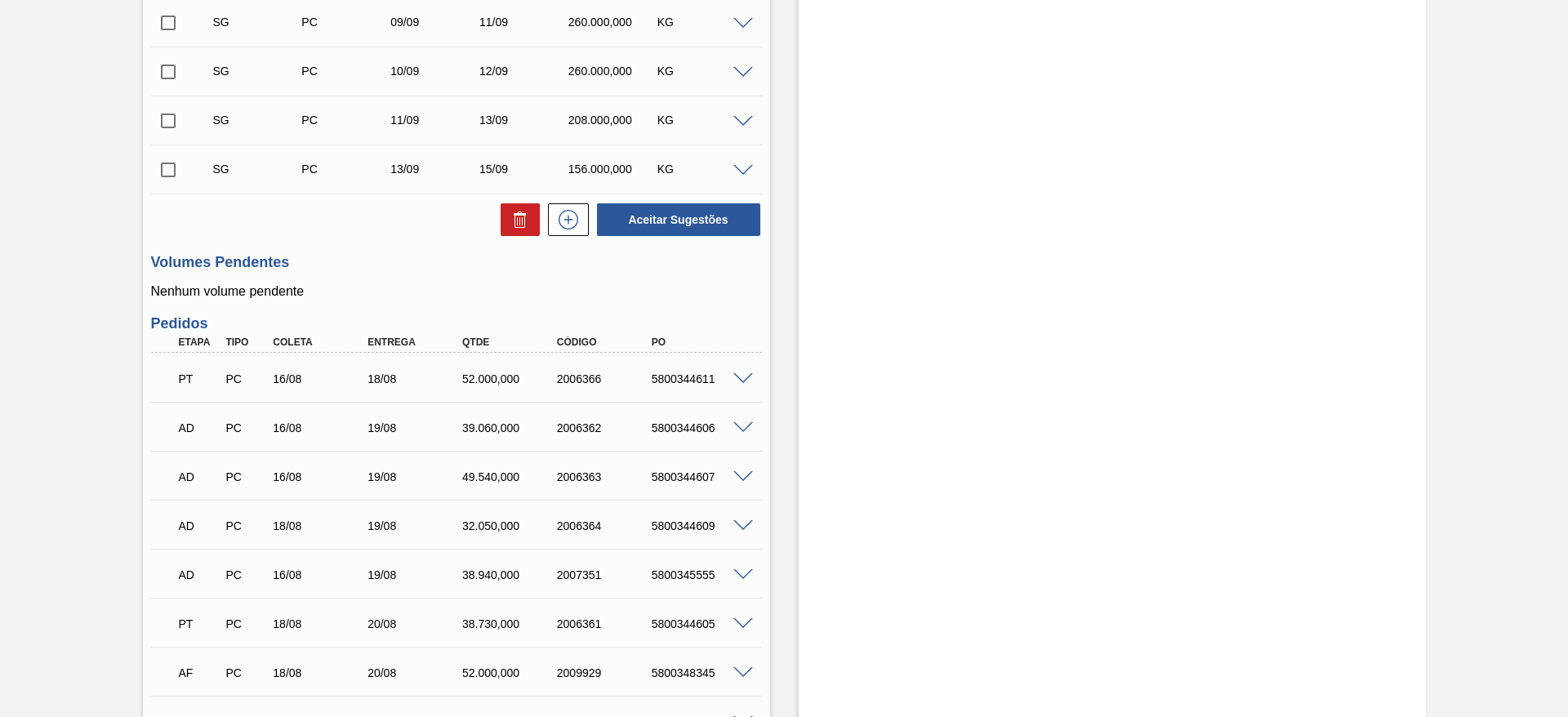
scroll to position [167, 0]
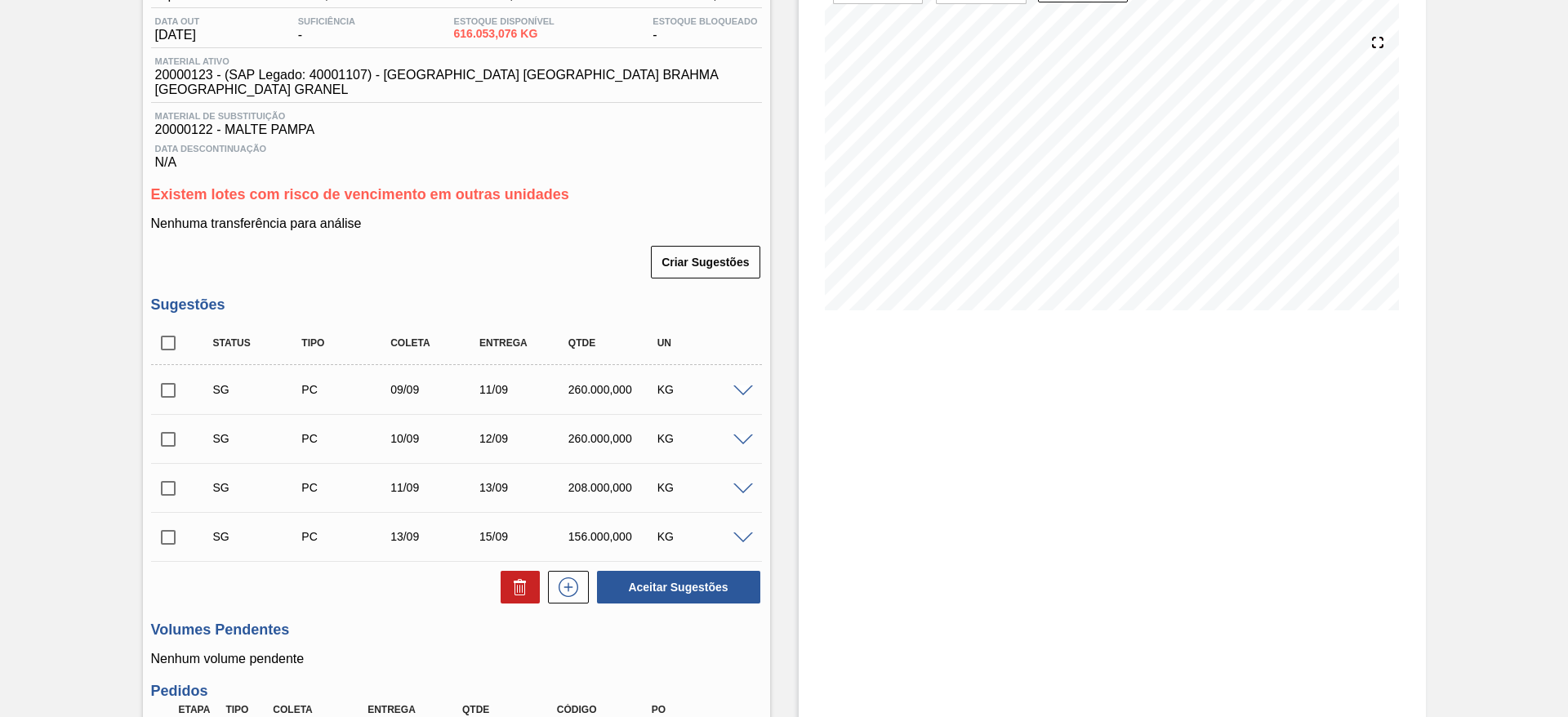
drag, startPoint x: 746, startPoint y: 375, endPoint x: 726, endPoint y: 375, distance: 20.0
click at [746, 385] on span at bounding box center [743, 392] width 19 height 12
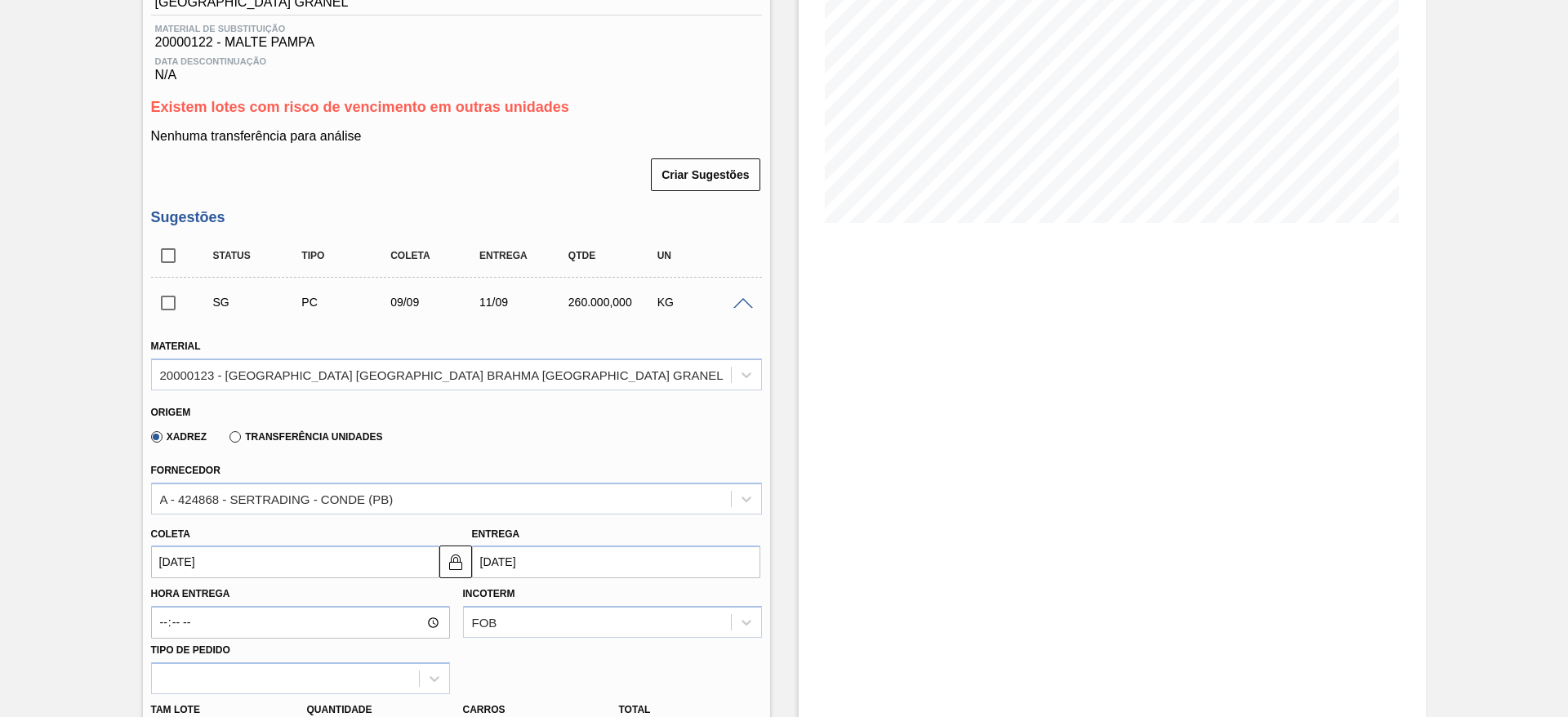
scroll to position [290, 0]
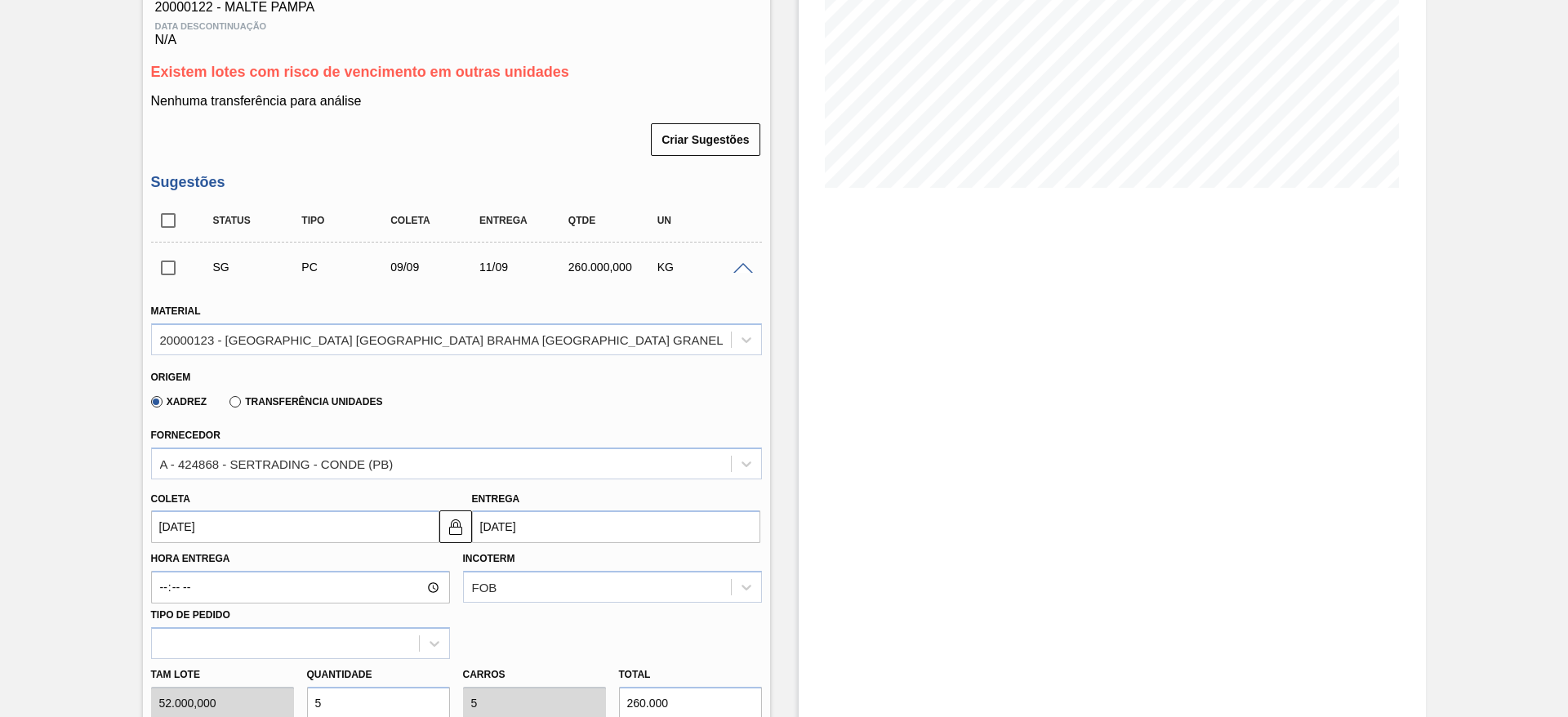
click at [166, 510] on input "[DATE]" at bounding box center [295, 526] width 288 height 33
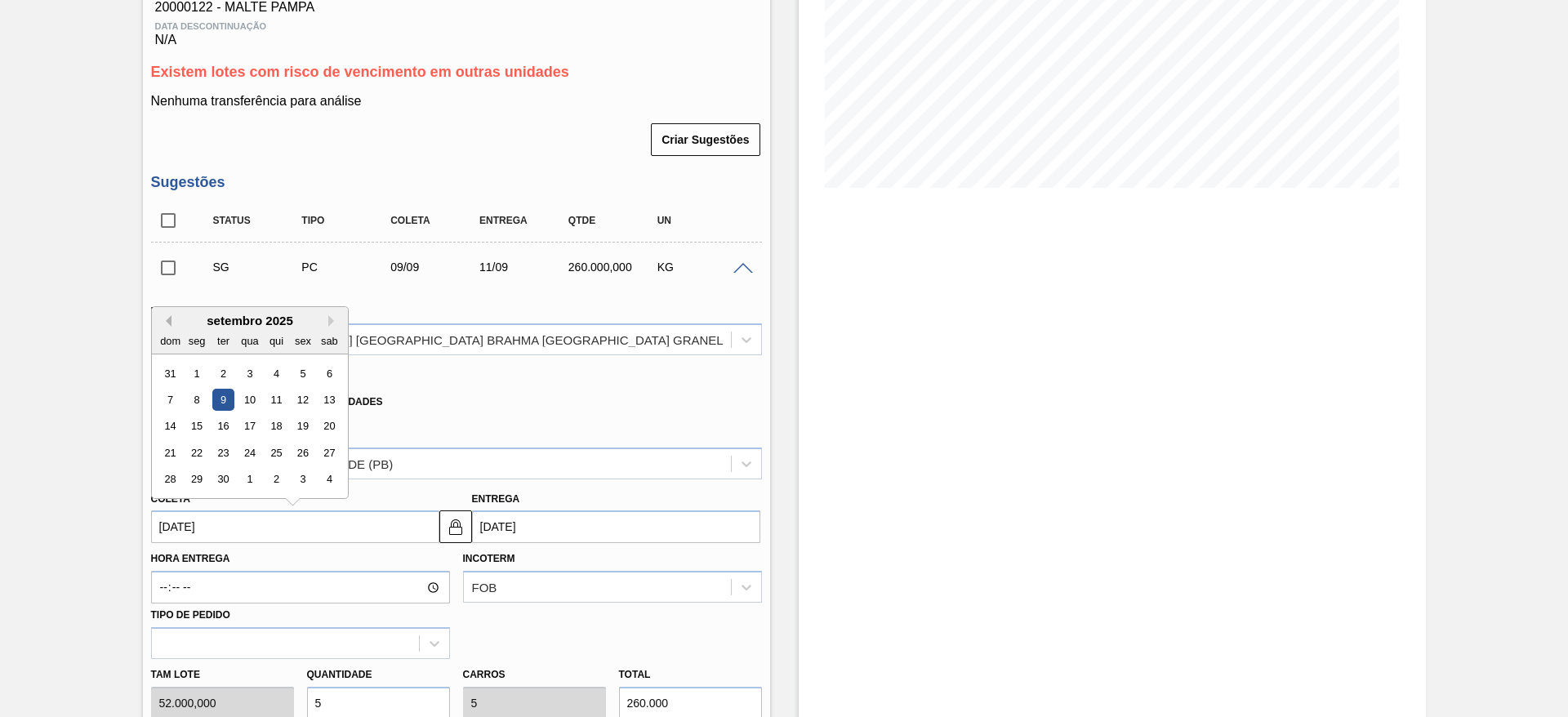
click at [168, 316] on button "Previous Month" at bounding box center [165, 321] width 11 height 11
click at [303, 442] on div "22" at bounding box center [302, 453] width 22 height 22
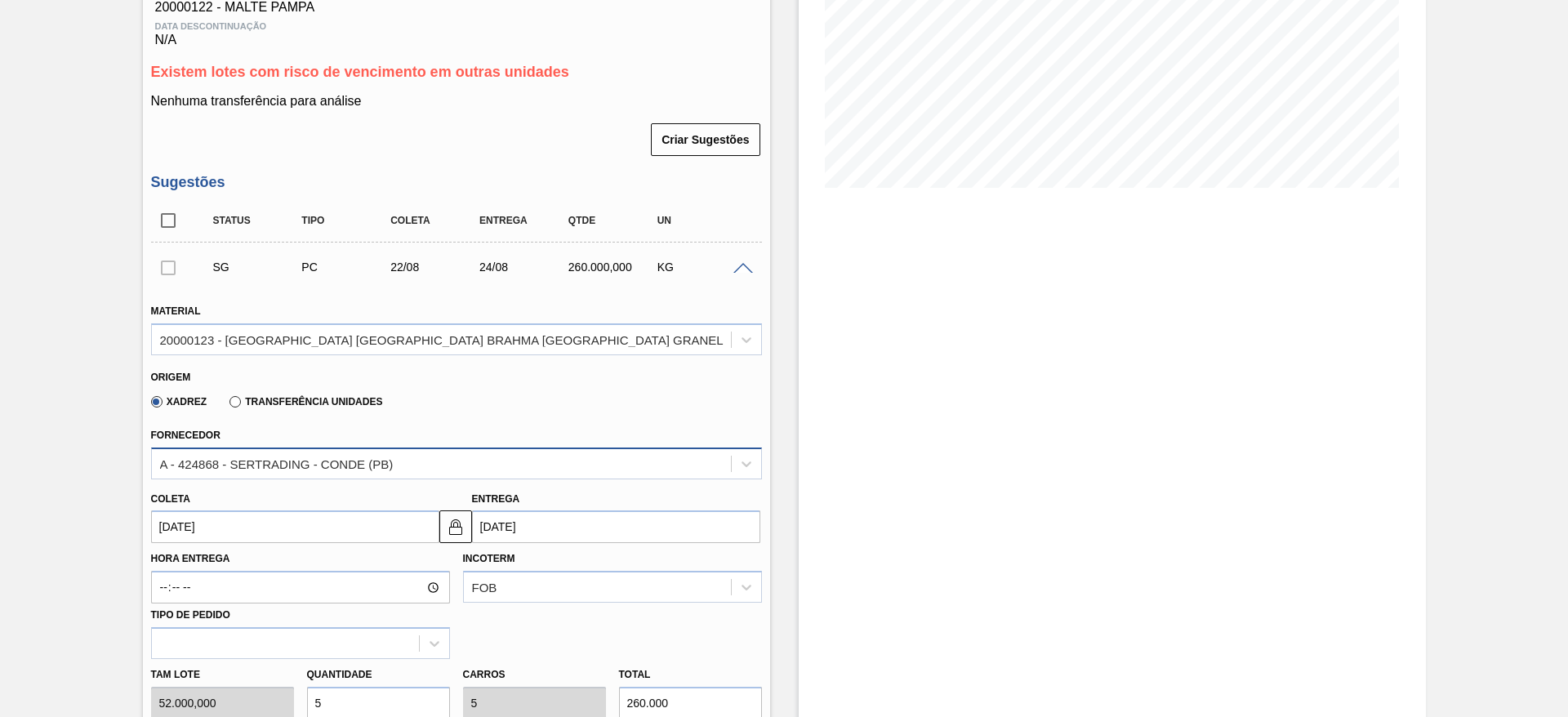
type input "[DATE]"
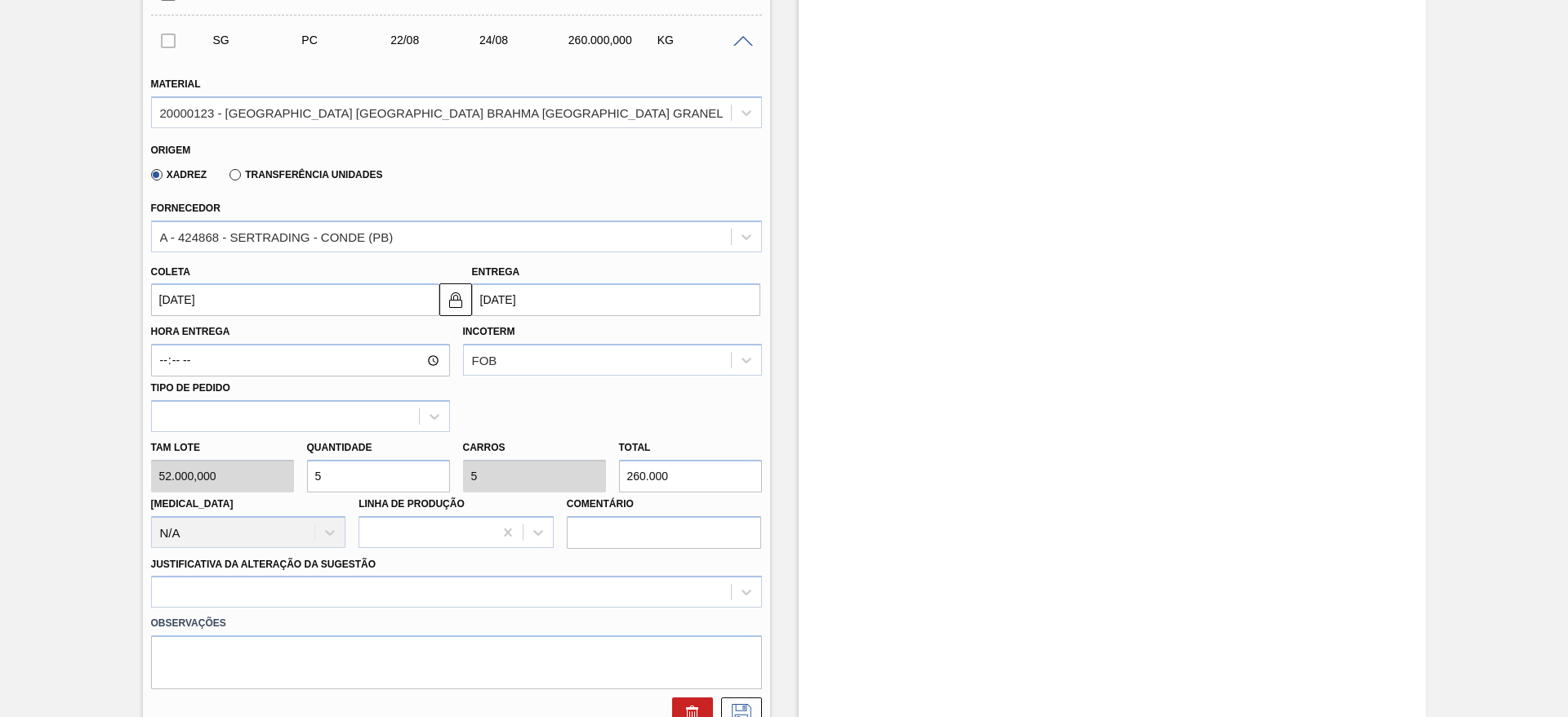
scroll to position [535, 0]
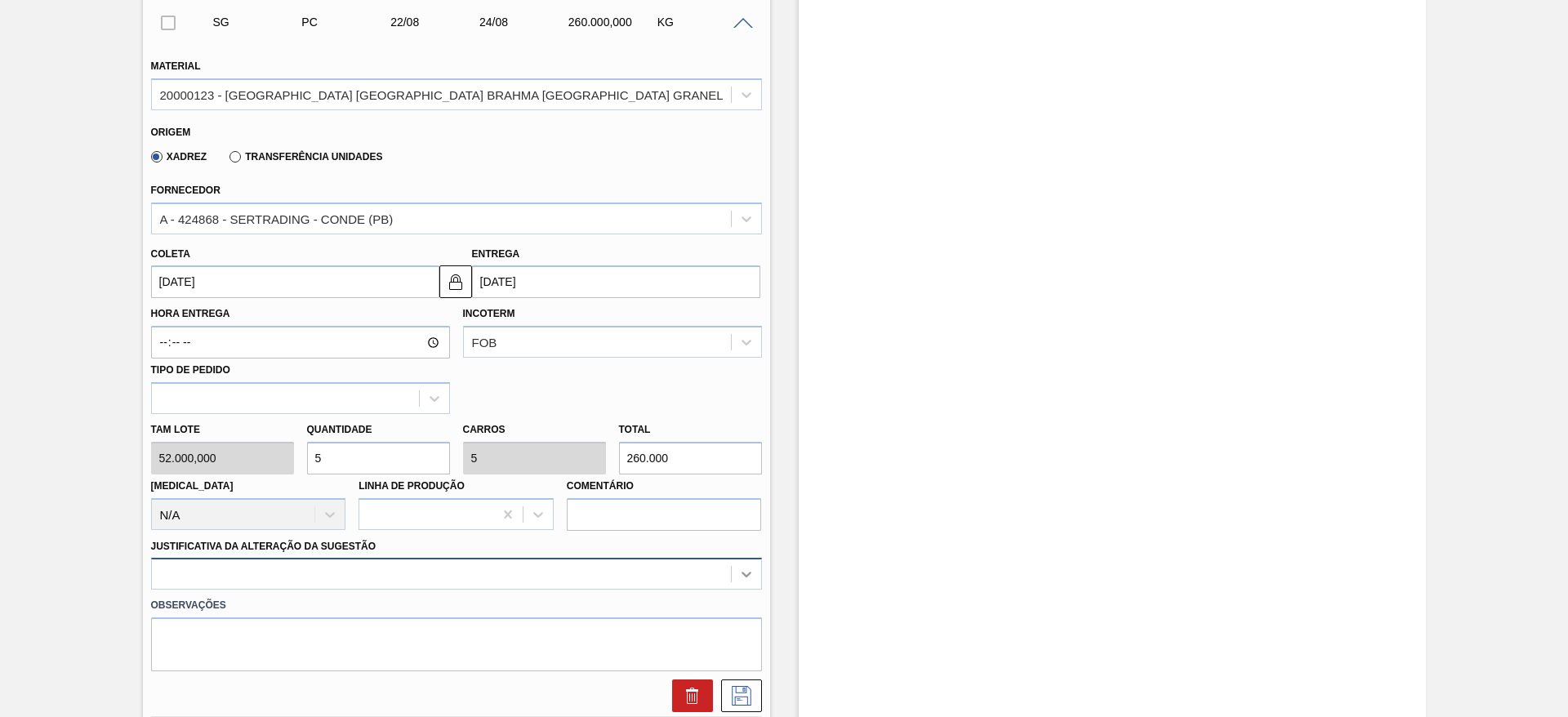
click at [749, 561] on div at bounding box center [456, 574] width 611 height 32
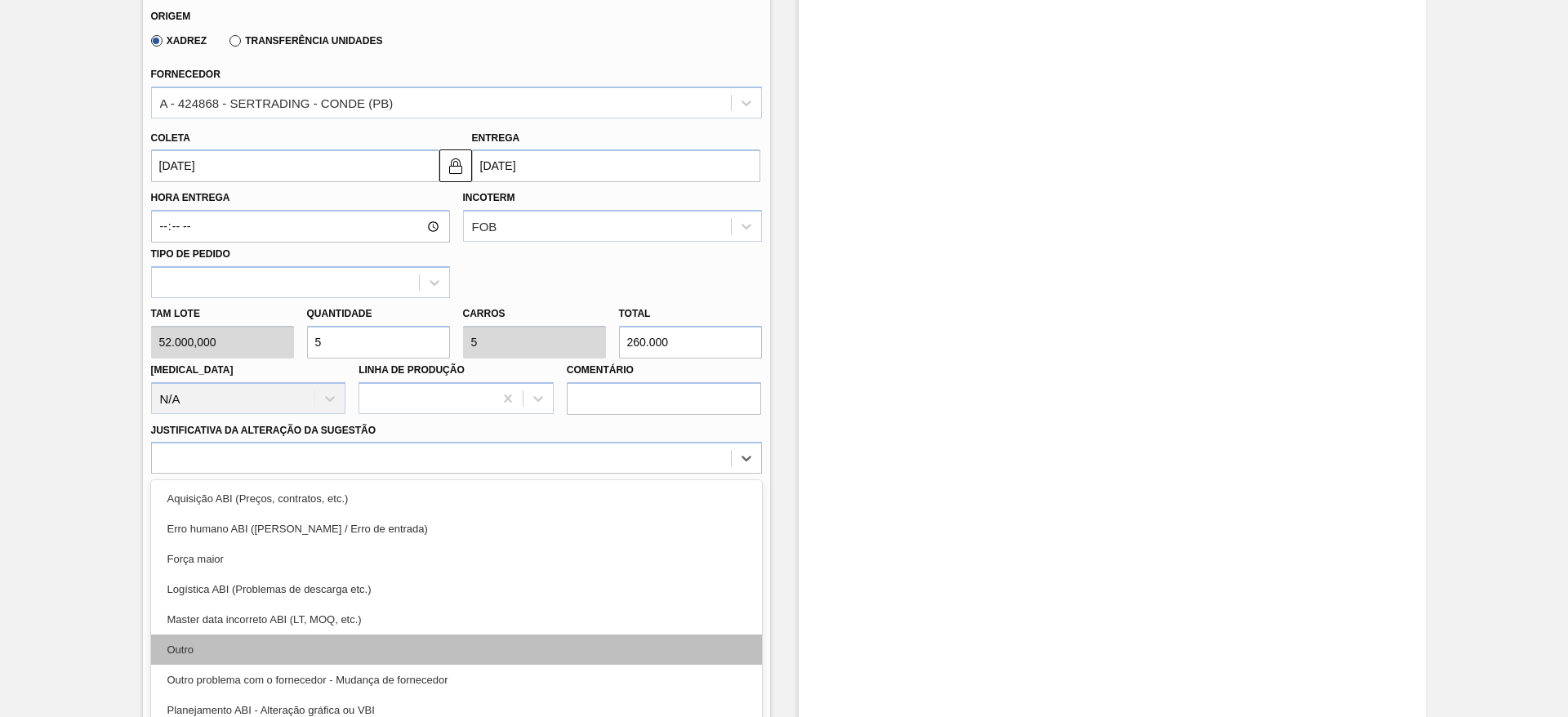
click at [184, 635] on div "Outro" at bounding box center [456, 650] width 611 height 30
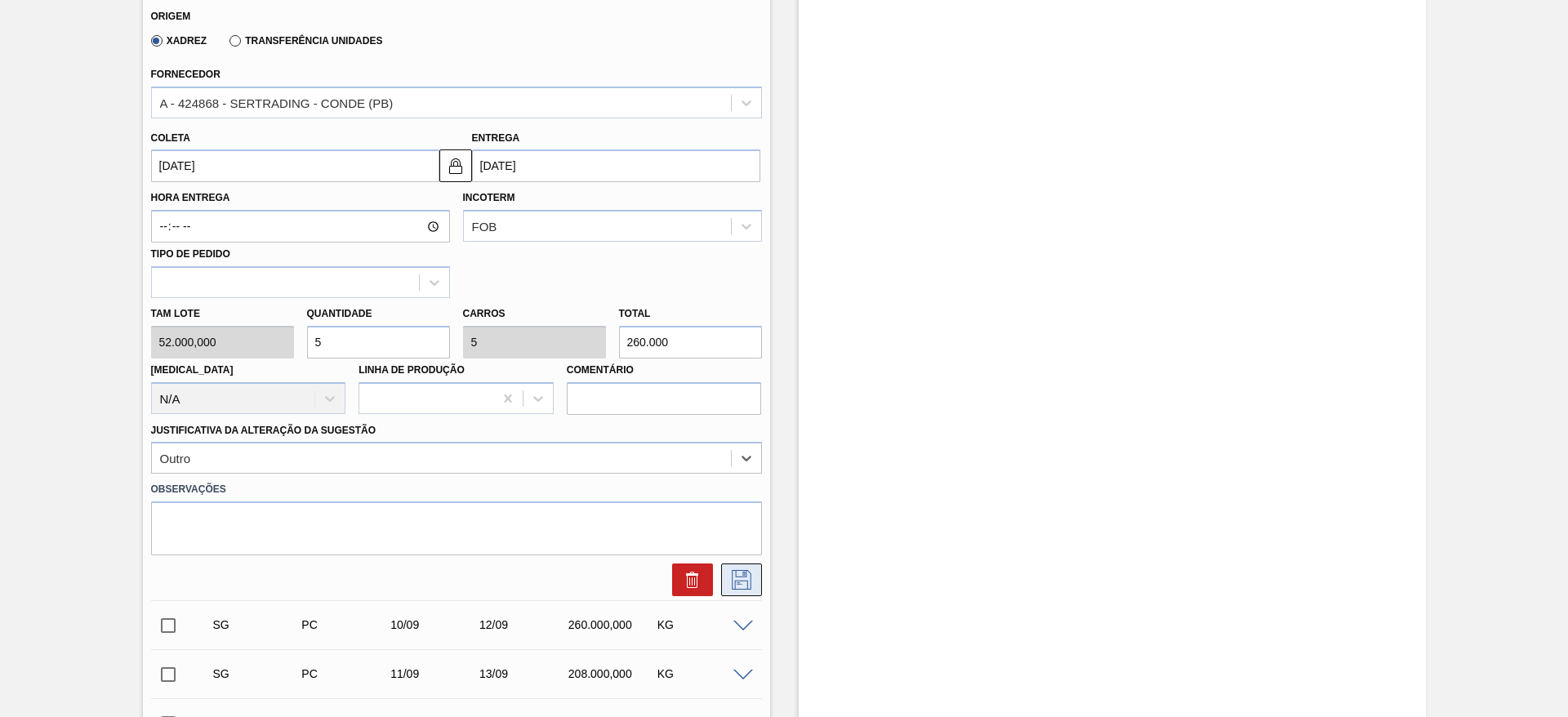
click at [740, 570] on icon at bounding box center [742, 580] width 27 height 19
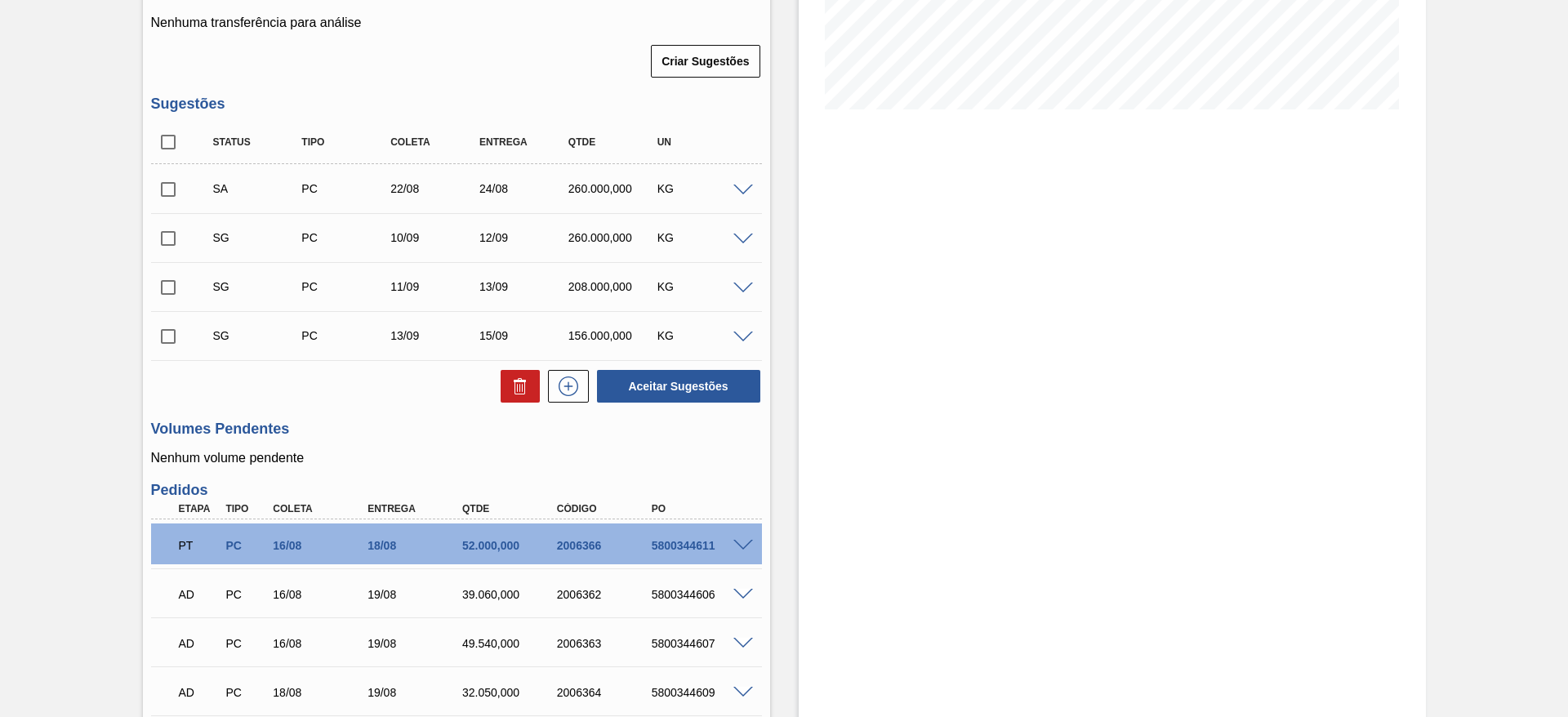
scroll to position [284, 0]
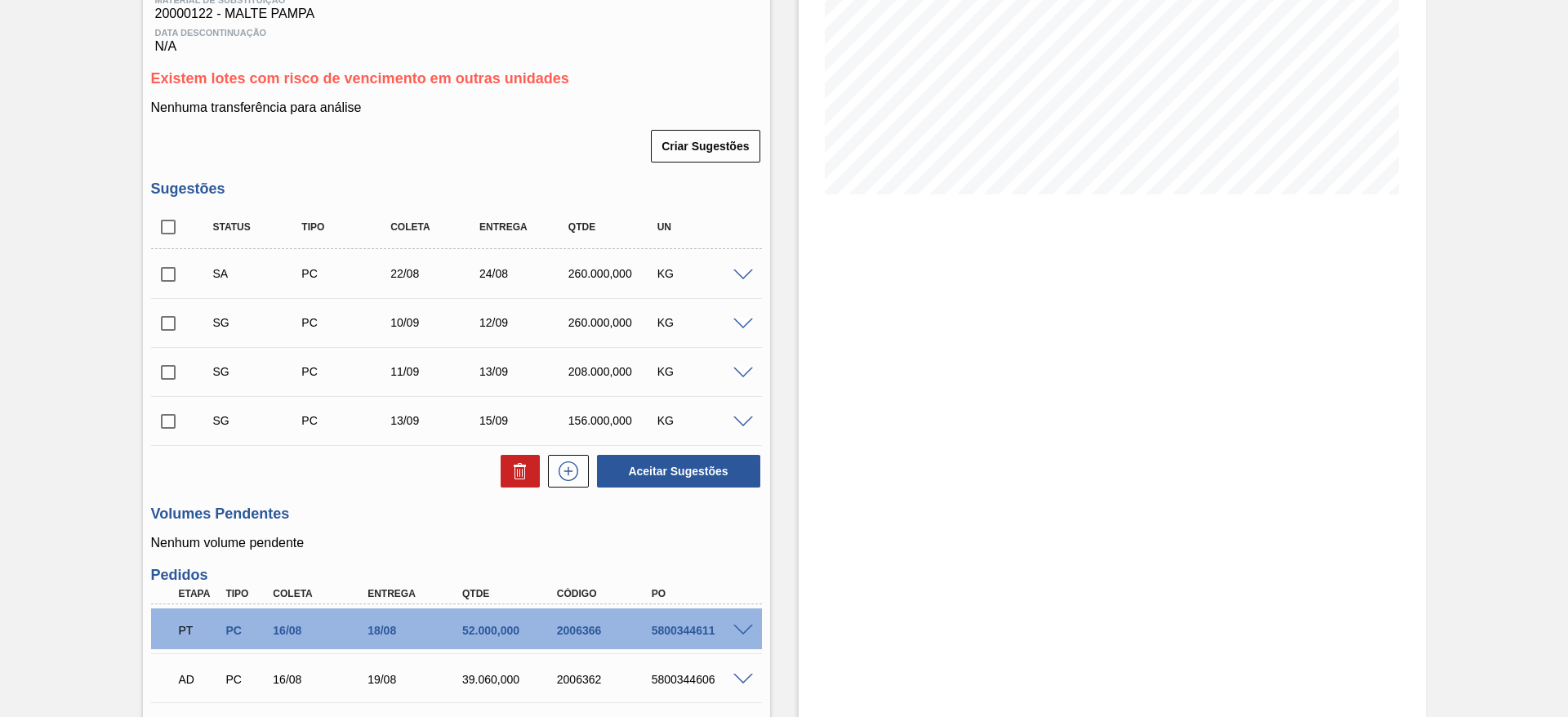
click at [168, 263] on input "checkbox" at bounding box center [168, 274] width 34 height 34
click at [680, 461] on button "Aceitar Sugestões" at bounding box center [678, 471] width 164 height 33
checkbox input "false"
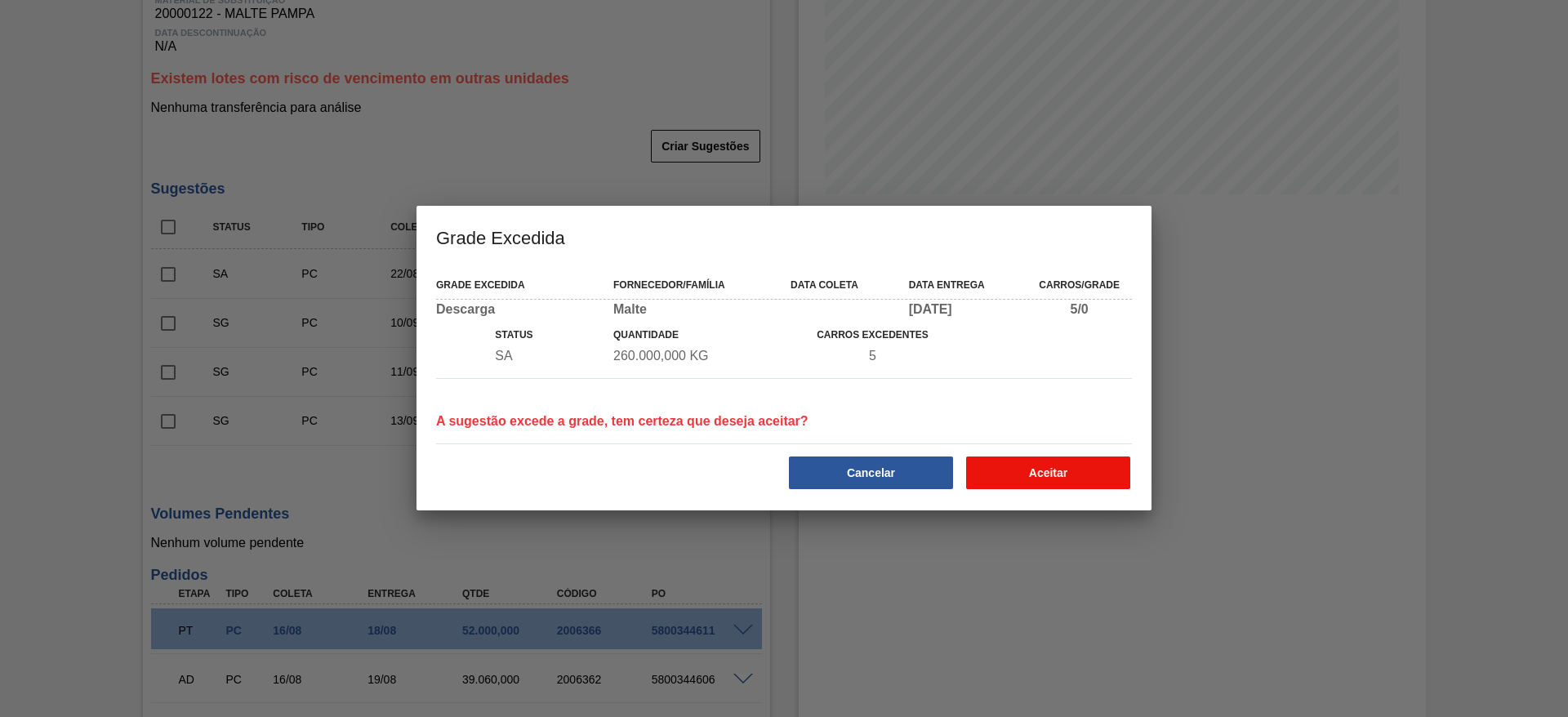
click at [1031, 486] on button "Aceitar" at bounding box center [1048, 472] width 164 height 33
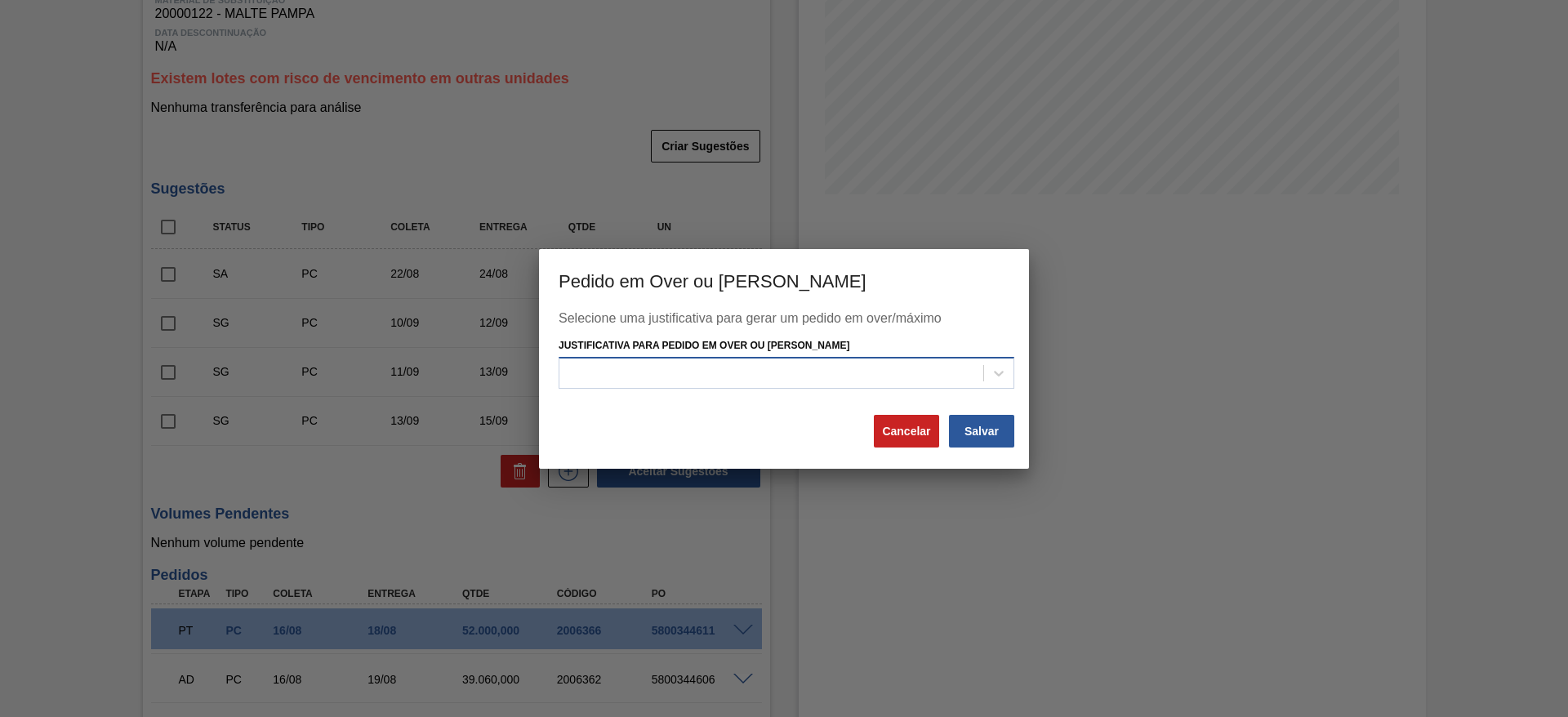
drag, startPoint x: 662, startPoint y: 381, endPoint x: 649, endPoint y: 382, distance: 13.0
click at [660, 381] on div at bounding box center [772, 373] width 424 height 24
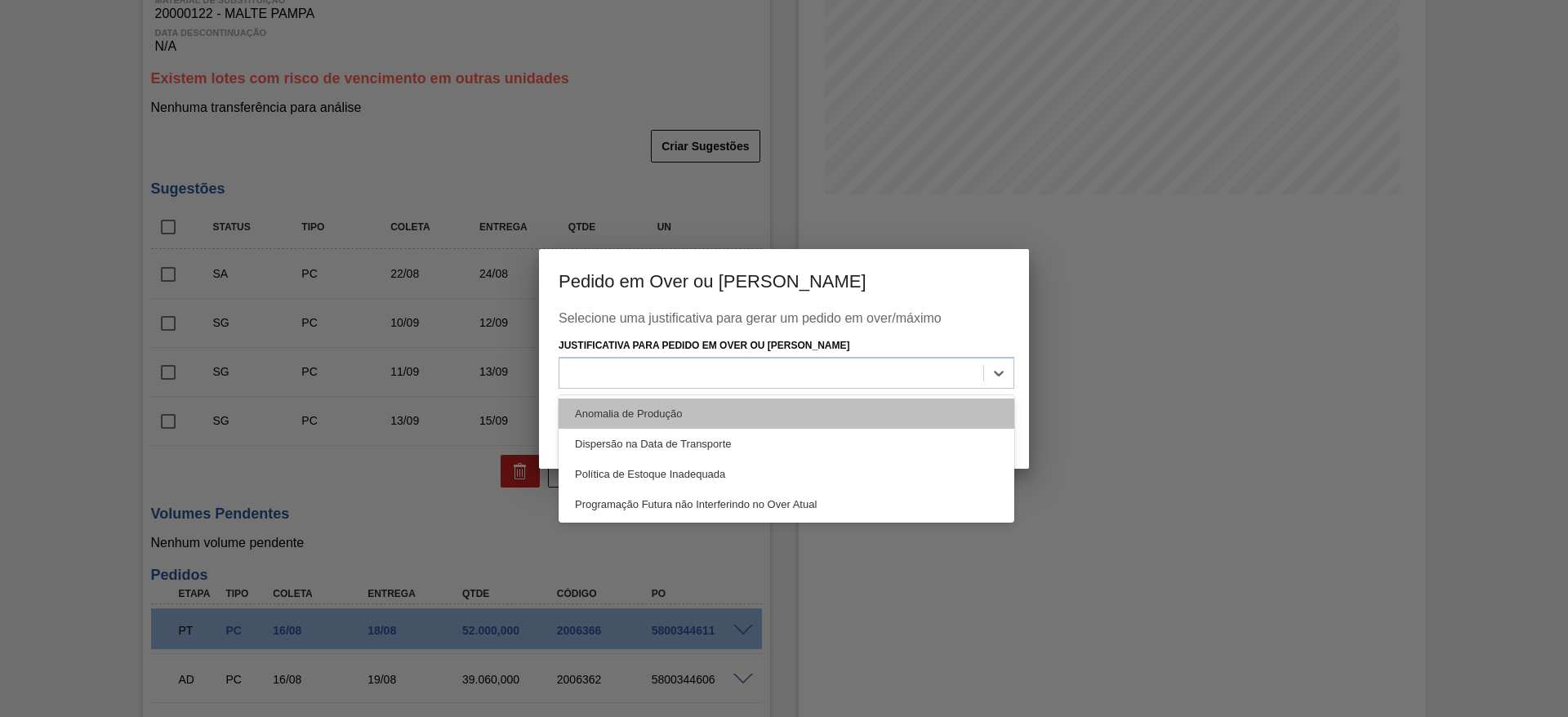
click at [615, 413] on div "Anomalia de Produção" at bounding box center [787, 414] width 456 height 30
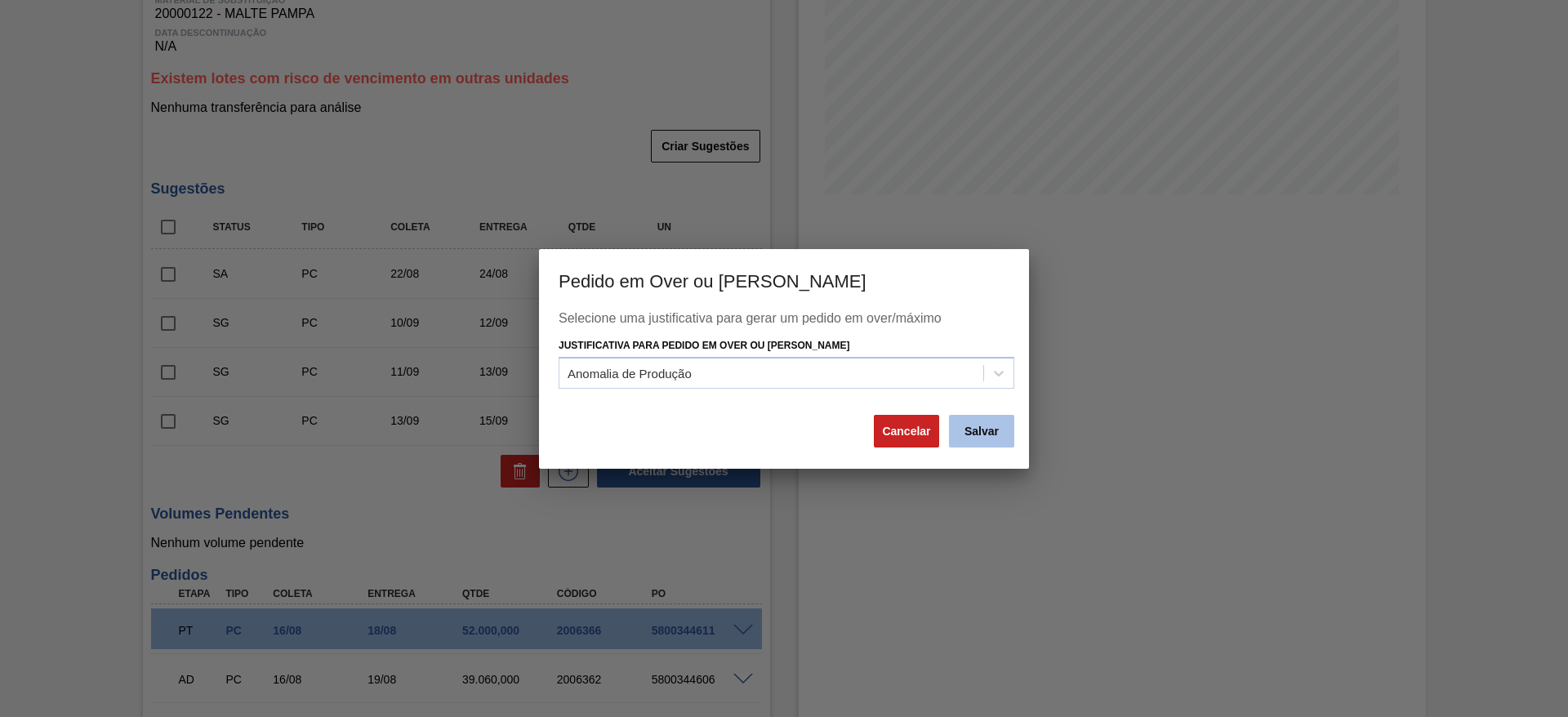
click at [1008, 425] on button "Salvar" at bounding box center [982, 431] width 65 height 33
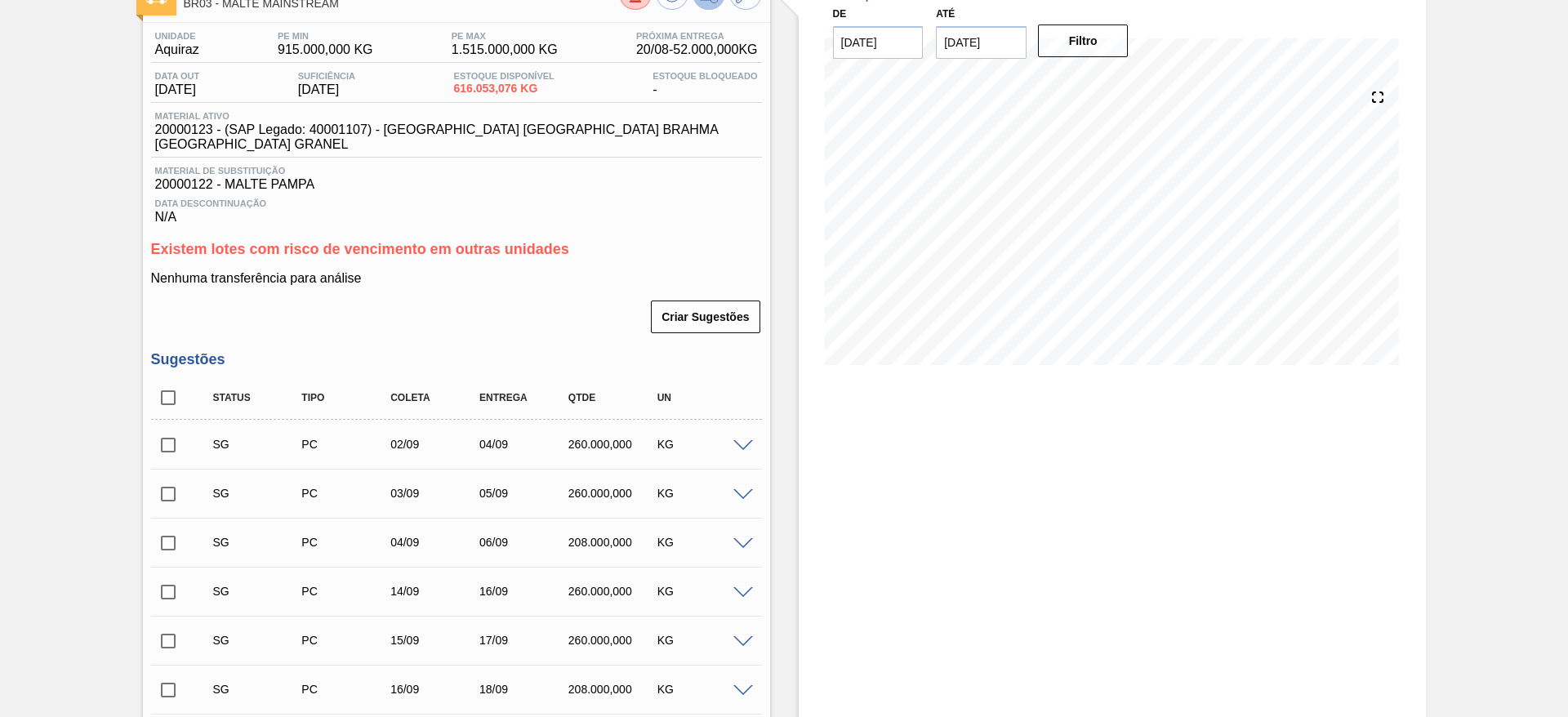
scroll to position [0, 0]
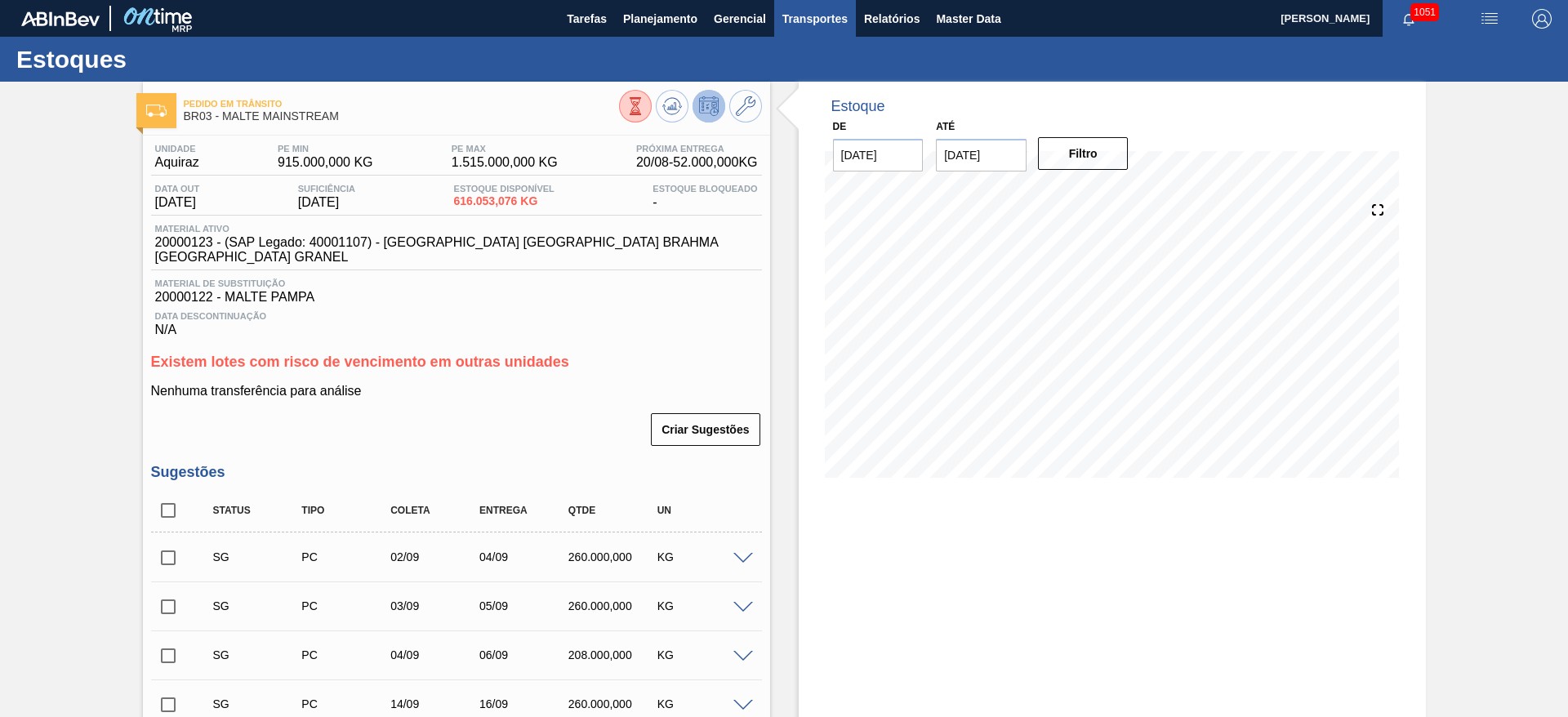
click at [800, 20] on span "Transportes" at bounding box center [815, 19] width 65 height 19
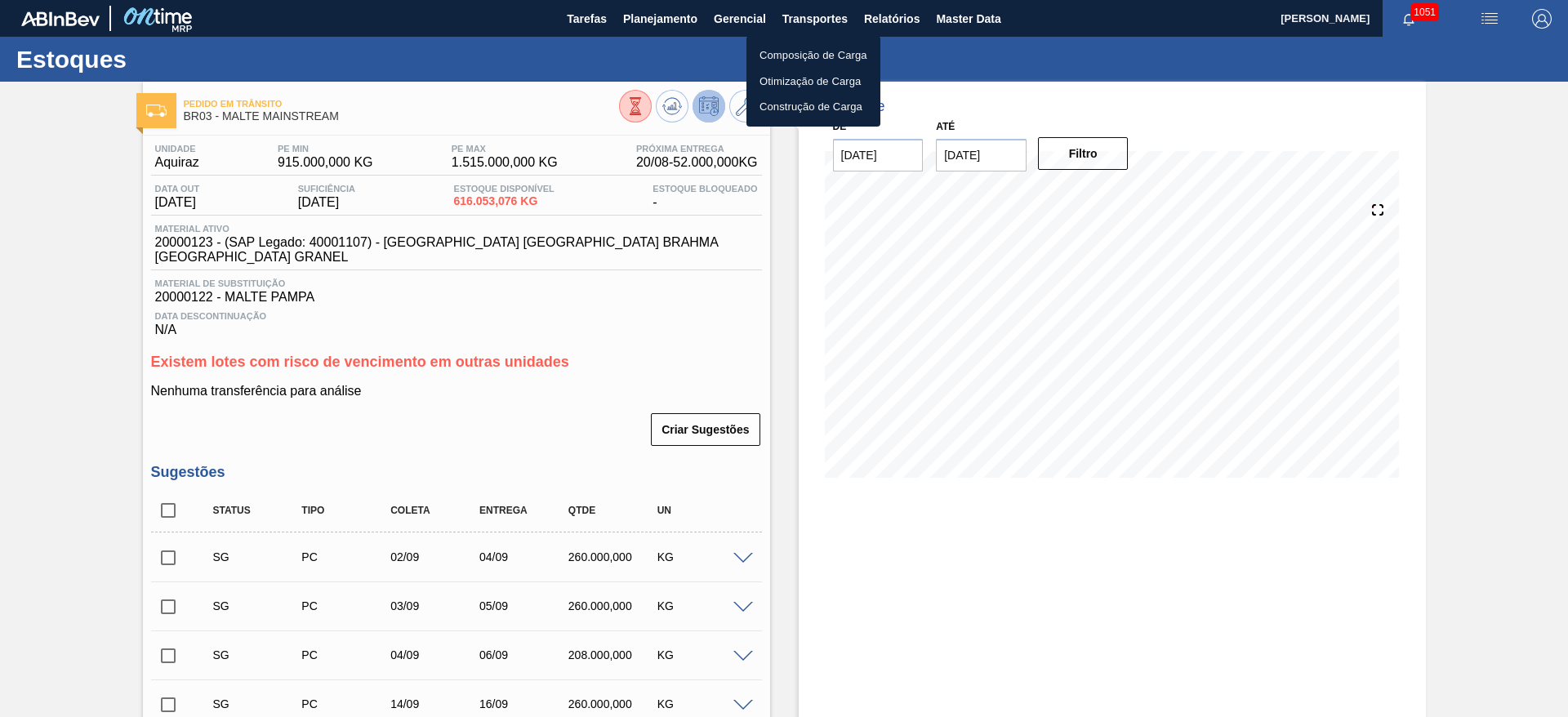
click at [773, 84] on li "Otimização de Carga" at bounding box center [813, 82] width 134 height 27
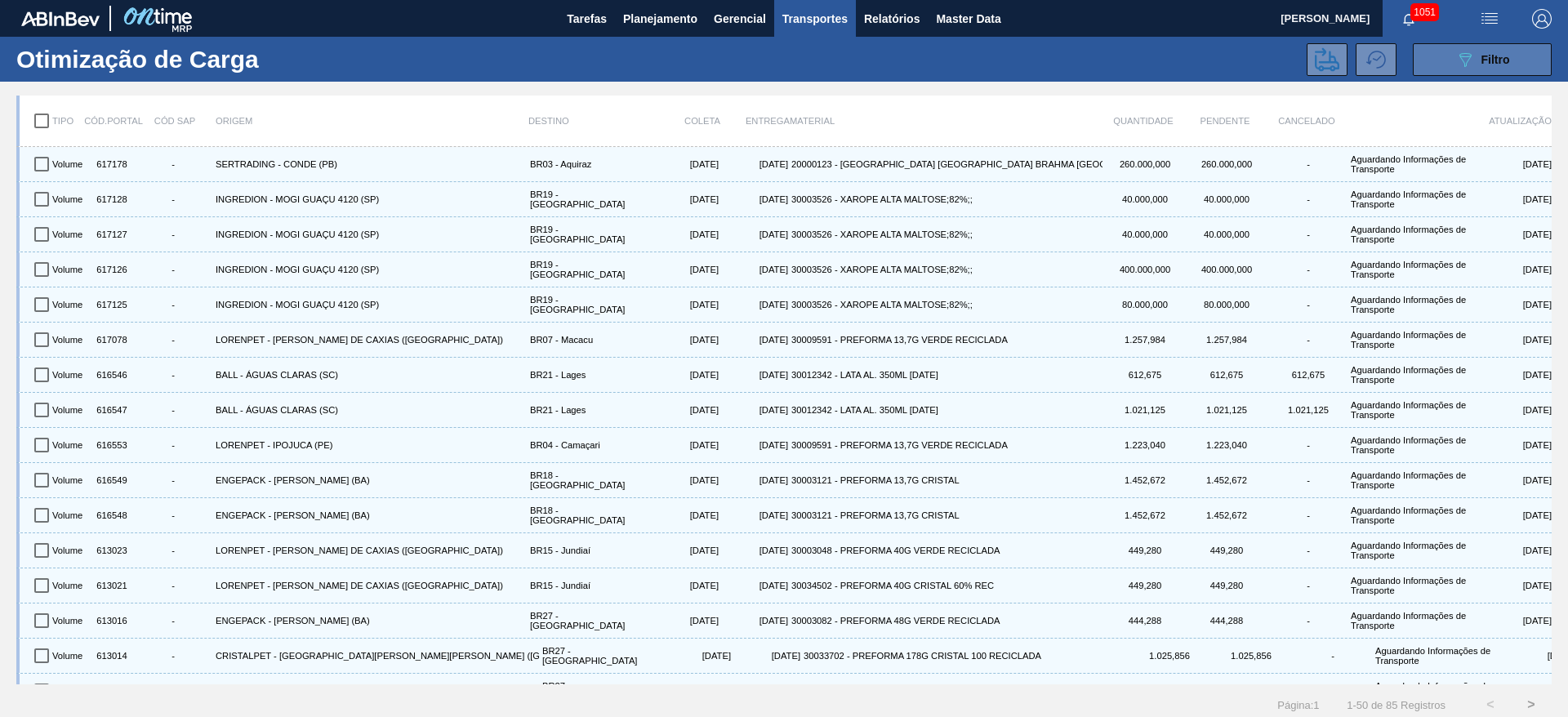
click at [1455, 60] on icon "089F7B8B-B2A5-4AFE-B5C0-19BA573D28AC" at bounding box center [1465, 59] width 19 height 19
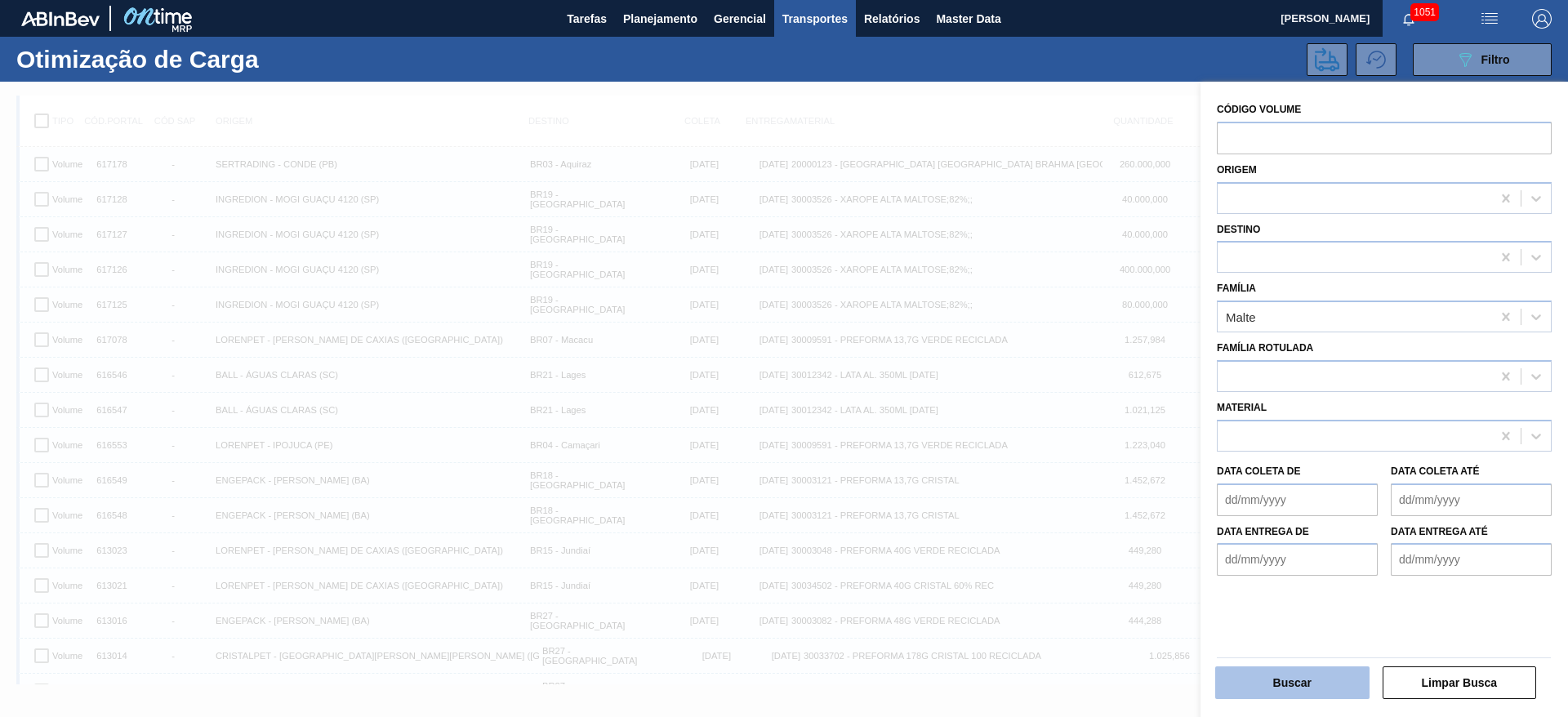
click at [1283, 683] on button "Buscar" at bounding box center [1292, 683] width 155 height 33
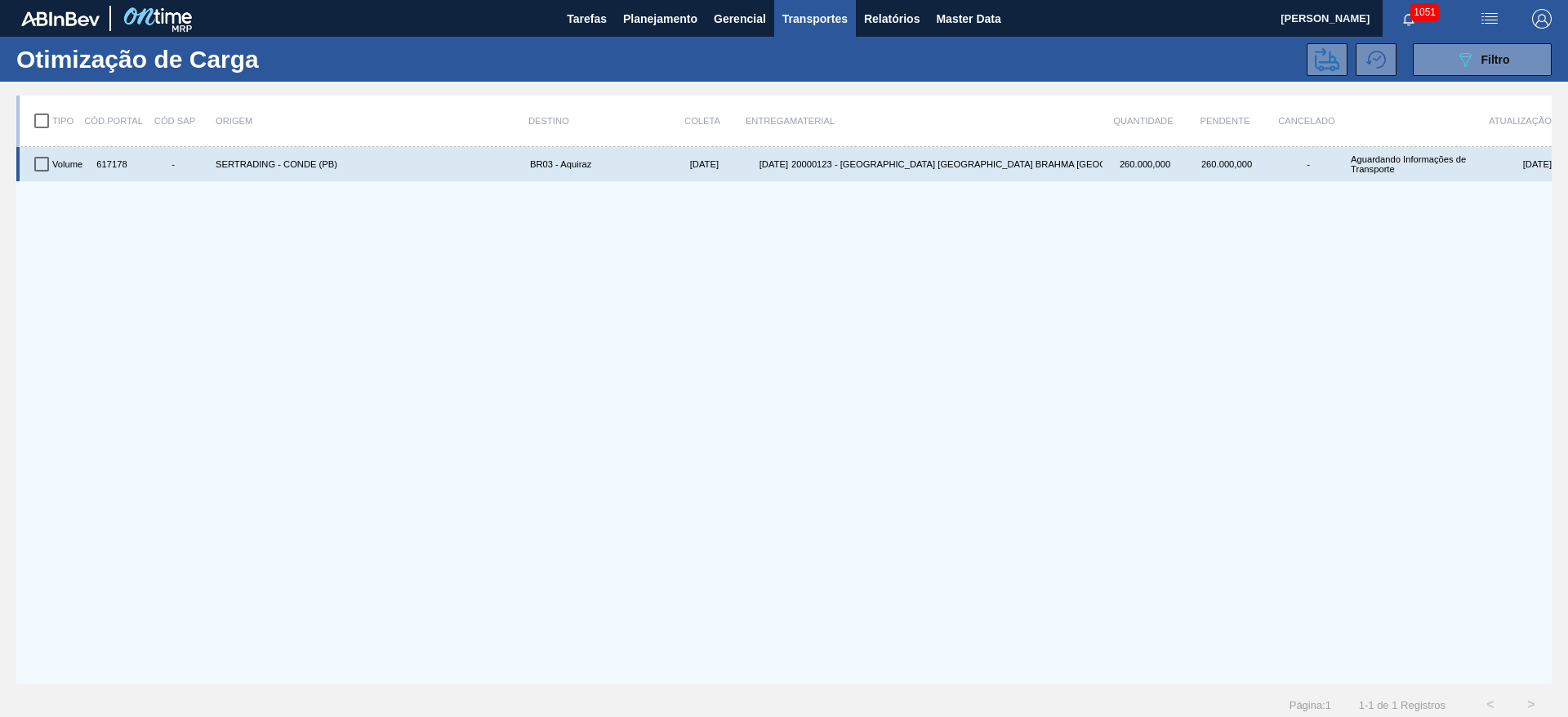
click at [41, 163] on input "checkbox" at bounding box center [42, 164] width 34 height 34
checkbox input "true"
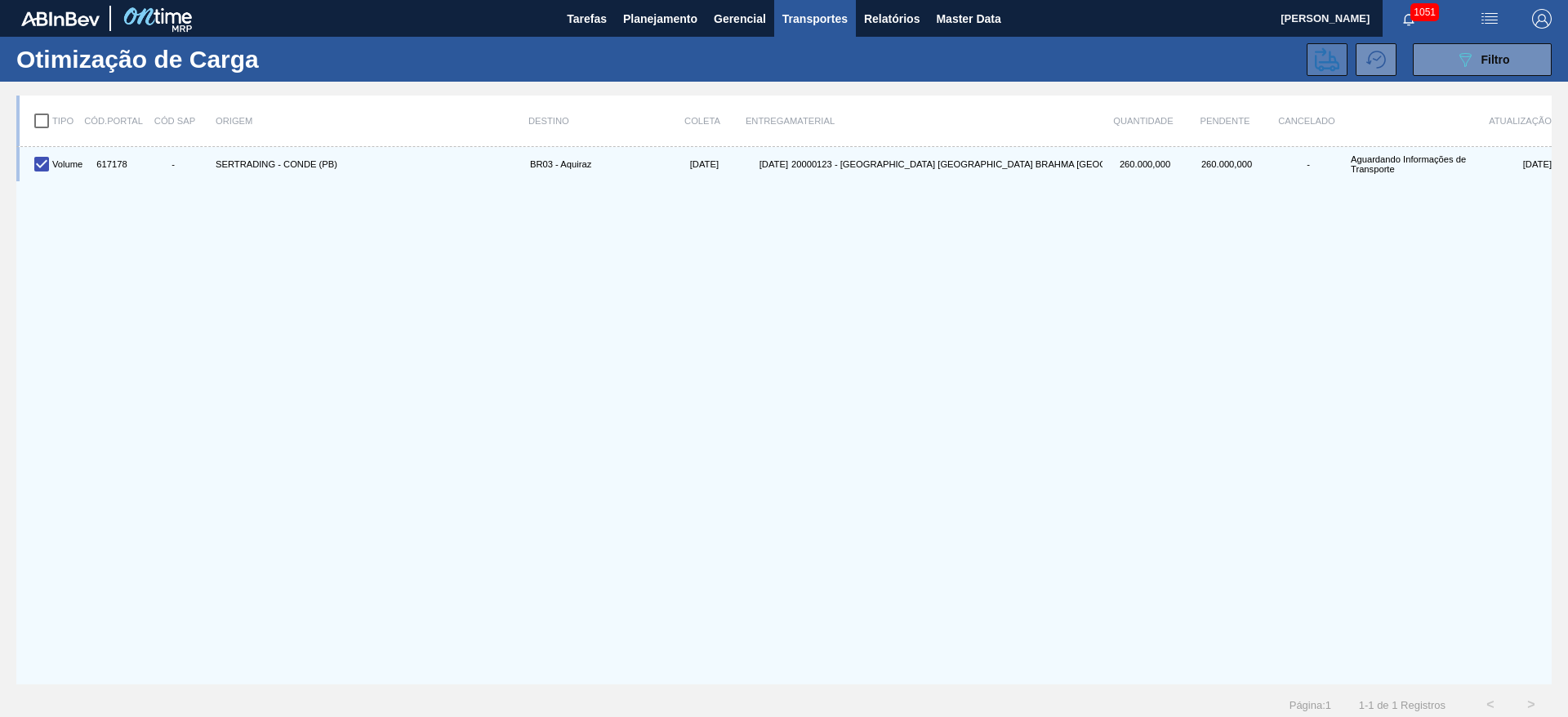
click at [1328, 66] on icon at bounding box center [1328, 59] width 25 height 24
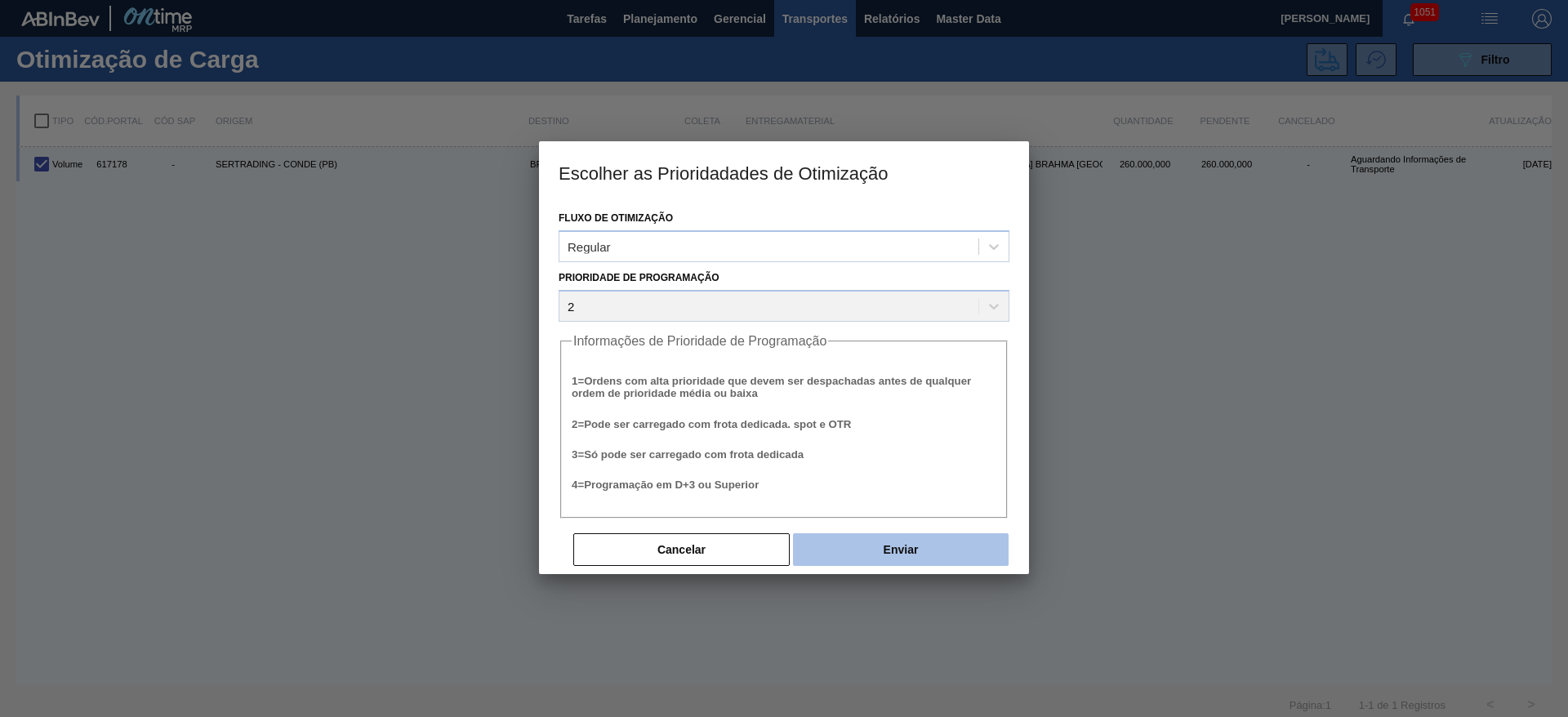
click at [912, 541] on button "Enviar" at bounding box center [901, 549] width 216 height 33
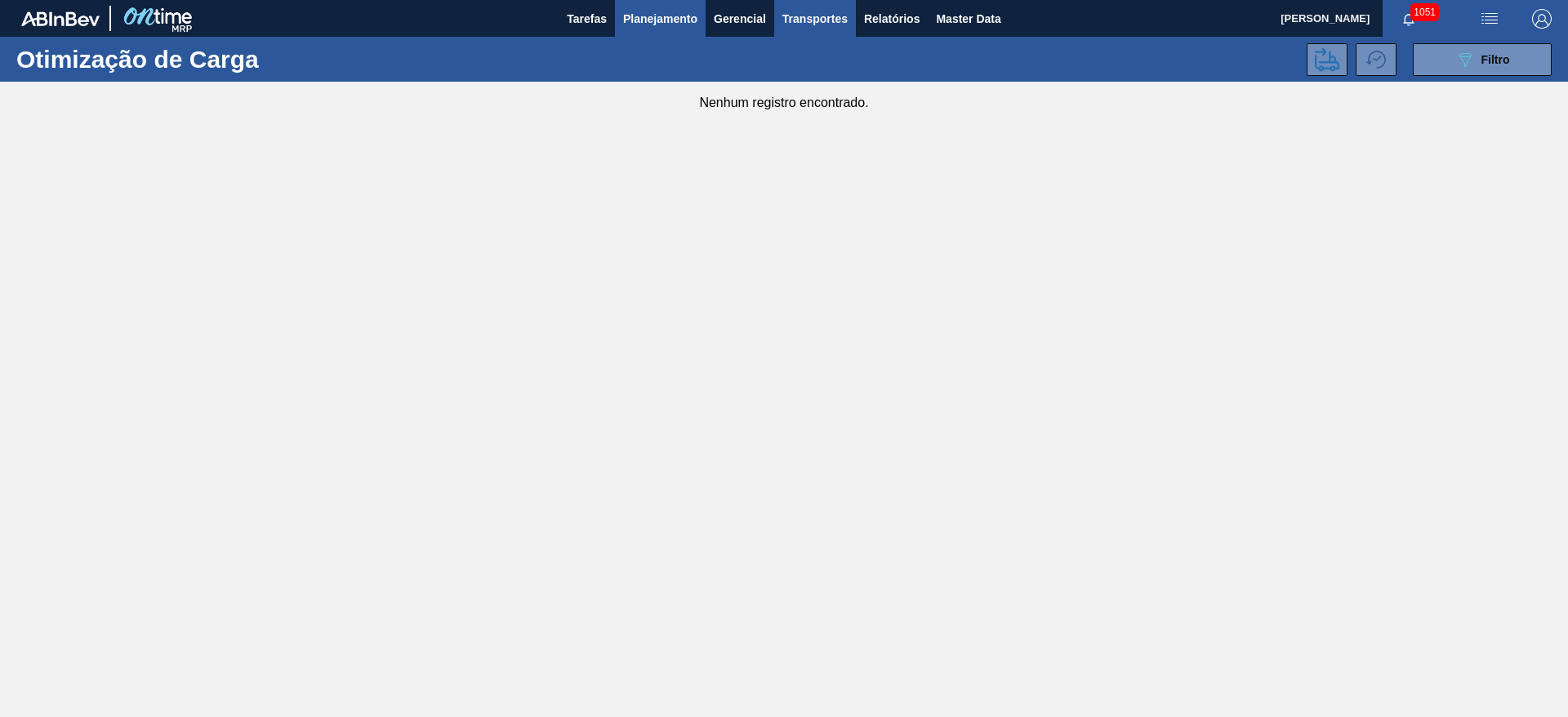
click at [654, 22] on span "Planejamento" at bounding box center [660, 19] width 74 height 19
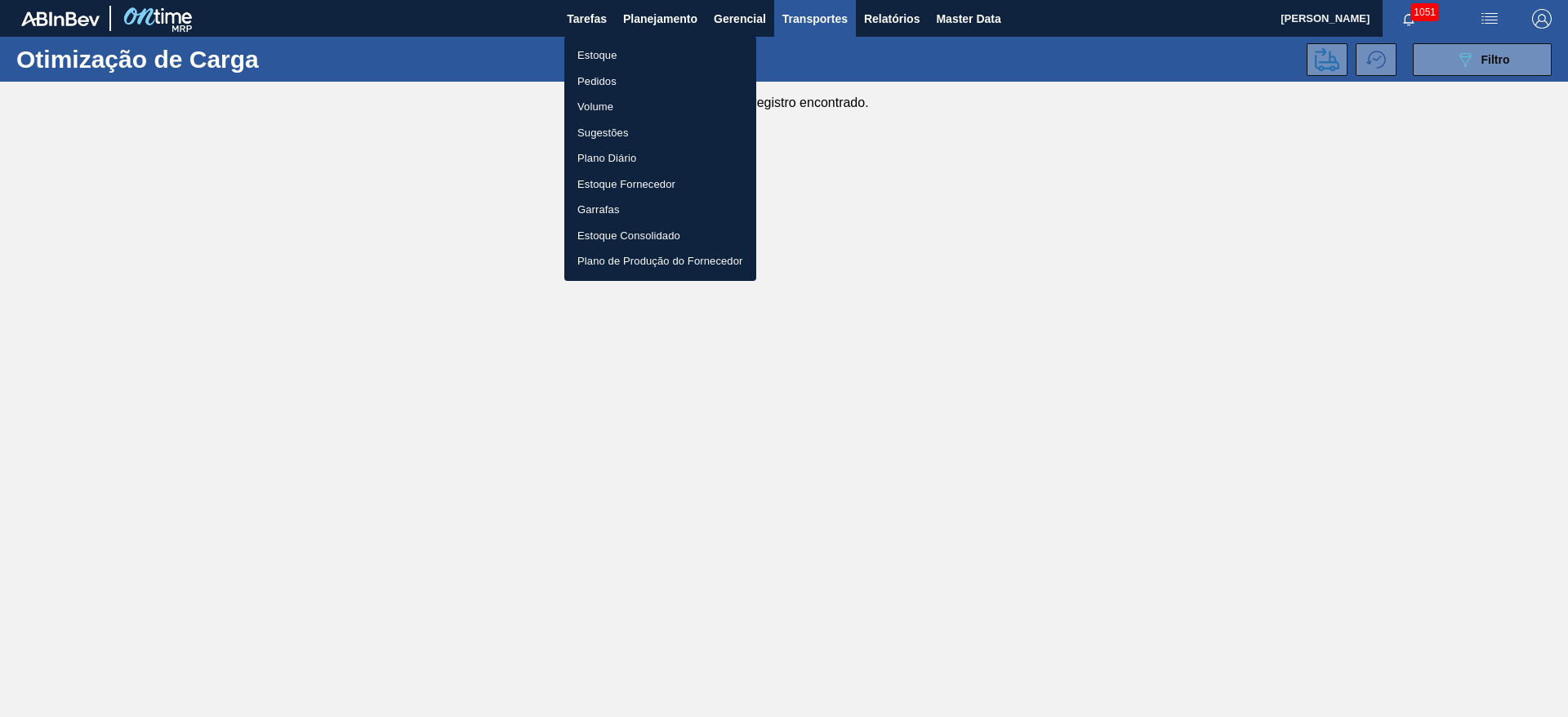
click at [613, 45] on li "Estoque" at bounding box center [659, 56] width 192 height 27
